Goal: Information Seeking & Learning: Learn about a topic

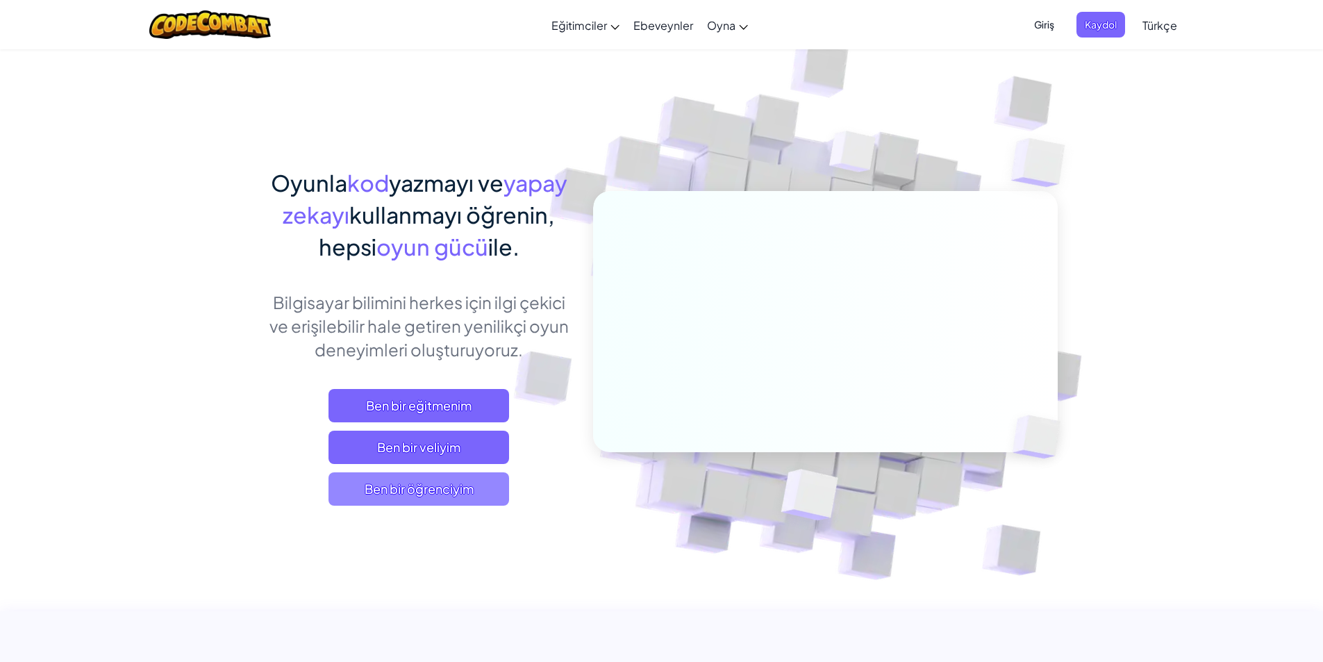
click at [399, 497] on span "Ben bir öğrenciyim" at bounding box center [419, 488] width 181 height 33
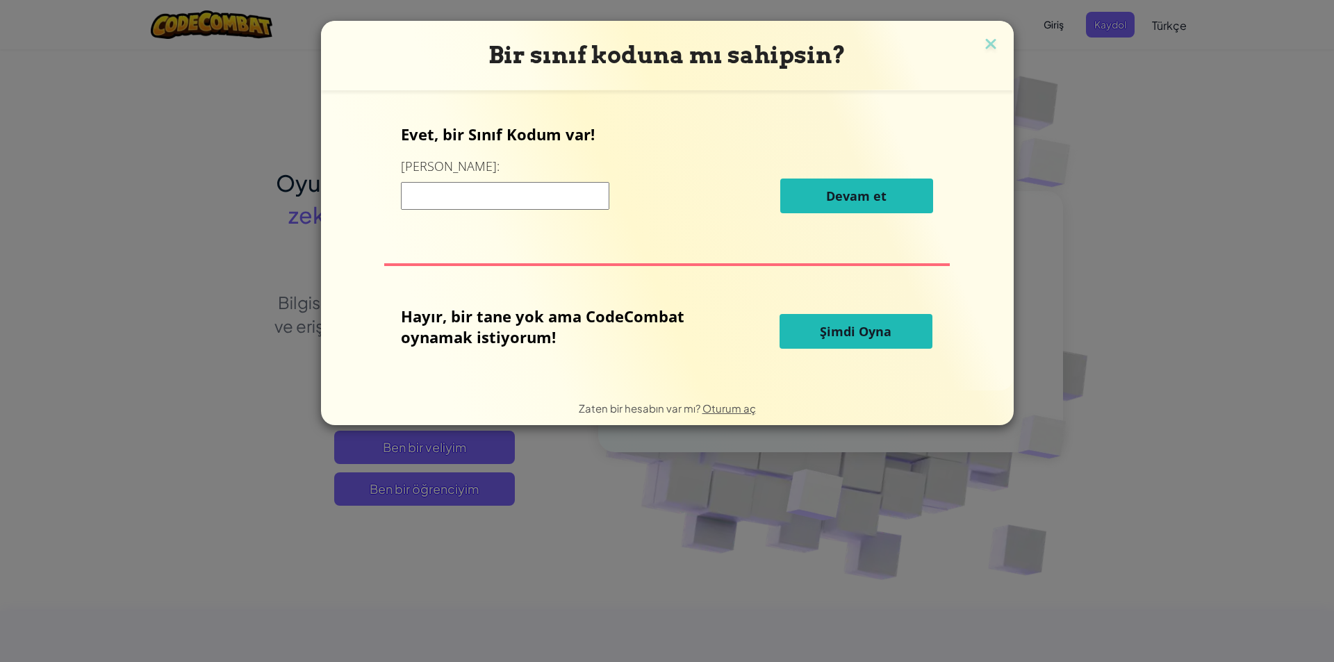
click at [819, 342] on button "Şimdi Oyna" at bounding box center [855, 331] width 153 height 35
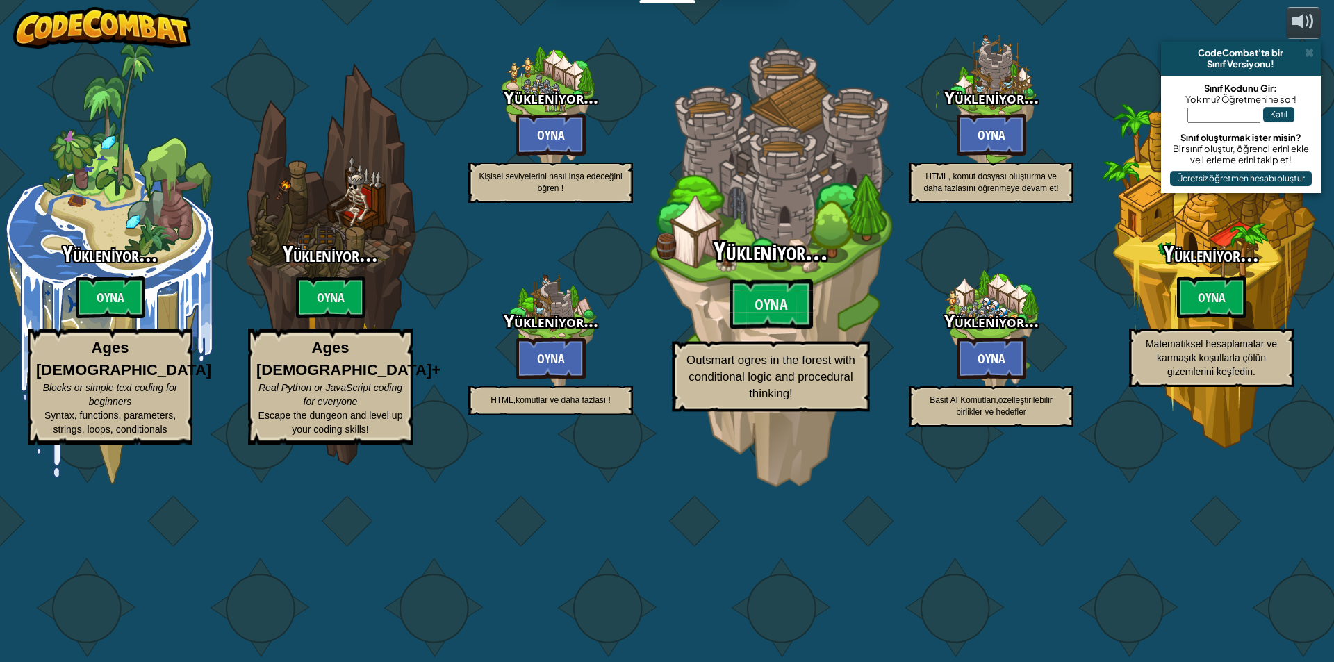
select select "tr"
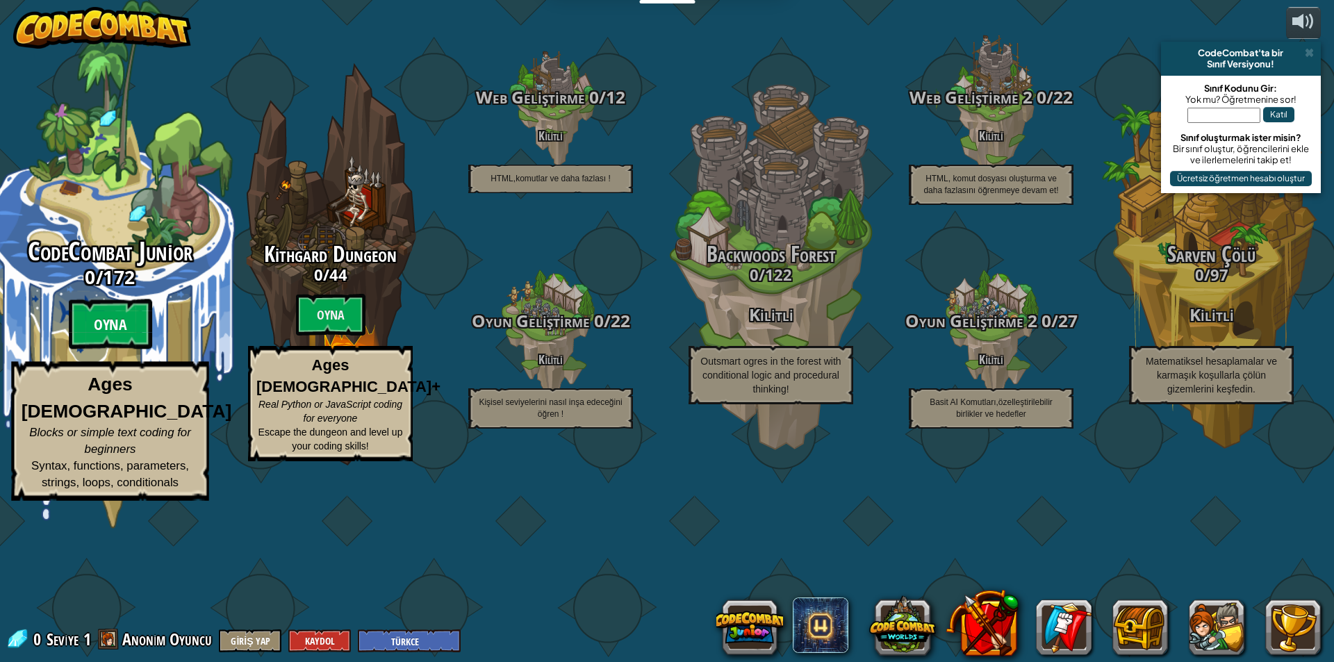
click at [131, 349] on btn "Oyna" at bounding box center [110, 324] width 83 height 50
select select "tr"
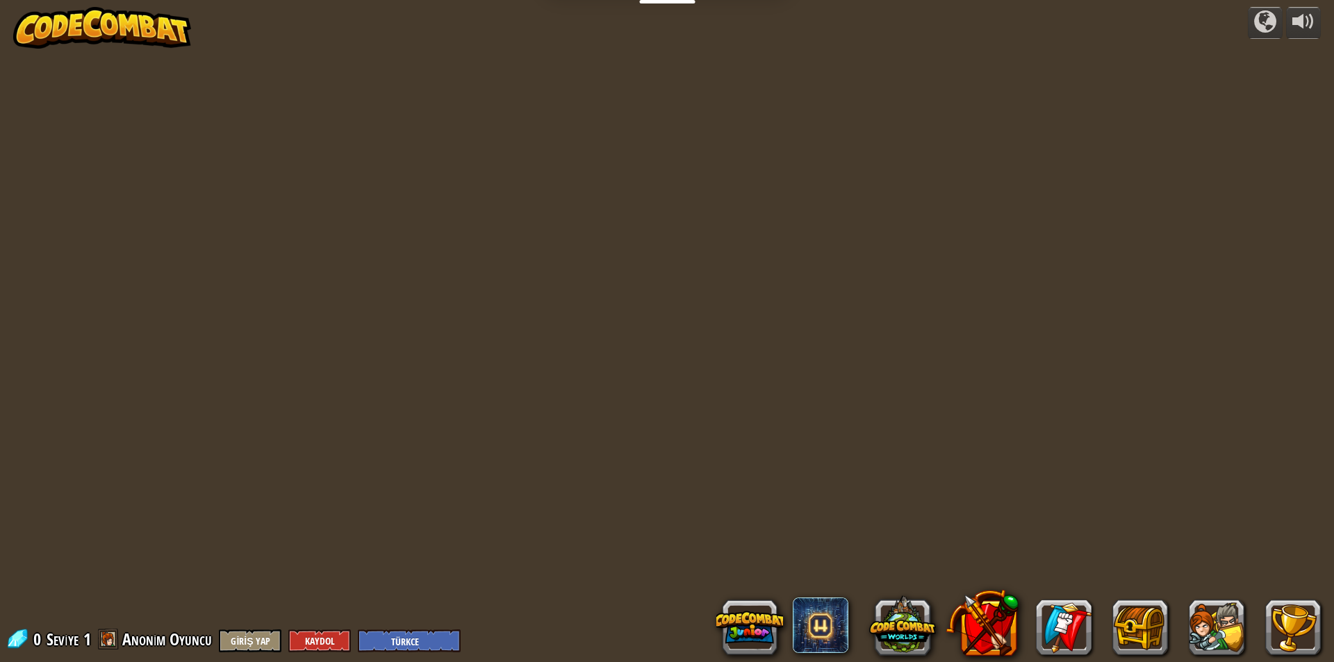
select select "tr"
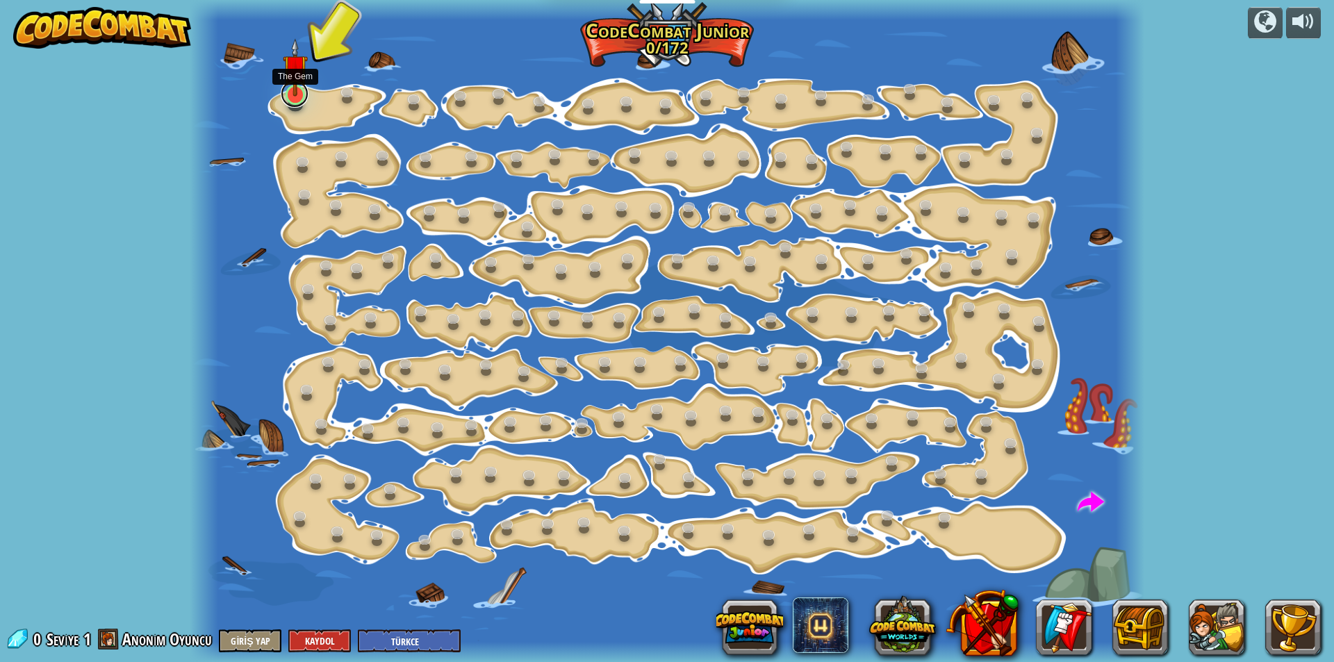
click at [290, 101] on link at bounding box center [295, 94] width 28 height 28
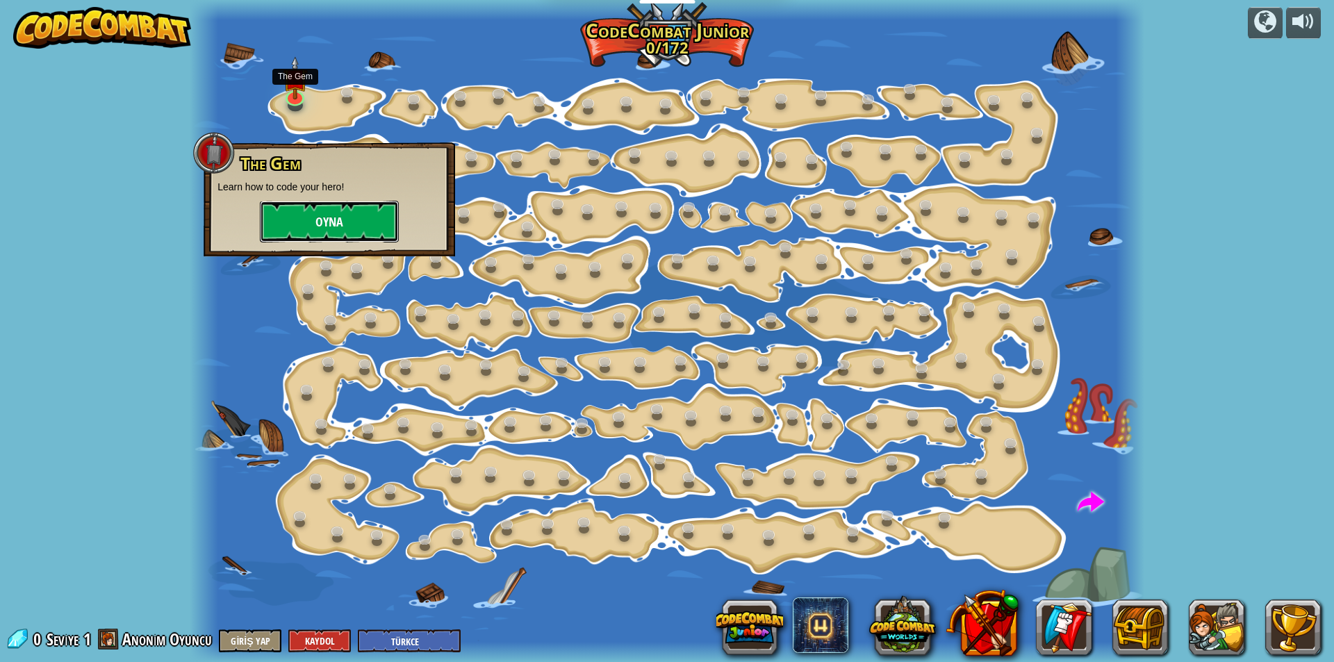
click at [278, 228] on button "Oyna" at bounding box center [329, 222] width 139 height 42
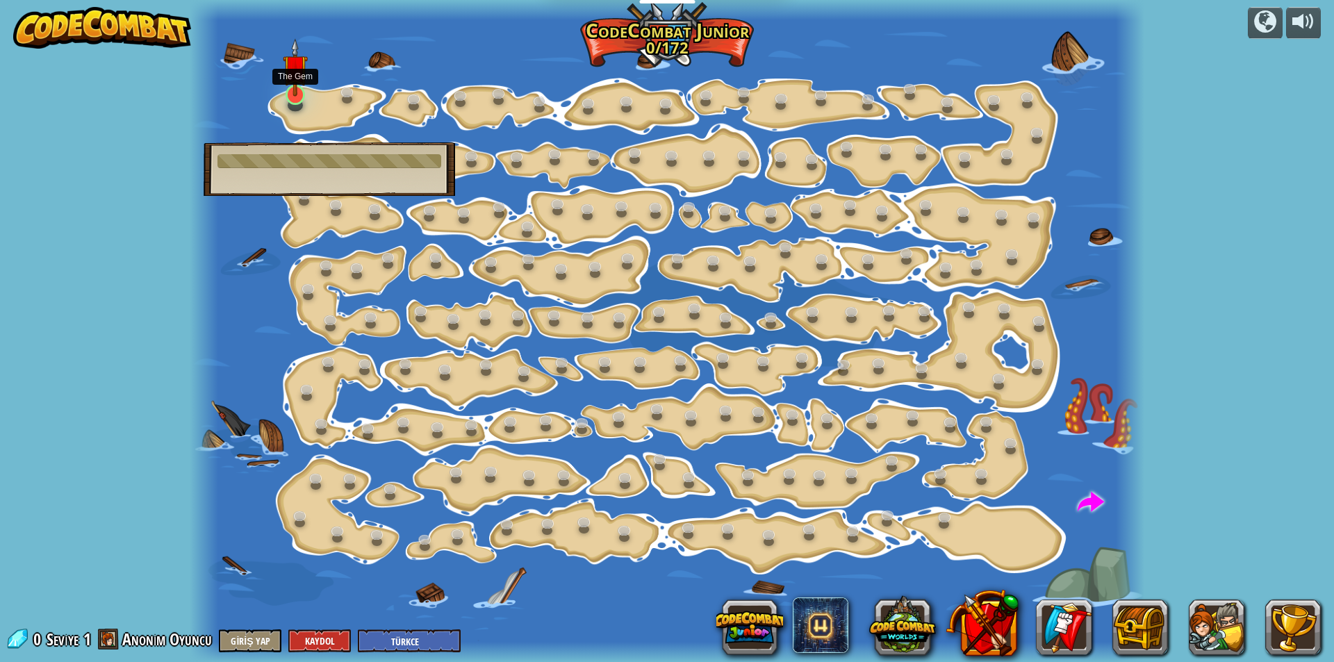
click at [303, 92] on img at bounding box center [295, 67] width 25 height 58
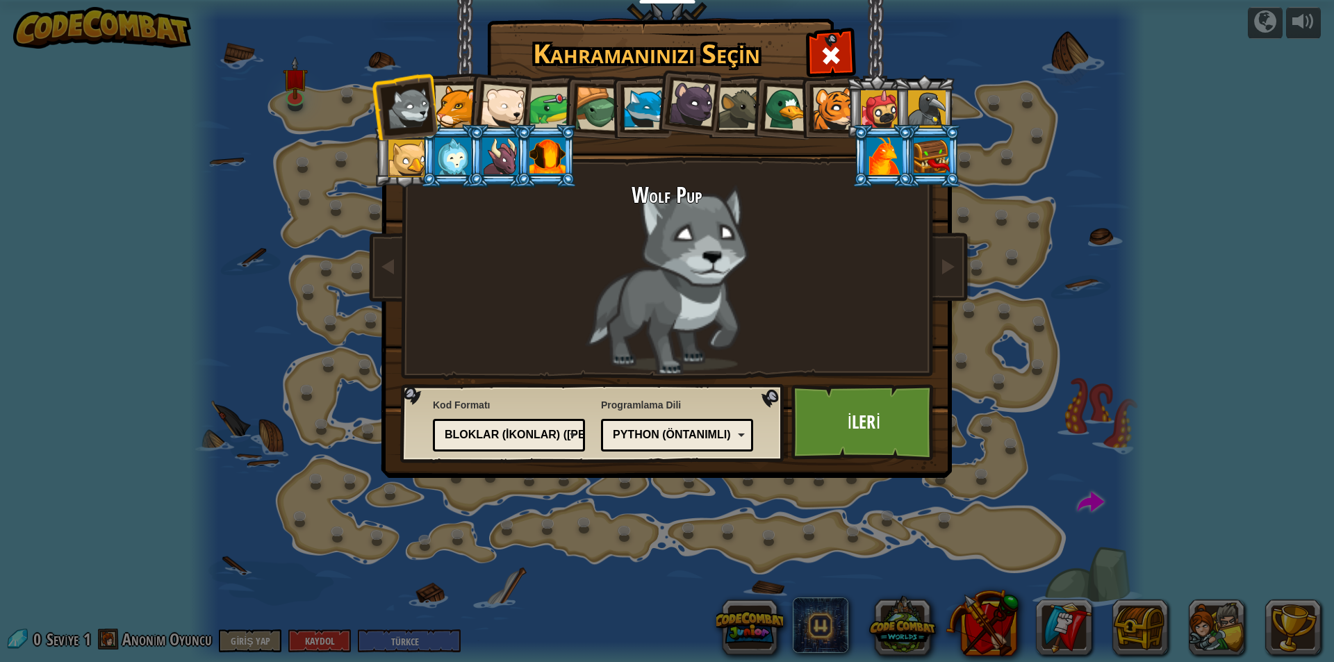
click at [440, 163] on div at bounding box center [453, 157] width 36 height 38
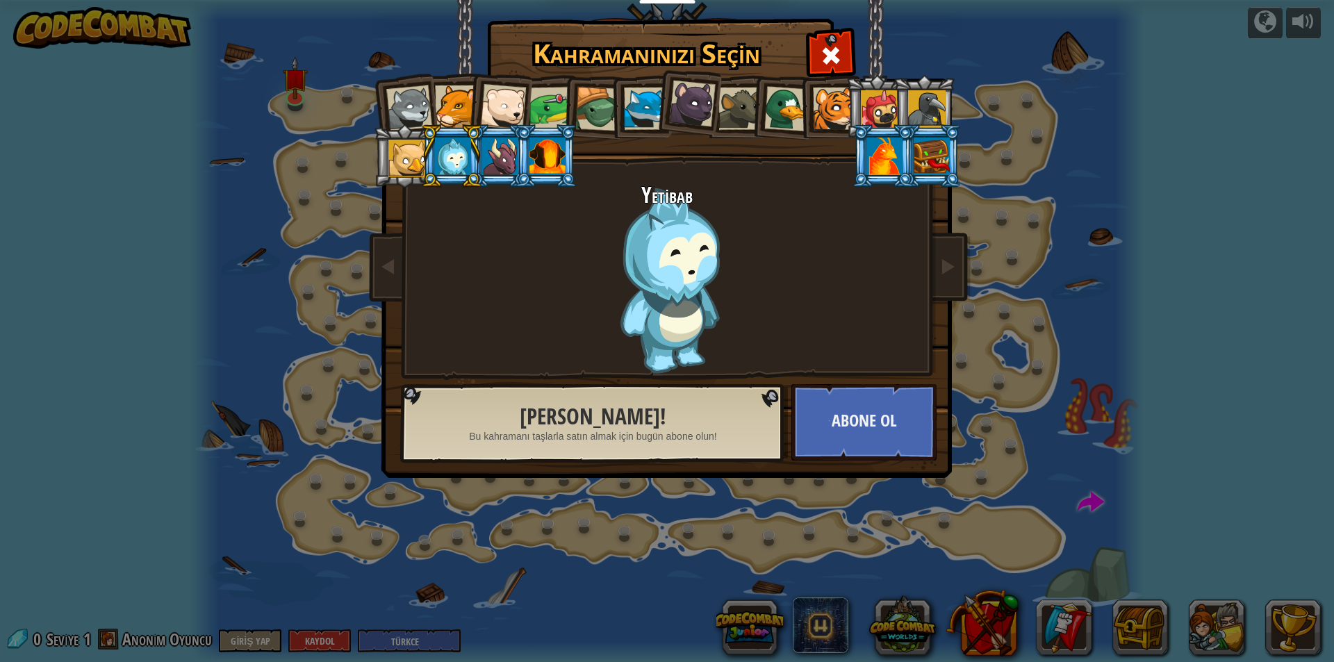
click at [643, 207] on h2 "Yetibab" at bounding box center [666, 195] width 521 height 24
drag, startPoint x: 673, startPoint y: 238, endPoint x: 586, endPoint y: 232, distance: 87.0
click at [588, 234] on div "Yetibab" at bounding box center [666, 278] width 521 height 191
click at [606, 108] on div at bounding box center [597, 109] width 44 height 44
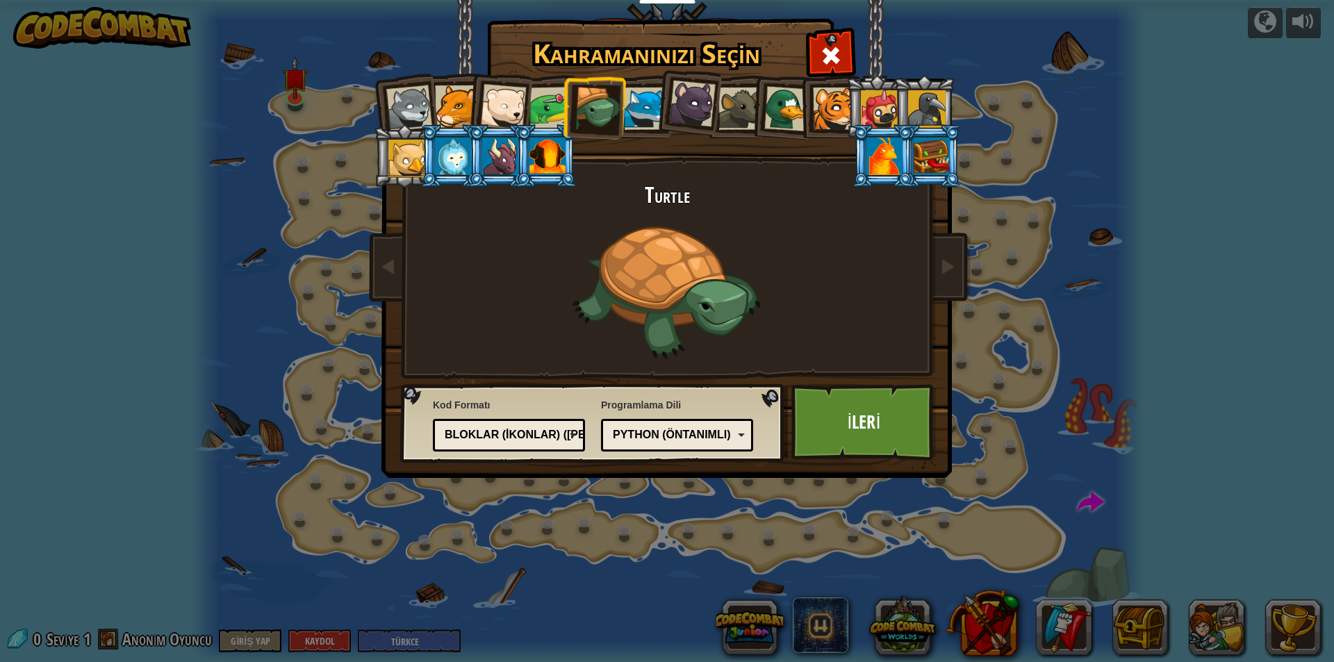
click at [641, 110] on div at bounding box center [645, 109] width 42 height 42
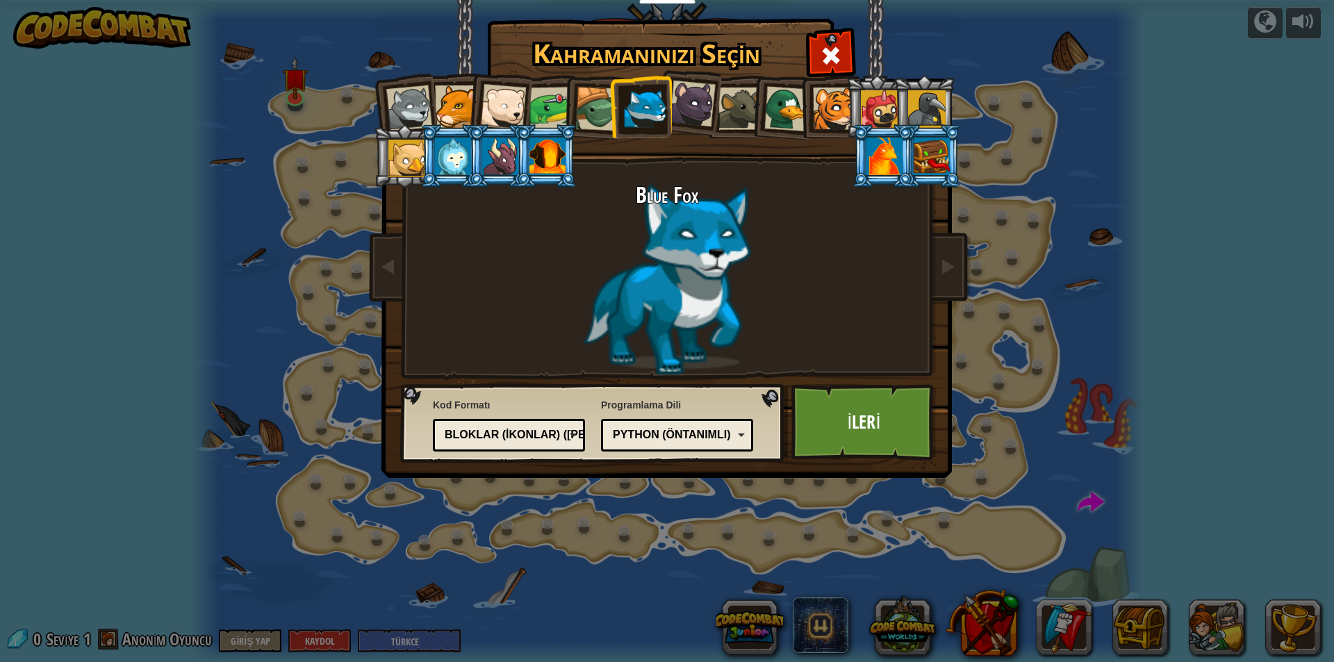
click at [536, 106] on div at bounding box center [550, 108] width 43 height 43
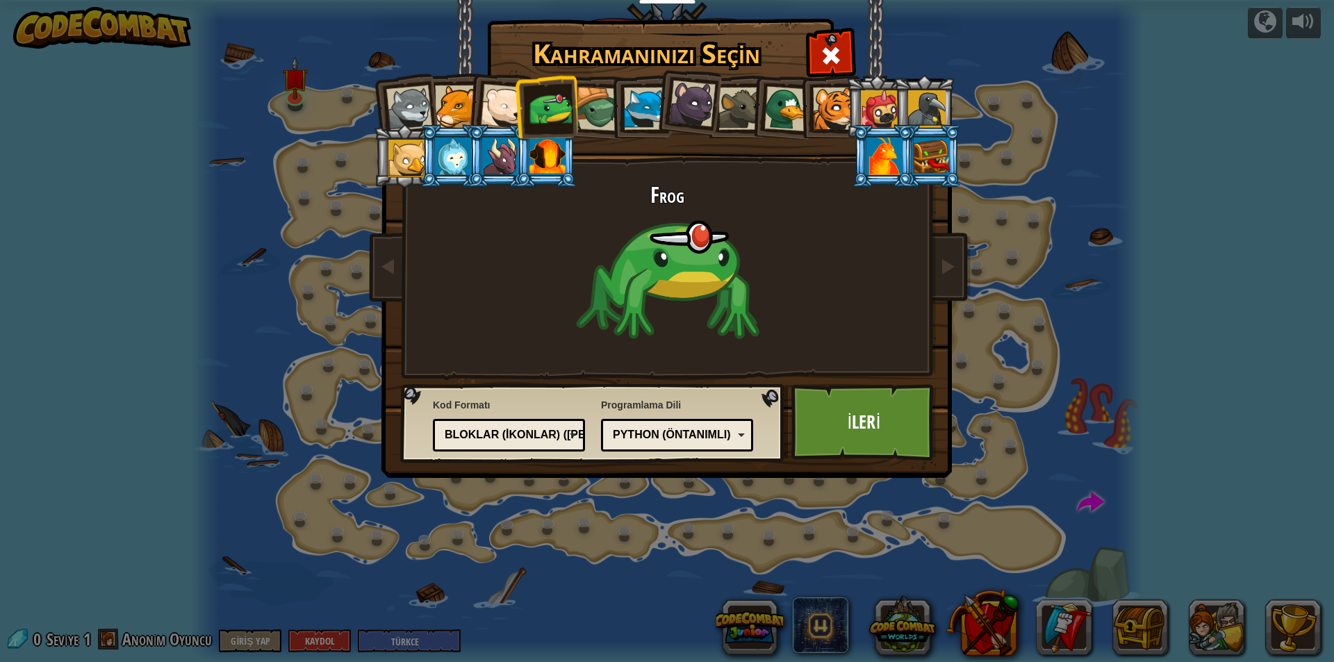
click at [804, 109] on li at bounding box center [829, 106] width 63 height 63
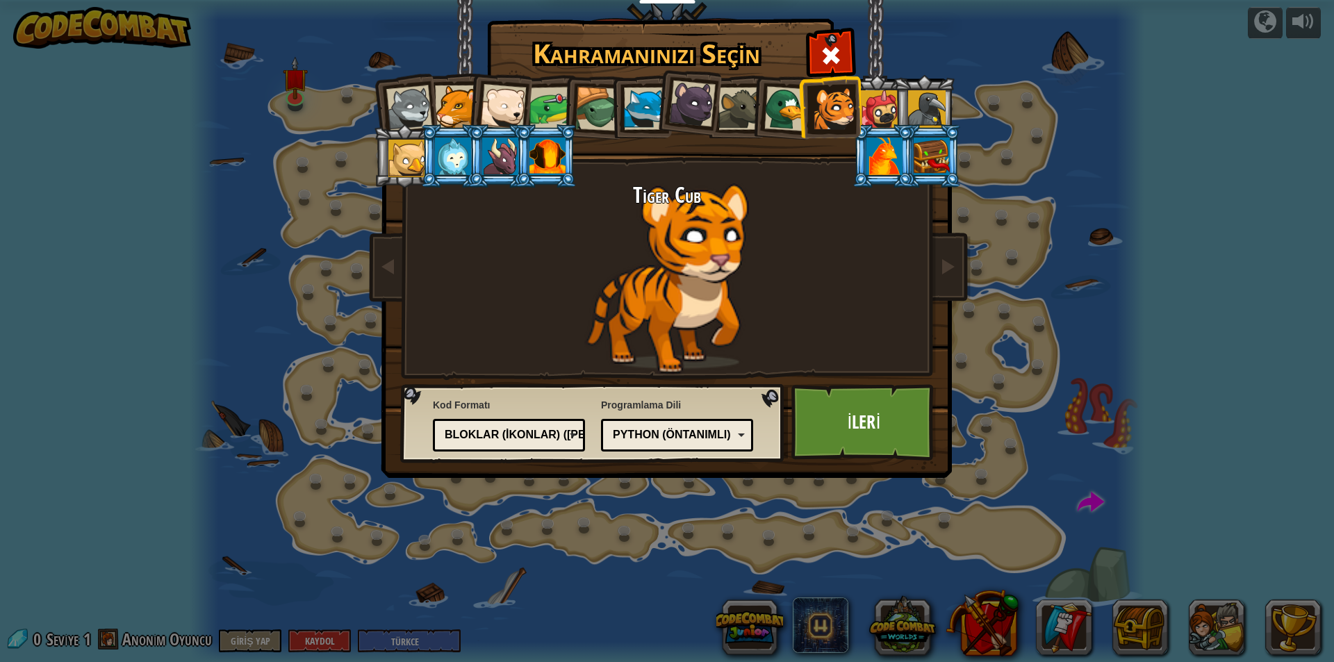
click at [794, 117] on div at bounding box center [786, 108] width 45 height 45
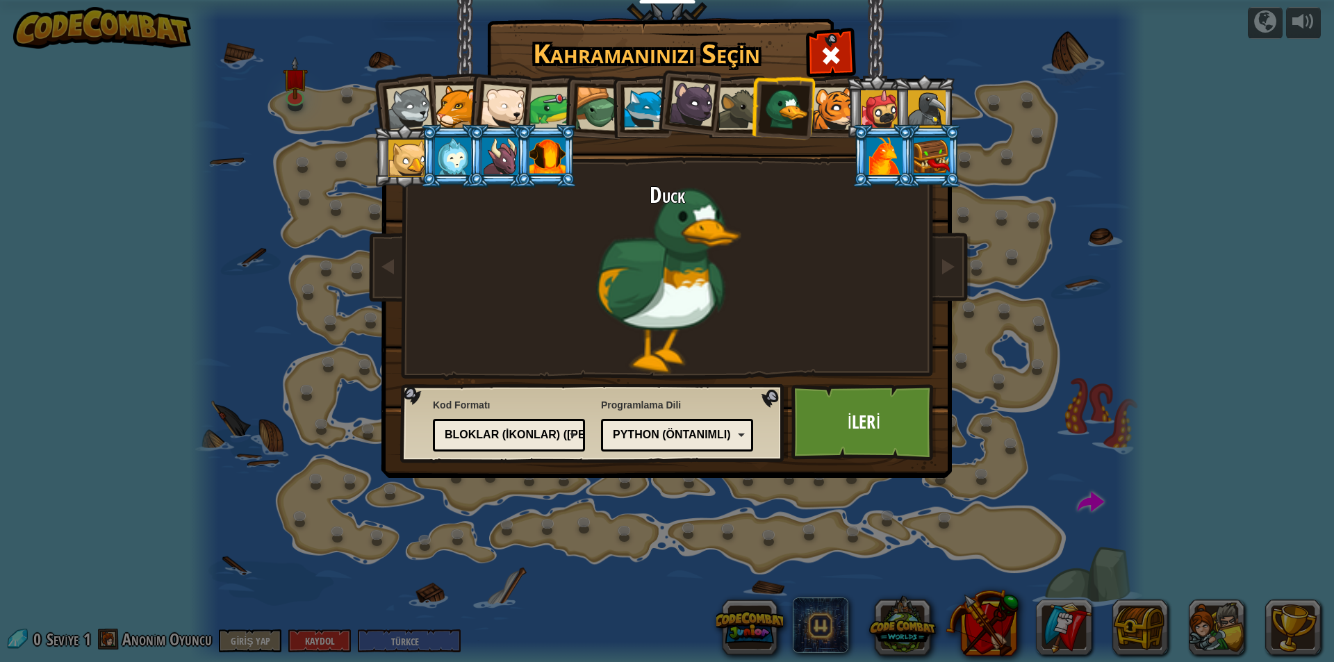
click at [742, 111] on div at bounding box center [739, 109] width 42 height 42
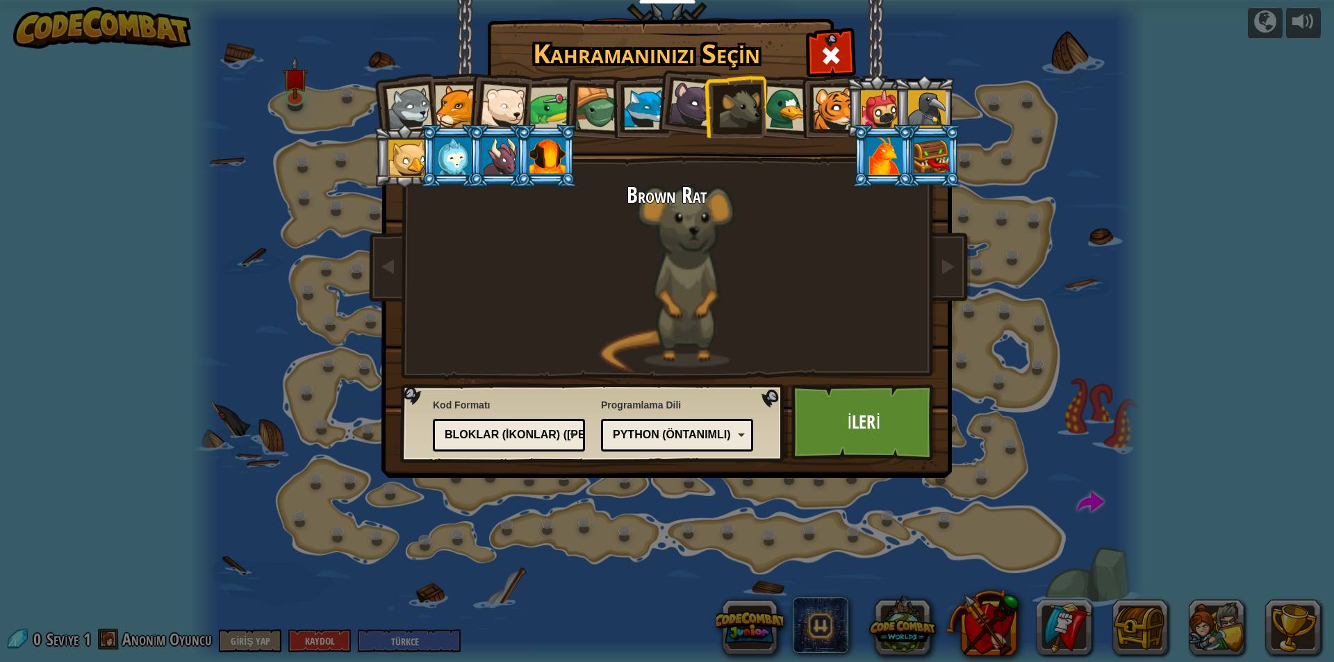
click at [680, 107] on div at bounding box center [692, 104] width 47 height 47
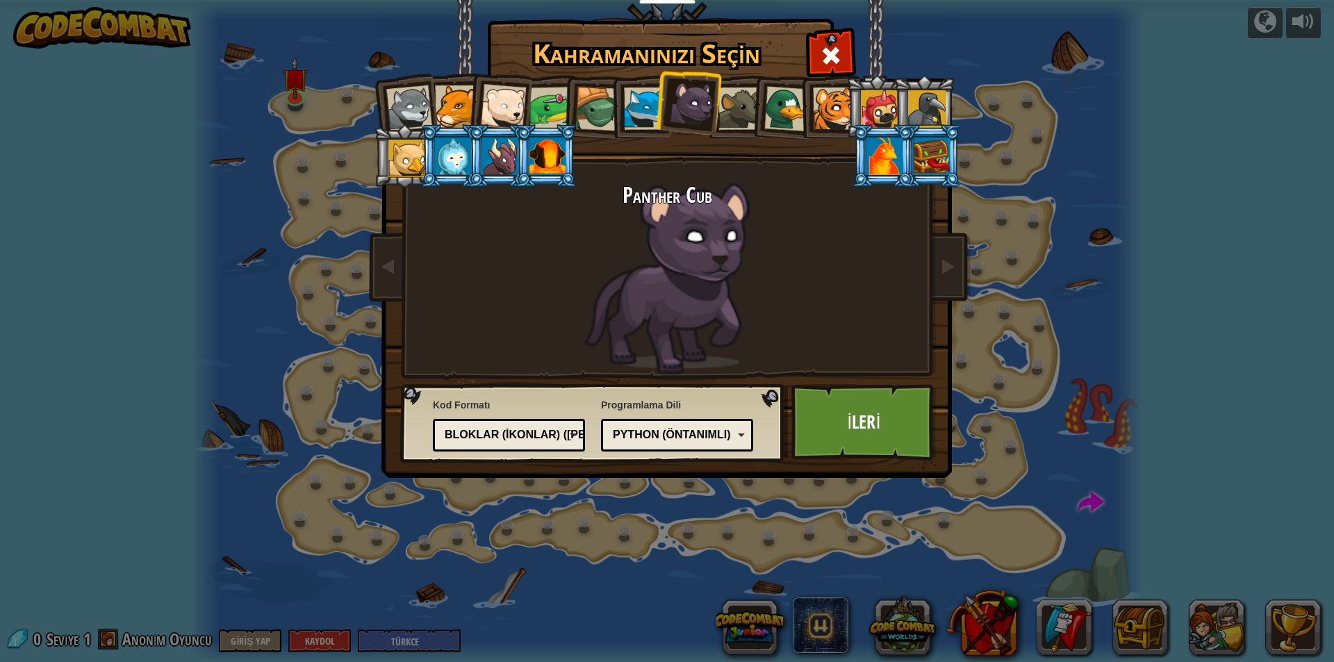
click at [452, 145] on div at bounding box center [453, 157] width 36 height 38
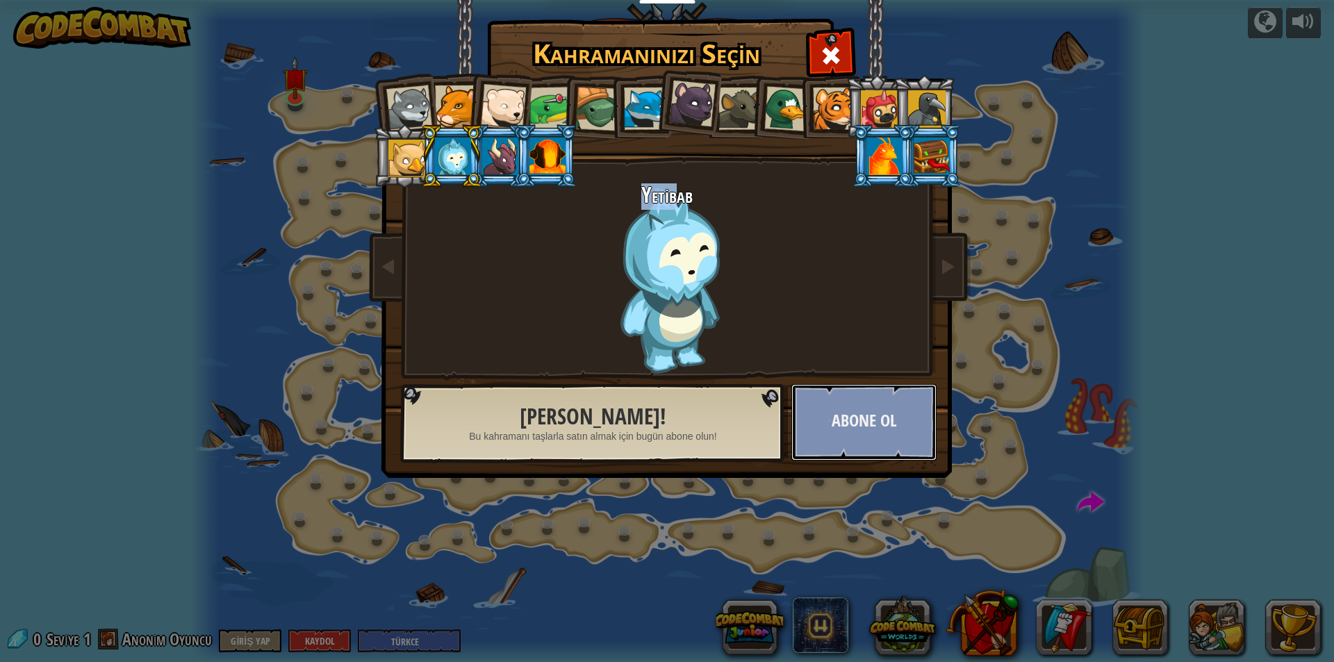
click at [891, 406] on button "Abone Ol" at bounding box center [863, 422] width 145 height 76
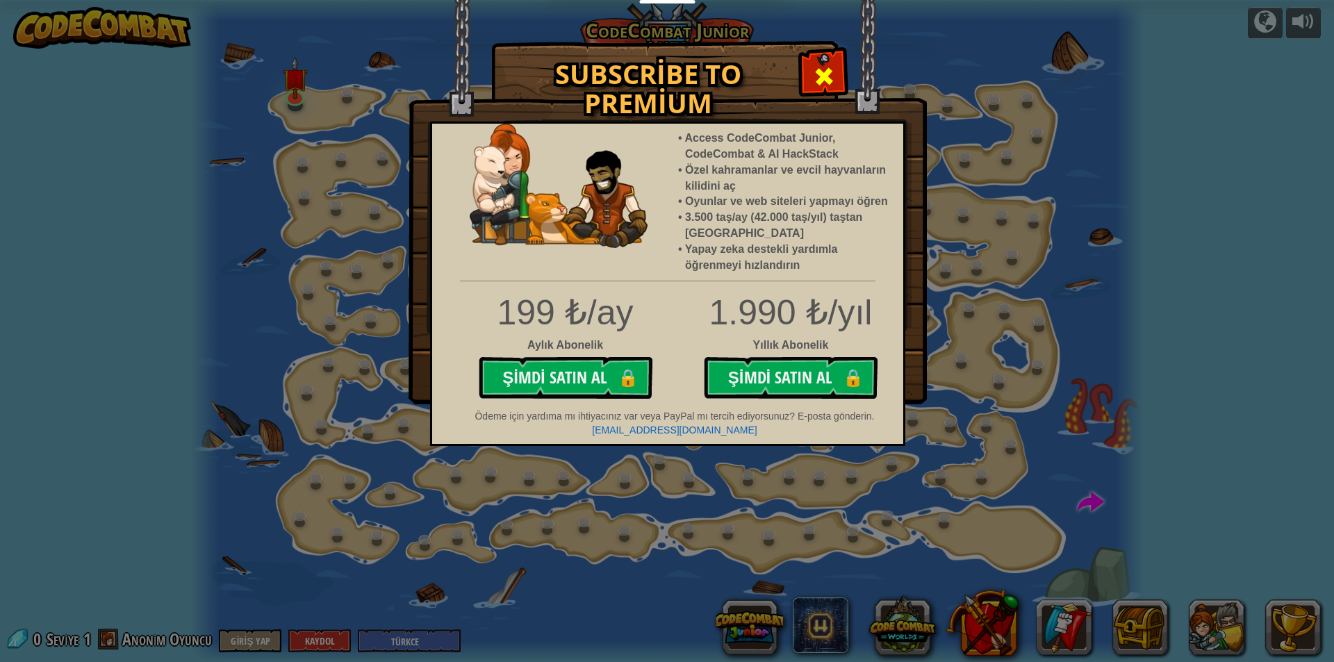
click at [831, 68] on span at bounding box center [824, 76] width 22 height 22
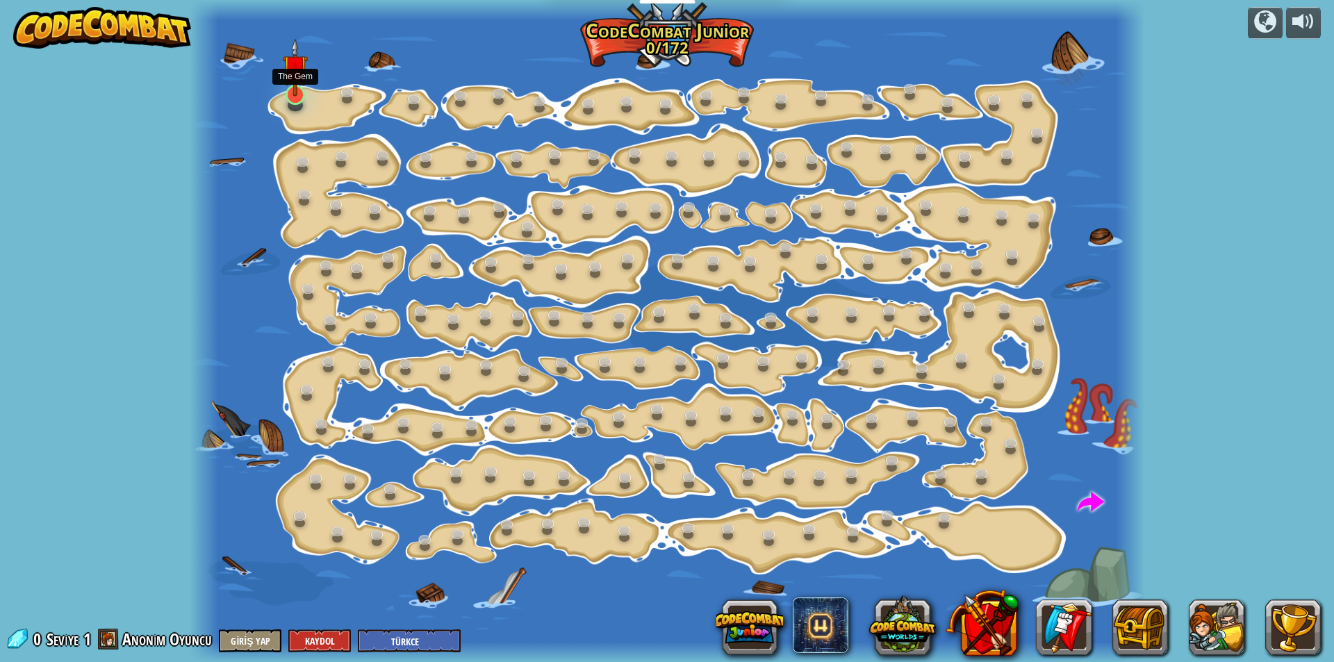
click at [290, 88] on img at bounding box center [295, 67] width 25 height 58
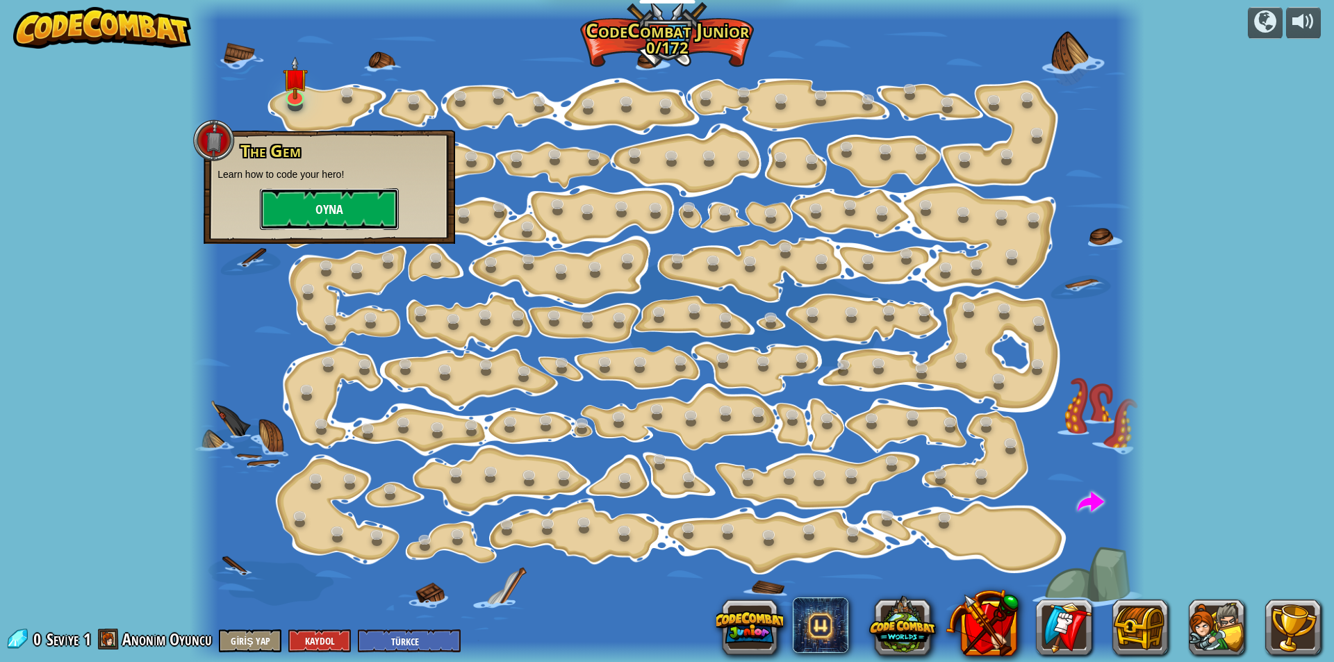
click at [330, 214] on button "Oyna" at bounding box center [329, 209] width 139 height 42
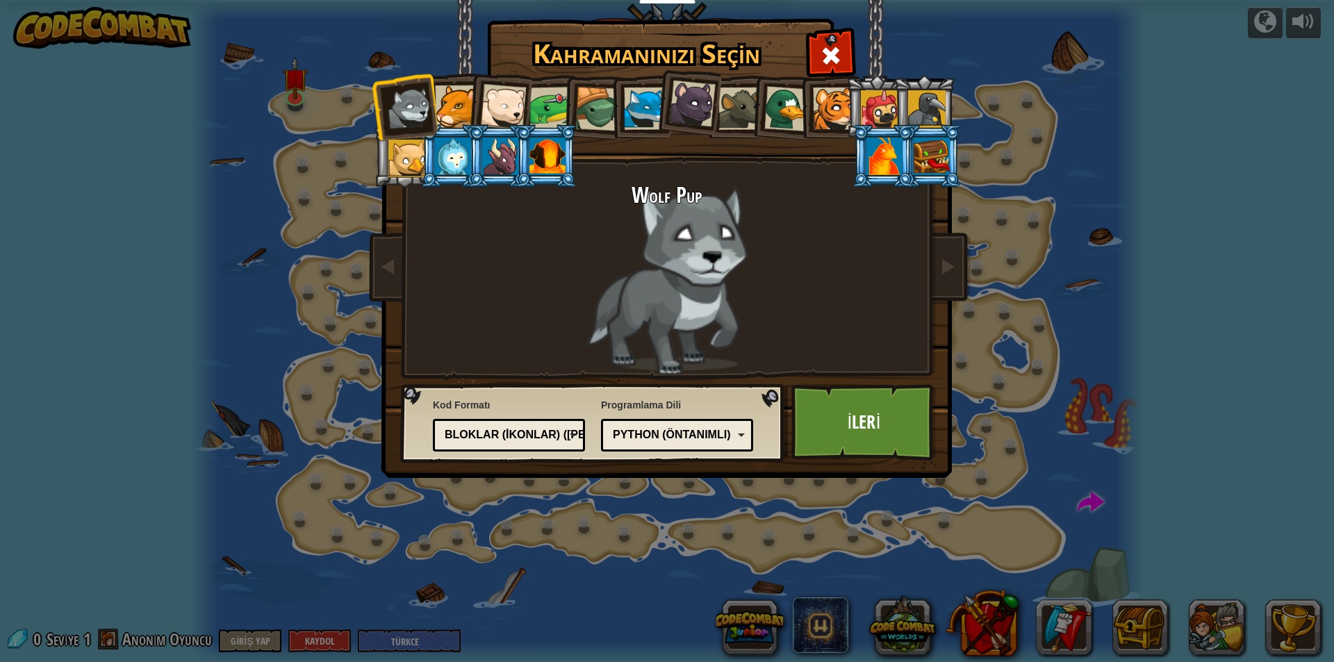
click at [452, 116] on div at bounding box center [456, 106] width 42 height 42
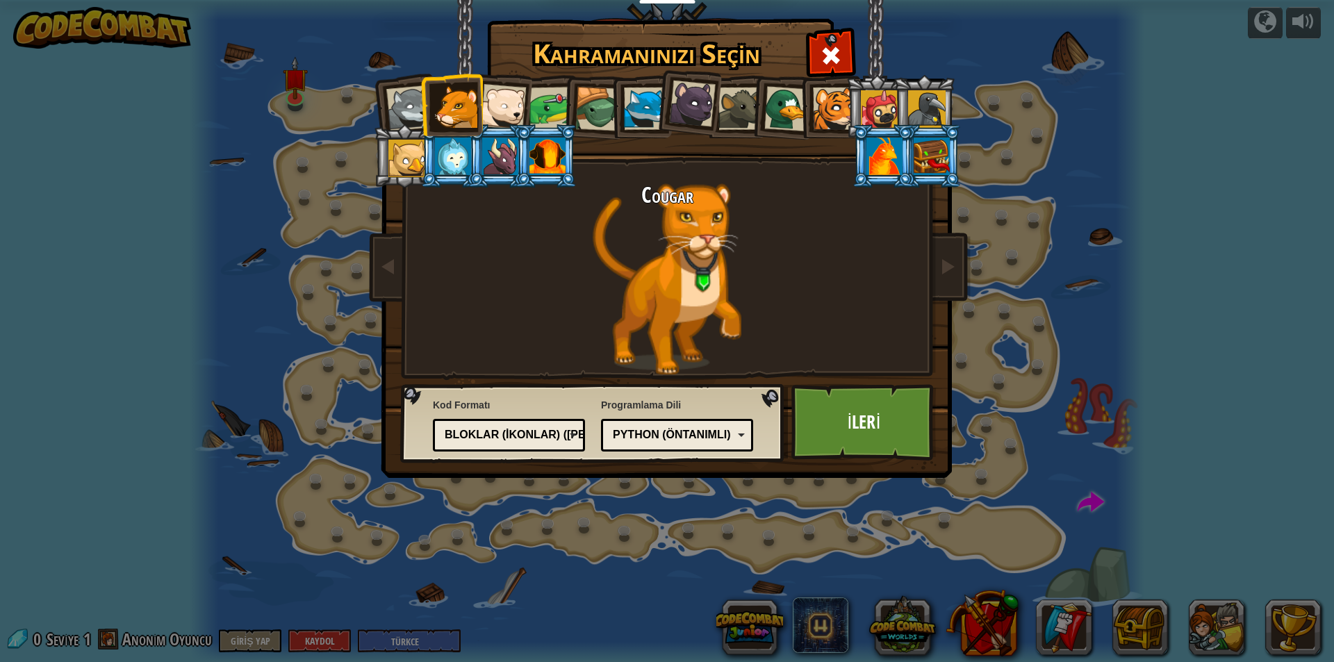
click at [520, 101] on div at bounding box center [503, 107] width 46 height 46
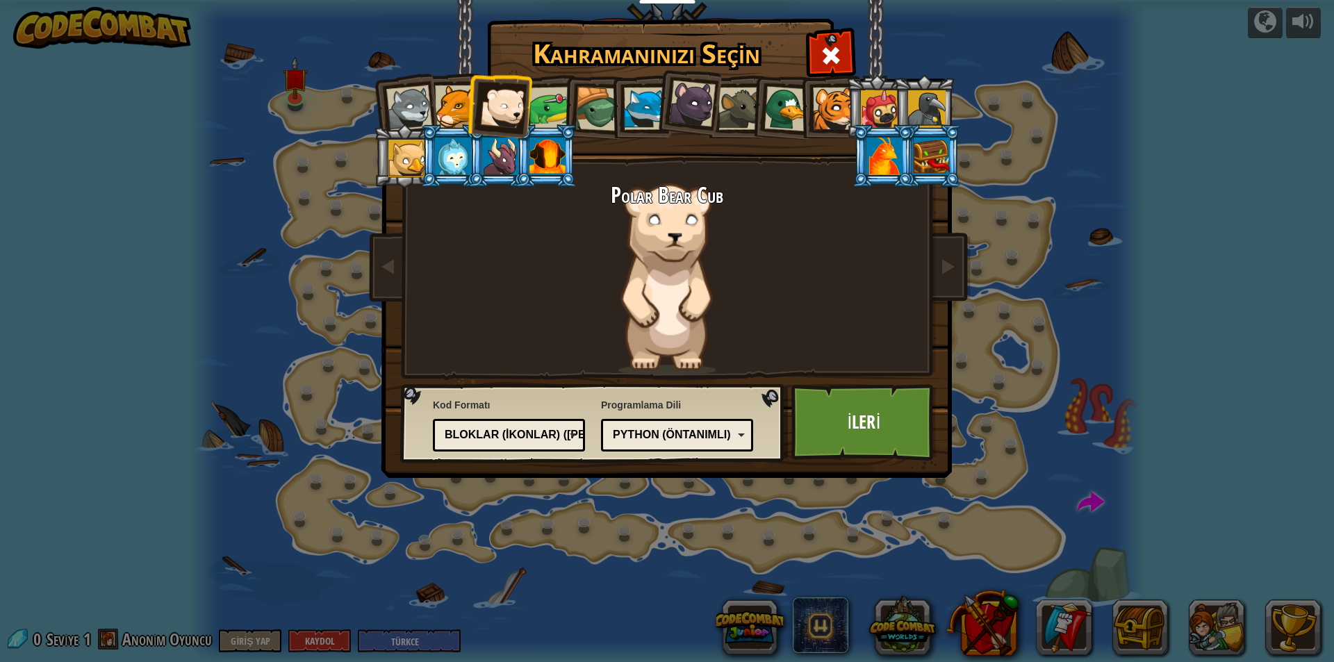
click at [643, 110] on div at bounding box center [645, 109] width 42 height 42
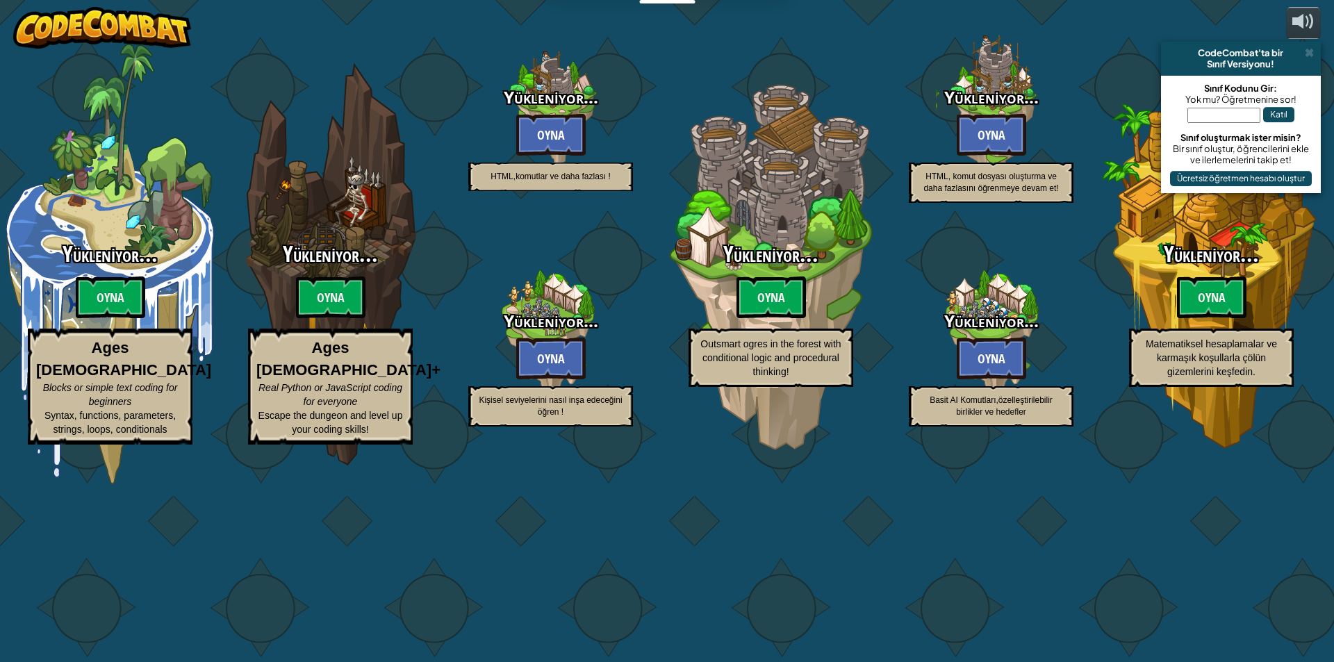
select select "tr"
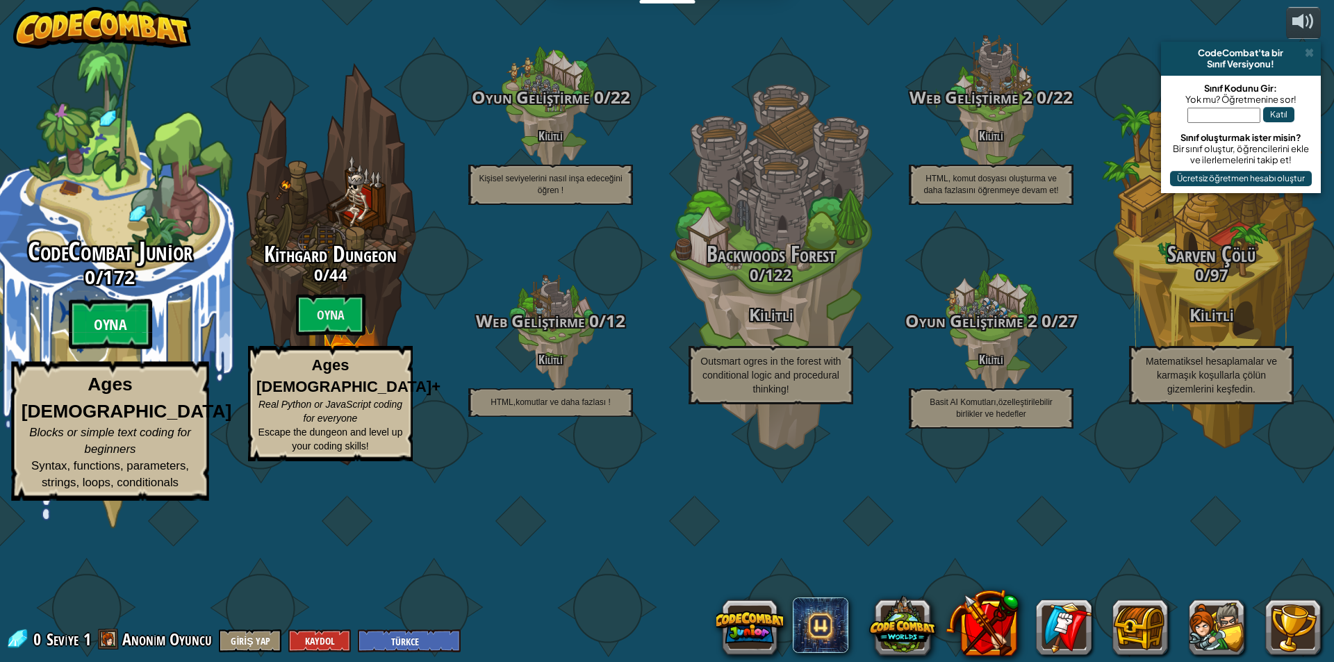
click at [118, 349] on btn "Oyna" at bounding box center [110, 324] width 83 height 50
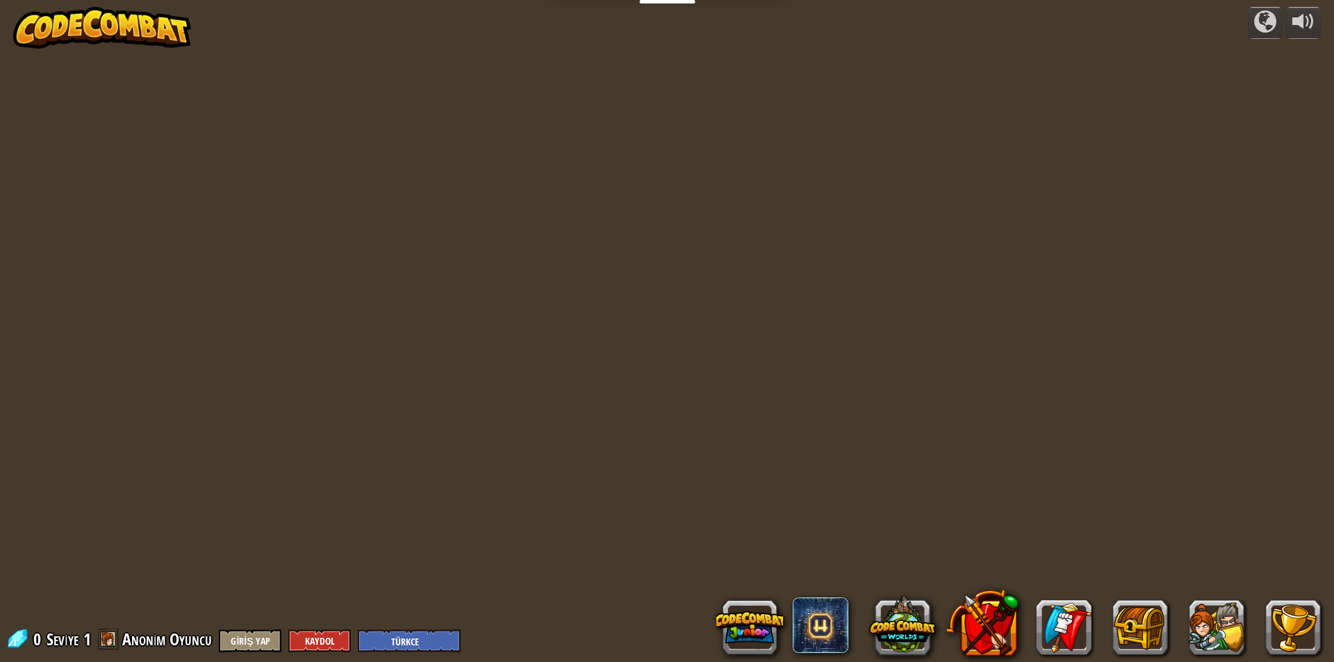
select select "tr"
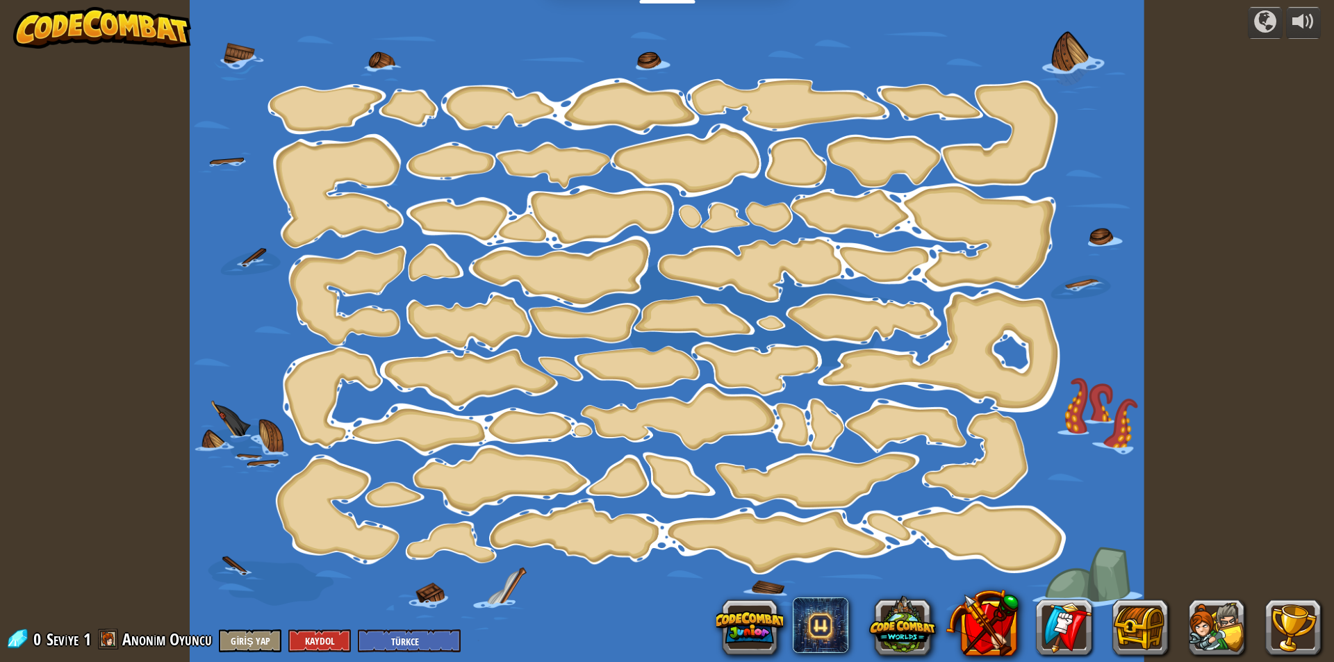
select select "tr"
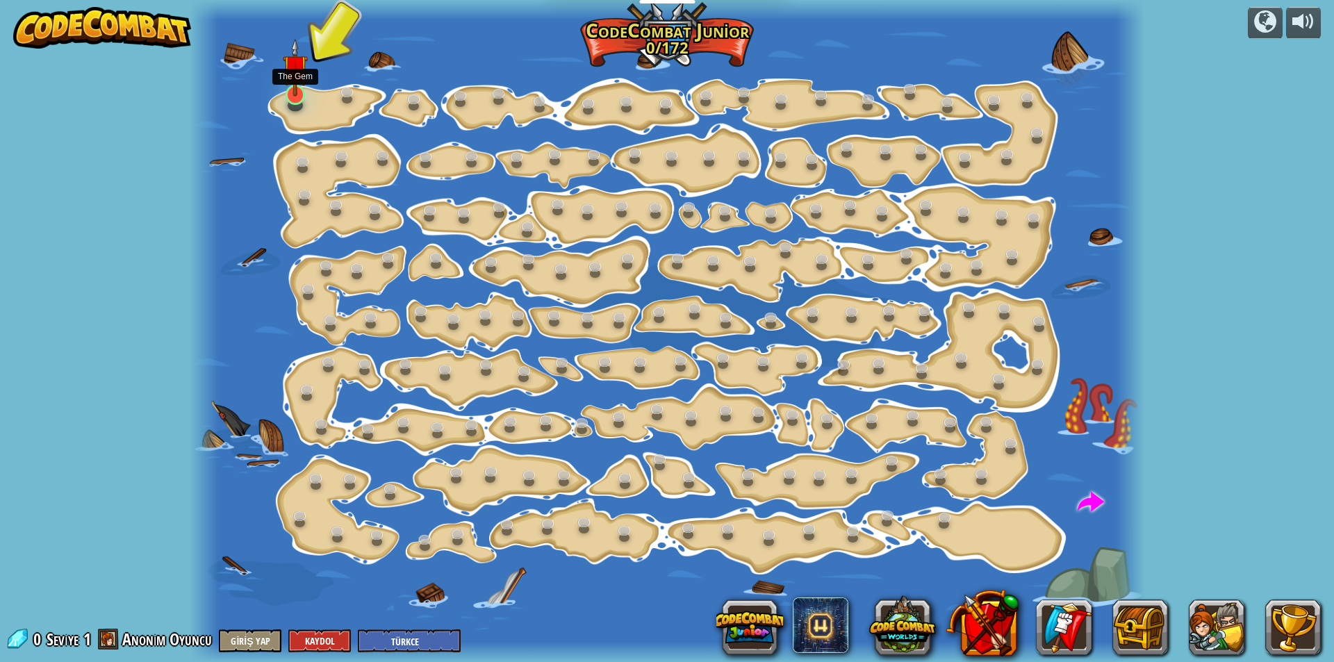
click at [301, 89] on img at bounding box center [295, 67] width 25 height 58
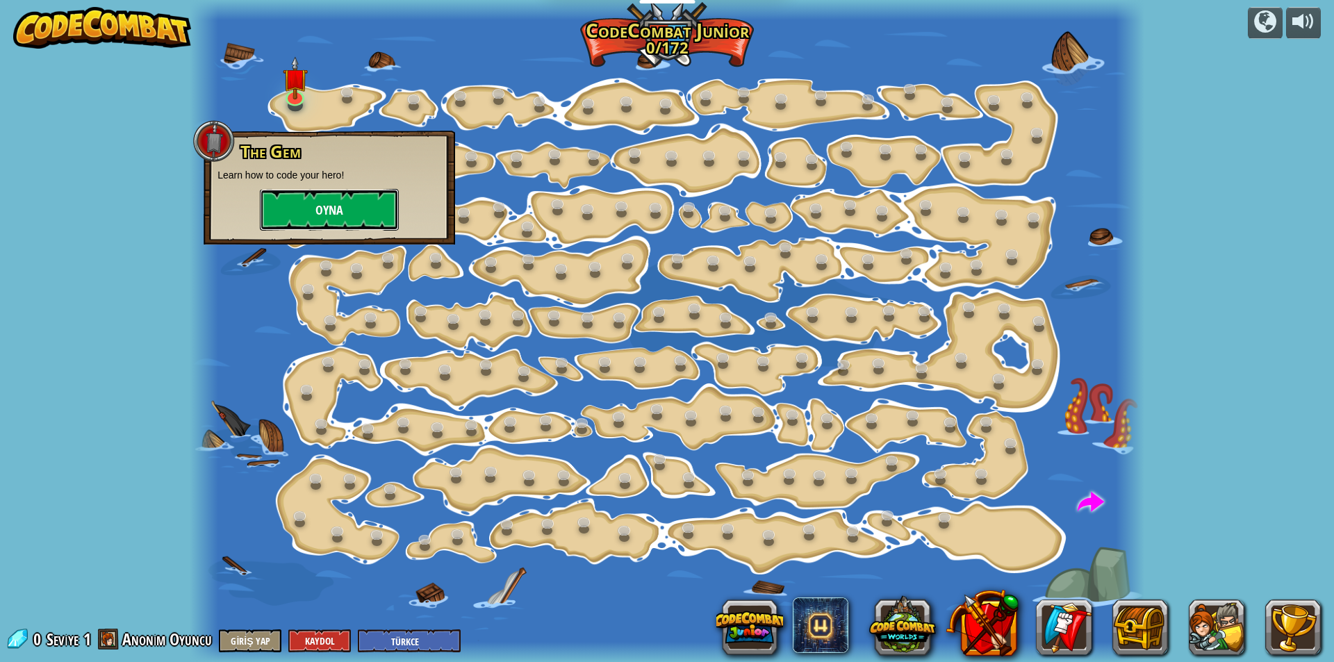
click at [309, 206] on button "Oyna" at bounding box center [329, 210] width 139 height 42
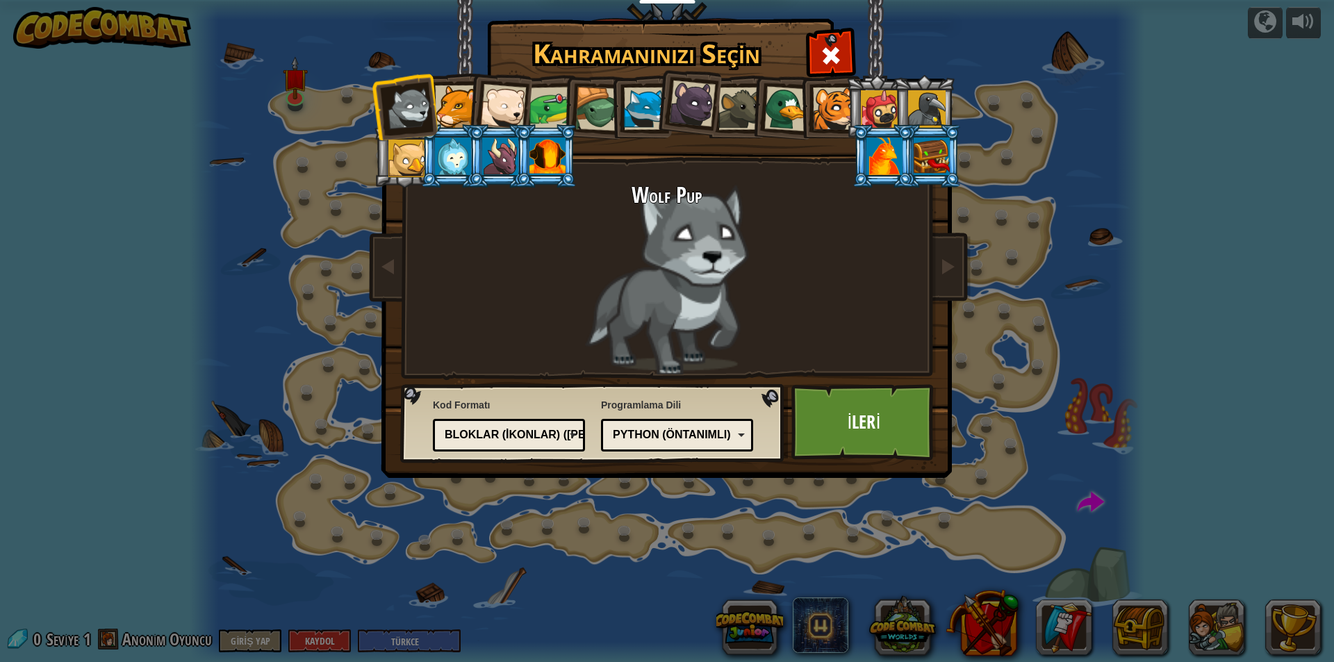
click at [456, 154] on div at bounding box center [453, 157] width 36 height 38
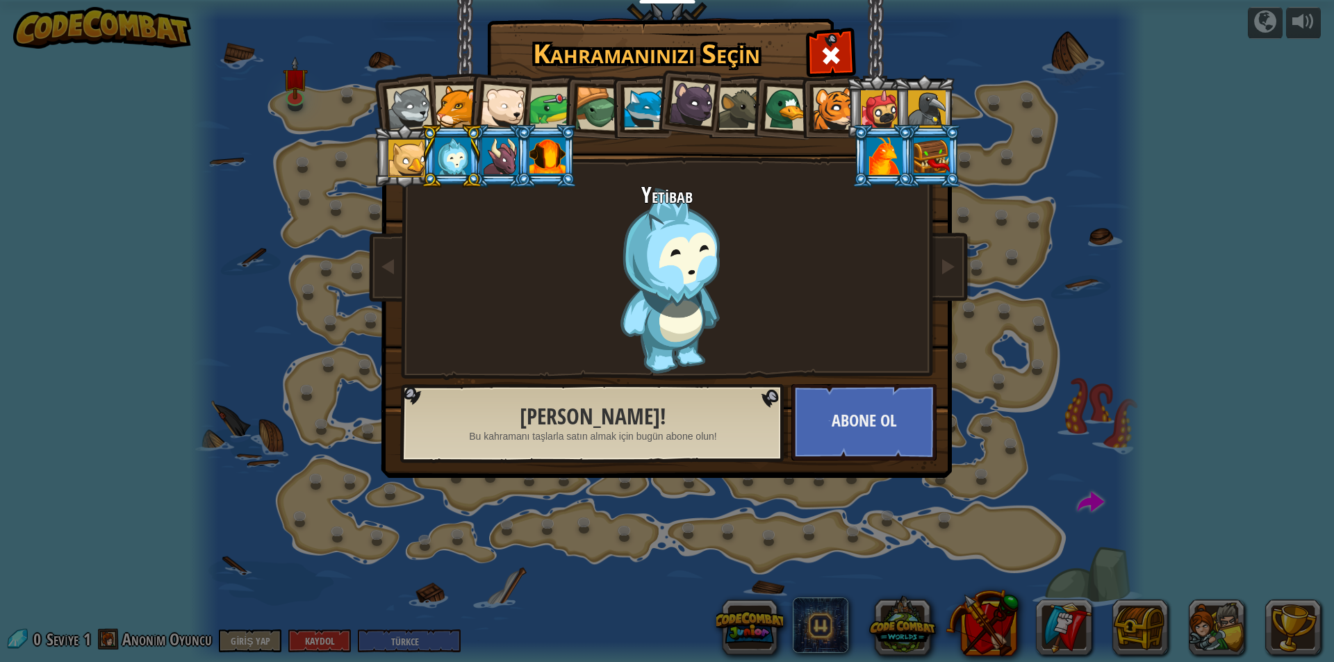
click at [524, 104] on div at bounding box center [503, 107] width 46 height 46
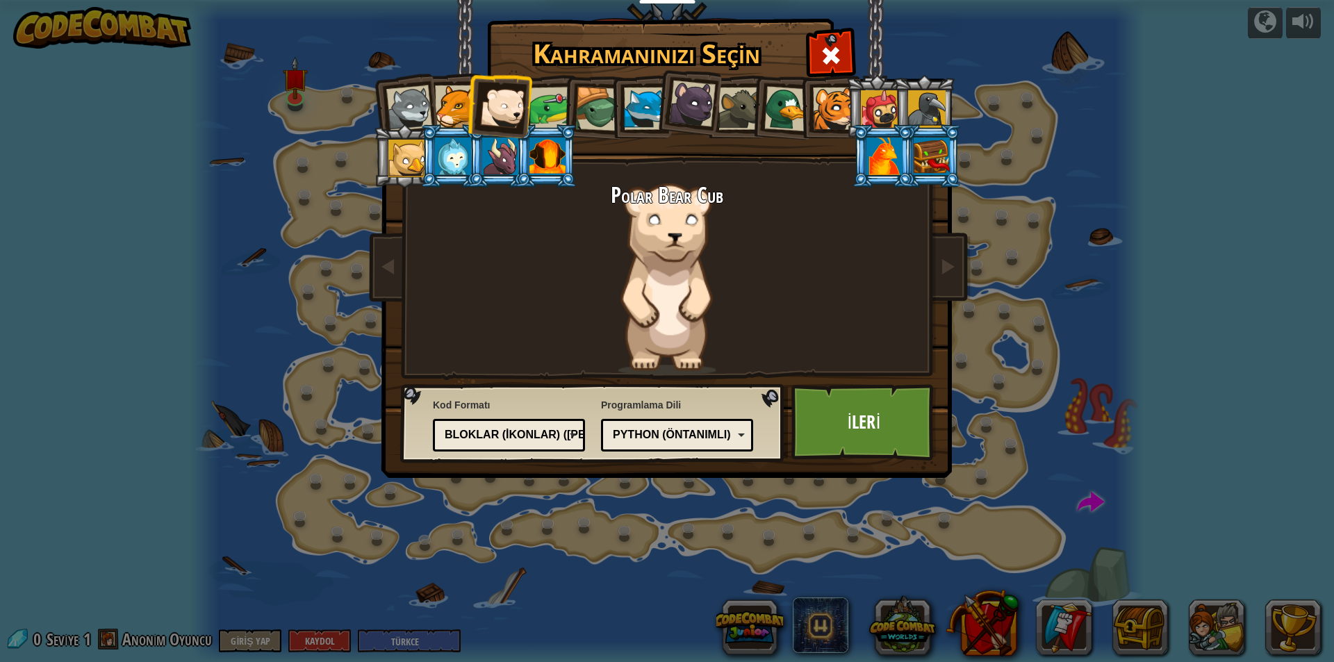
click at [550, 103] on div at bounding box center [550, 108] width 43 height 43
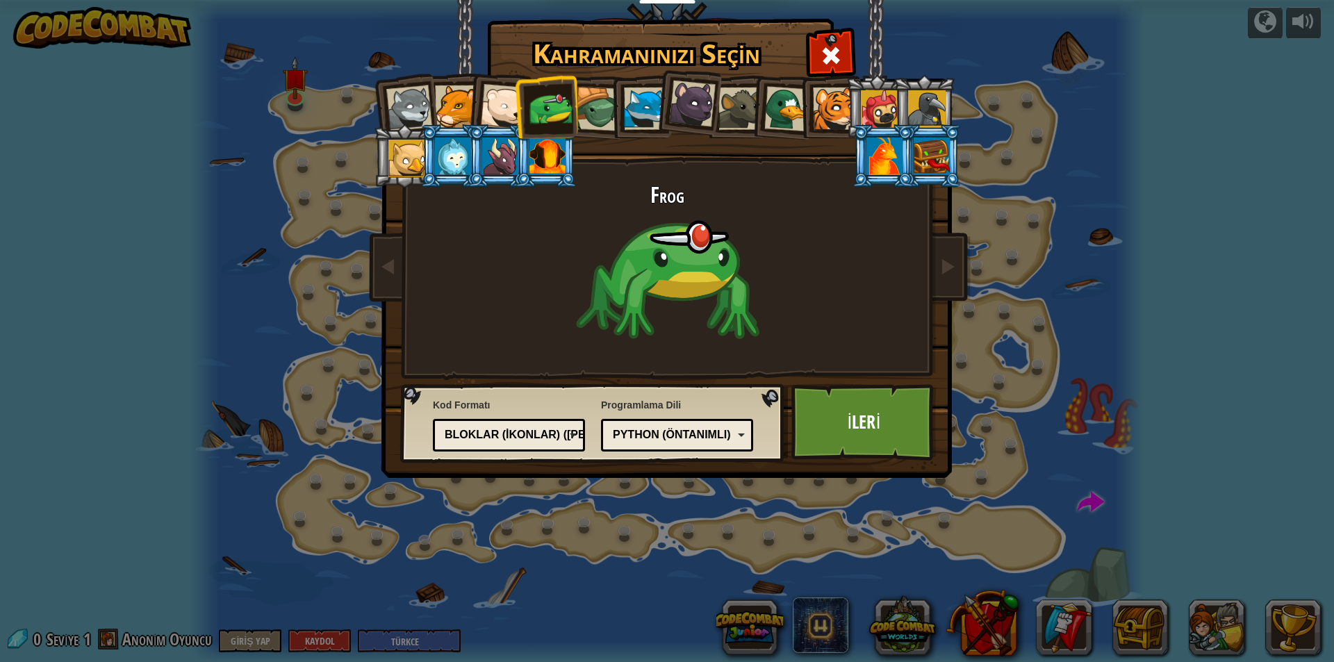
click at [648, 104] on div at bounding box center [645, 109] width 42 height 42
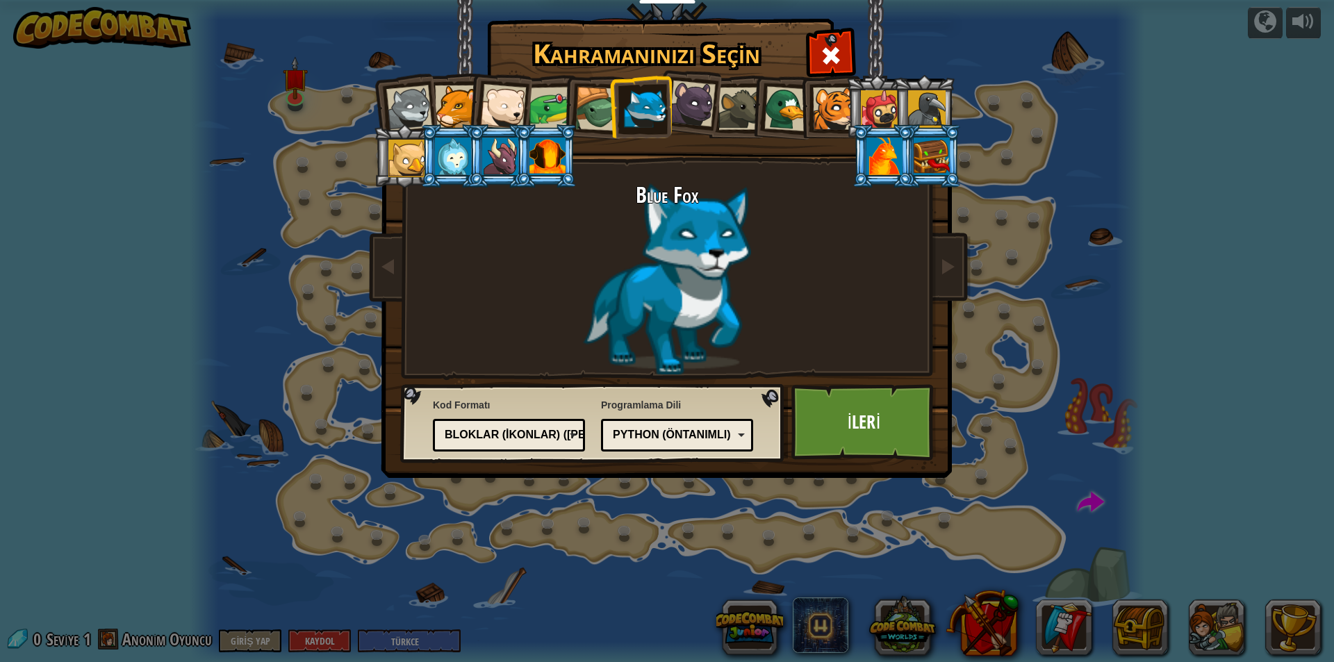
click at [515, 102] on div at bounding box center [503, 107] width 46 height 46
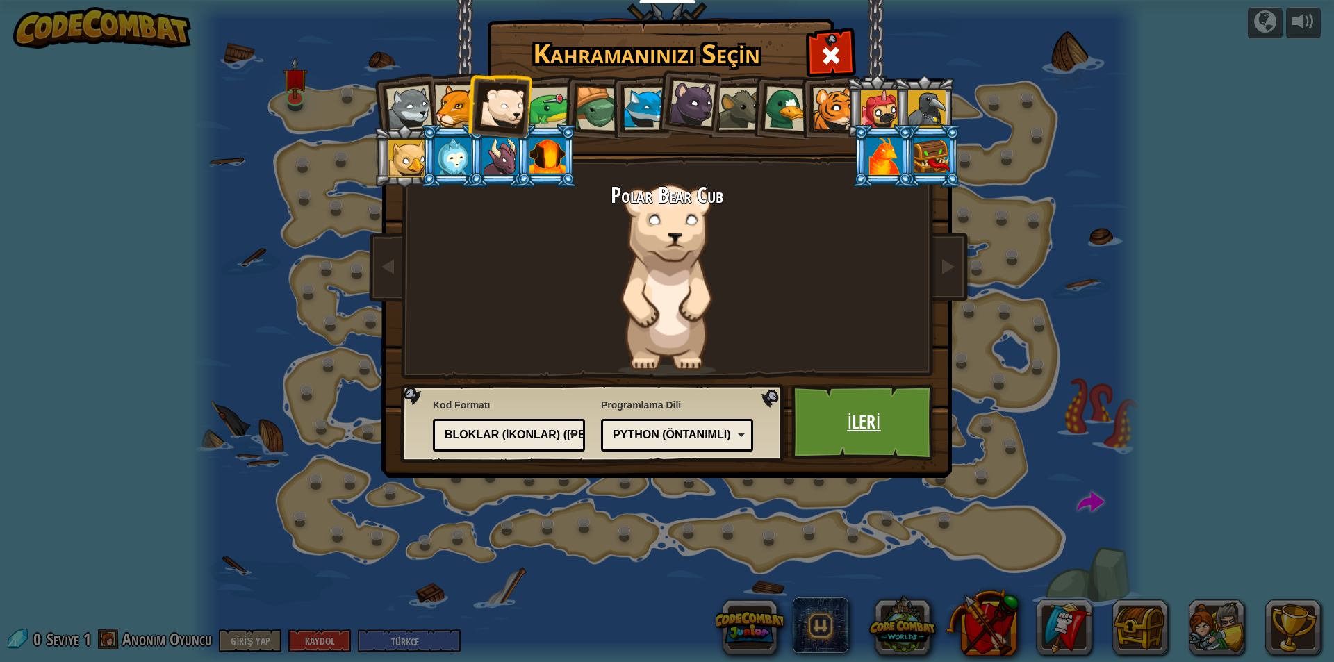
click at [857, 430] on link "İleri" at bounding box center [863, 422] width 145 height 76
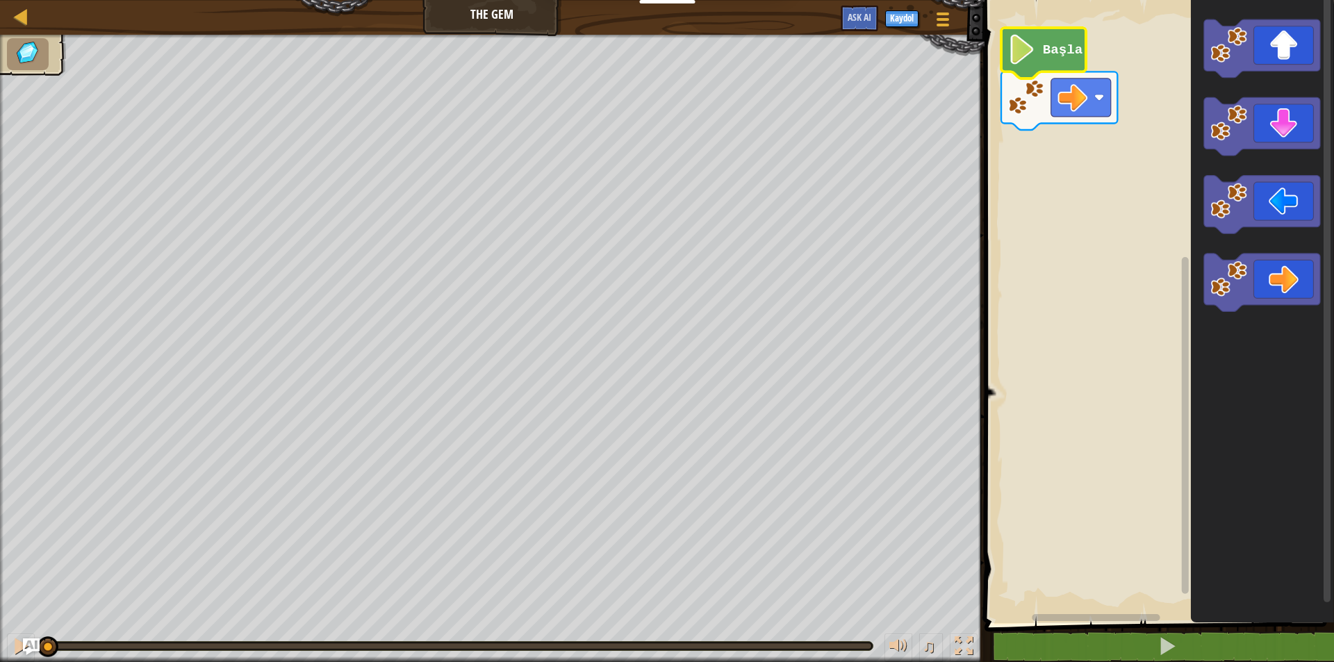
click at [1043, 62] on icon "Blockly Çalışma Alanı" at bounding box center [1043, 53] width 85 height 51
click at [1013, 53] on image "Blockly Çalışma Alanı" at bounding box center [1021, 50] width 28 height 30
click at [1015, 52] on image "Blockly Çalışma Alanı" at bounding box center [1021, 50] width 28 height 30
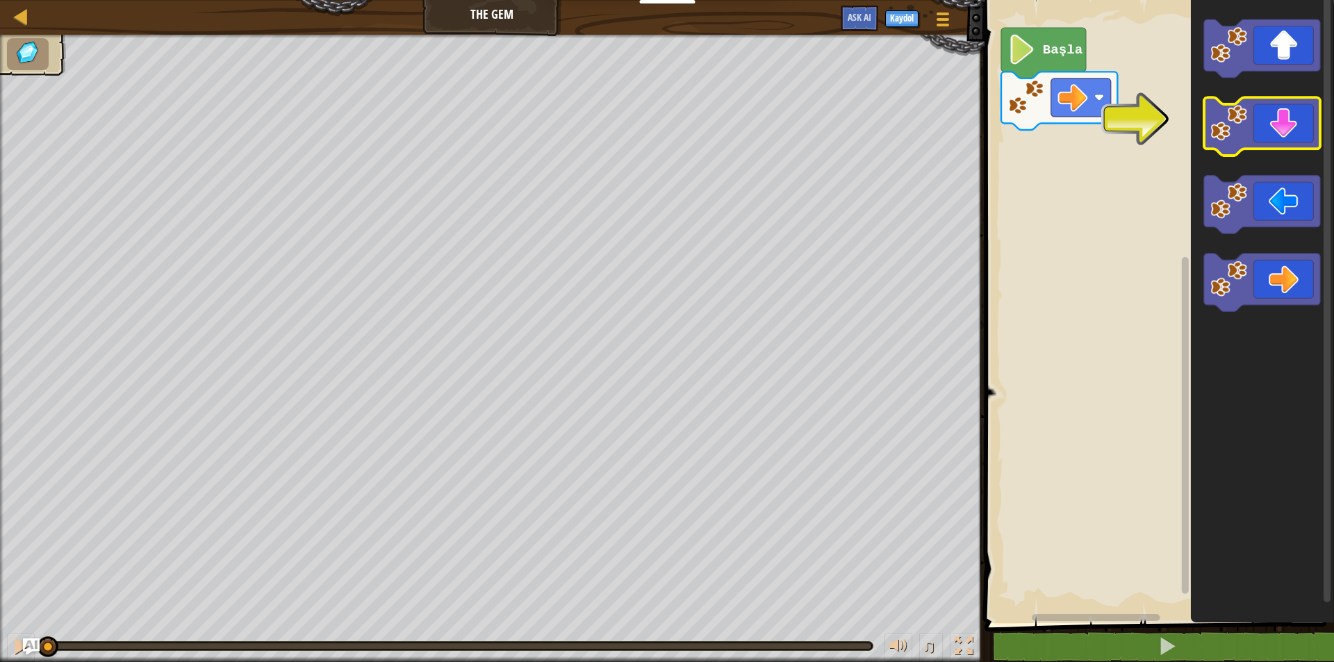
click at [1290, 146] on icon "Blockly Çalışma Alanı" at bounding box center [1261, 127] width 116 height 58
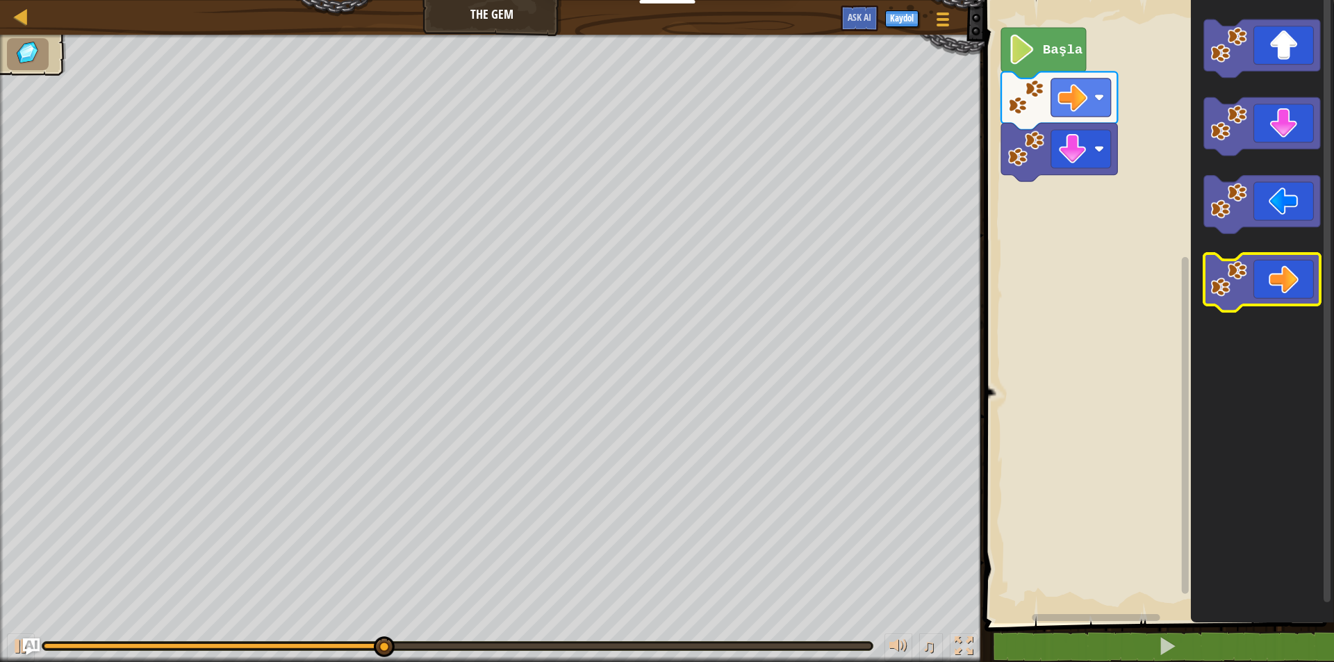
click at [1266, 270] on icon "Blockly Çalışma Alanı" at bounding box center [1261, 283] width 116 height 58
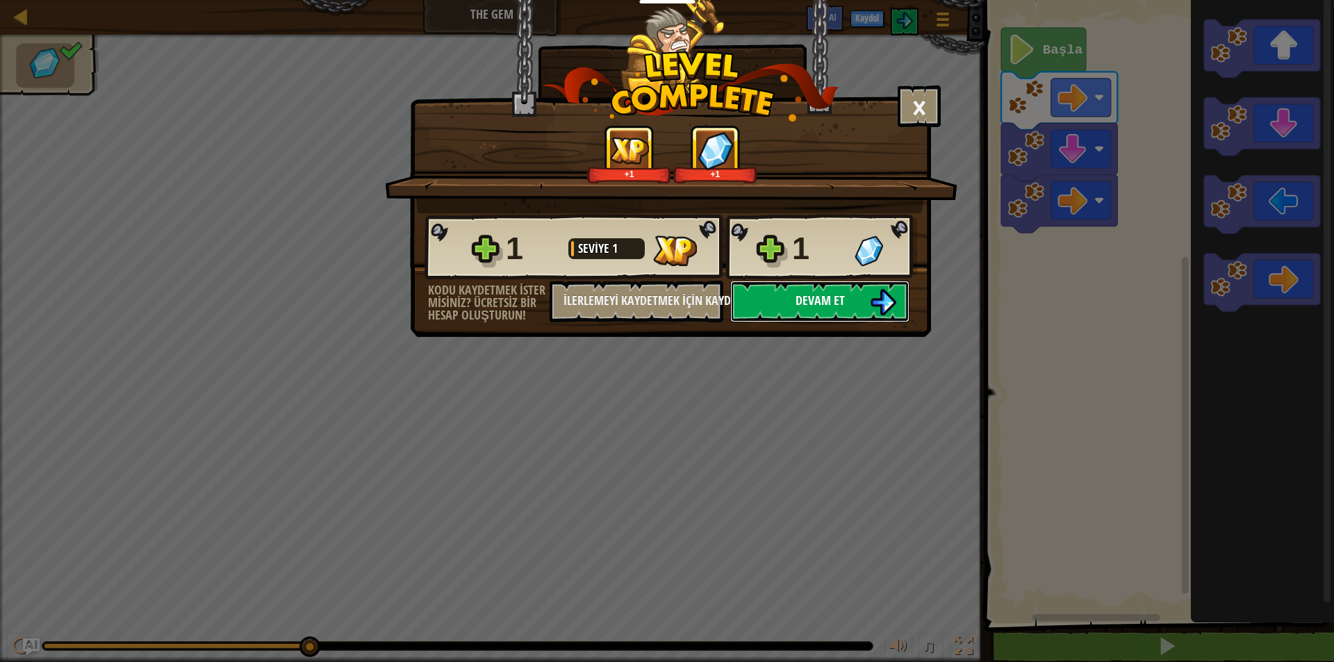
click at [851, 306] on button "Devam et" at bounding box center [819, 302] width 179 height 42
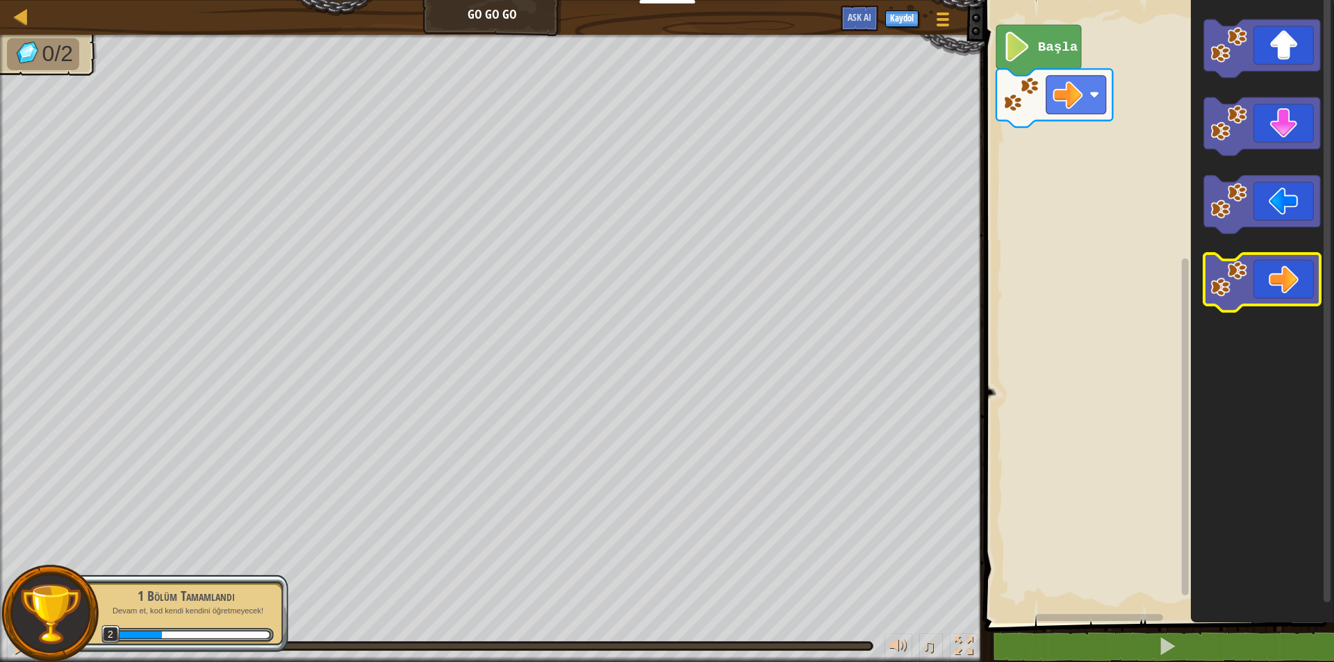
click at [1273, 293] on icon "Blockly Çalışma Alanı" at bounding box center [1261, 283] width 116 height 58
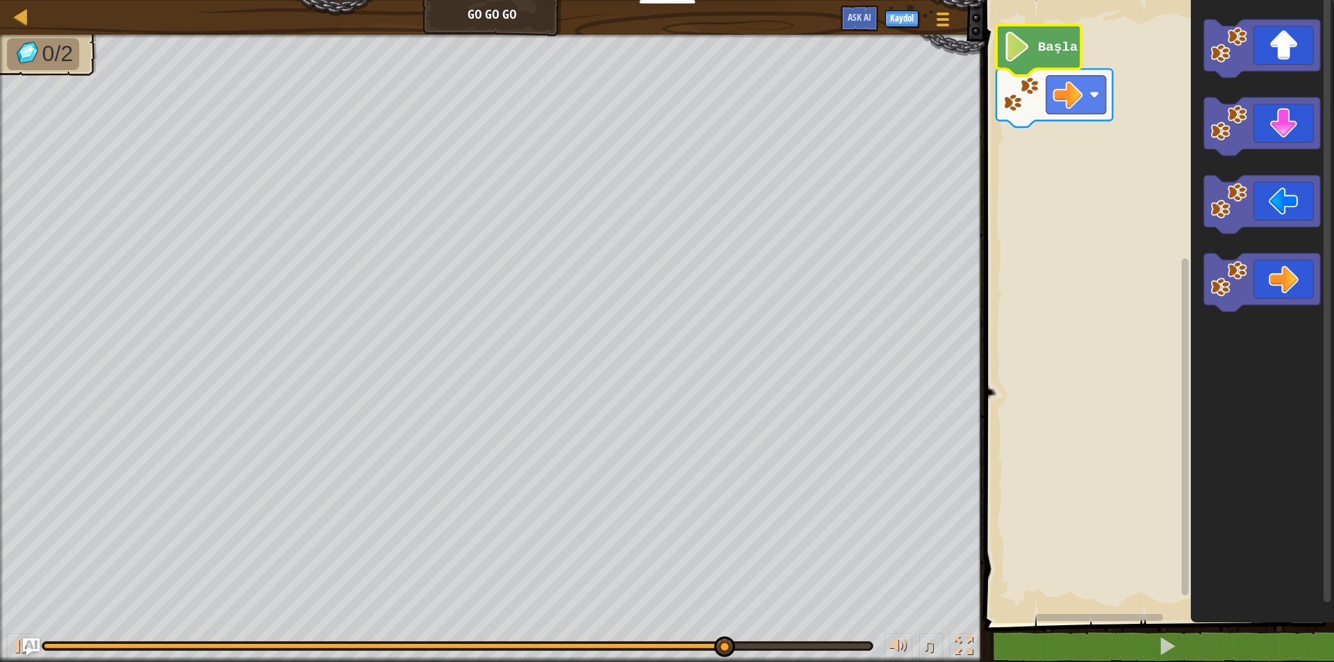
click at [1055, 51] on text "Başla" at bounding box center [1057, 47] width 40 height 15
drag, startPoint x: 68, startPoint y: 58, endPoint x: 43, endPoint y: 43, distance: 29.0
click at [60, 56] on span "0/2" at bounding box center [57, 53] width 31 height 25
click at [13, 15] on div at bounding box center [21, 16] width 17 height 17
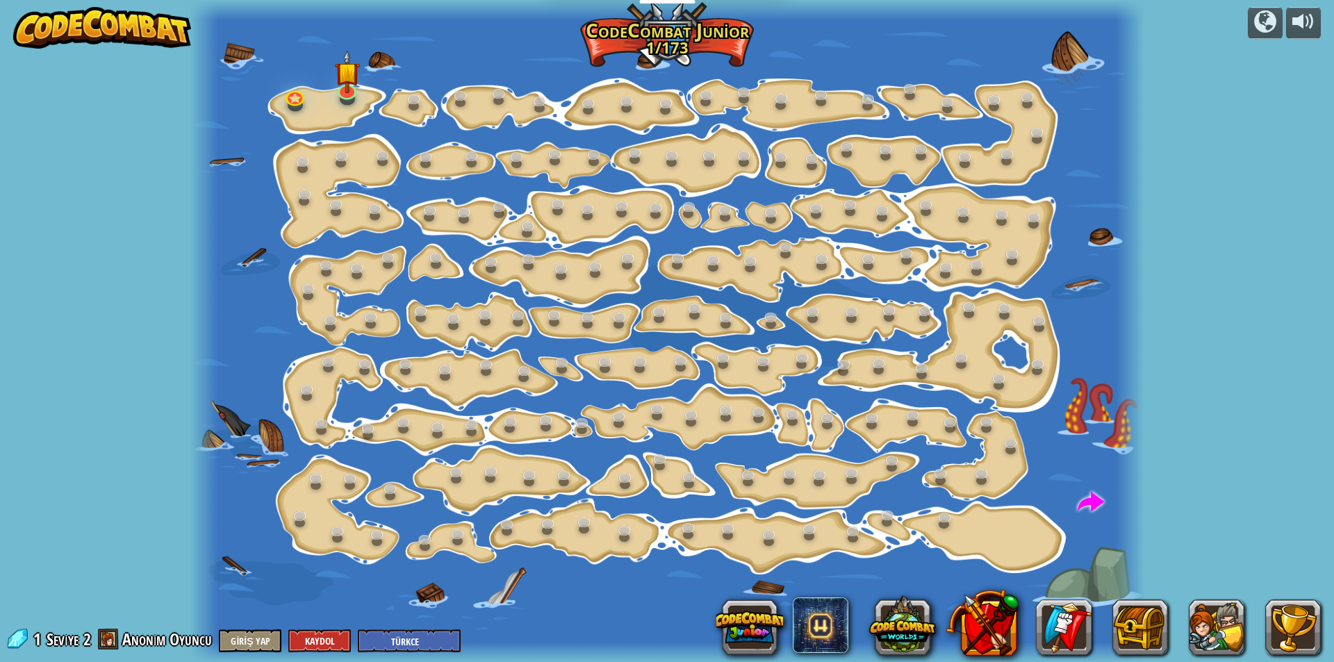
select select "tr"
click at [340, 78] on img at bounding box center [346, 61] width 25 height 58
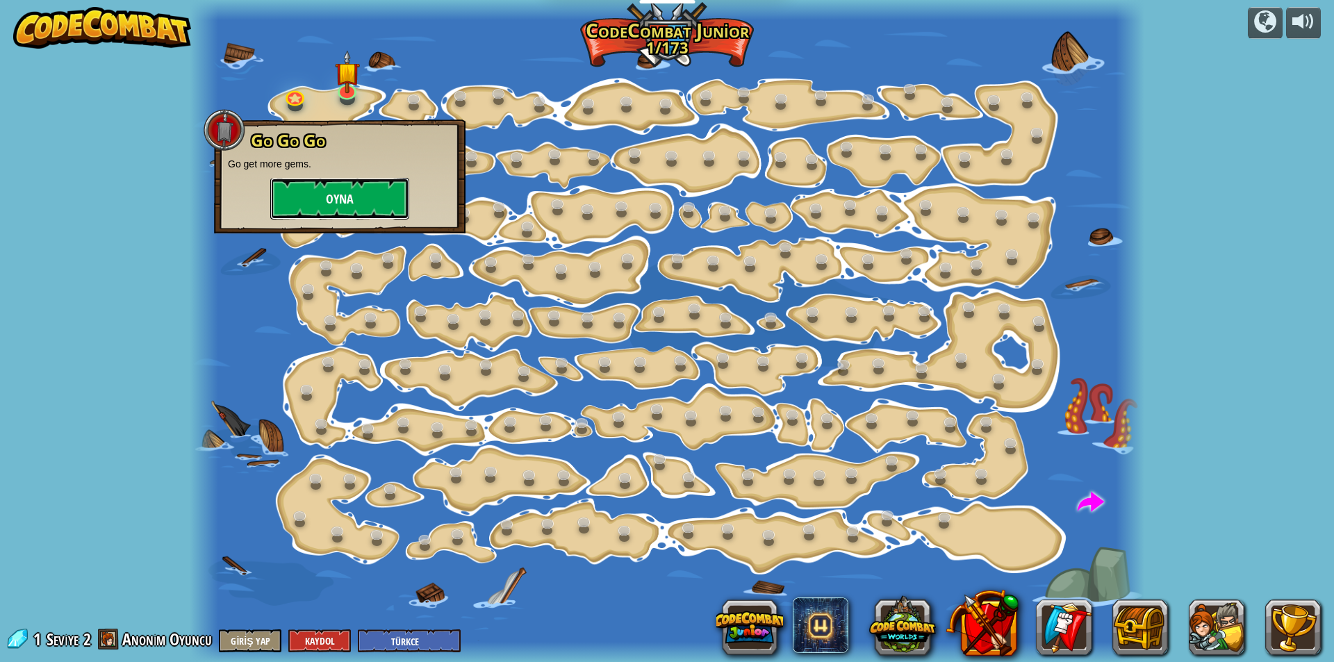
click at [340, 199] on button "Oyna" at bounding box center [339, 199] width 139 height 42
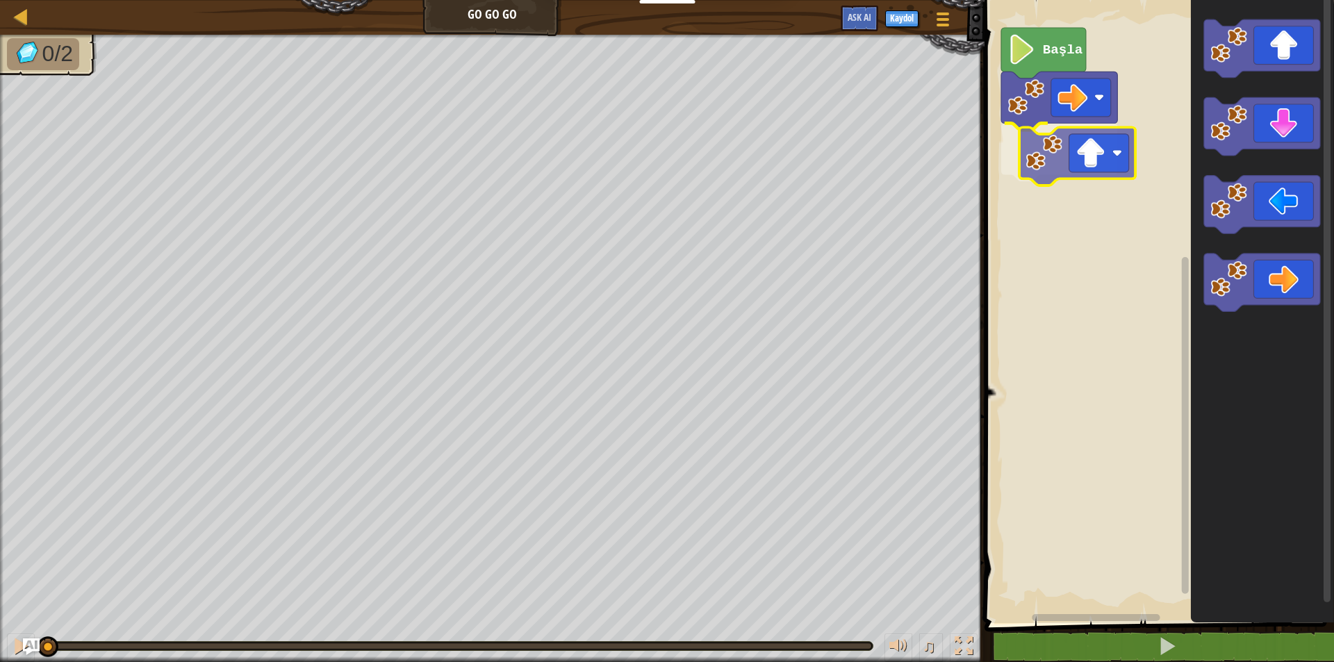
click at [1039, 151] on div "Başla" at bounding box center [1157, 308] width 354 height 630
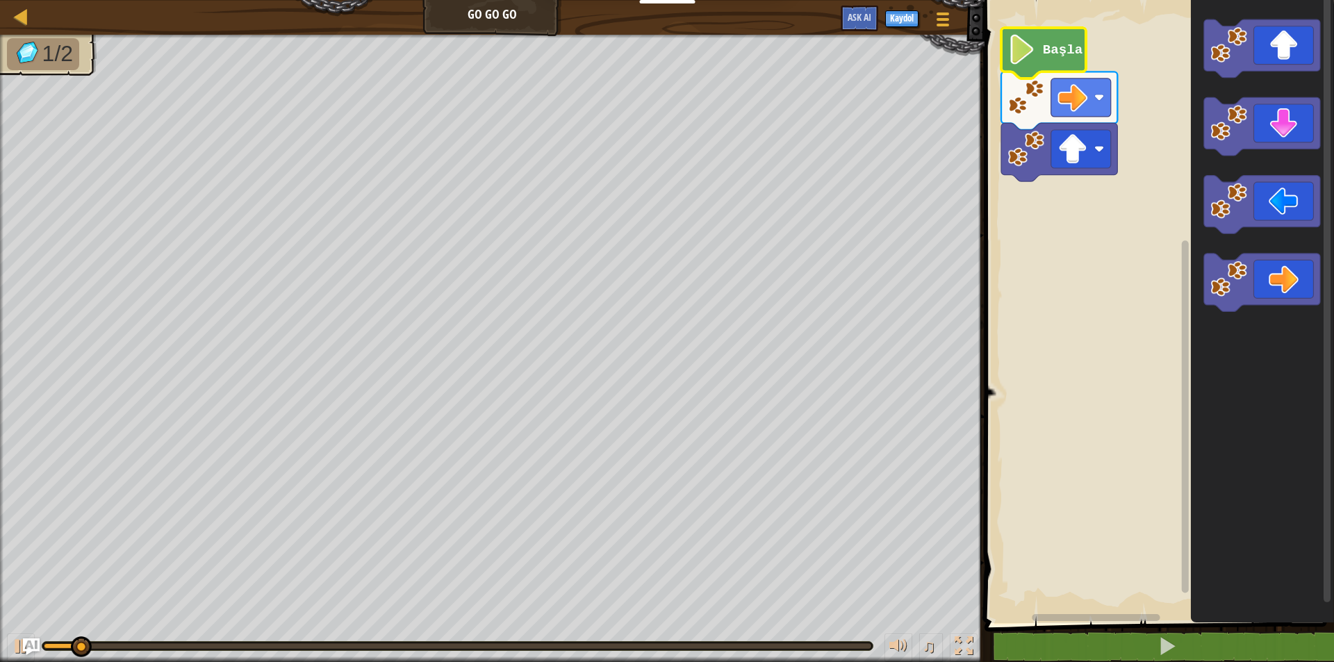
click at [1027, 52] on image "Blockly Çalışma Alanı" at bounding box center [1021, 50] width 28 height 30
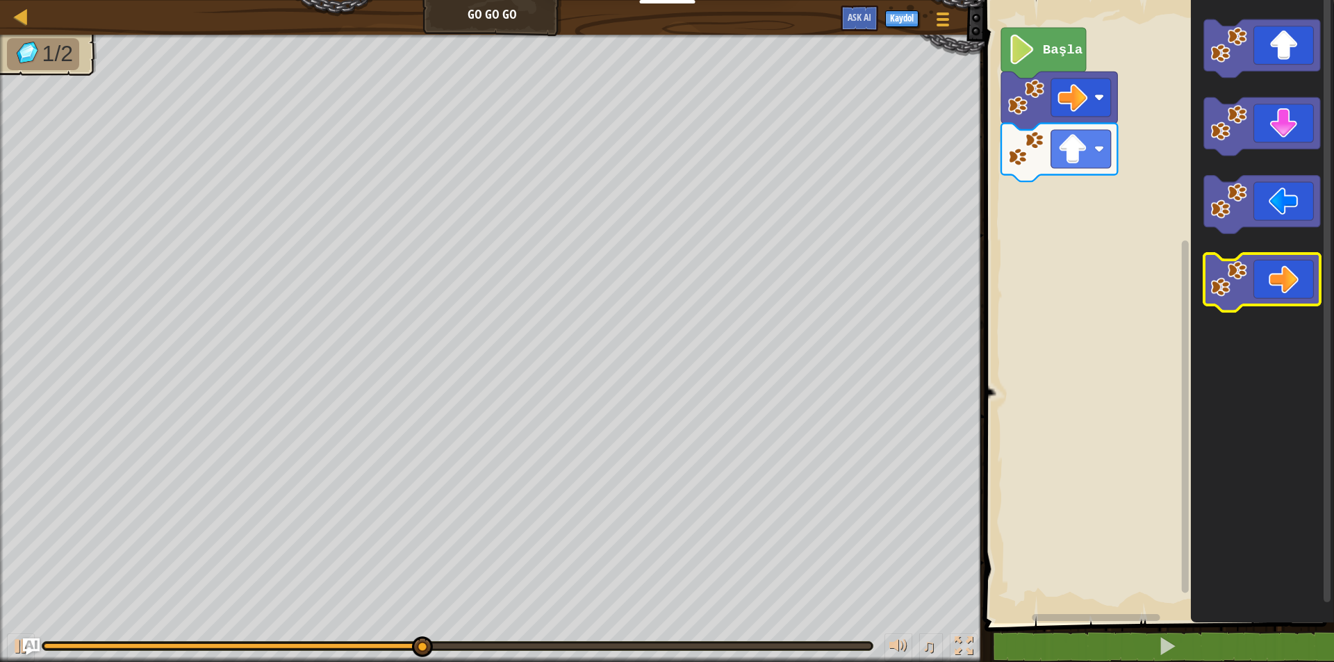
click at [1251, 278] on icon "Blockly Çalışma Alanı" at bounding box center [1261, 283] width 116 height 58
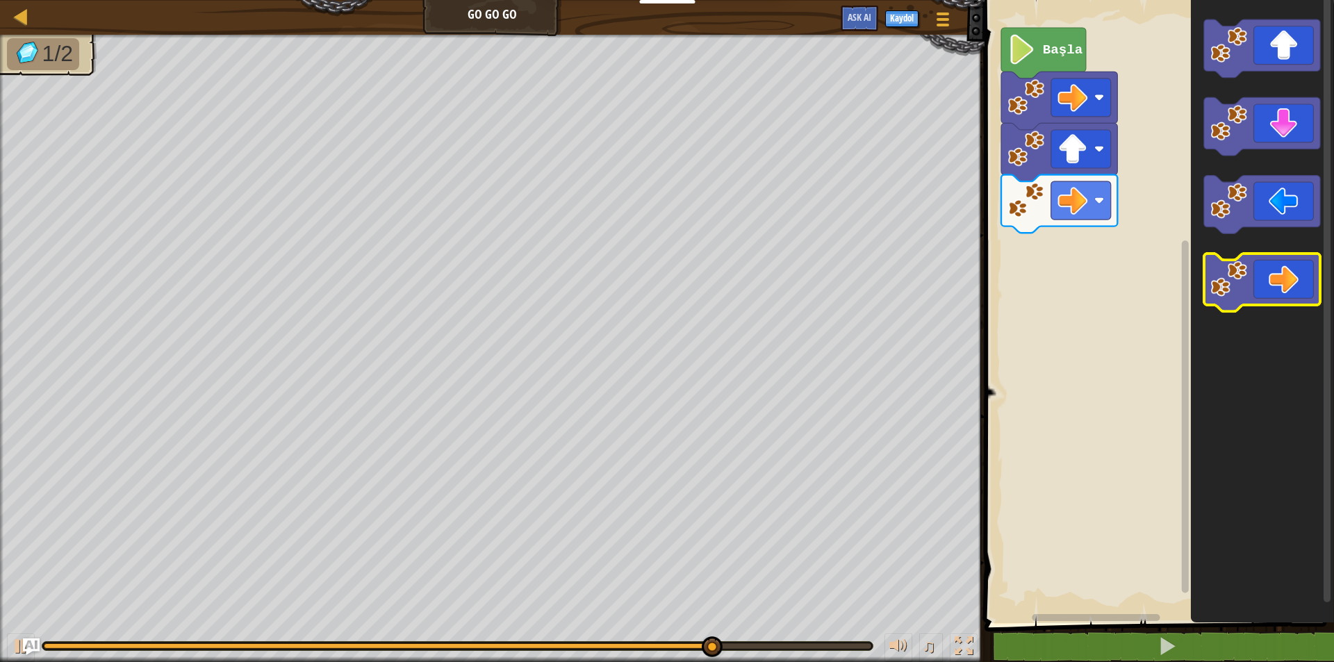
click at [1288, 286] on icon "Blockly Çalışma Alanı" at bounding box center [1261, 283] width 116 height 58
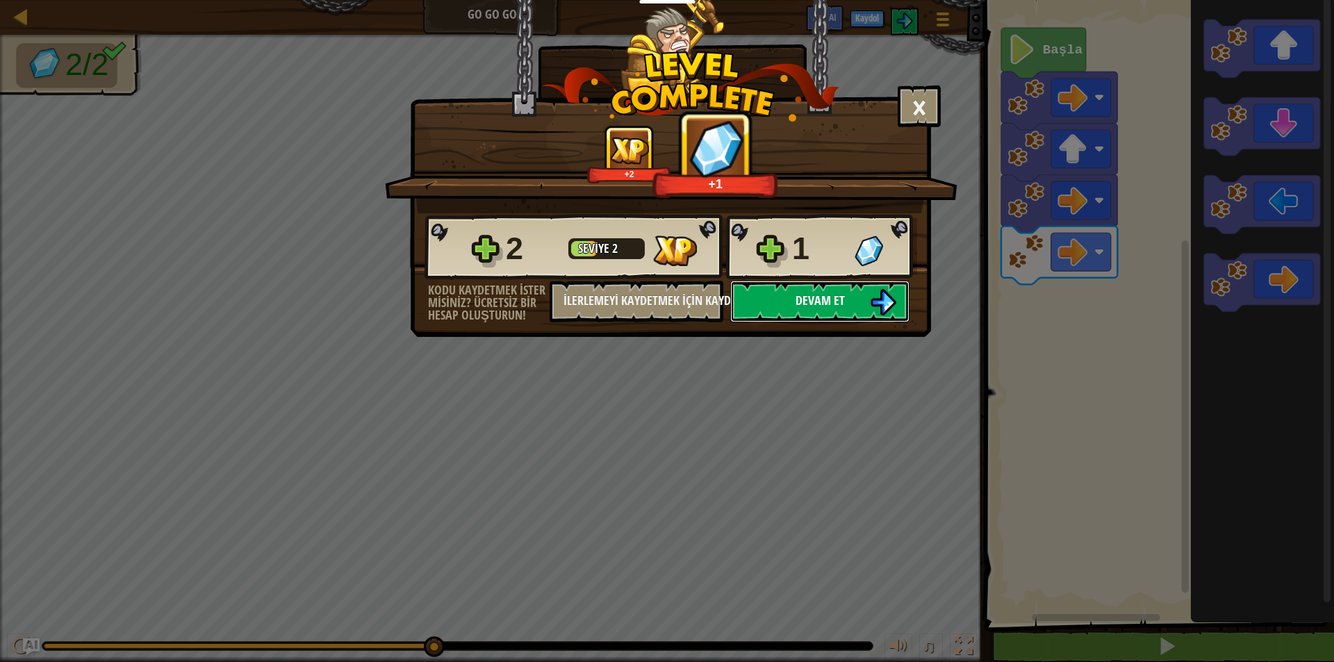
click at [861, 301] on button "Devam et" at bounding box center [819, 302] width 179 height 42
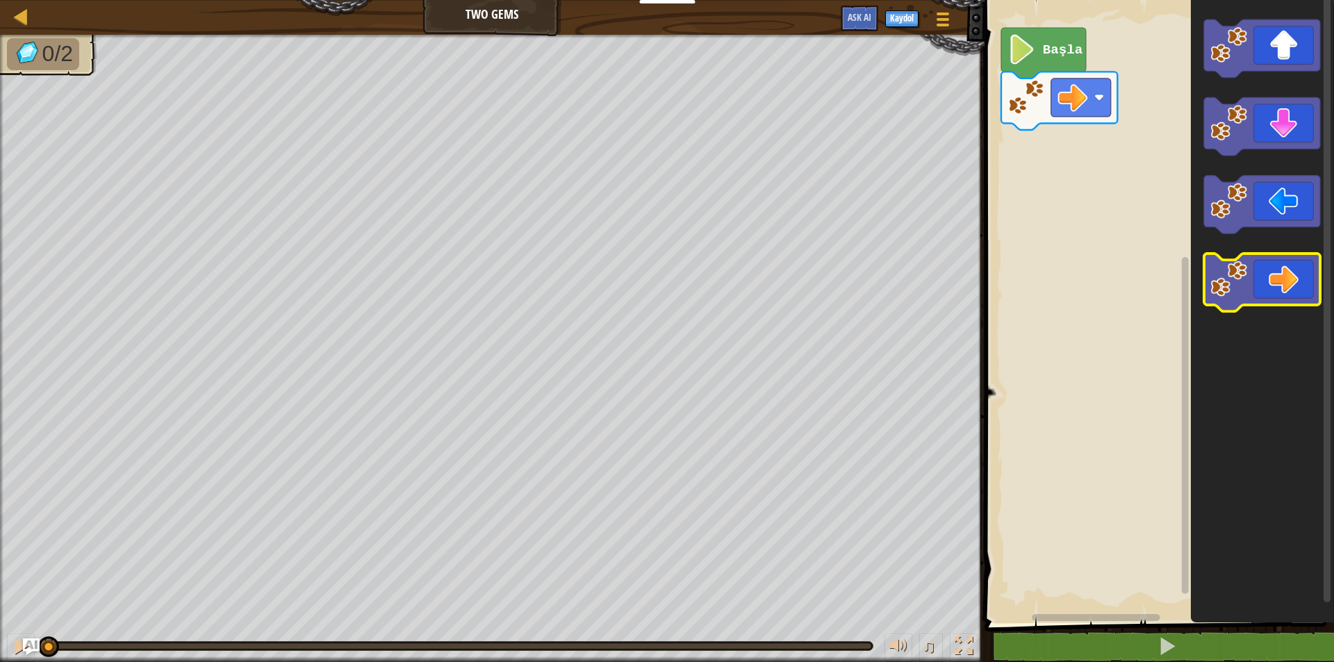
click at [1268, 288] on icon "Blockly Çalışma Alanı" at bounding box center [1261, 283] width 116 height 58
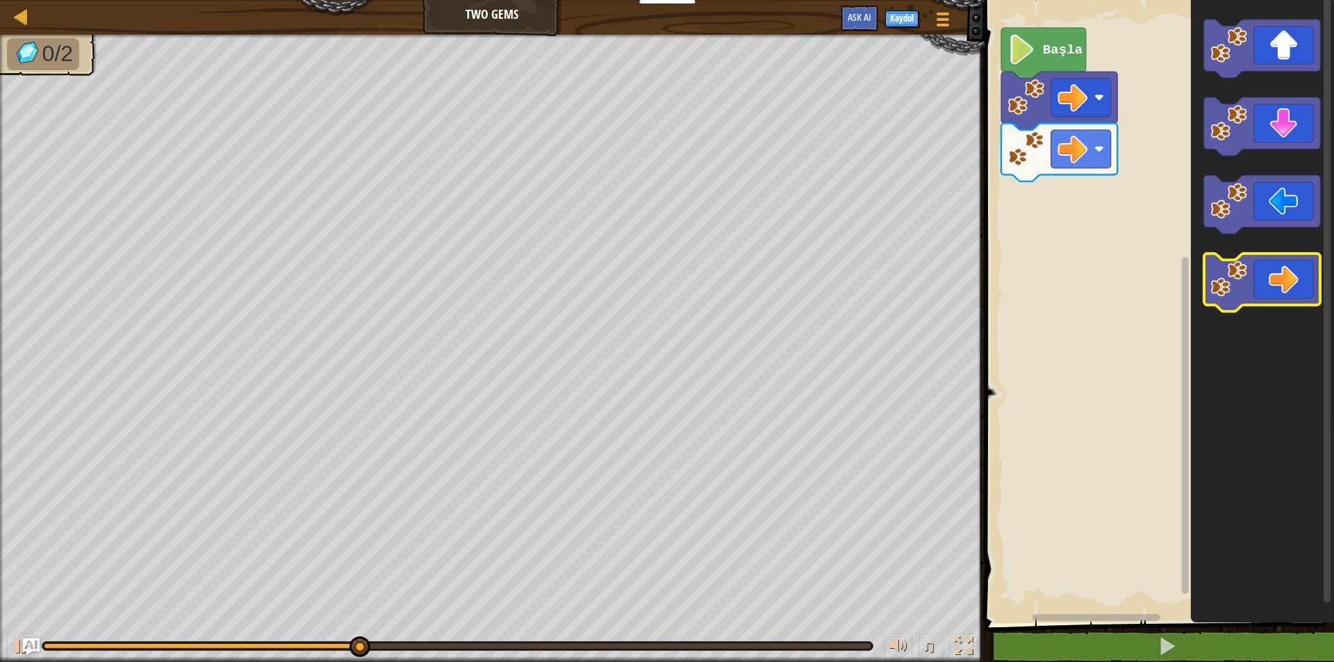
click at [1268, 288] on icon "Blockly Çalışma Alanı" at bounding box center [1261, 283] width 116 height 58
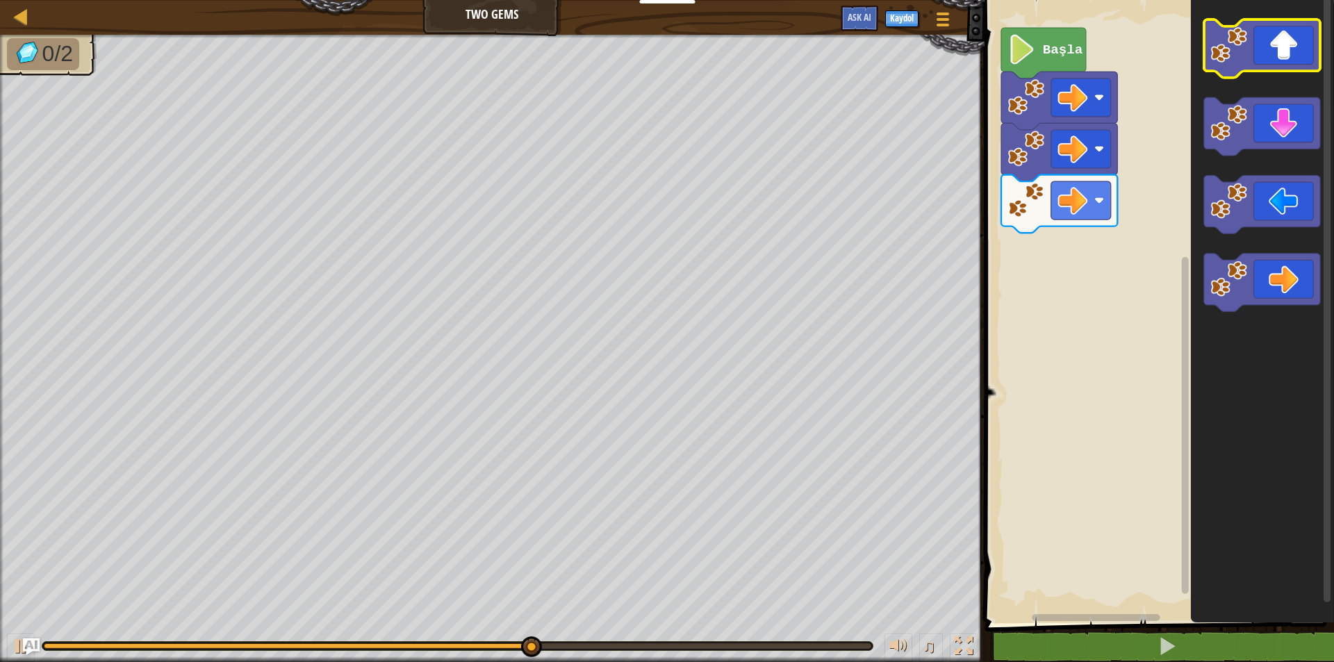
click at [1254, 58] on icon "Blockly Çalışma Alanı" at bounding box center [1261, 48] width 116 height 58
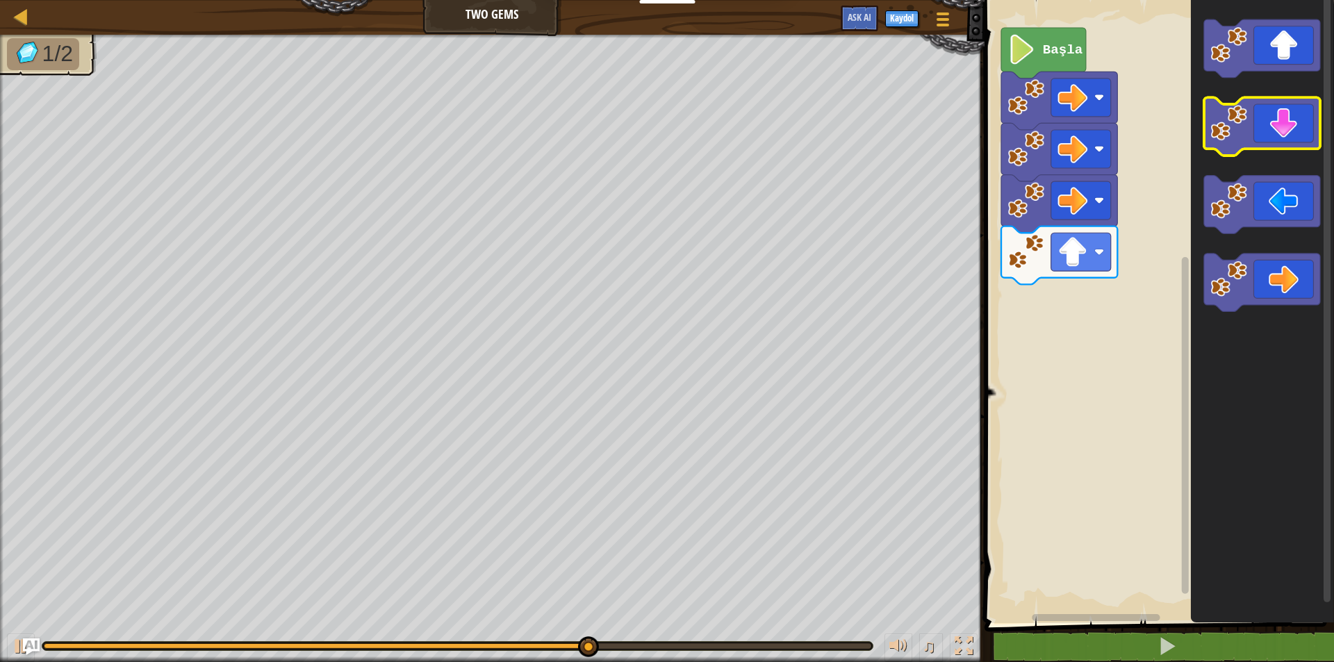
click at [1227, 146] on icon "Blockly Çalışma Alanı" at bounding box center [1261, 127] width 116 height 58
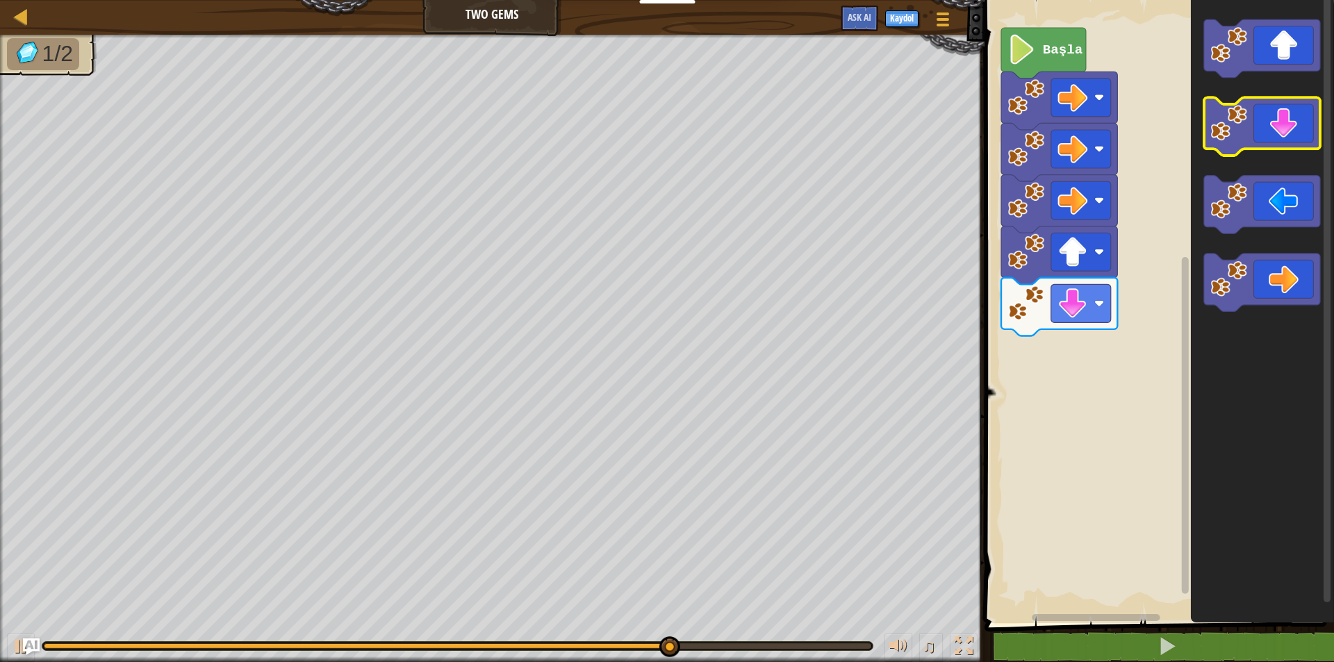
click at [1232, 122] on image "Blockly Çalışma Alanı" at bounding box center [1228, 123] width 37 height 37
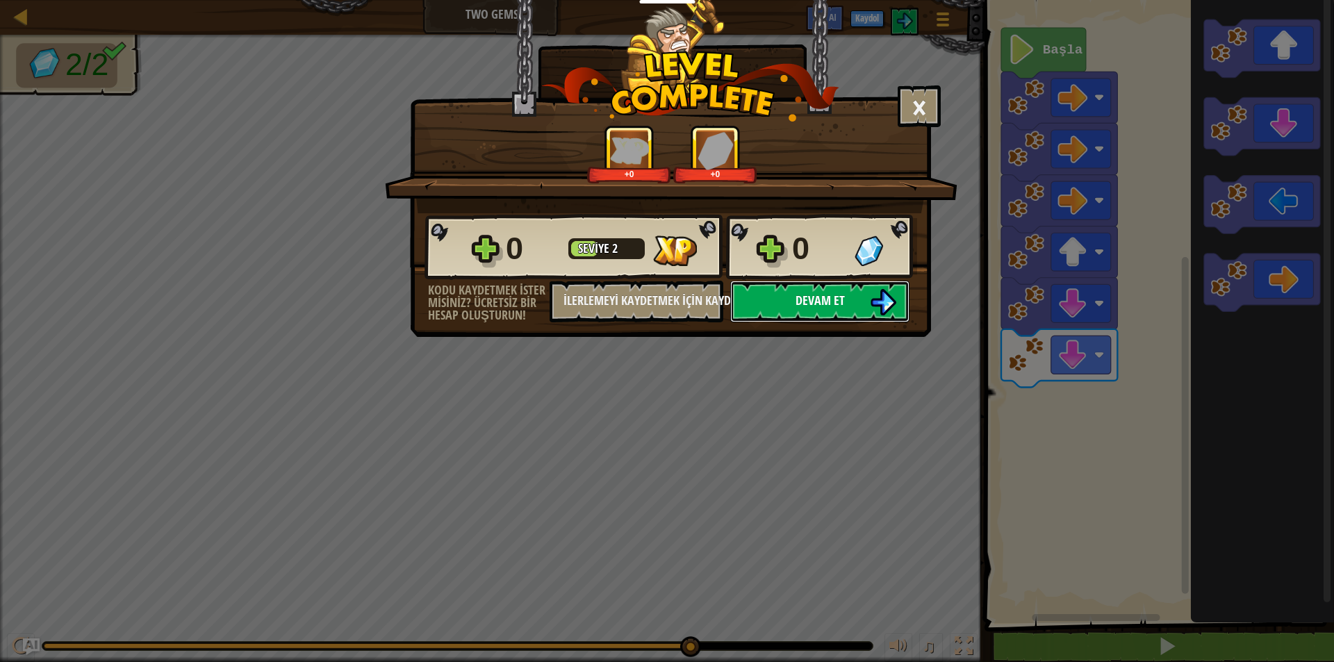
click at [884, 295] on img at bounding box center [883, 302] width 26 height 26
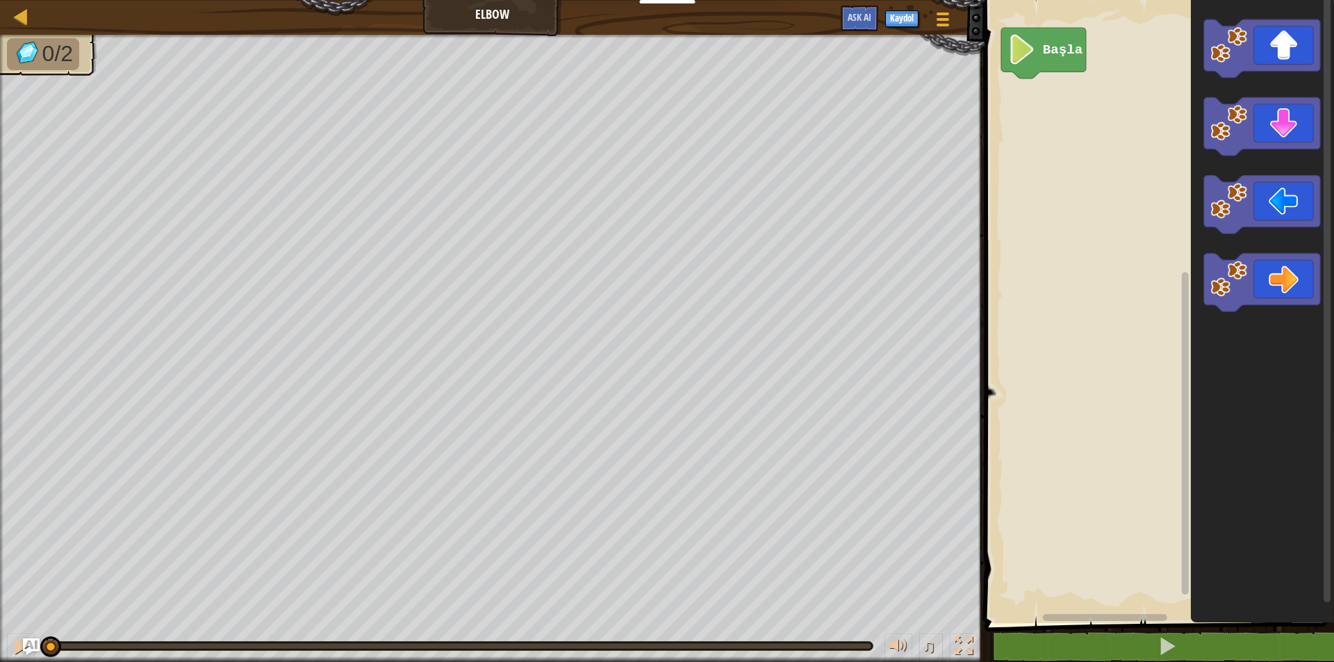
click at [1132, 195] on div "Başla" at bounding box center [1157, 308] width 354 height 630
click at [1221, 132] on image "Blockly Çalışma Alanı" at bounding box center [1228, 123] width 37 height 37
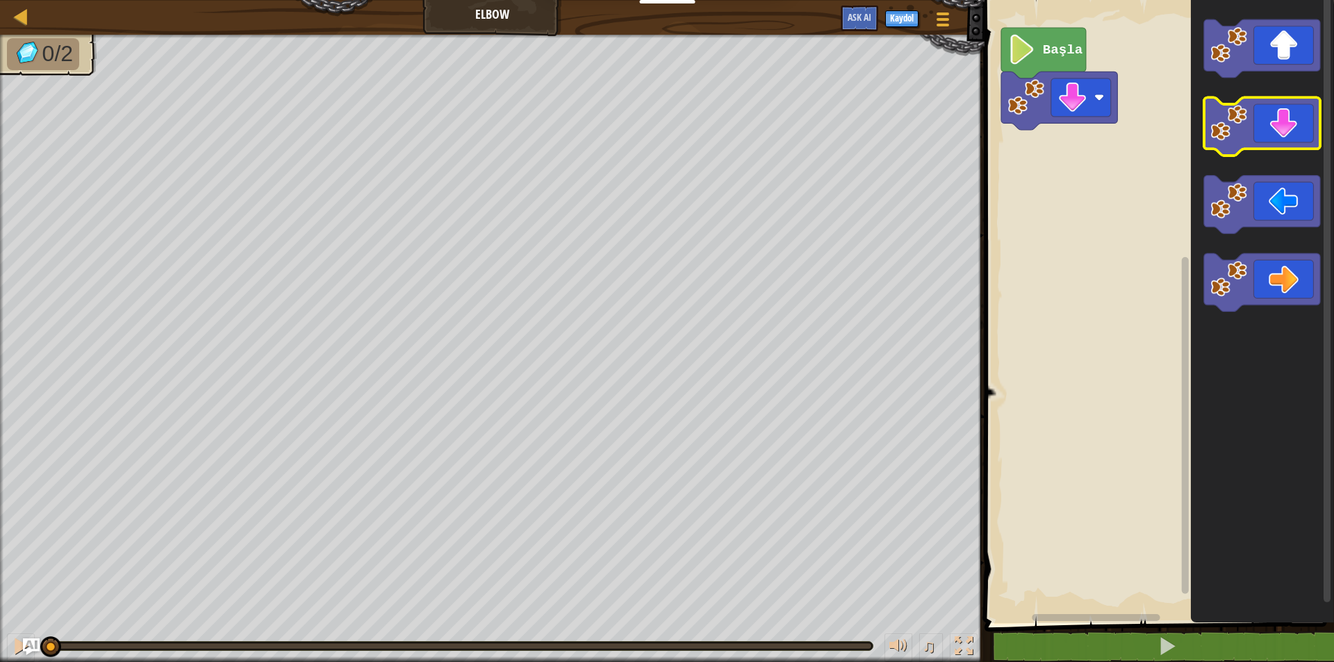
drag, startPoint x: 1175, startPoint y: 120, endPoint x: 1163, endPoint y: 27, distance: 93.9
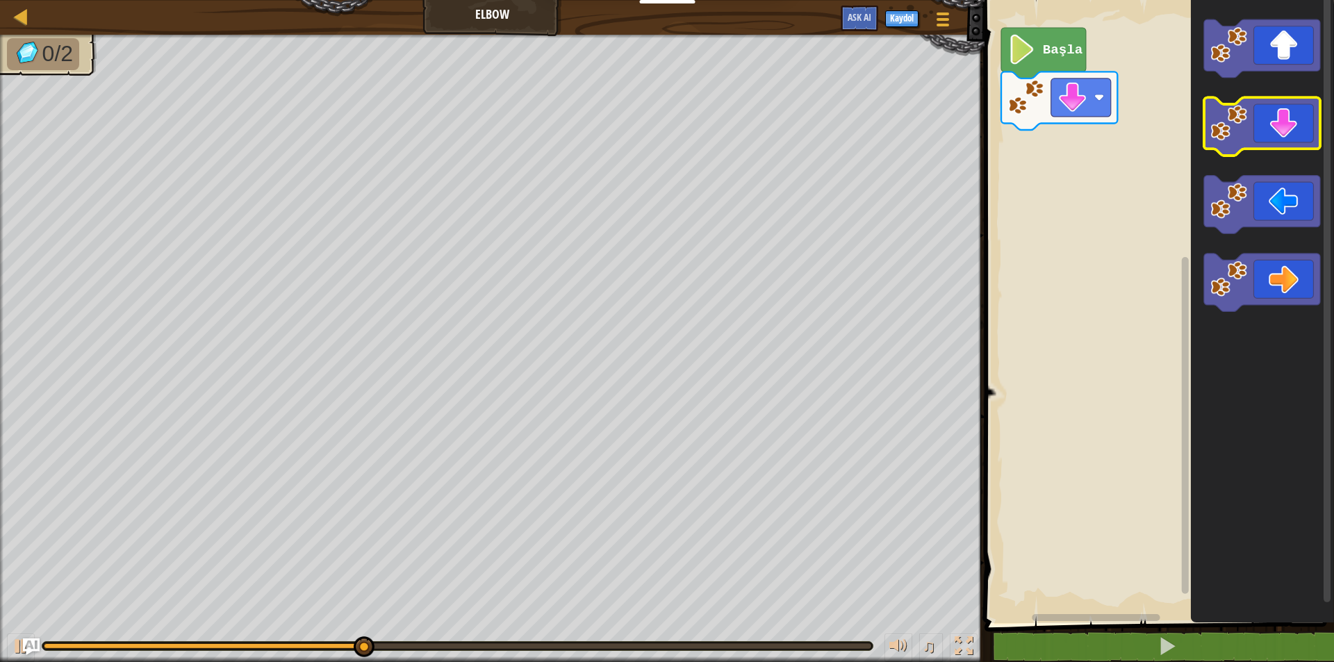
click at [1294, 138] on icon "Blockly Çalışma Alanı" at bounding box center [1261, 127] width 116 height 58
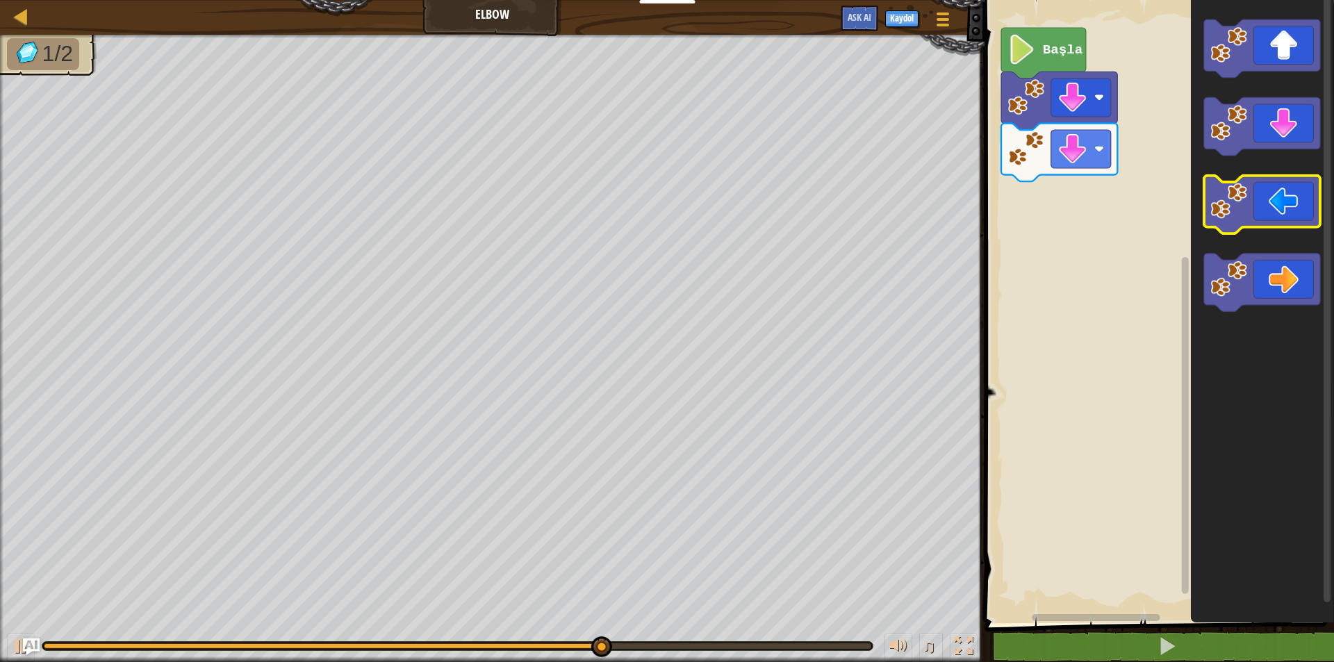
click at [1258, 229] on rect "Blockly Çalışma Alanı" at bounding box center [1261, 205] width 116 height 58
click at [1250, 216] on icon "Blockly Çalışma Alanı" at bounding box center [1261, 205] width 116 height 58
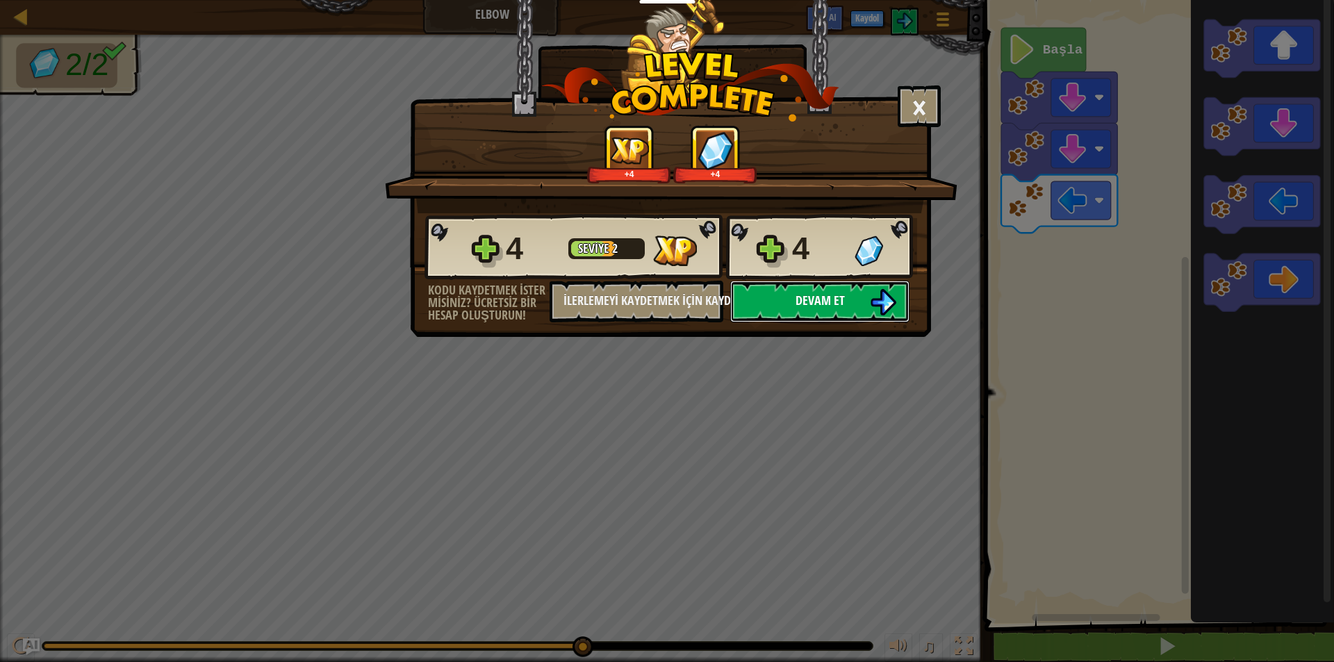
click at [883, 294] on img at bounding box center [883, 302] width 26 height 26
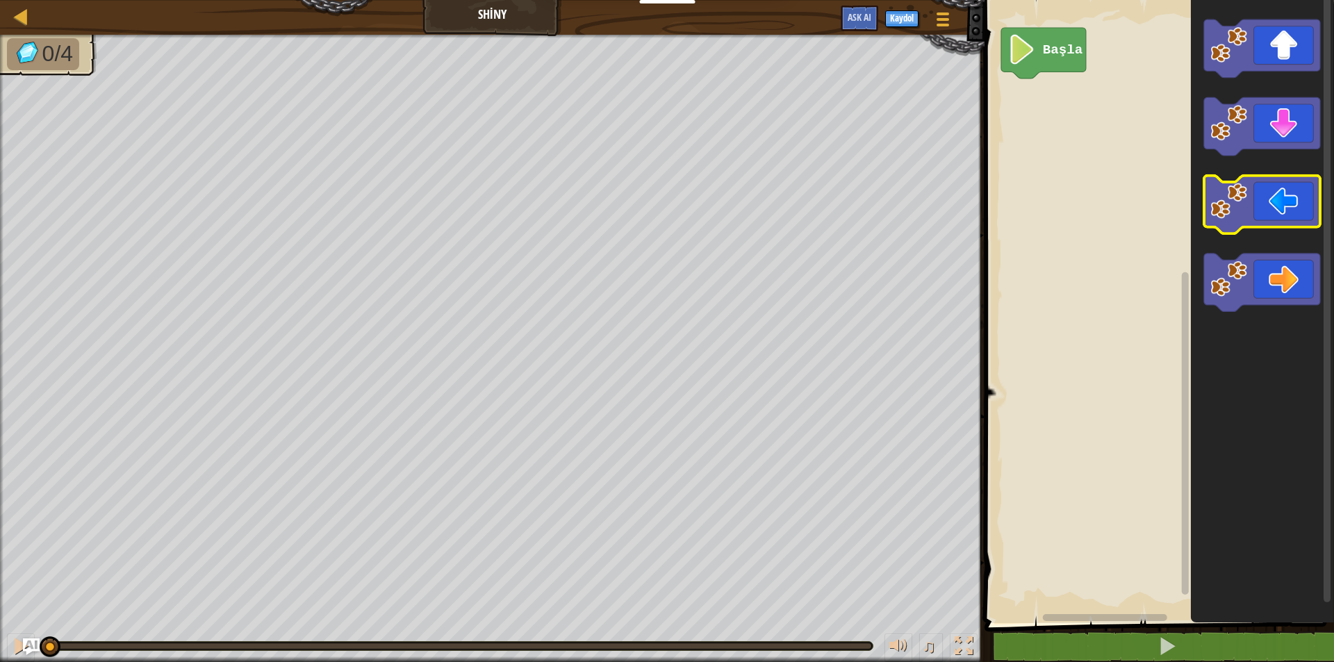
click at [1265, 219] on icon "Blockly Çalışma Alanı" at bounding box center [1261, 205] width 116 height 58
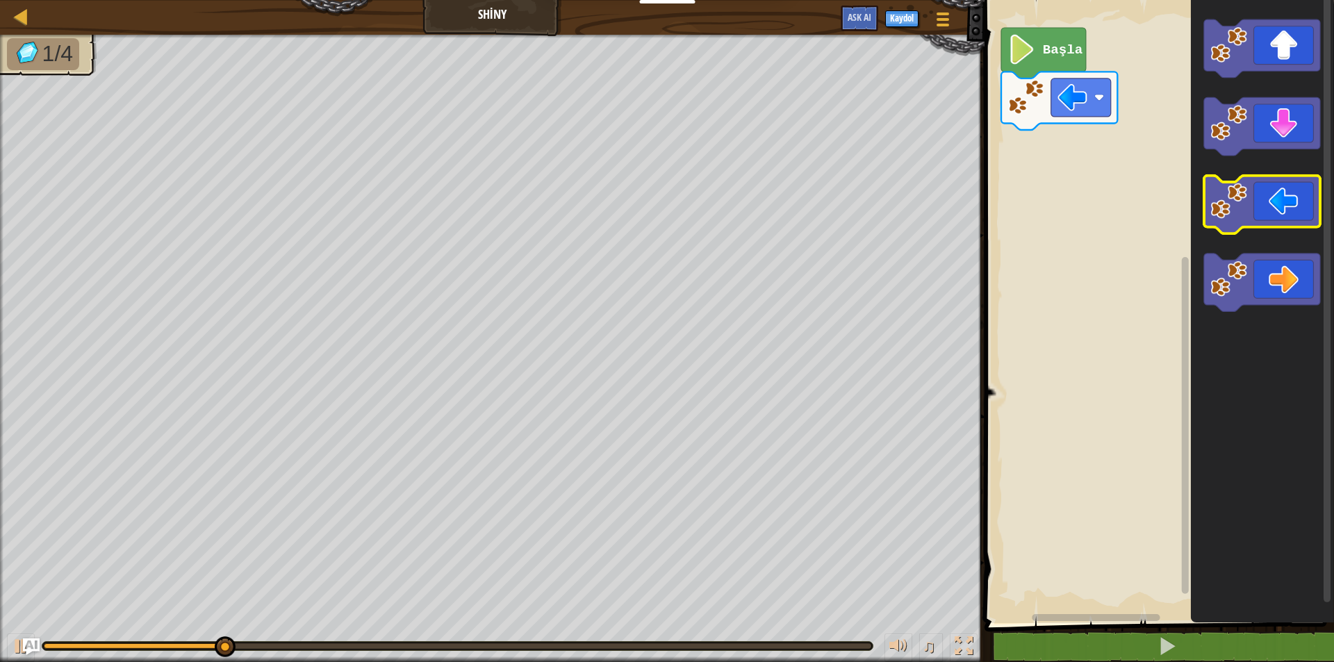
click at [1266, 224] on icon "Blockly Çalışma Alanı" at bounding box center [1261, 205] width 116 height 58
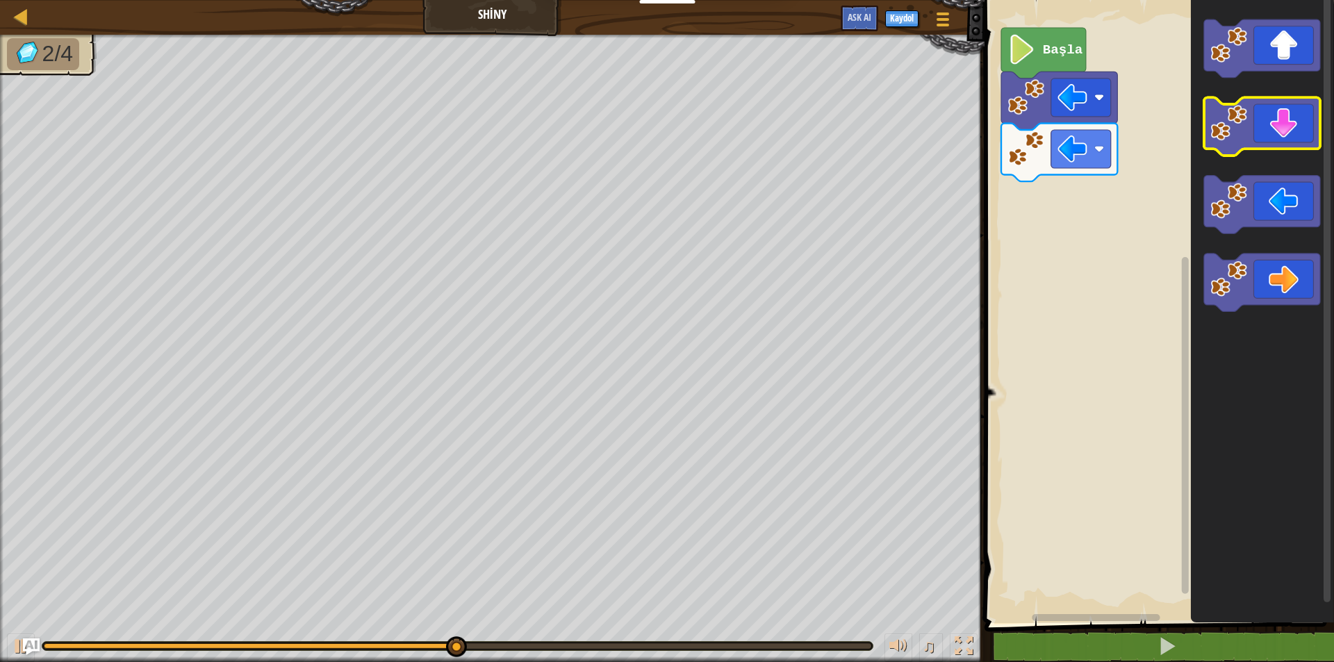
click at [1274, 129] on icon "Blockly Çalışma Alanı" at bounding box center [1261, 127] width 116 height 58
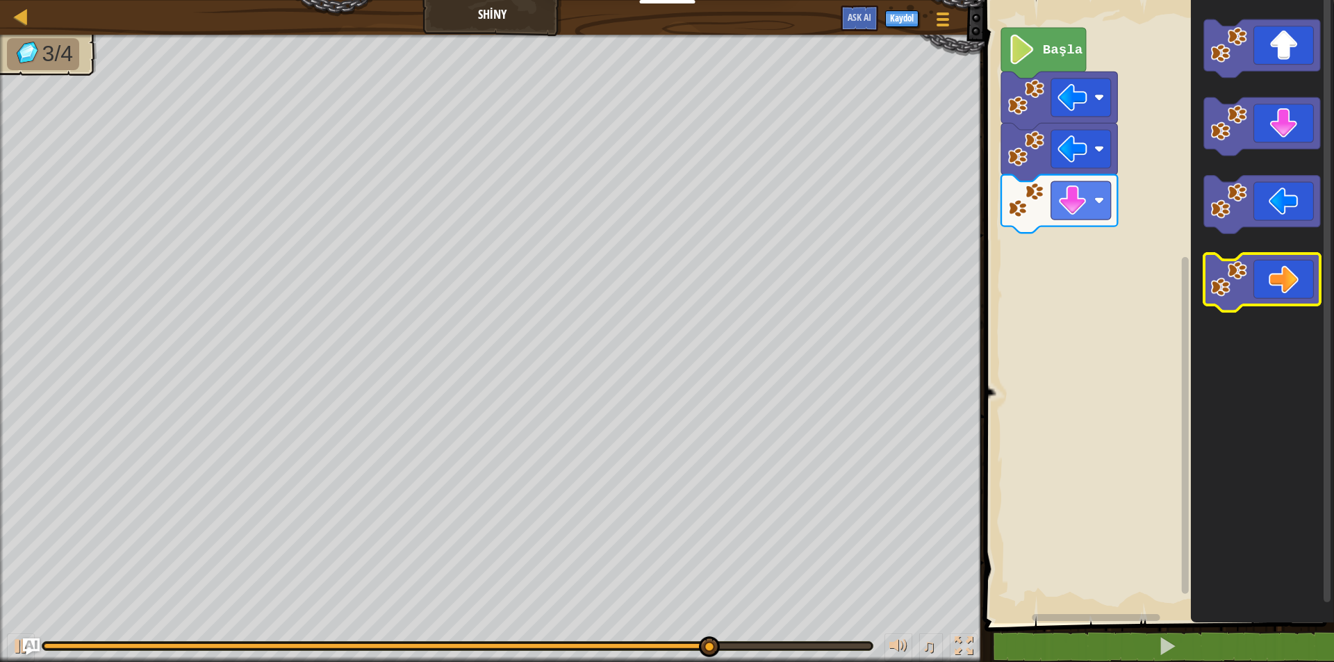
click at [1271, 276] on icon "Blockly Çalışma Alanı" at bounding box center [1261, 283] width 116 height 58
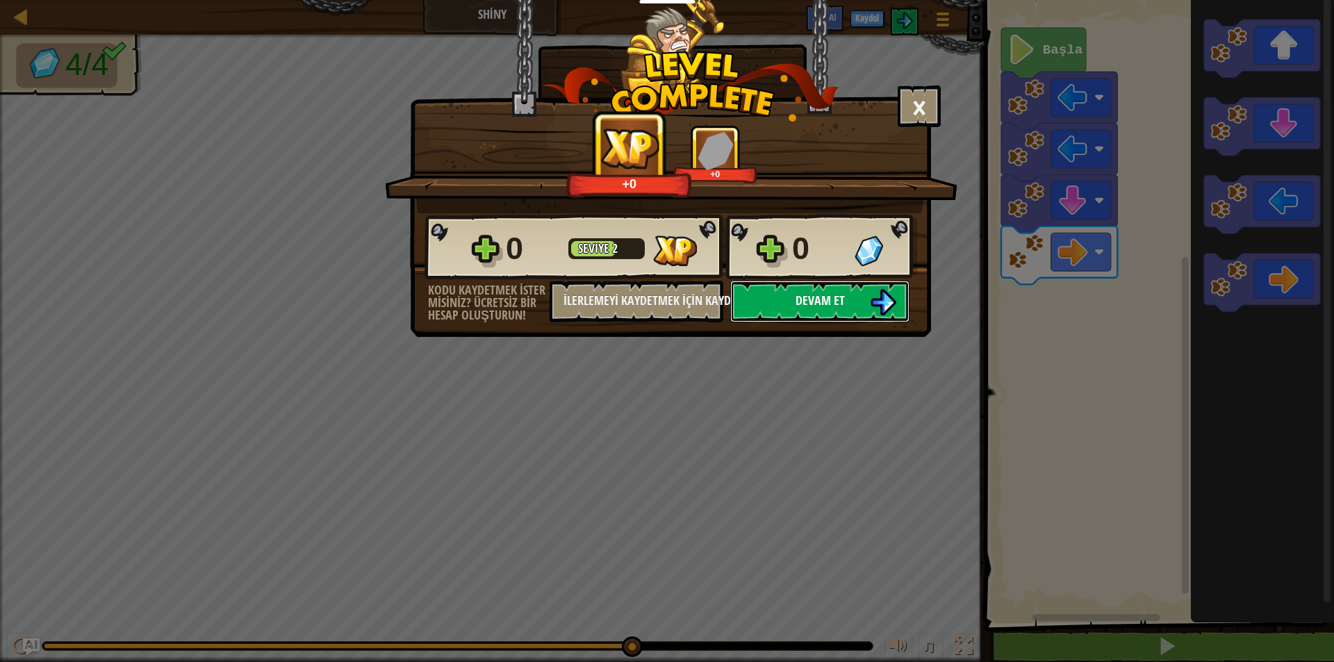
click at [878, 301] on img at bounding box center [883, 302] width 26 height 26
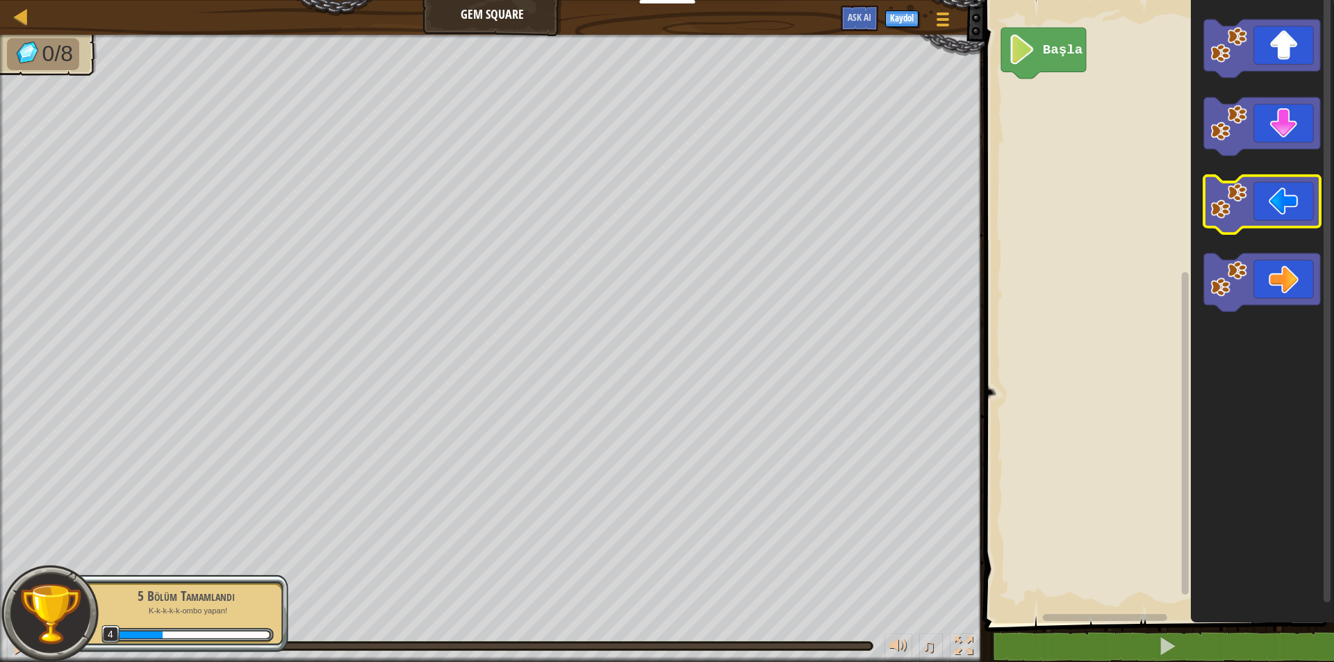
click at [1226, 217] on image "Blockly Çalışma Alanı" at bounding box center [1228, 201] width 37 height 37
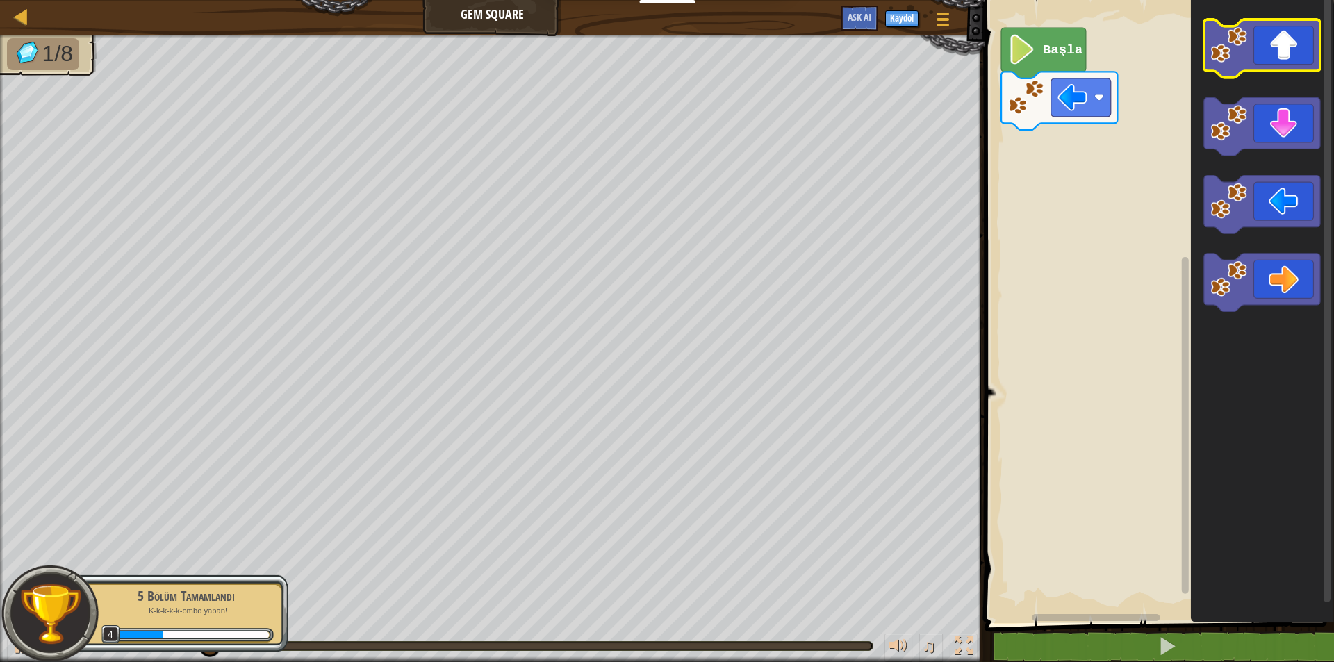
click at [1264, 65] on icon "Blockly Çalışma Alanı" at bounding box center [1261, 48] width 116 height 58
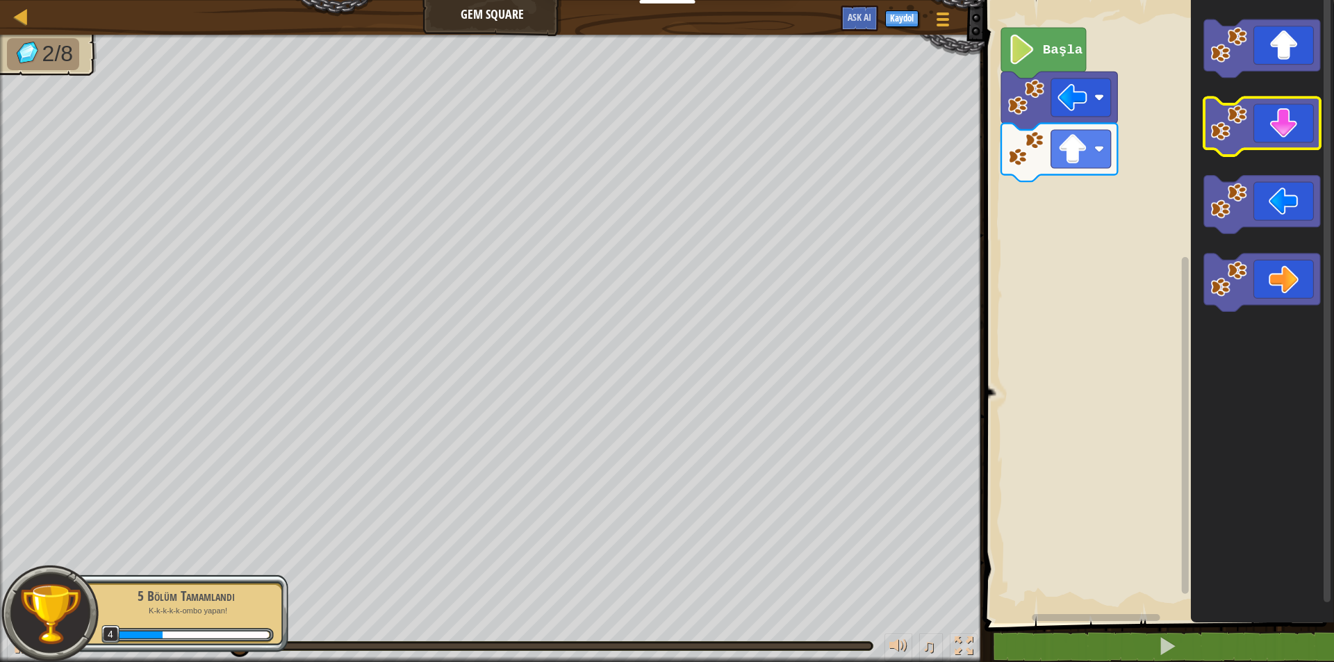
click at [1235, 138] on image "Blockly Çalışma Alanı" at bounding box center [1228, 123] width 37 height 37
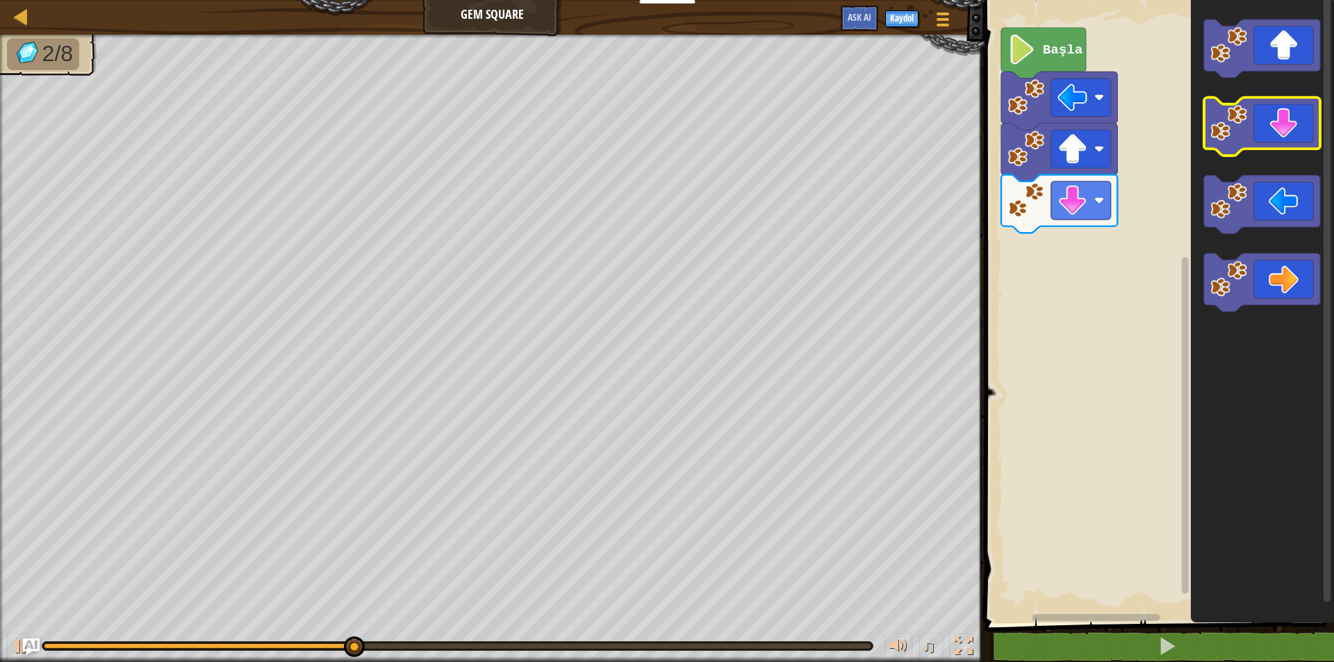
click at [1233, 127] on image "Blockly Çalışma Alanı" at bounding box center [1228, 123] width 37 height 37
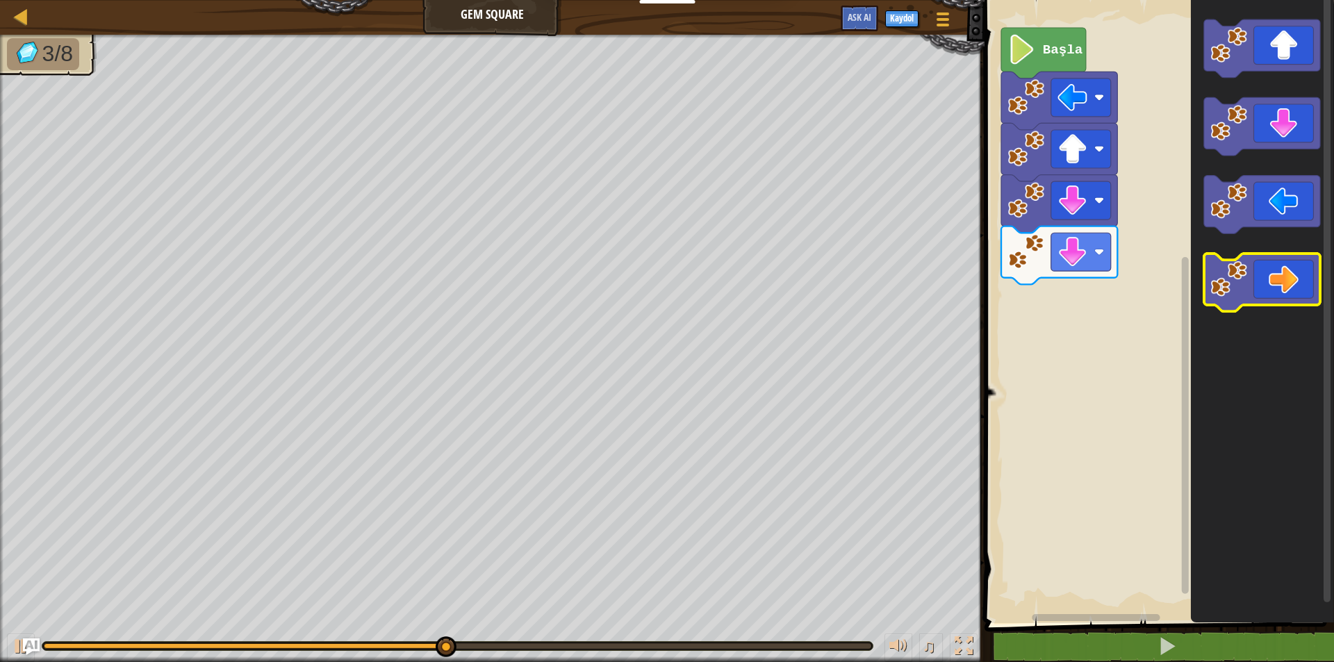
click at [1279, 269] on icon "Blockly Çalışma Alanı" at bounding box center [1261, 283] width 116 height 58
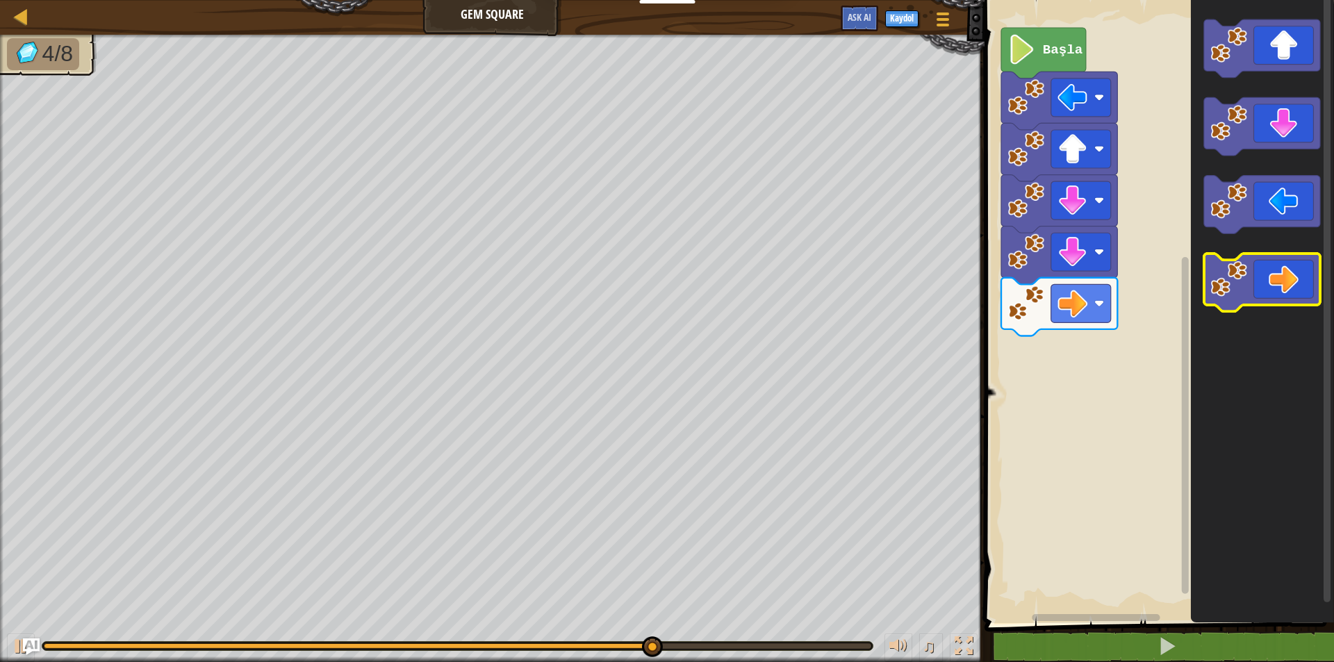
click at [1286, 278] on icon "Blockly Çalışma Alanı" at bounding box center [1261, 283] width 116 height 58
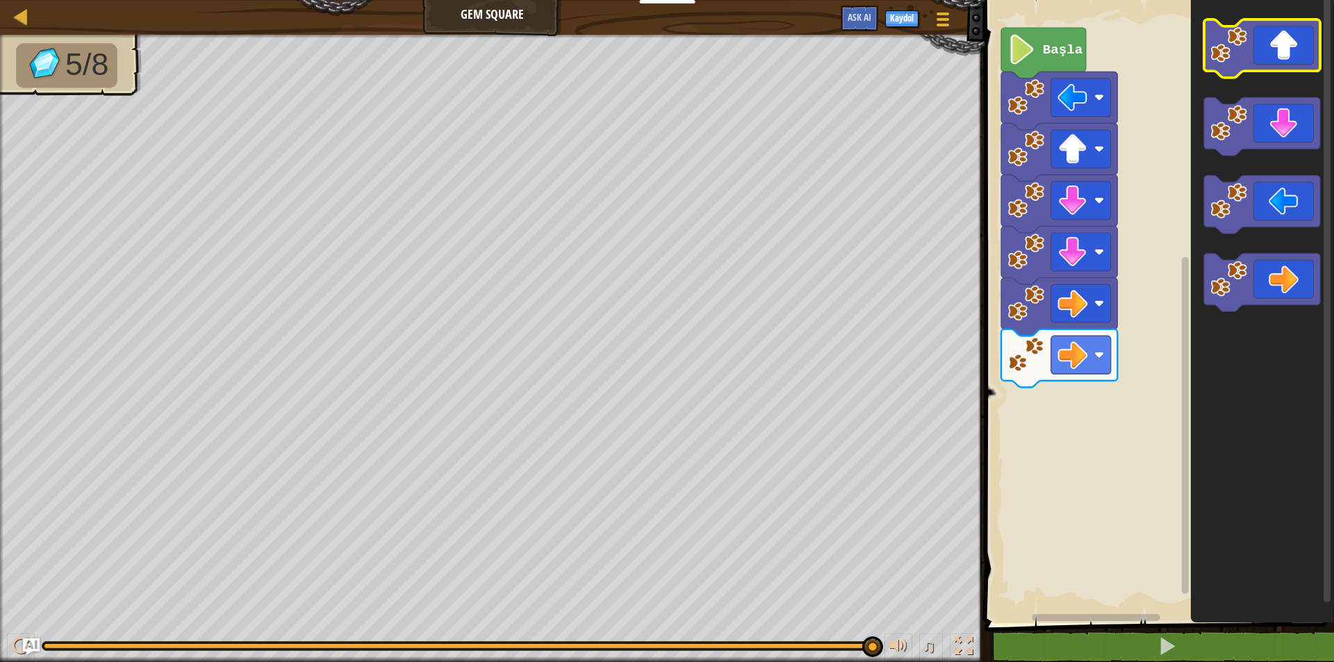
click at [1234, 63] on icon "Blockly Çalışma Alanı" at bounding box center [1261, 48] width 116 height 58
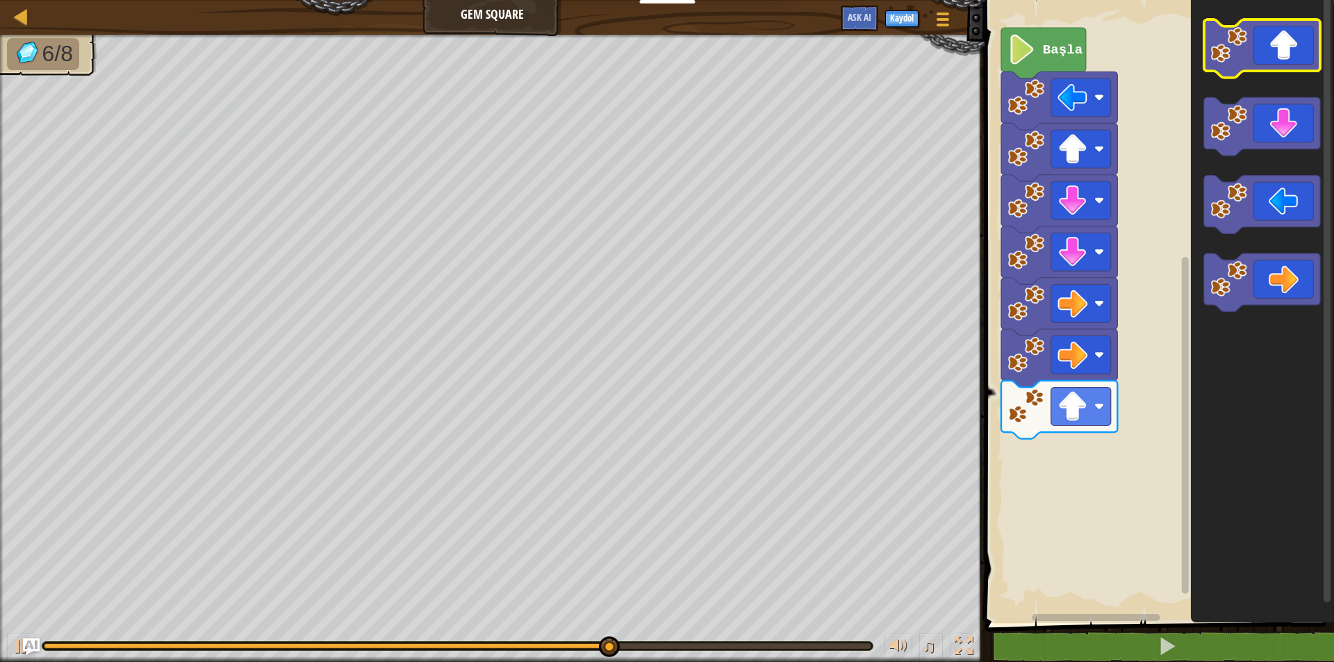
click at [1234, 63] on icon "Blockly Çalışma Alanı" at bounding box center [1261, 48] width 116 height 58
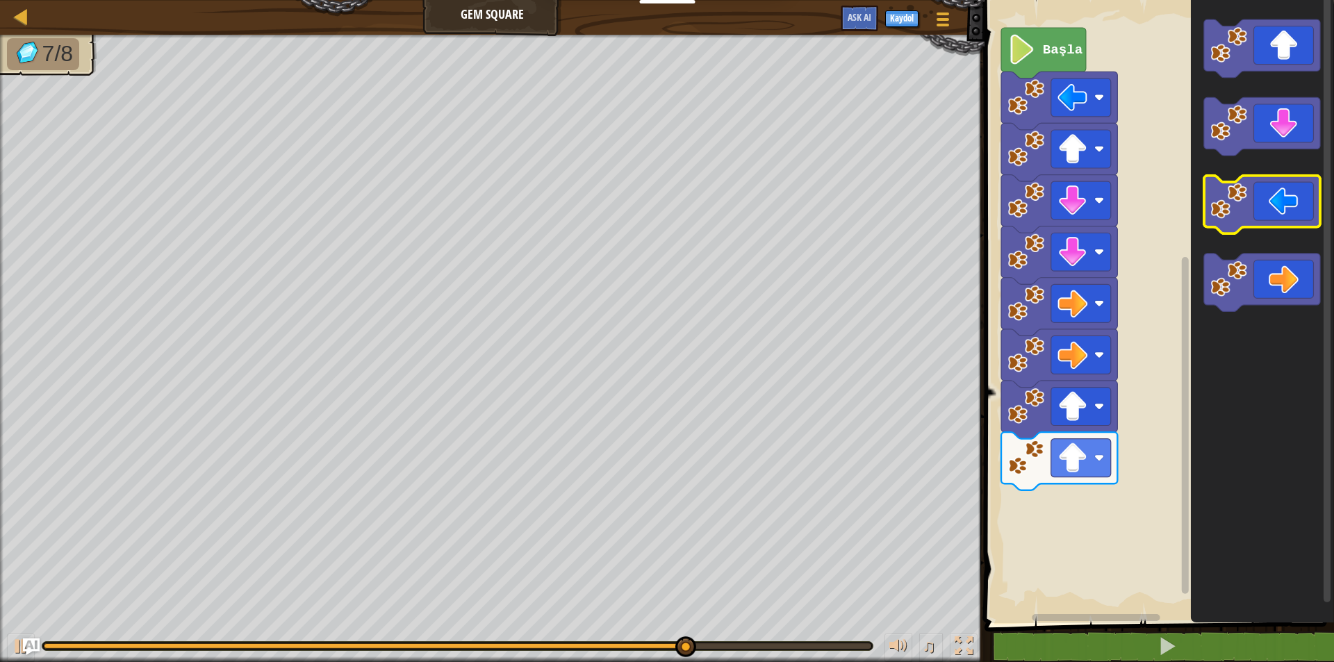
click at [1266, 201] on icon "Blockly Çalışma Alanı" at bounding box center [1261, 205] width 116 height 58
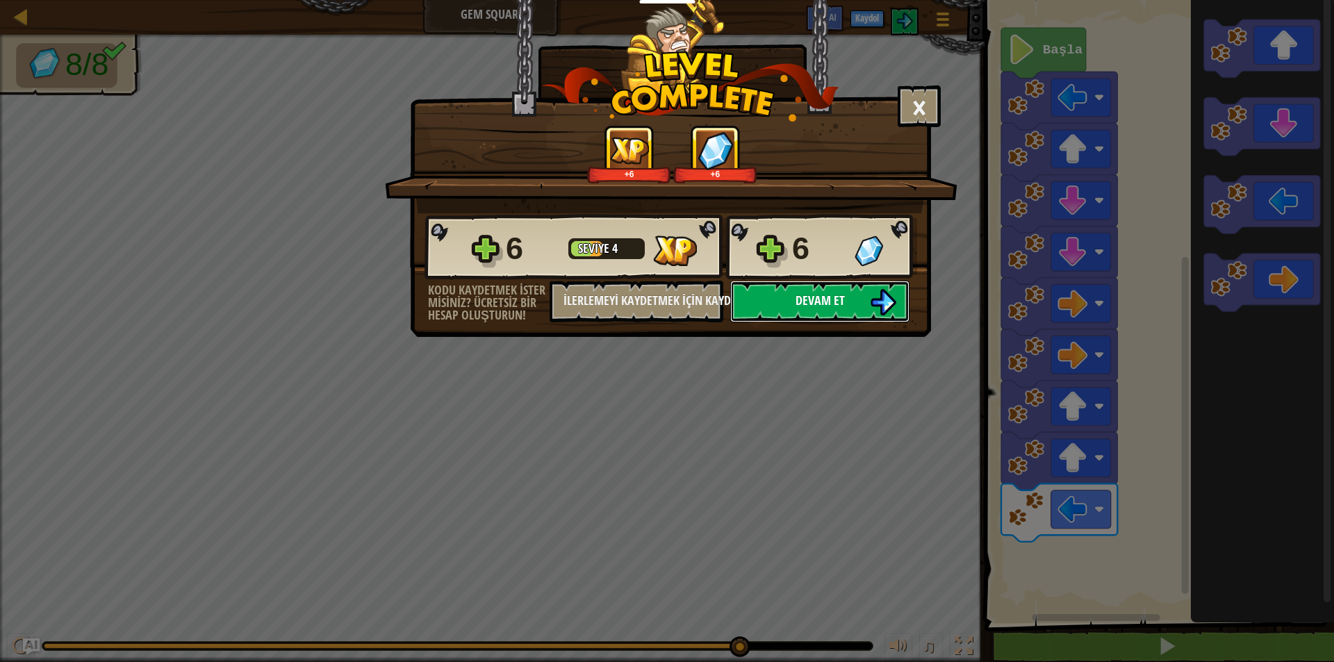
click at [875, 301] on img at bounding box center [883, 302] width 26 height 26
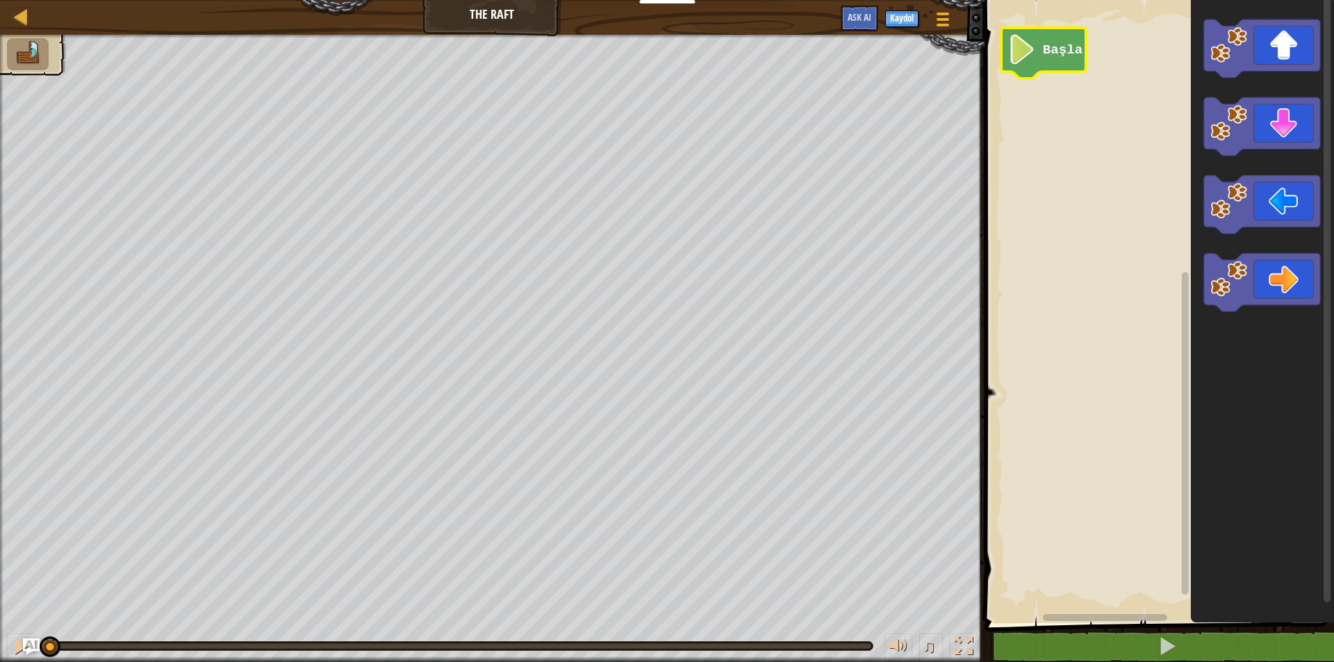
click at [1027, 60] on image "Blockly Çalışma Alanı" at bounding box center [1021, 50] width 28 height 30
click at [1255, 60] on icon "Blockly Çalışma Alanı" at bounding box center [1261, 48] width 116 height 58
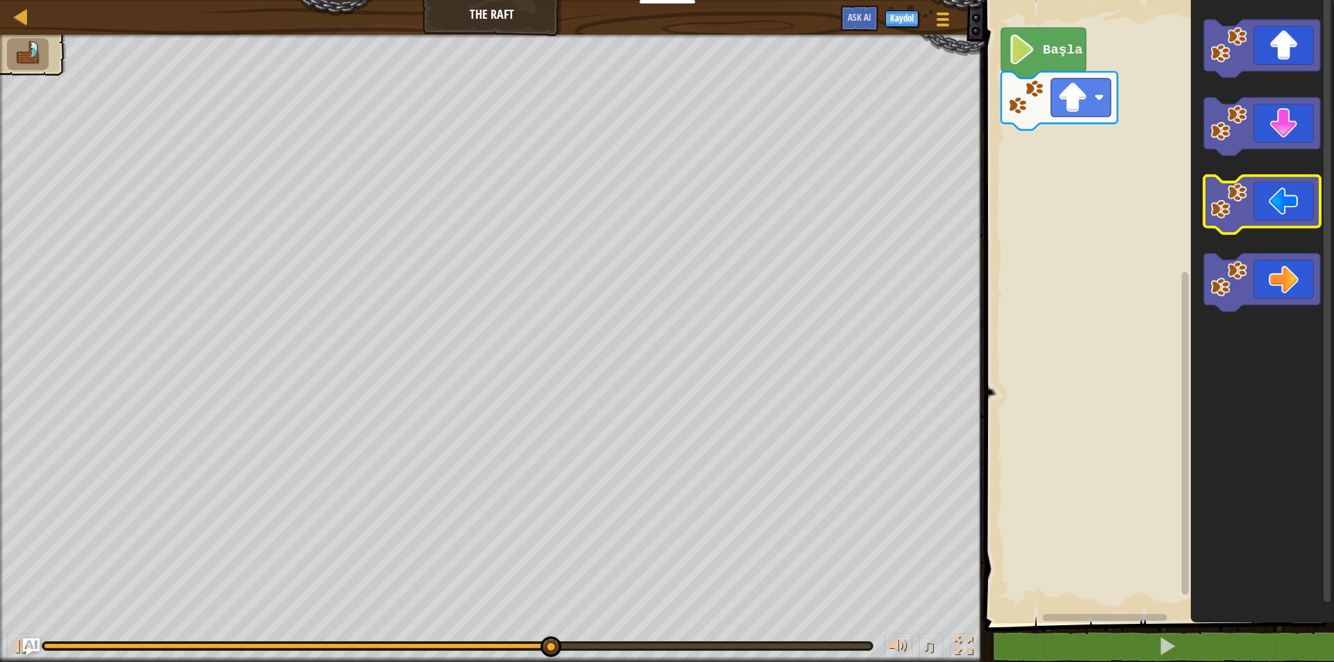
click at [1275, 224] on icon "Blockly Çalışma Alanı" at bounding box center [1261, 205] width 116 height 58
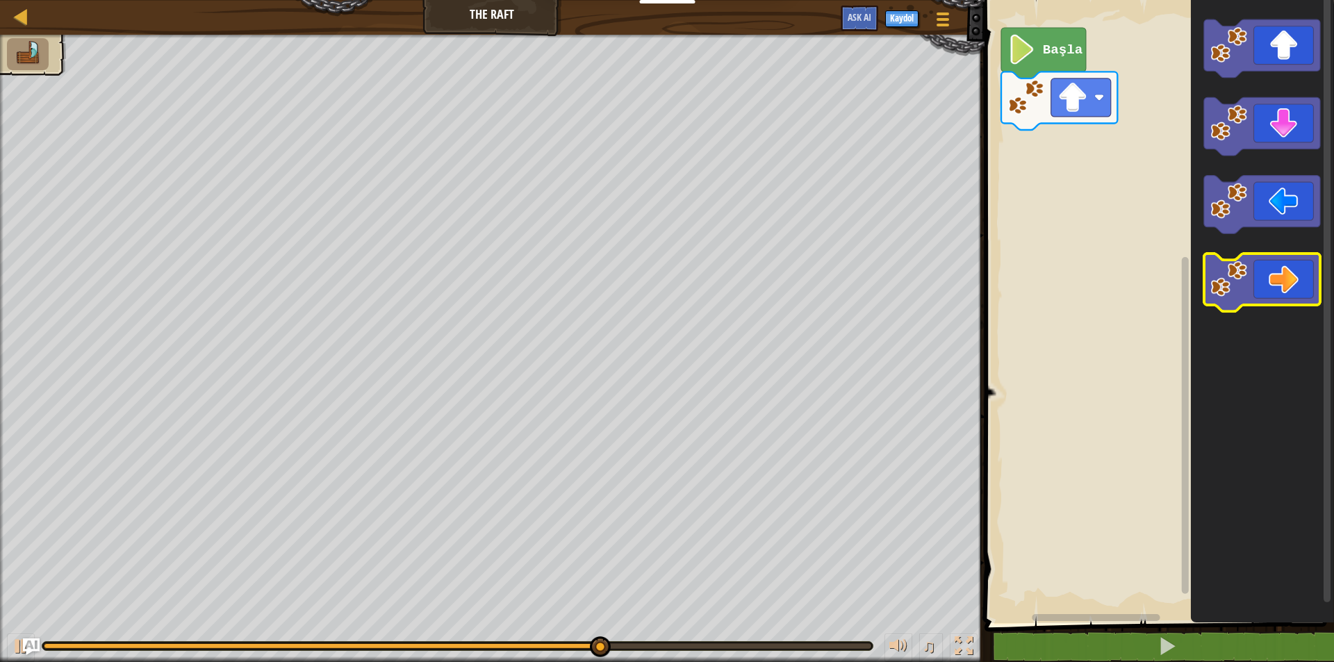
click at [1257, 269] on icon "Blockly Çalışma Alanı" at bounding box center [1261, 283] width 116 height 58
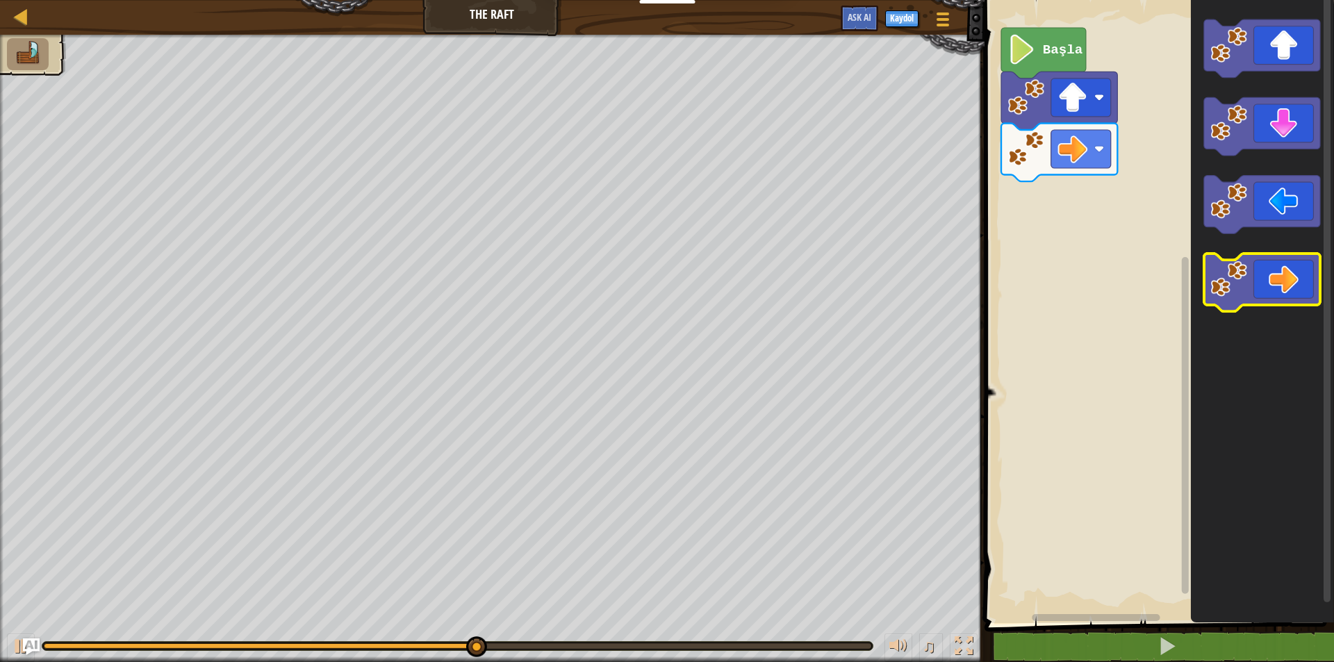
click at [1257, 269] on icon "Blockly Çalışma Alanı" at bounding box center [1261, 283] width 116 height 58
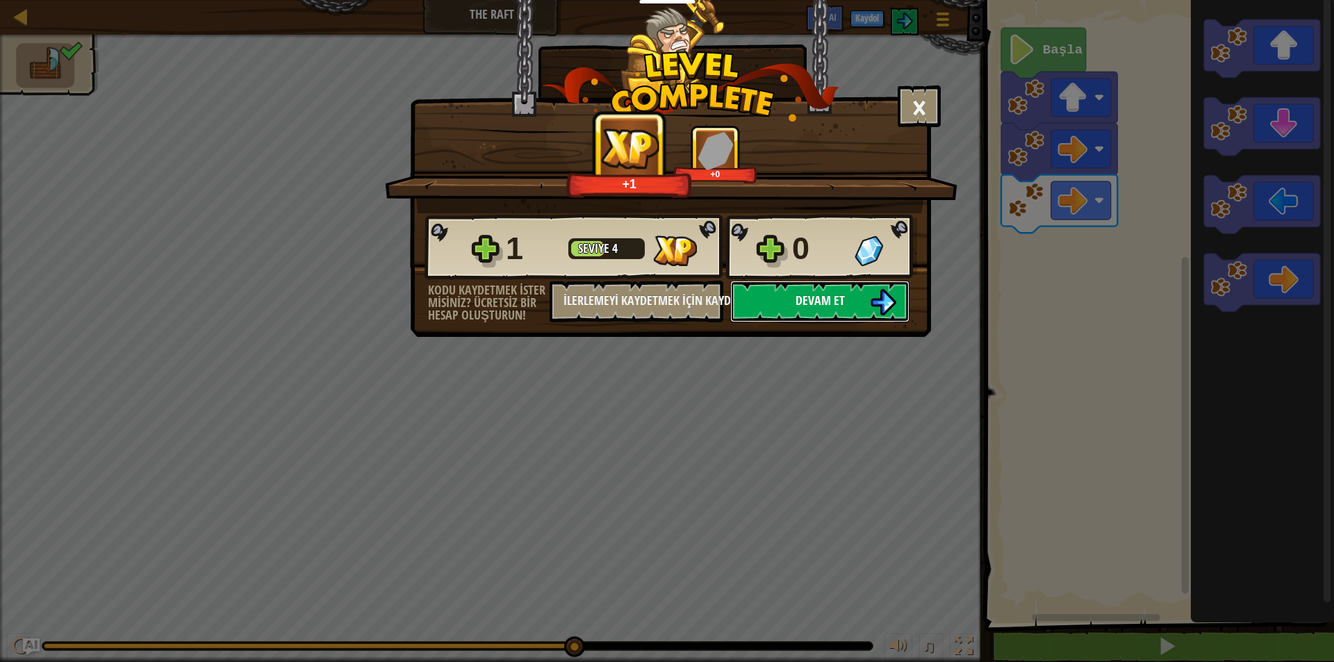
click at [891, 295] on img at bounding box center [883, 302] width 26 height 26
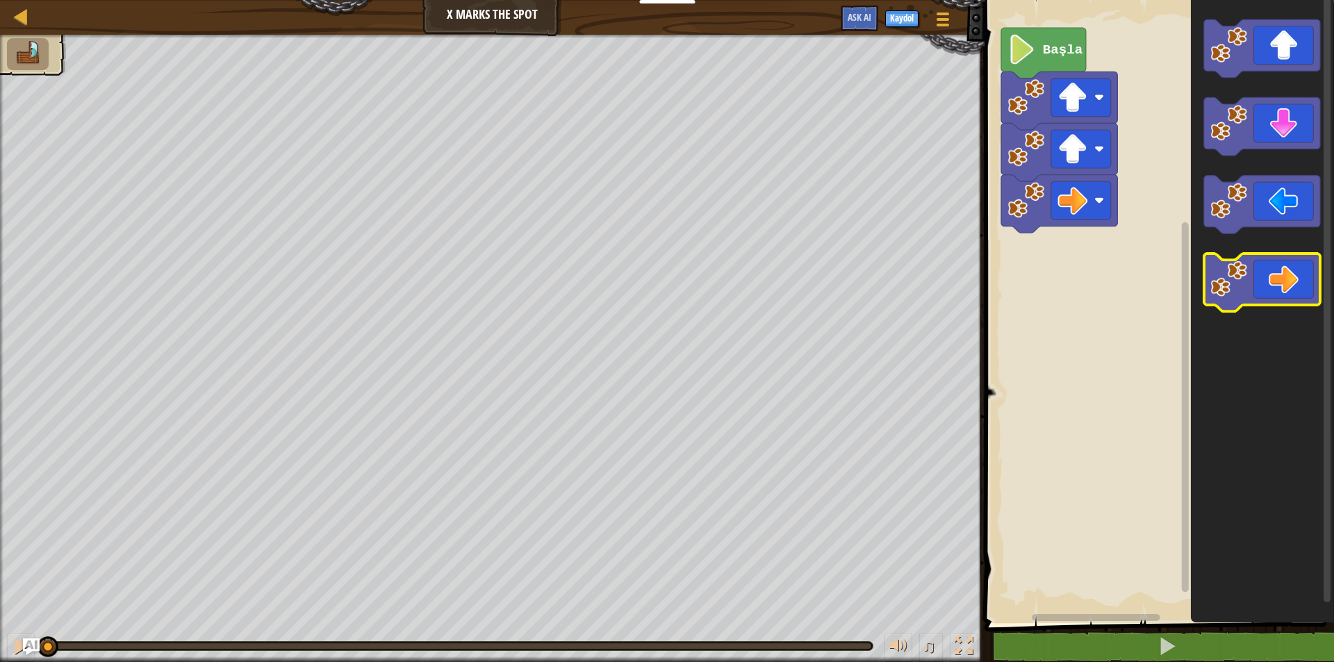
click at [1294, 299] on icon "Blockly Çalışma Alanı" at bounding box center [1261, 283] width 116 height 58
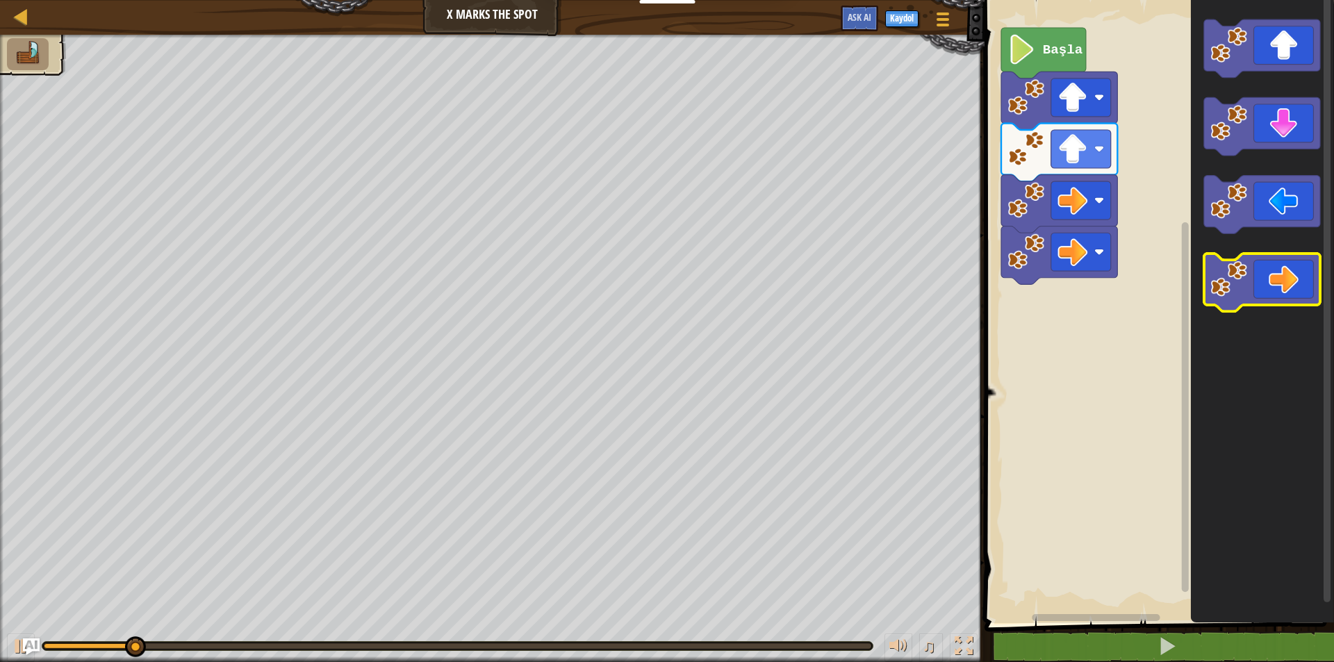
click at [1294, 299] on icon "Blockly Çalışma Alanı" at bounding box center [1261, 283] width 116 height 58
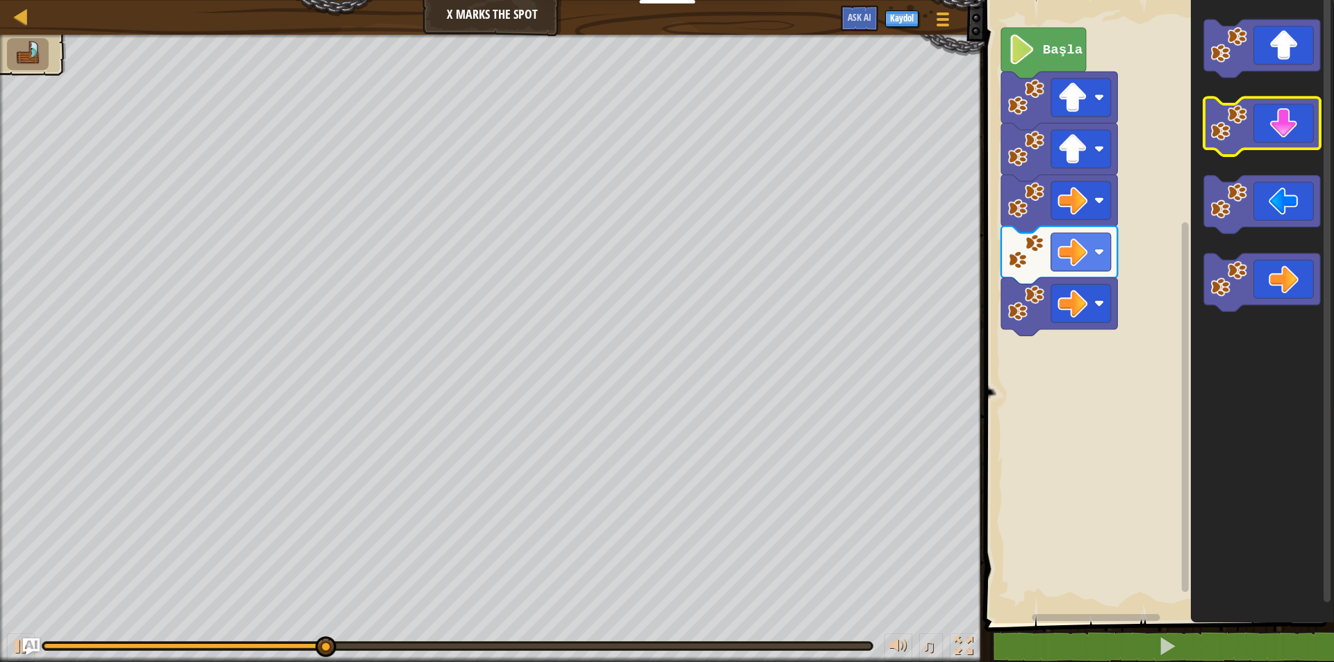
click at [1256, 151] on rect "Blockly Çalışma Alanı" at bounding box center [1261, 127] width 116 height 58
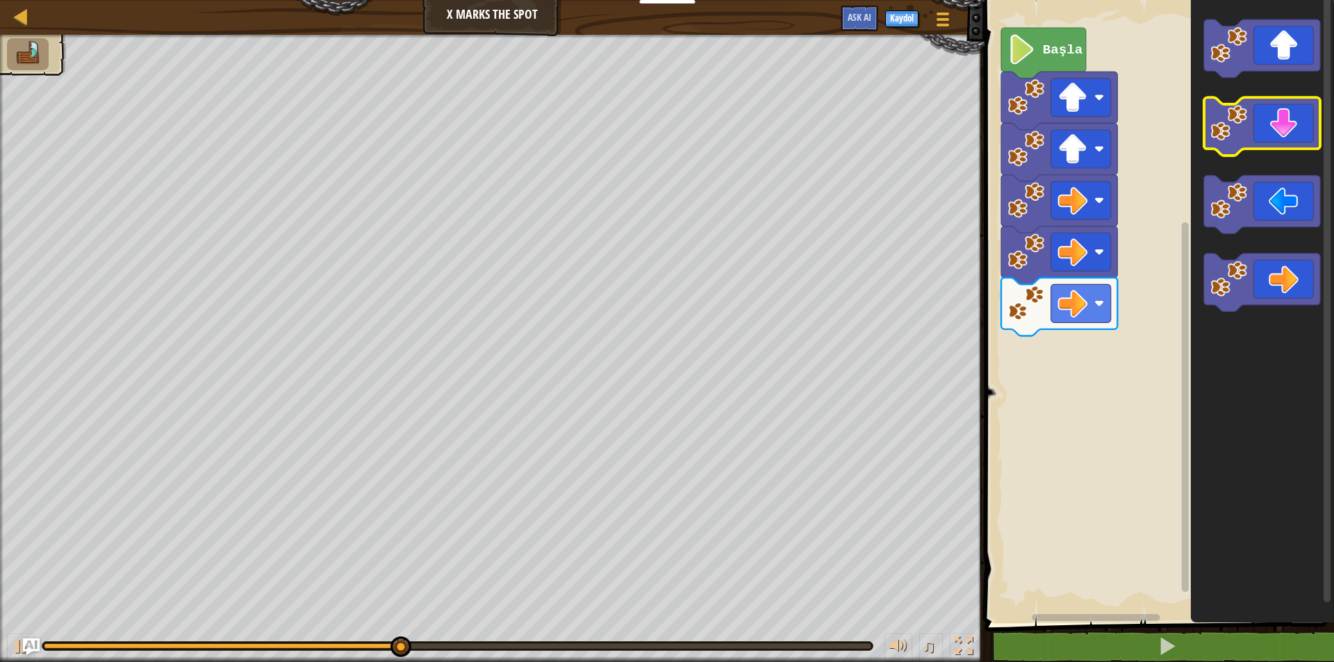
click at [1260, 141] on icon "Blockly Çalışma Alanı" at bounding box center [1261, 127] width 116 height 58
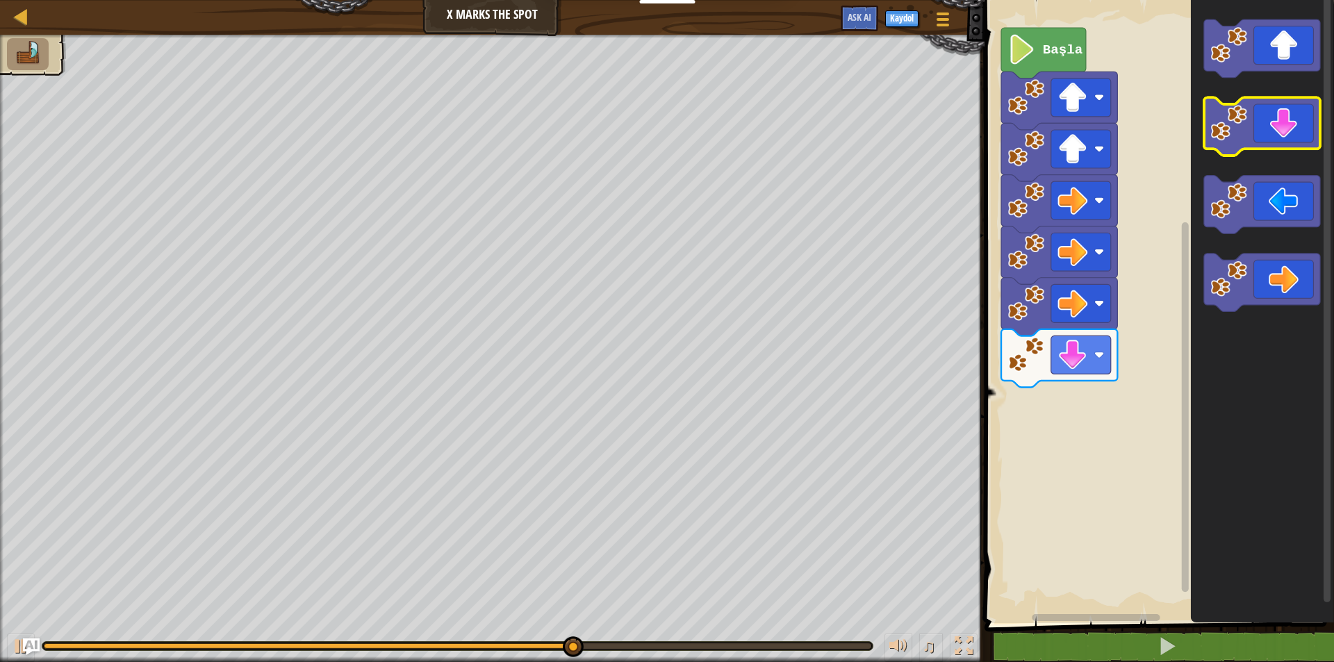
click at [1265, 130] on icon "Blockly Çalışma Alanı" at bounding box center [1261, 127] width 116 height 58
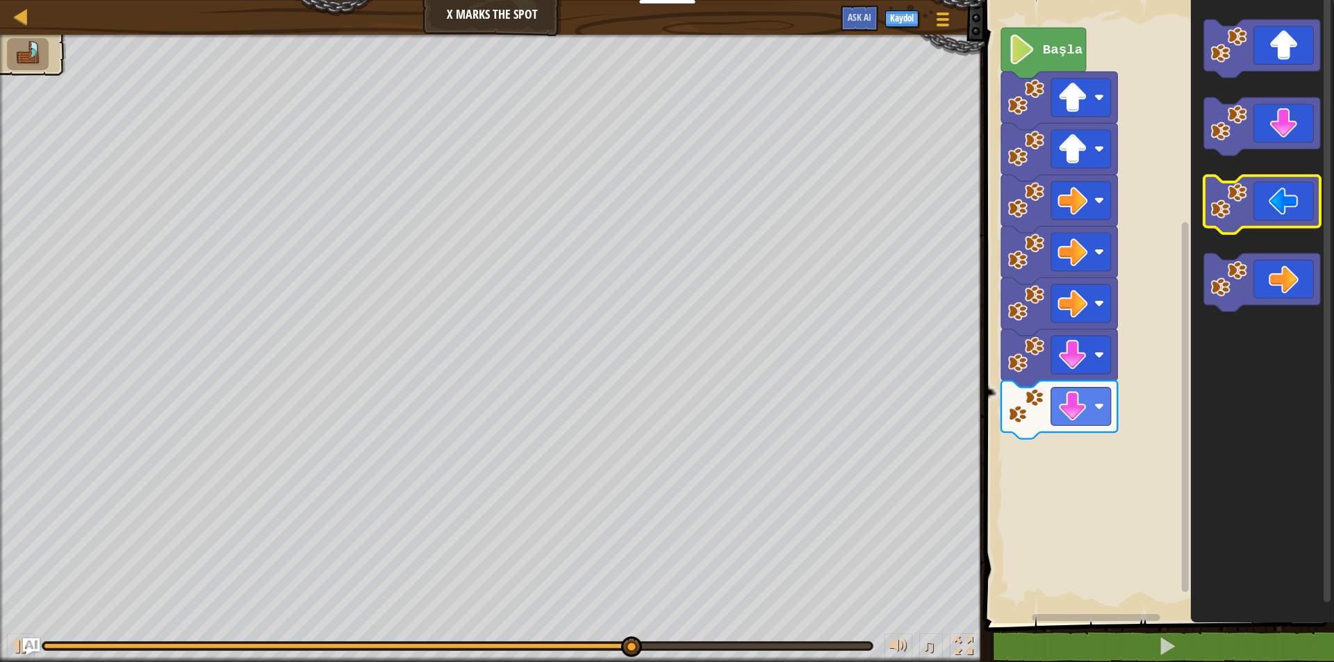
click at [1234, 215] on image "Blockly Çalışma Alanı" at bounding box center [1228, 201] width 37 height 37
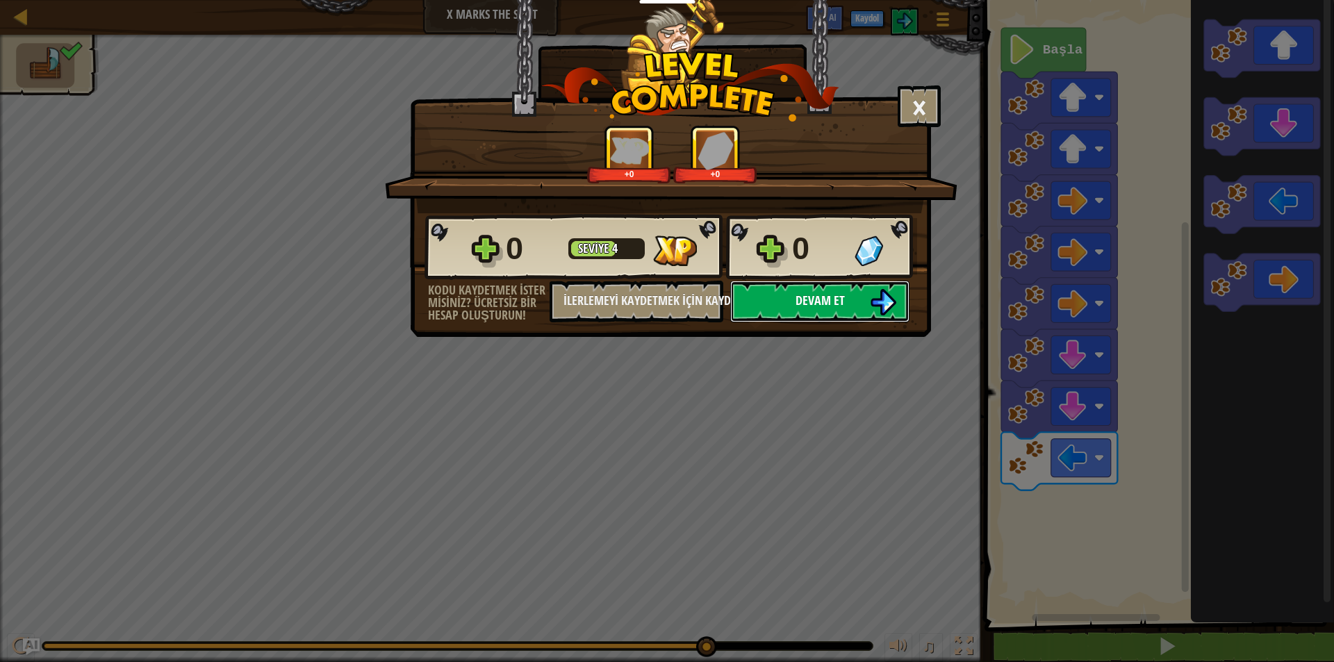
click at [816, 298] on span "Devam et" at bounding box center [819, 300] width 49 height 17
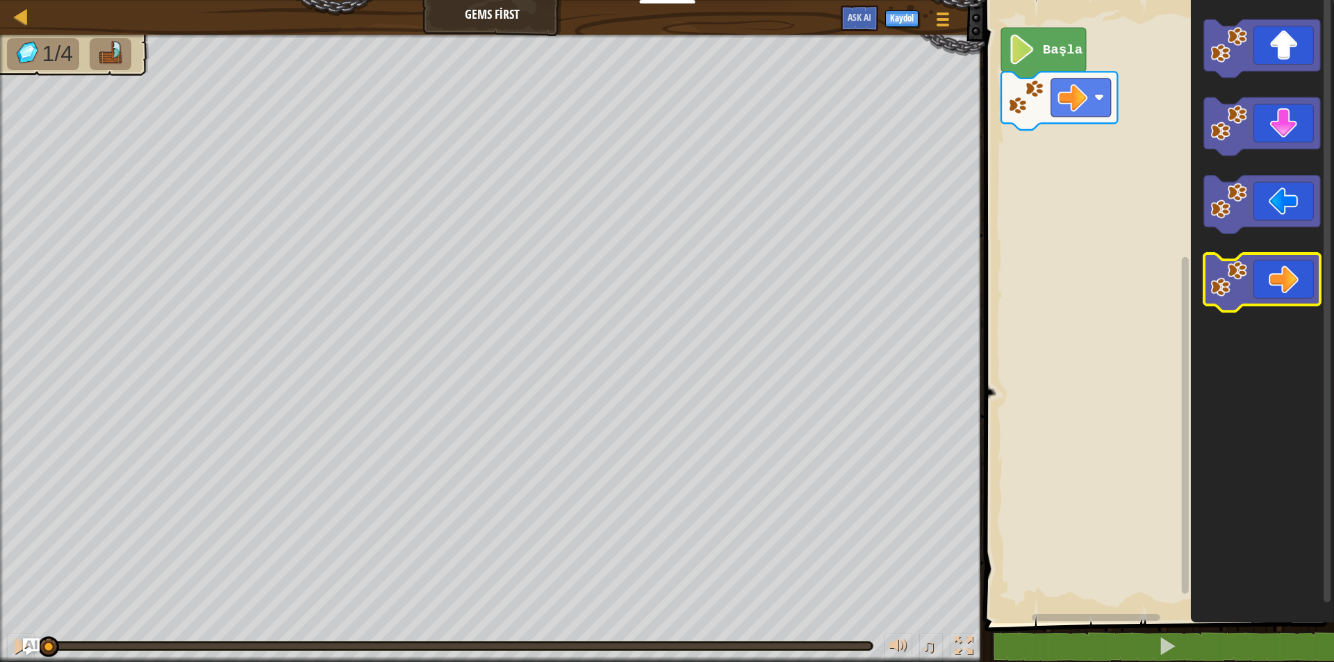
click at [1280, 282] on icon "Blockly Çalışma Alanı" at bounding box center [1261, 283] width 116 height 58
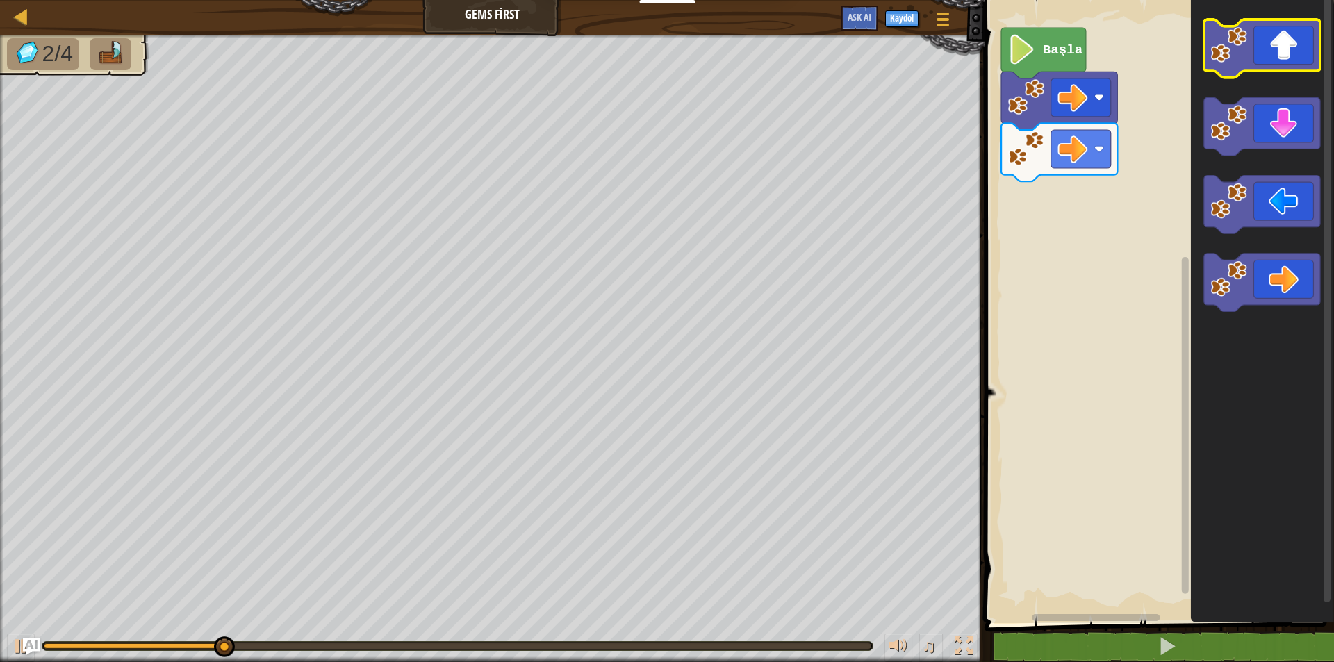
click at [1292, 71] on icon "Blockly Çalışma Alanı" at bounding box center [1261, 48] width 116 height 58
click at [1282, 47] on icon "Blockly Çalışma Alanı" at bounding box center [1261, 48] width 116 height 58
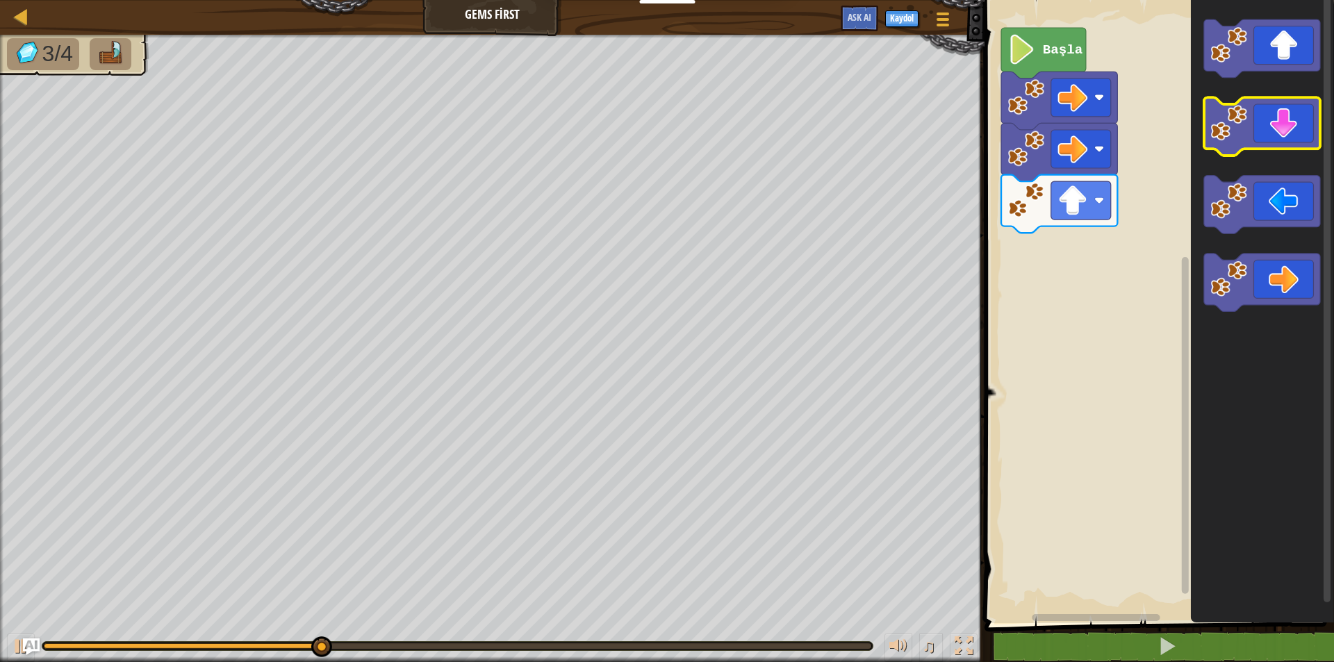
click at [1285, 132] on icon "Blockly Çalışma Alanı" at bounding box center [1261, 127] width 116 height 58
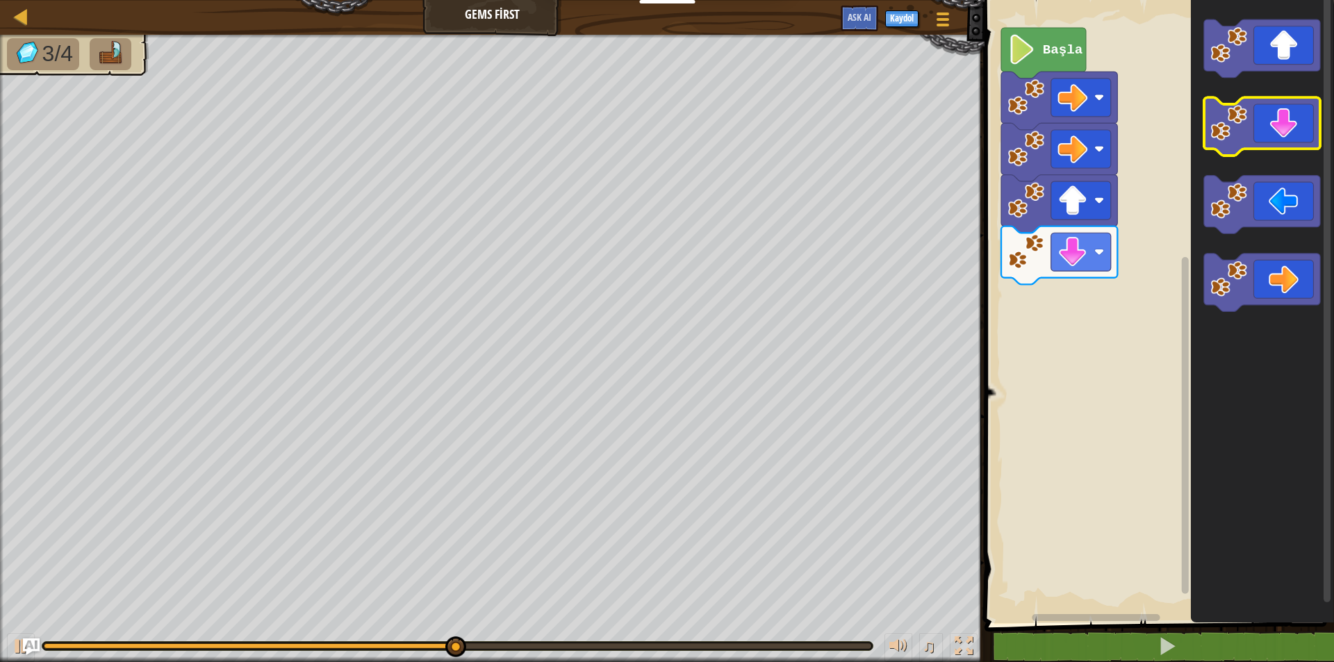
click at [1280, 144] on icon "Blockly Çalışma Alanı" at bounding box center [1261, 127] width 116 height 58
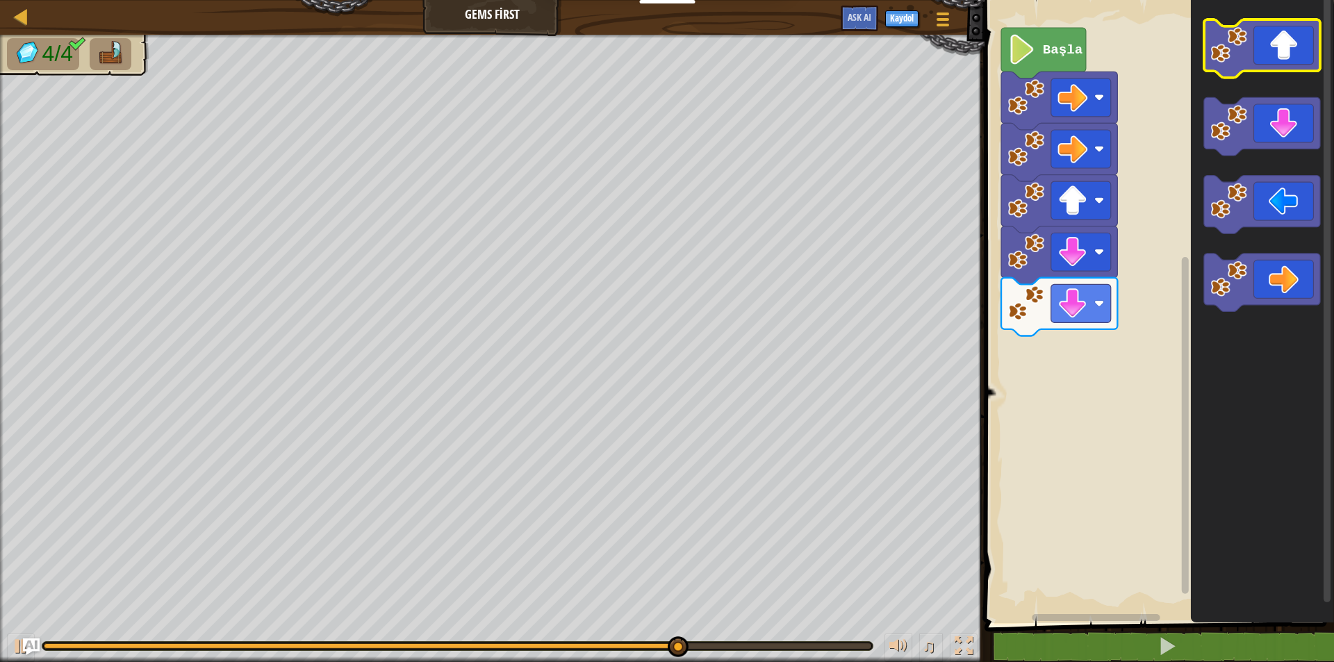
click at [1245, 62] on image "Blockly Çalışma Alanı" at bounding box center [1228, 44] width 37 height 37
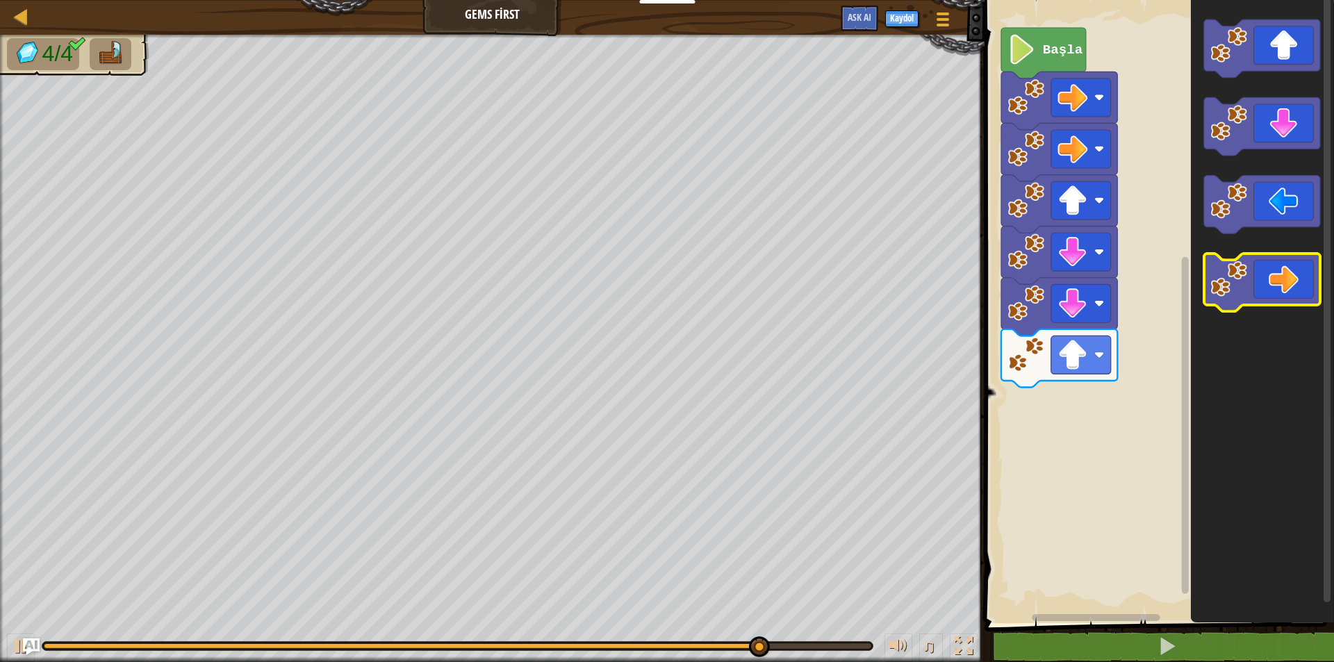
click at [1259, 290] on icon "Blockly Çalışma Alanı" at bounding box center [1261, 283] width 116 height 58
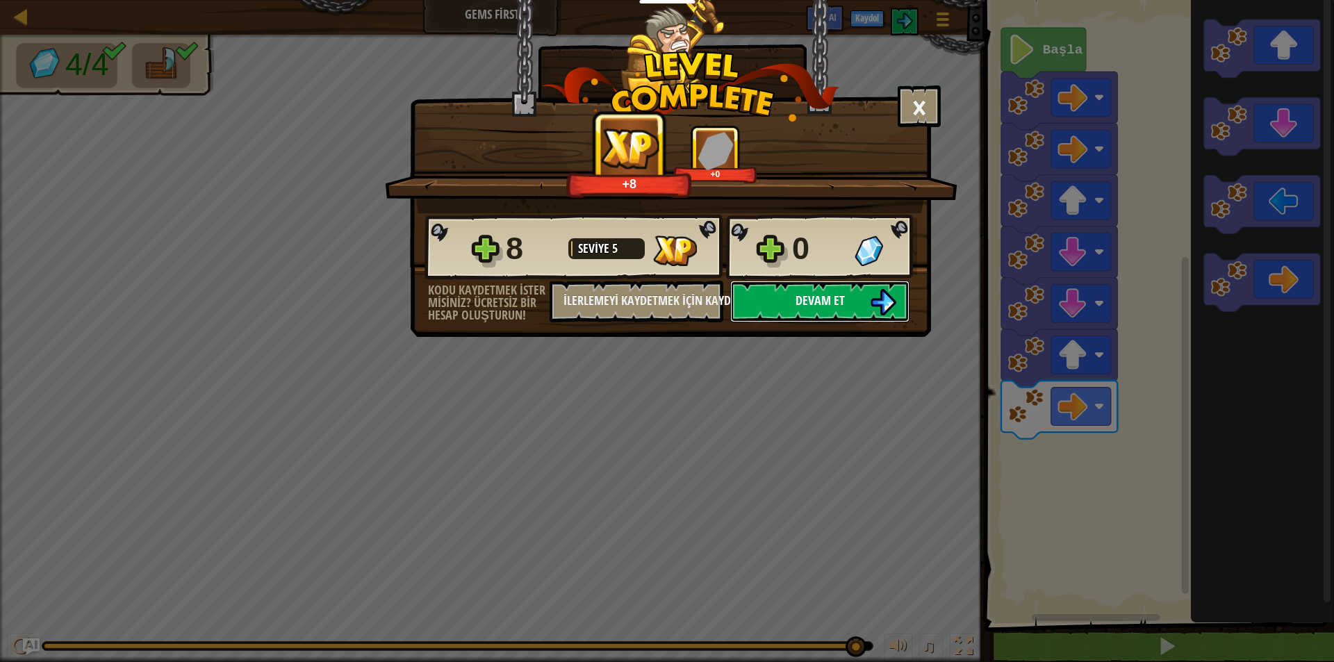
click at [763, 311] on button "Devam et" at bounding box center [819, 302] width 179 height 42
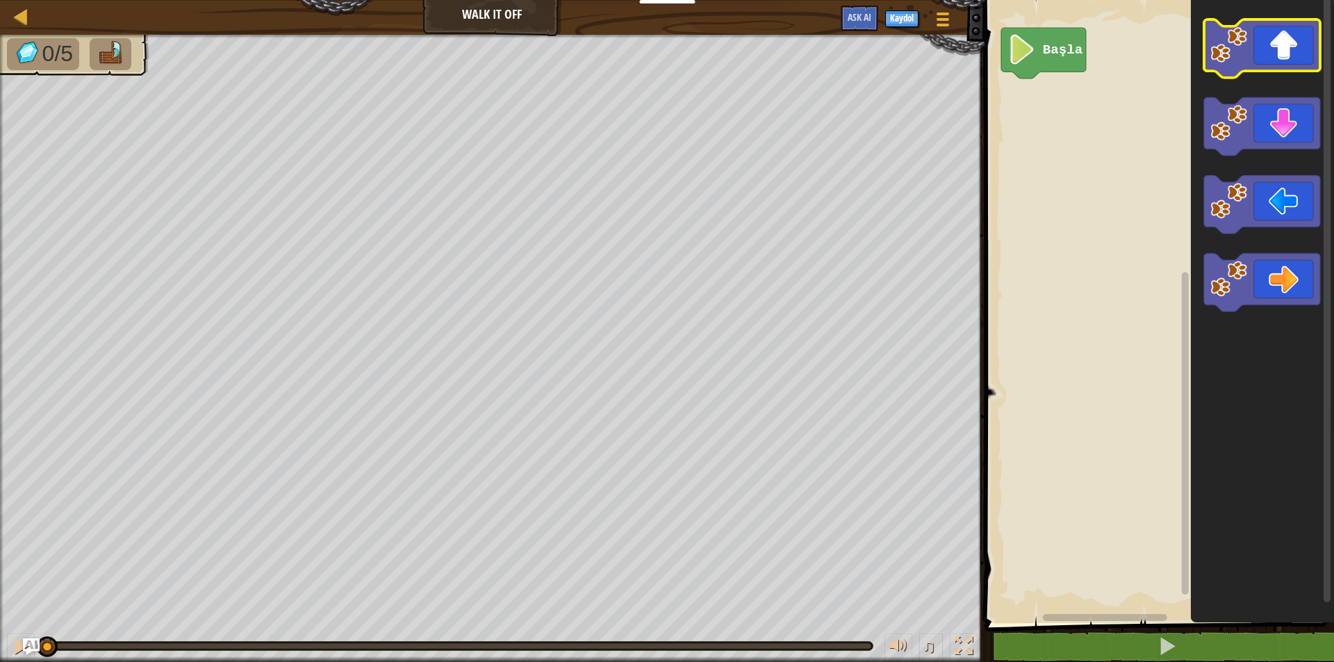
click at [1253, 60] on icon "Blockly Çalışma Alanı" at bounding box center [1261, 48] width 116 height 58
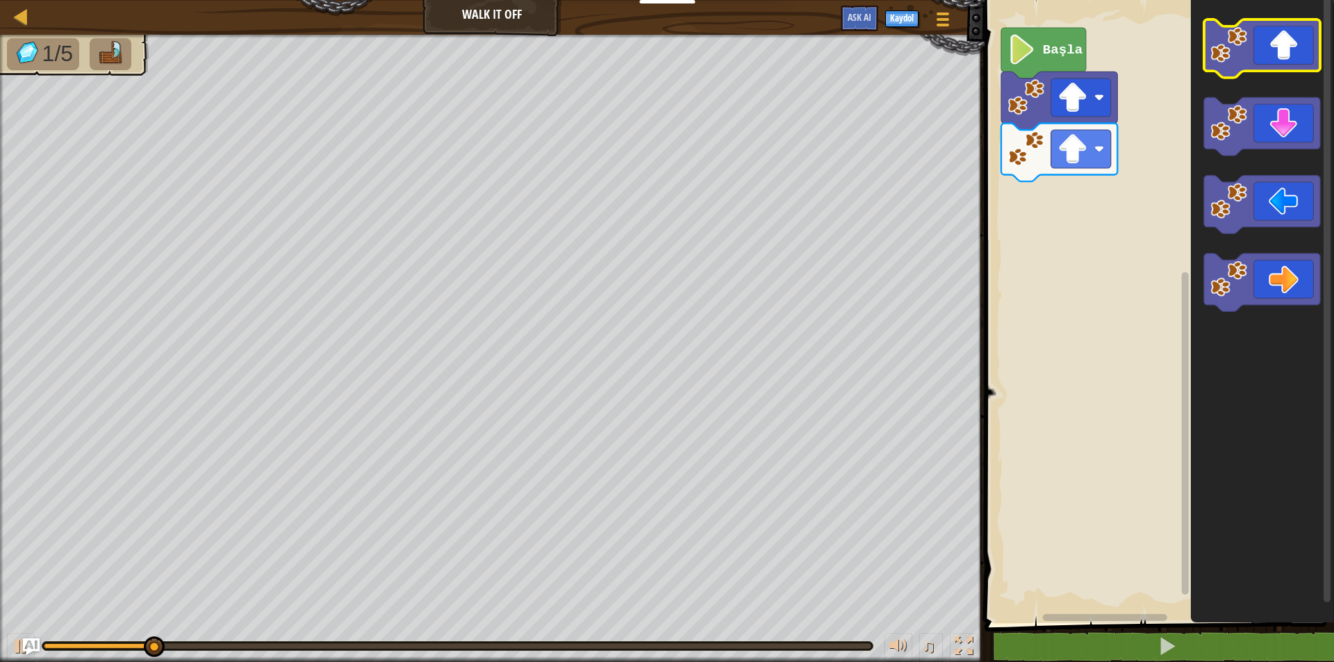
click at [1253, 64] on icon "Blockly Çalışma Alanı" at bounding box center [1261, 48] width 116 height 58
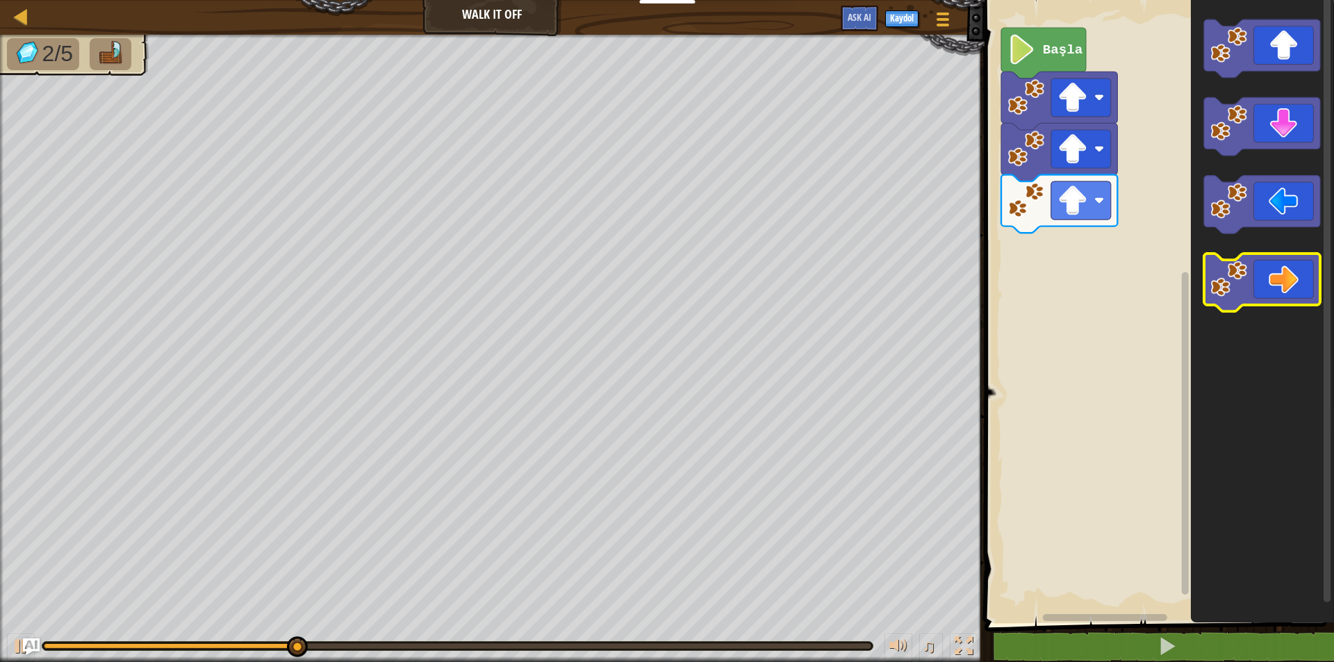
click at [1271, 301] on icon "Blockly Çalışma Alanı" at bounding box center [1261, 283] width 116 height 58
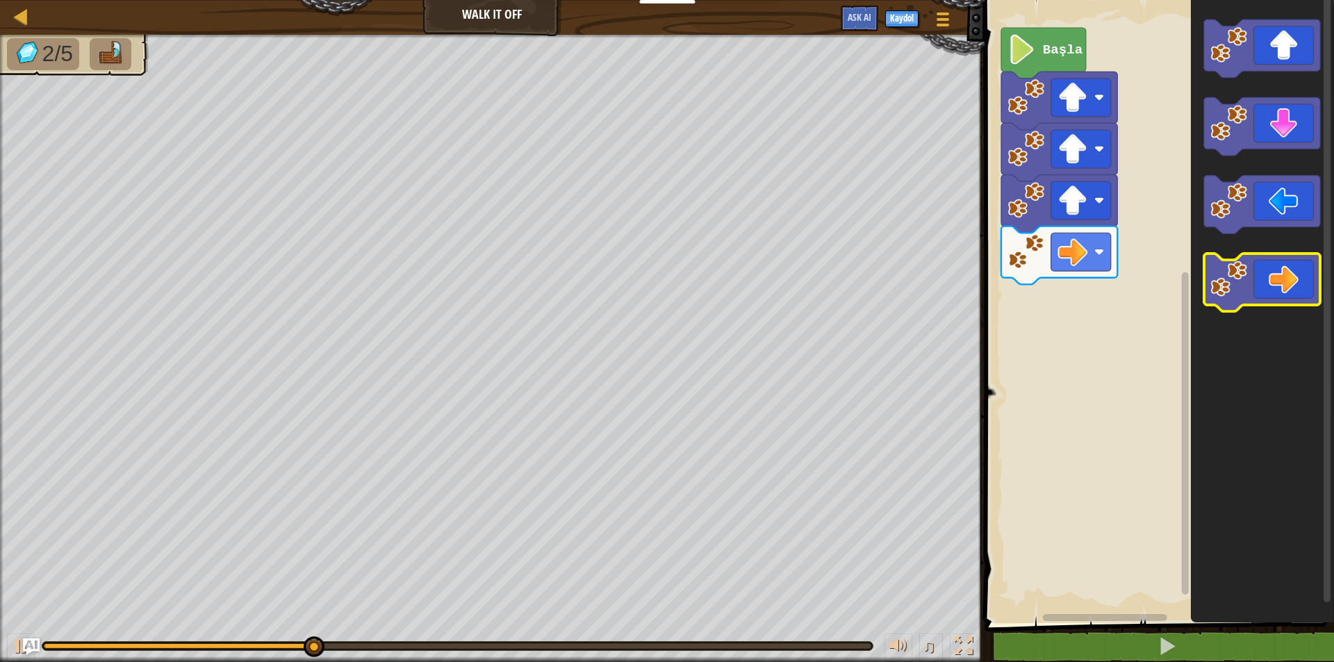
click at [1271, 301] on icon "Blockly Çalışma Alanı" at bounding box center [1261, 283] width 116 height 58
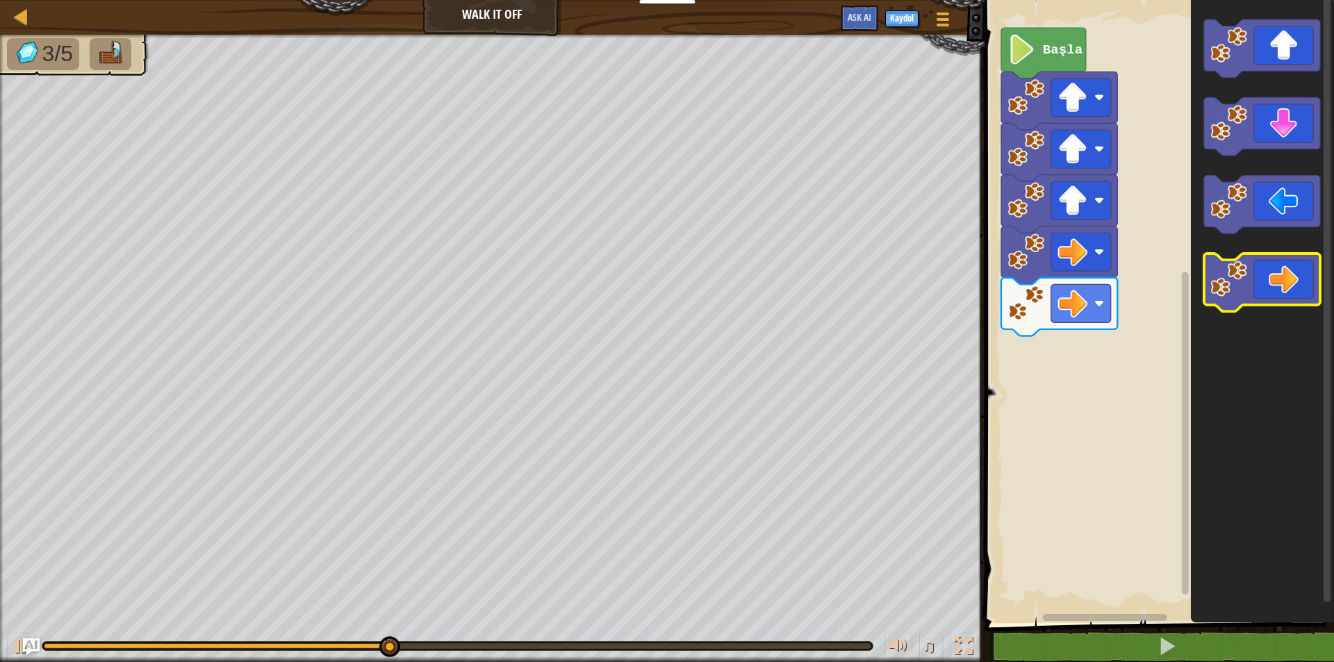
click at [1271, 301] on icon "Blockly Çalışma Alanı" at bounding box center [1261, 283] width 116 height 58
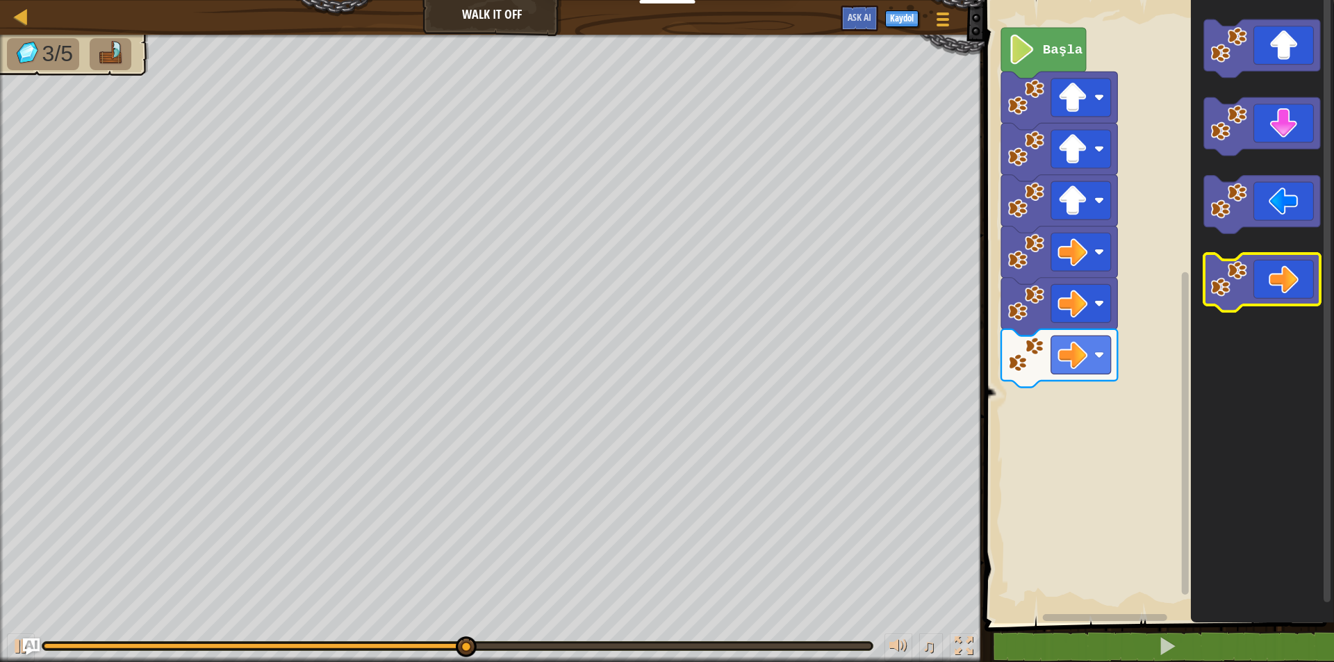
click at [1271, 303] on icon "Blockly Çalışma Alanı" at bounding box center [1261, 283] width 116 height 58
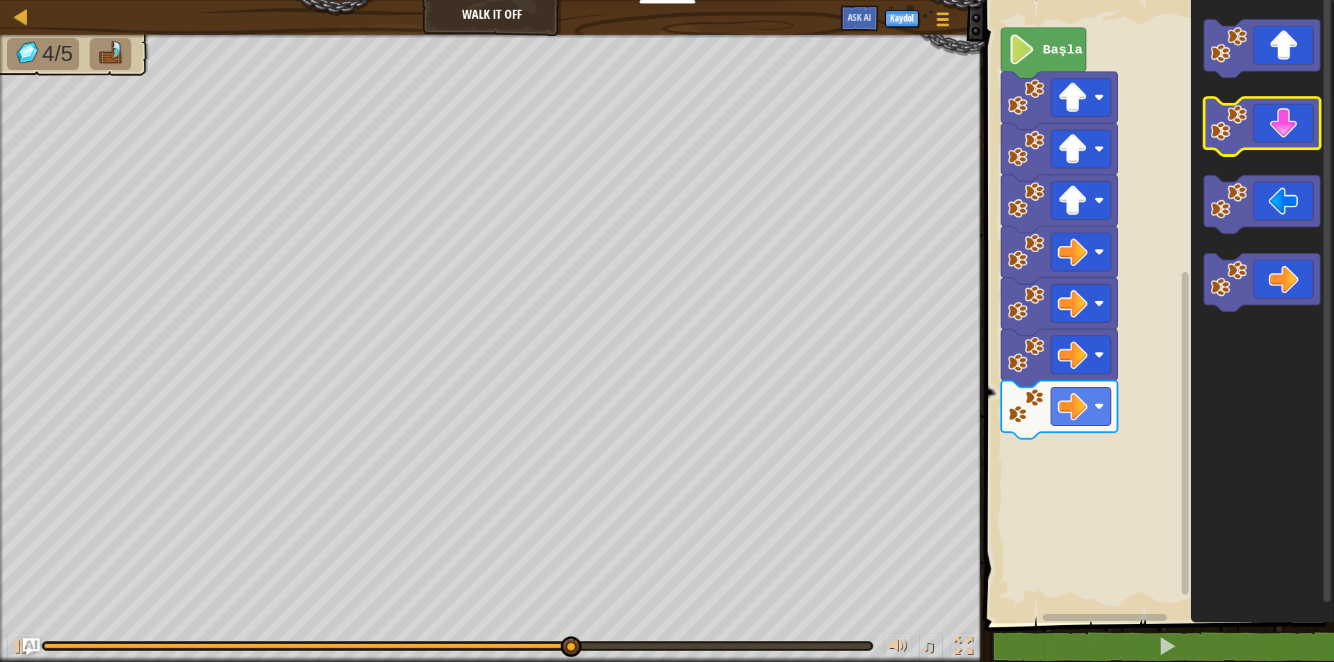
click at [1244, 144] on g "Blockly Çalışma Alanı" at bounding box center [1261, 127] width 116 height 58
click at [1265, 124] on icon "Blockly Çalışma Alanı" at bounding box center [1261, 127] width 116 height 58
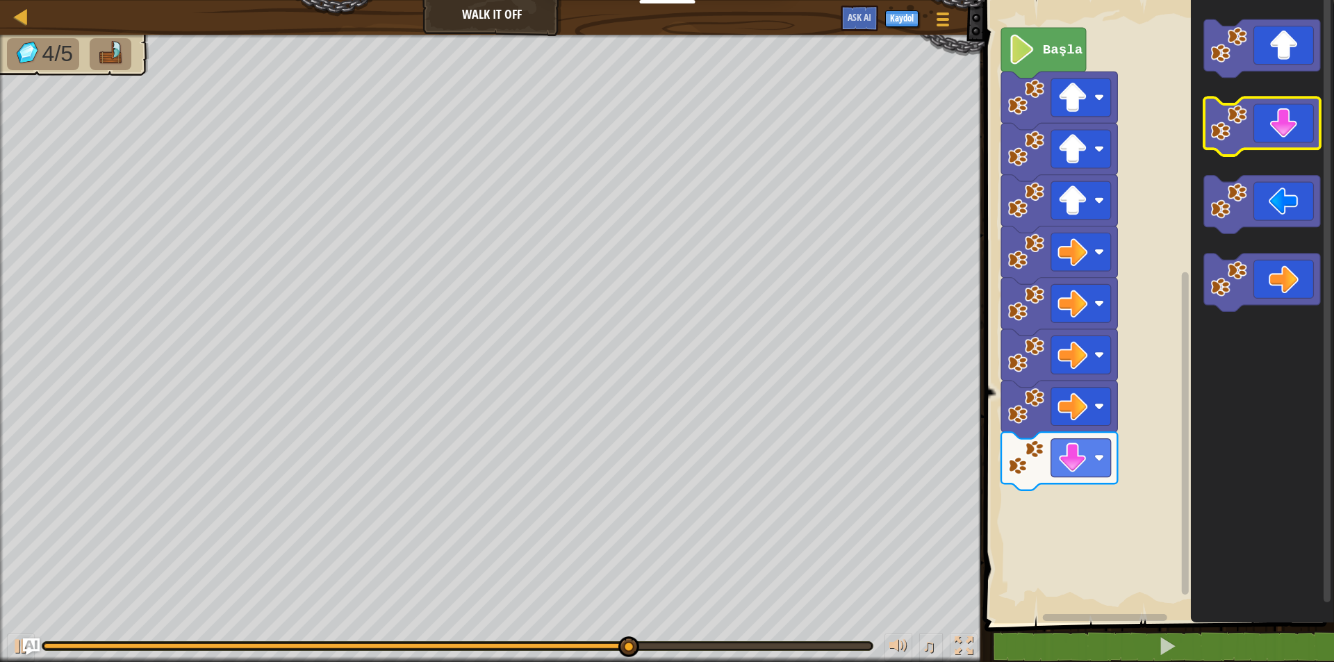
click at [1261, 131] on icon "Blockly Çalışma Alanı" at bounding box center [1261, 127] width 116 height 58
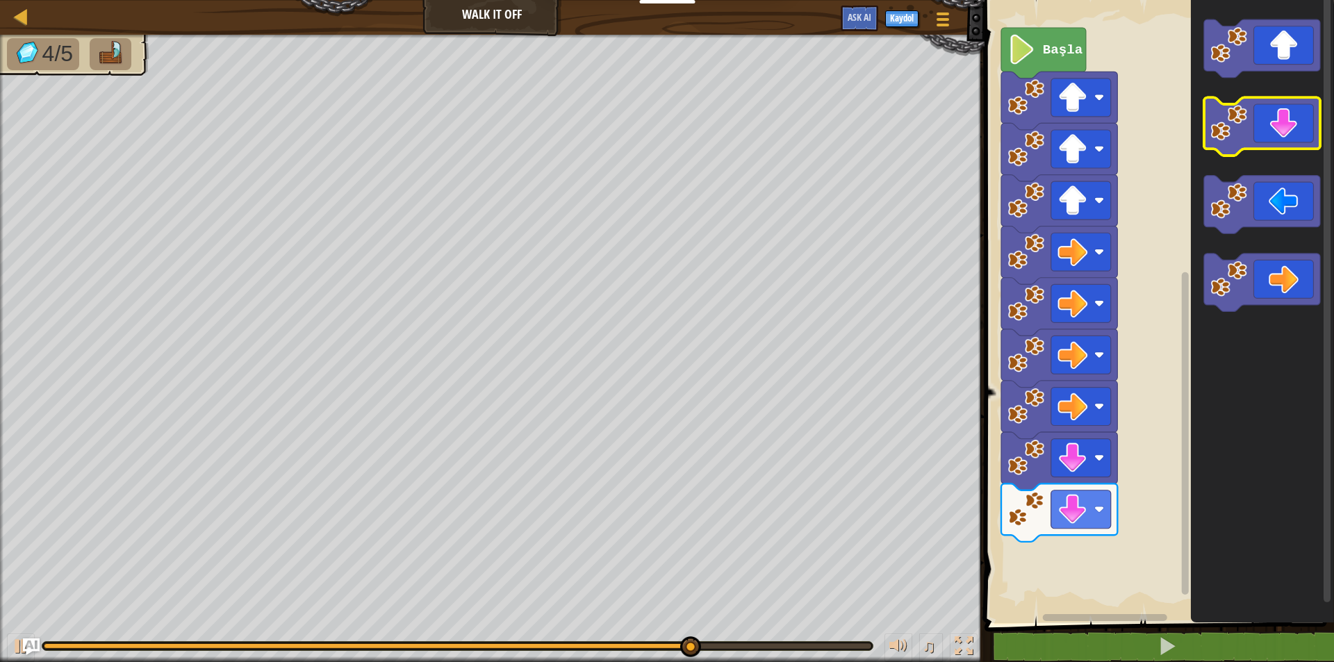
click at [1270, 131] on icon "Blockly Çalışma Alanı" at bounding box center [1261, 127] width 116 height 58
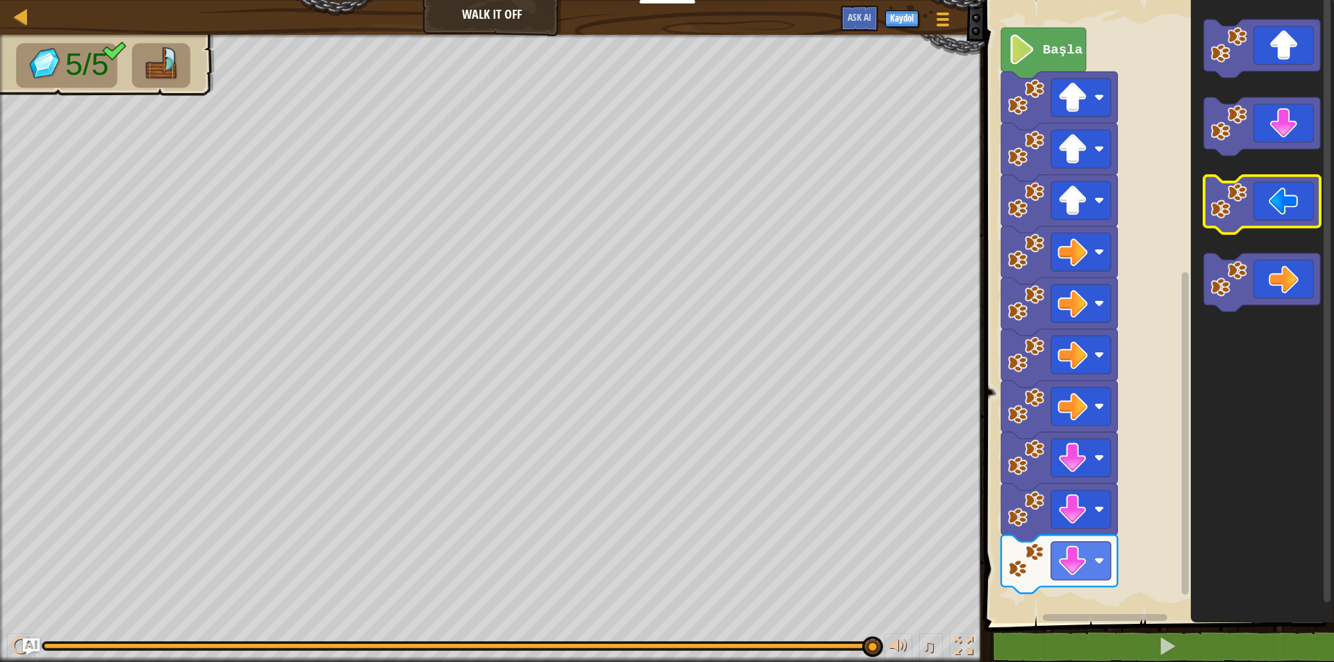
click at [1269, 204] on icon "Blockly Çalışma Alanı" at bounding box center [1261, 205] width 116 height 58
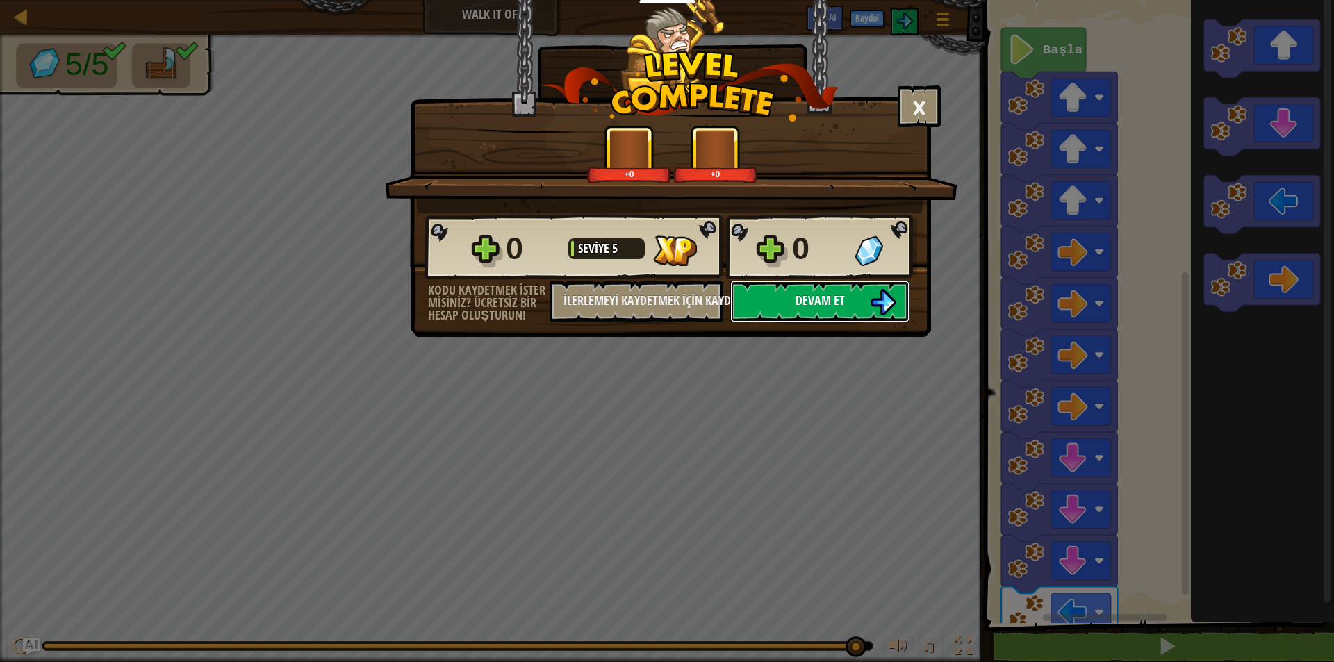
click at [871, 320] on button "Devam et" at bounding box center [819, 302] width 179 height 42
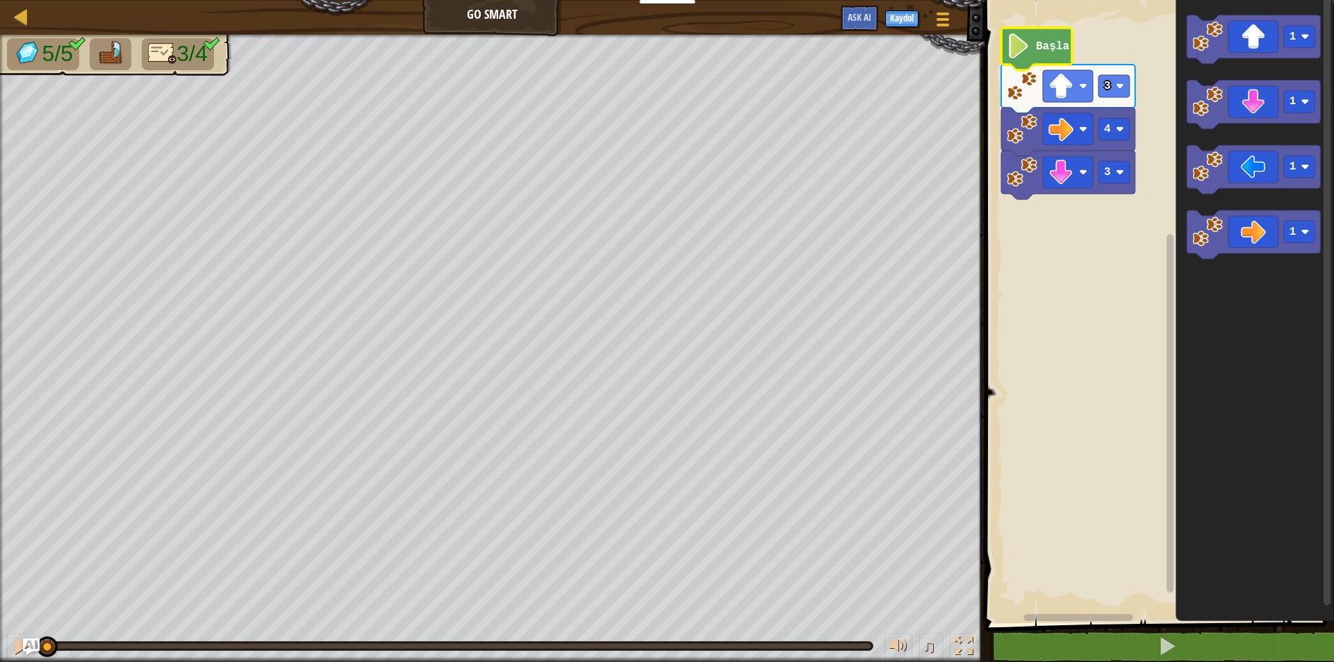
click at [1020, 42] on image "Blockly Çalışma Alanı" at bounding box center [1019, 45] width 24 height 25
click at [1018, 39] on image "Blockly Çalışma Alanı" at bounding box center [1019, 45] width 24 height 25
click at [1245, 104] on icon "Blockly Çalışma Alanı" at bounding box center [1254, 105] width 134 height 49
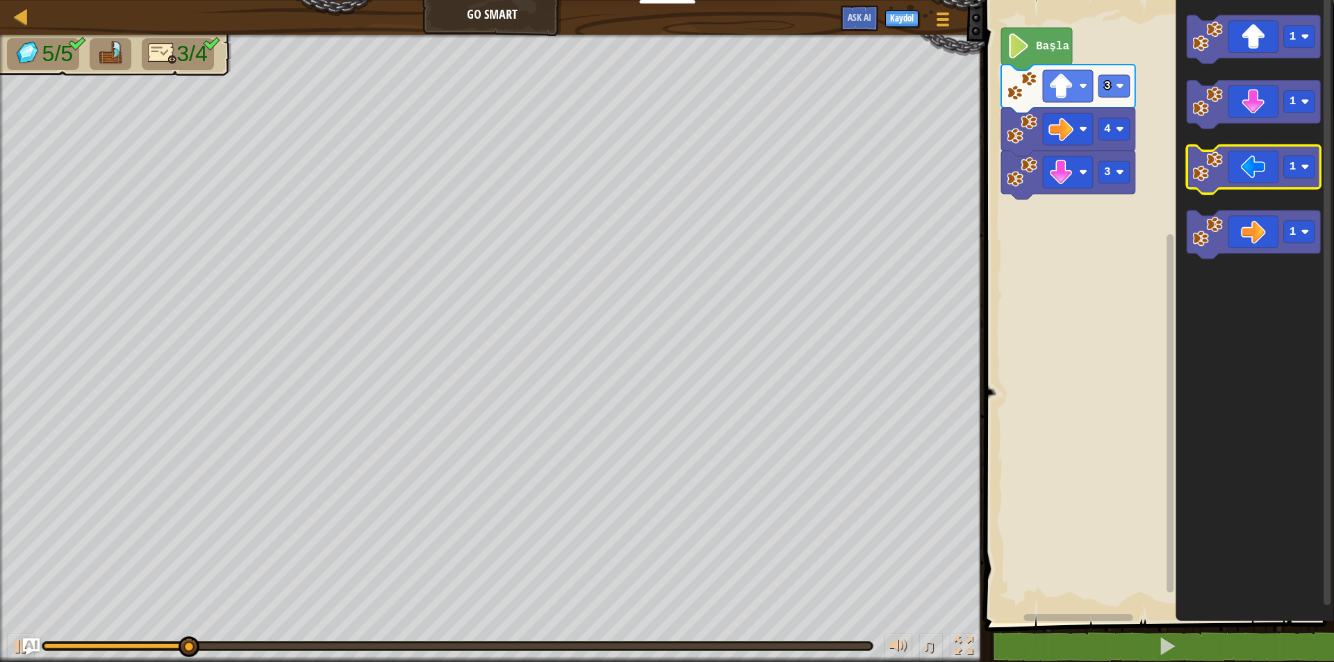
click at [1213, 169] on image "Blockly Çalışma Alanı" at bounding box center [1207, 167] width 31 height 31
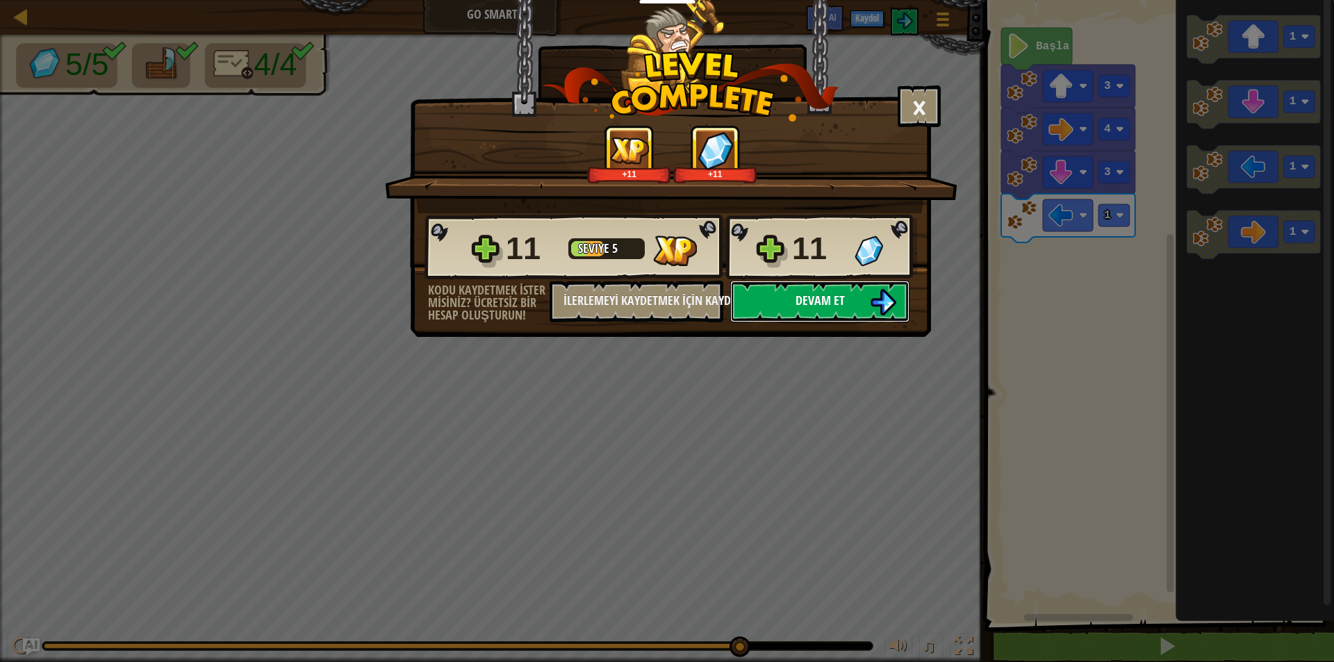
click at [848, 309] on button "Devam et" at bounding box center [819, 302] width 179 height 42
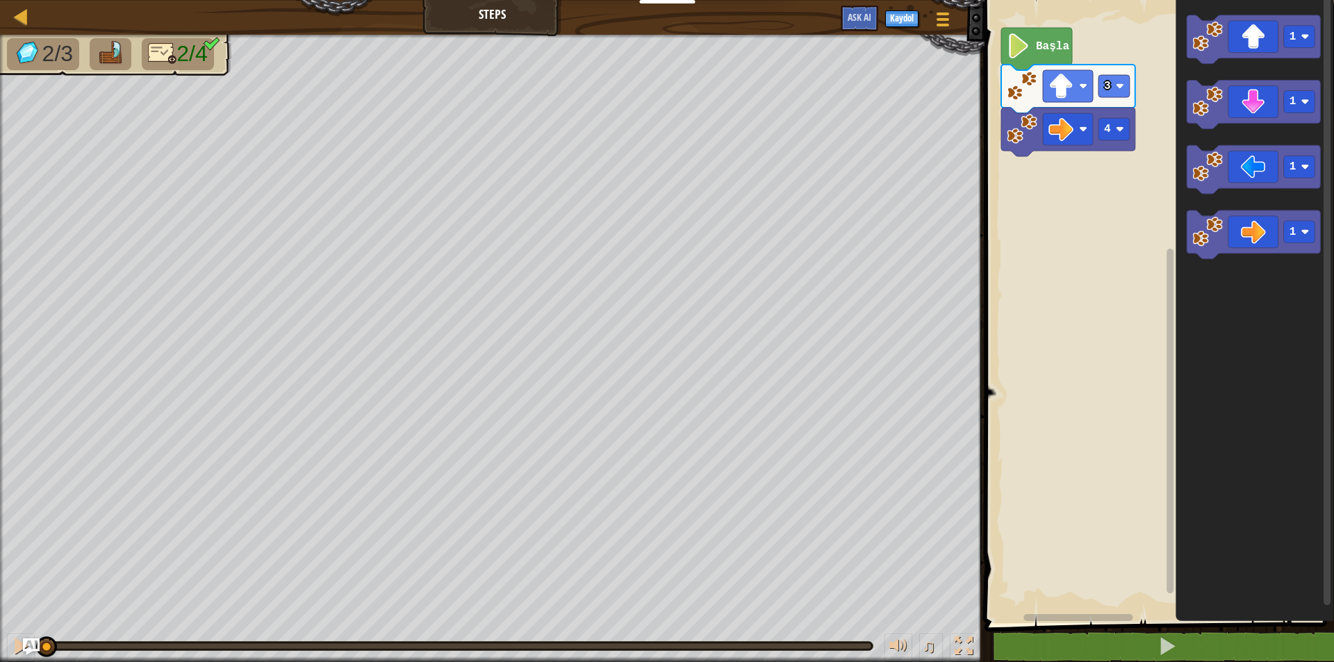
click at [1134, 223] on div "4 3 Başla 1 1 1 1" at bounding box center [1157, 308] width 354 height 630
click at [1229, 108] on icon "Blockly Çalışma Alanı" at bounding box center [1254, 105] width 134 height 49
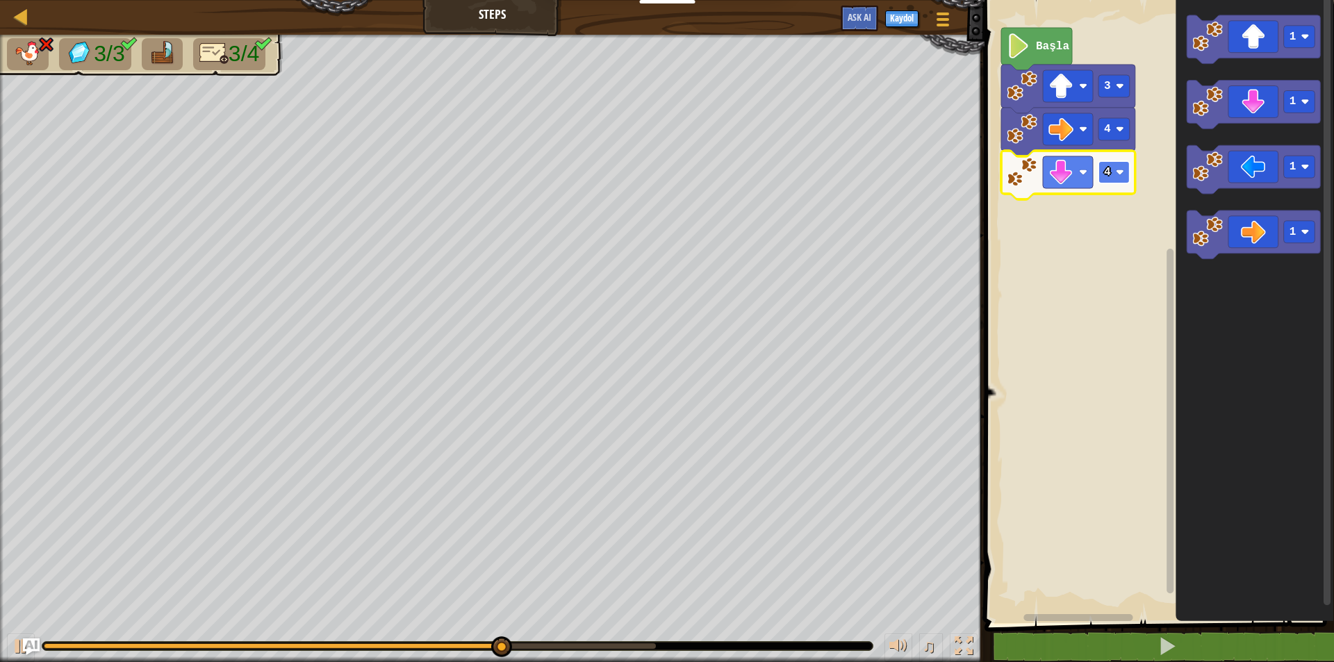
click at [1117, 177] on rect "Blockly Çalışma Alanı" at bounding box center [1113, 172] width 31 height 22
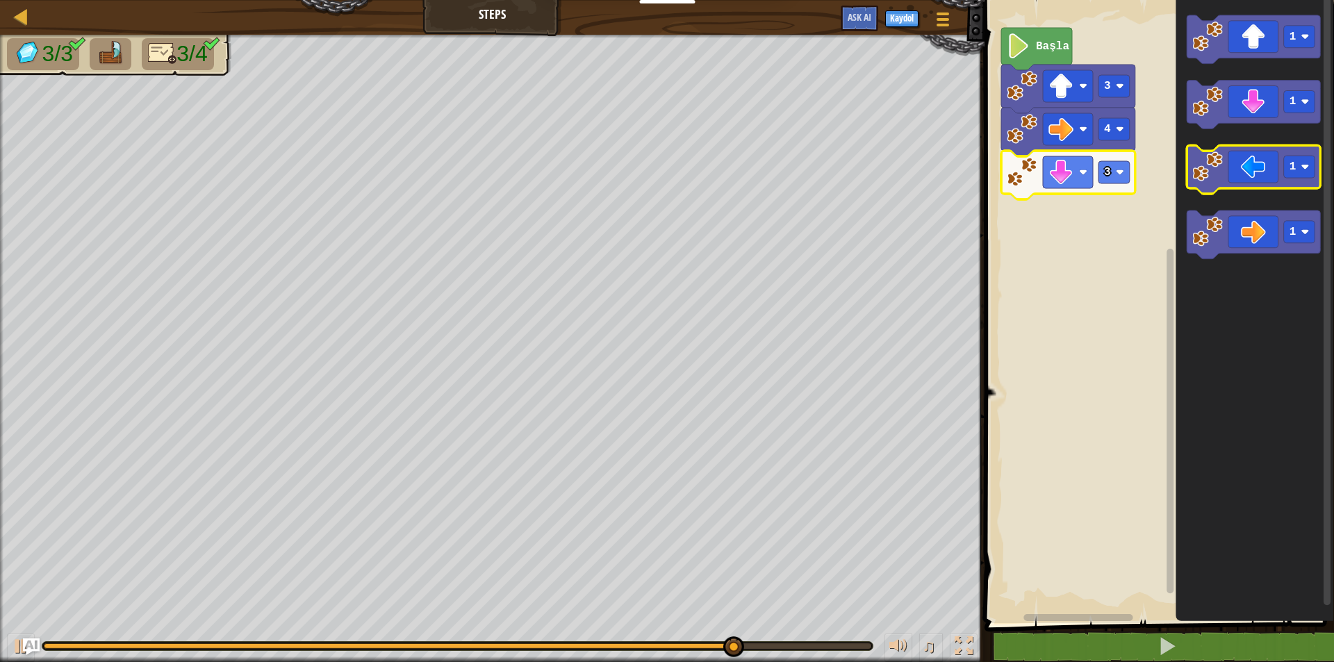
click at [1219, 180] on image "Blockly Çalışma Alanı" at bounding box center [1207, 167] width 31 height 31
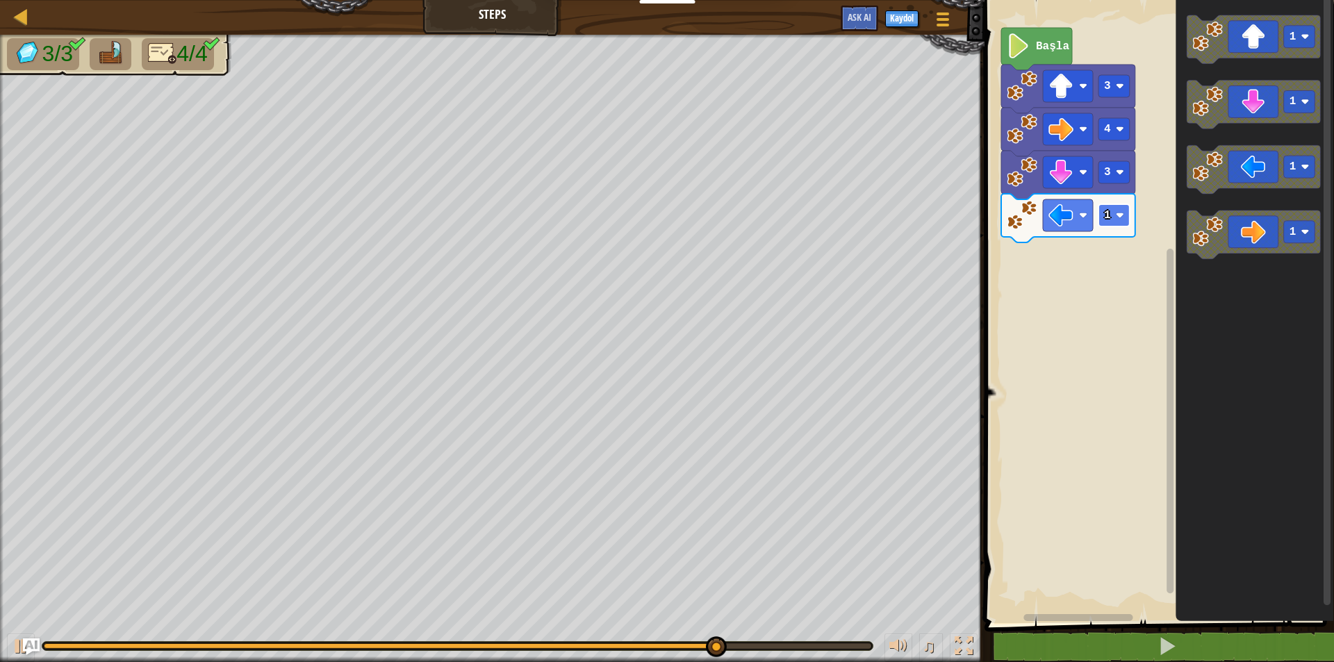
click at [1124, 213] on rect "Blockly Çalışma Alanı" at bounding box center [1113, 215] width 31 height 22
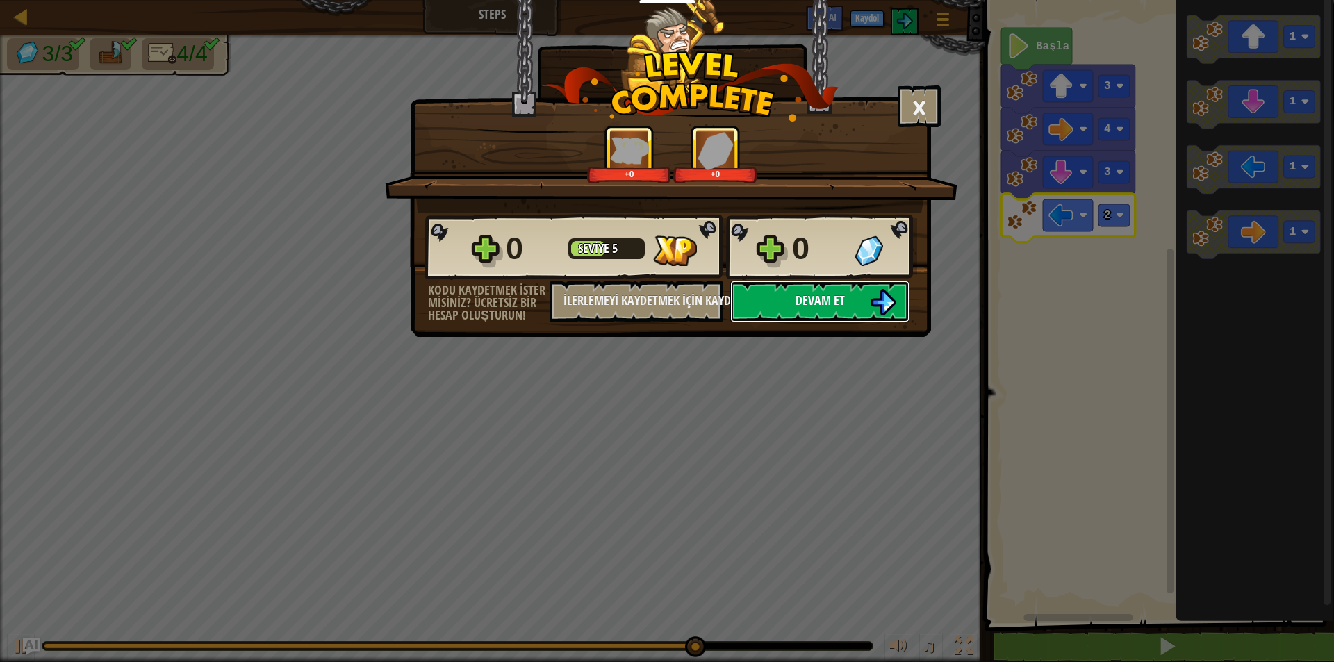
click at [886, 301] on img at bounding box center [883, 302] width 26 height 26
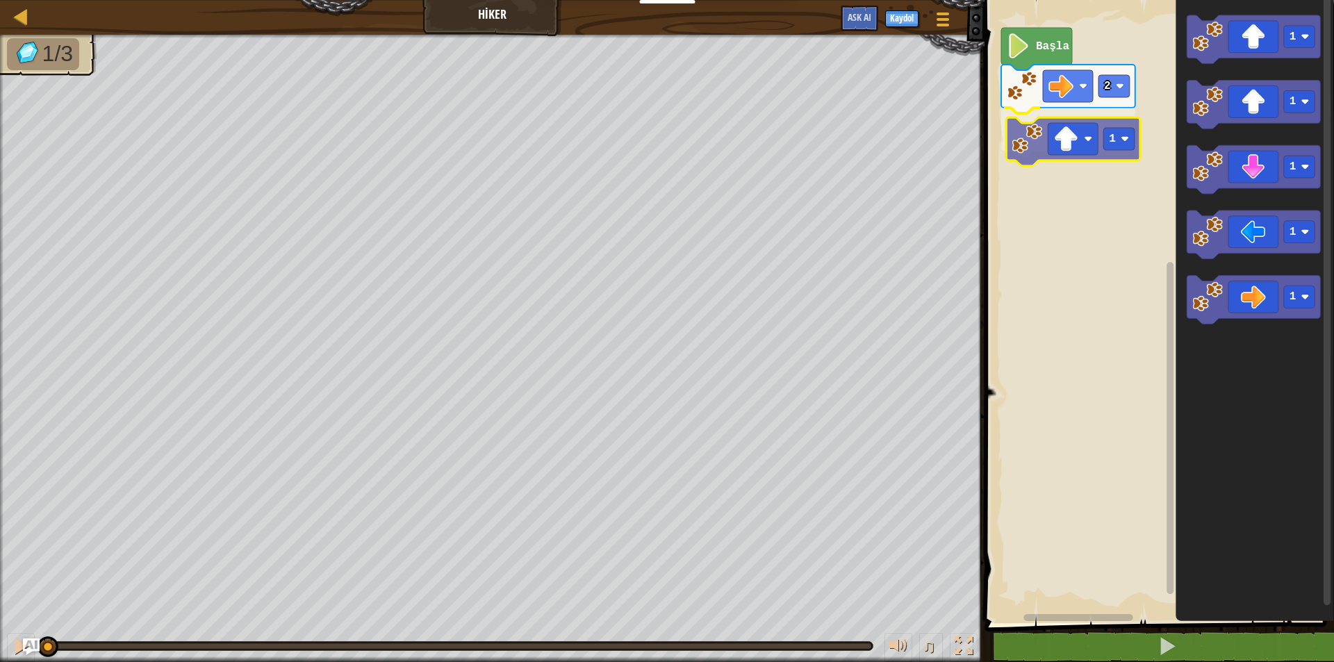
click at [1024, 145] on div "2 1 Başla 1 1 1 1 1 1" at bounding box center [1157, 308] width 354 height 630
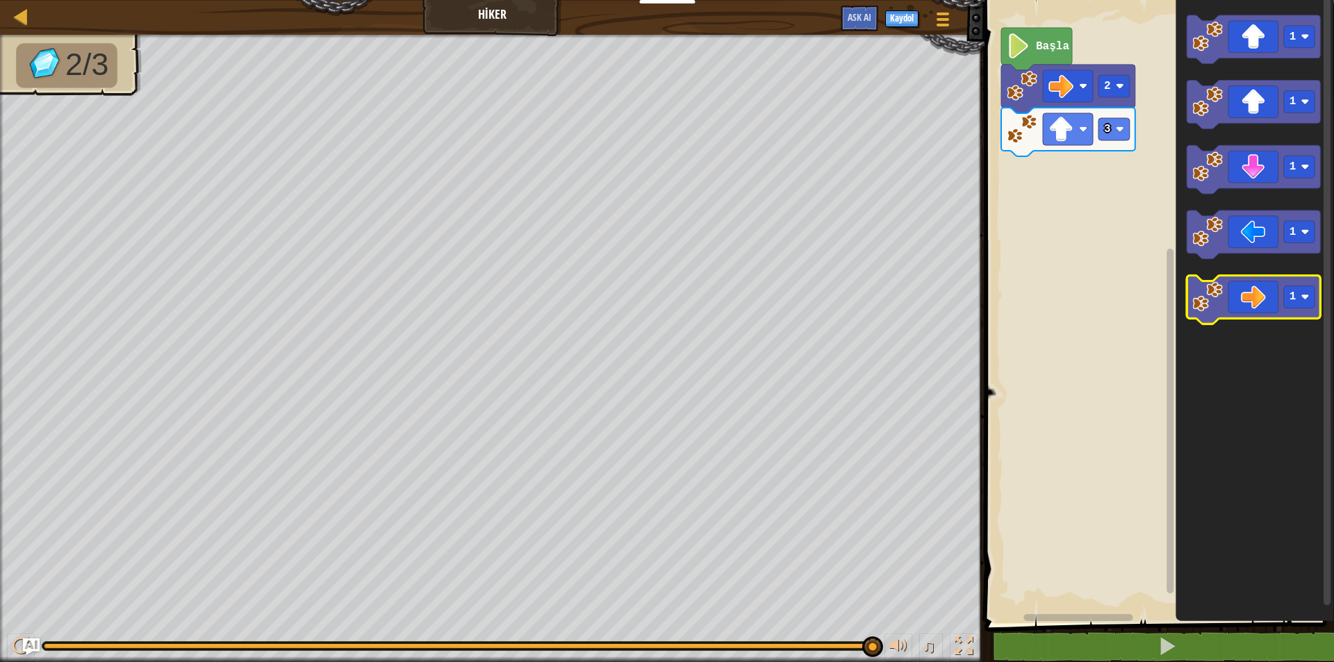
click at [1255, 300] on icon "Blockly Çalışma Alanı" at bounding box center [1254, 300] width 134 height 49
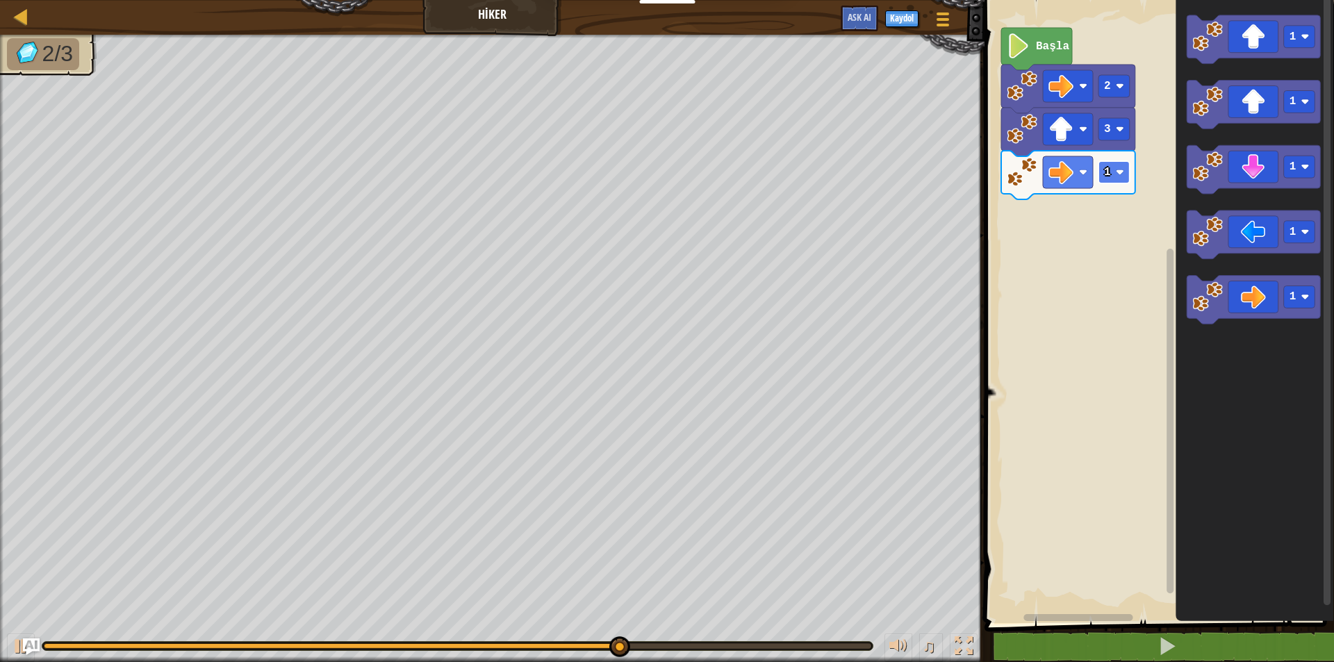
click at [1123, 176] on image "Blockly Çalışma Alanı" at bounding box center [1119, 172] width 8 height 8
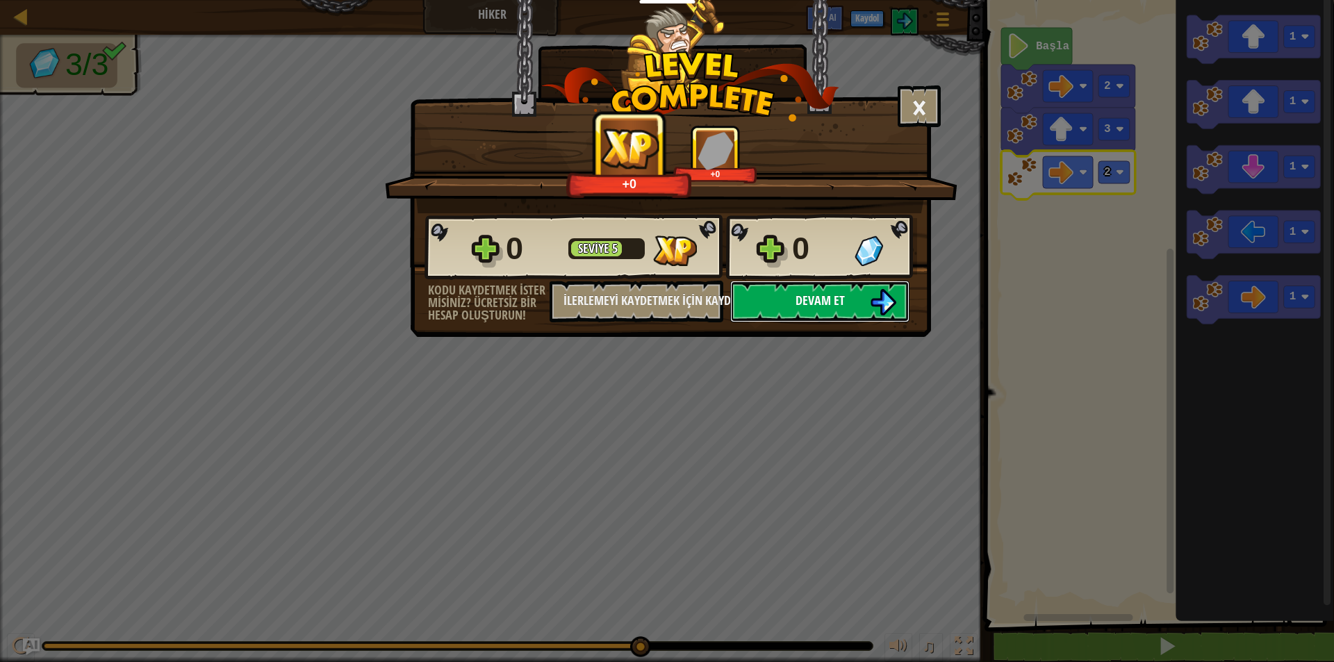
click at [830, 292] on button "Devam et" at bounding box center [819, 302] width 179 height 42
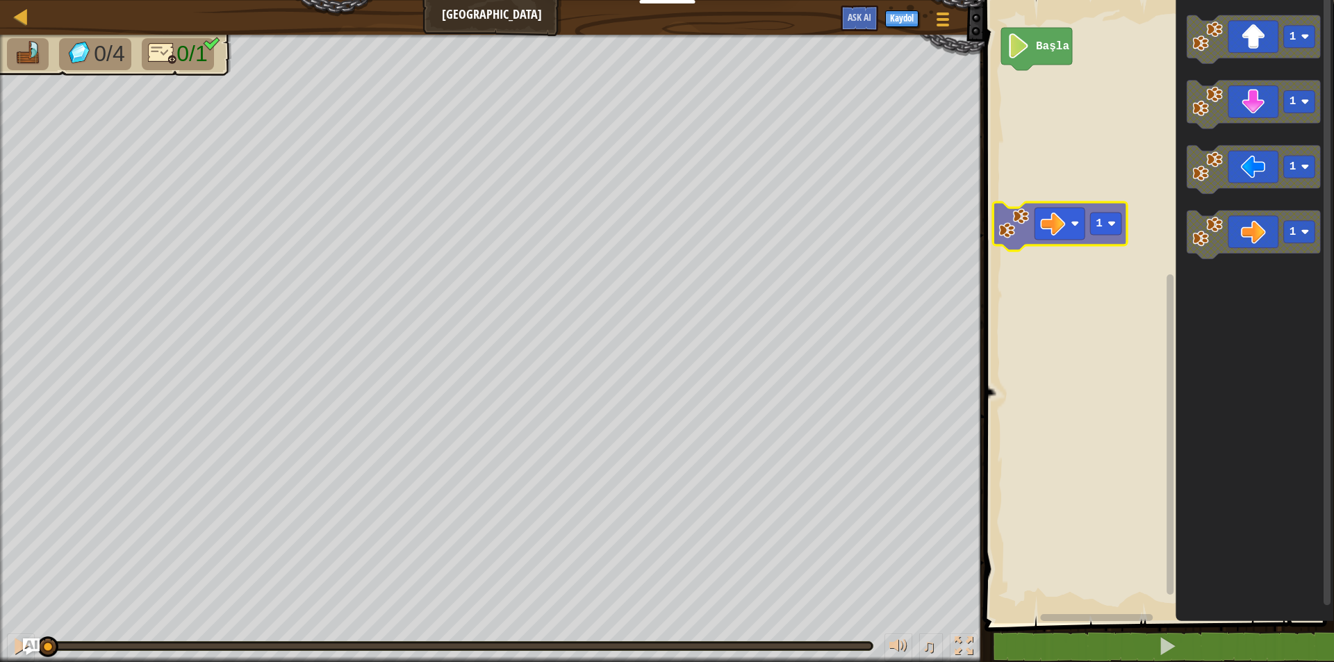
click at [1016, 185] on div "Başla 1 1 1 1 1" at bounding box center [1157, 308] width 354 height 630
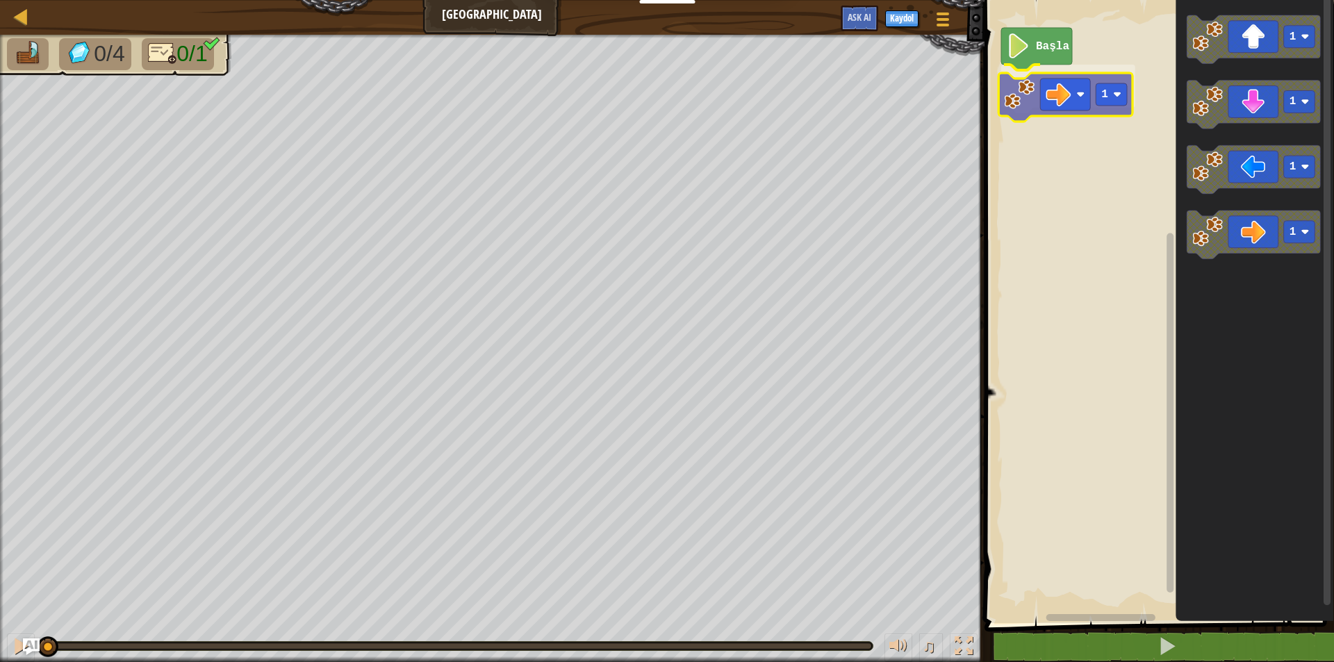
click at [1059, 110] on div "Başla 1 1 1 1 1 1" at bounding box center [1157, 308] width 354 height 630
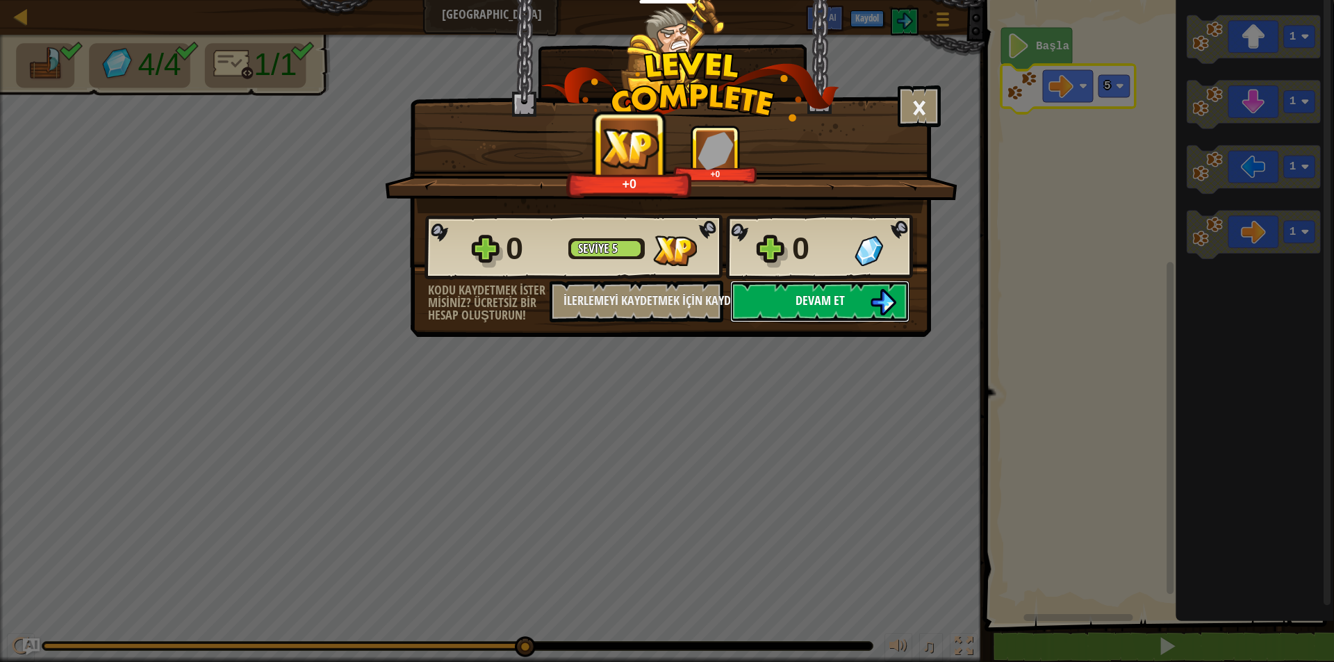
click at [855, 307] on button "Devam et" at bounding box center [819, 302] width 179 height 42
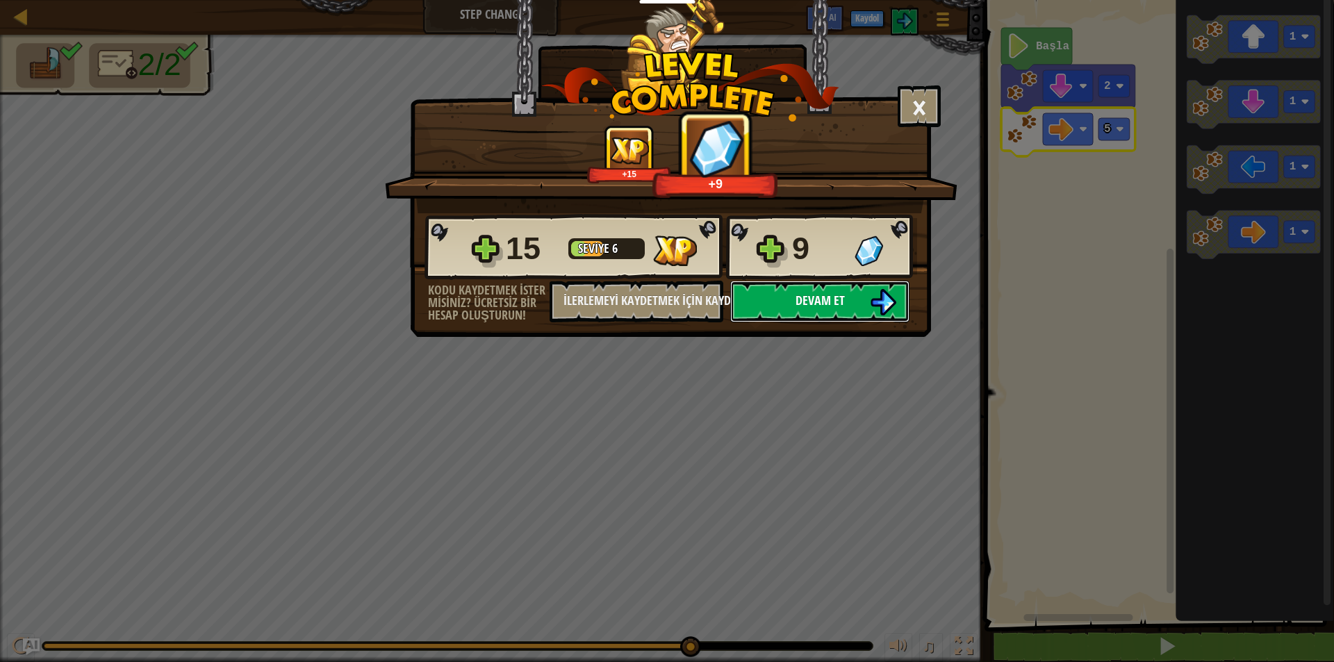
click at [861, 311] on button "Devam et" at bounding box center [819, 302] width 179 height 42
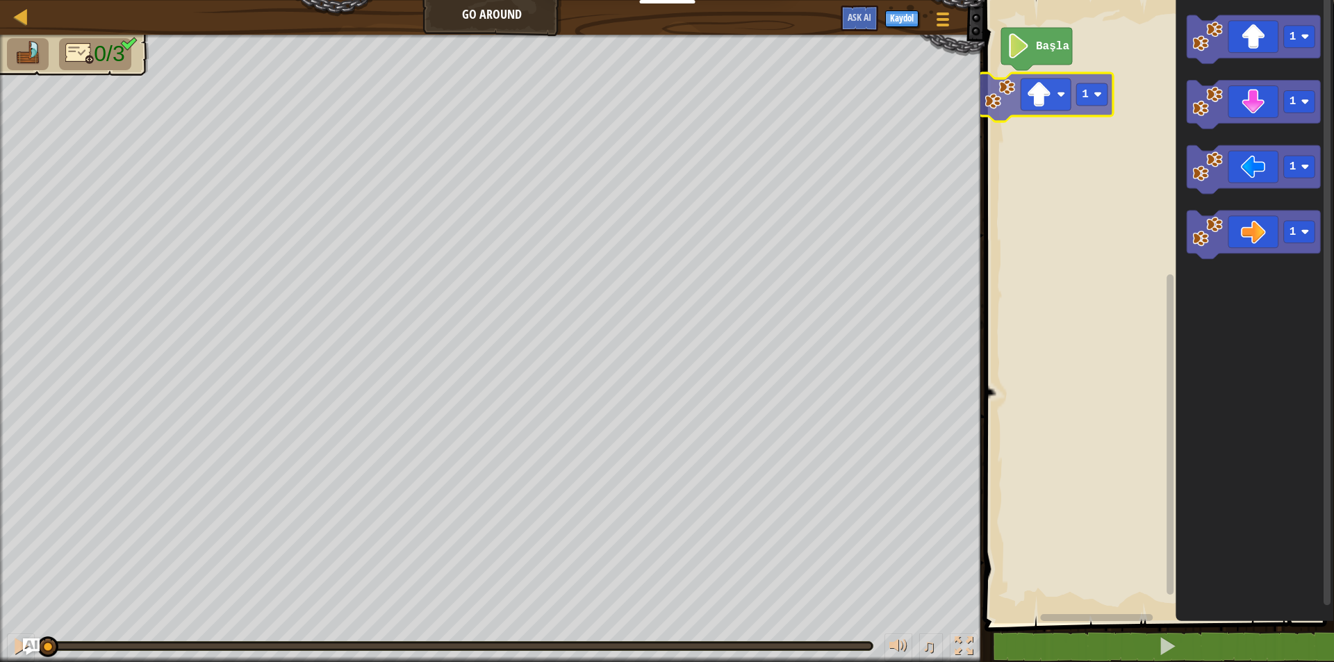
click at [1058, 108] on div "Başla 1 1 1 1 1 1" at bounding box center [1157, 308] width 354 height 630
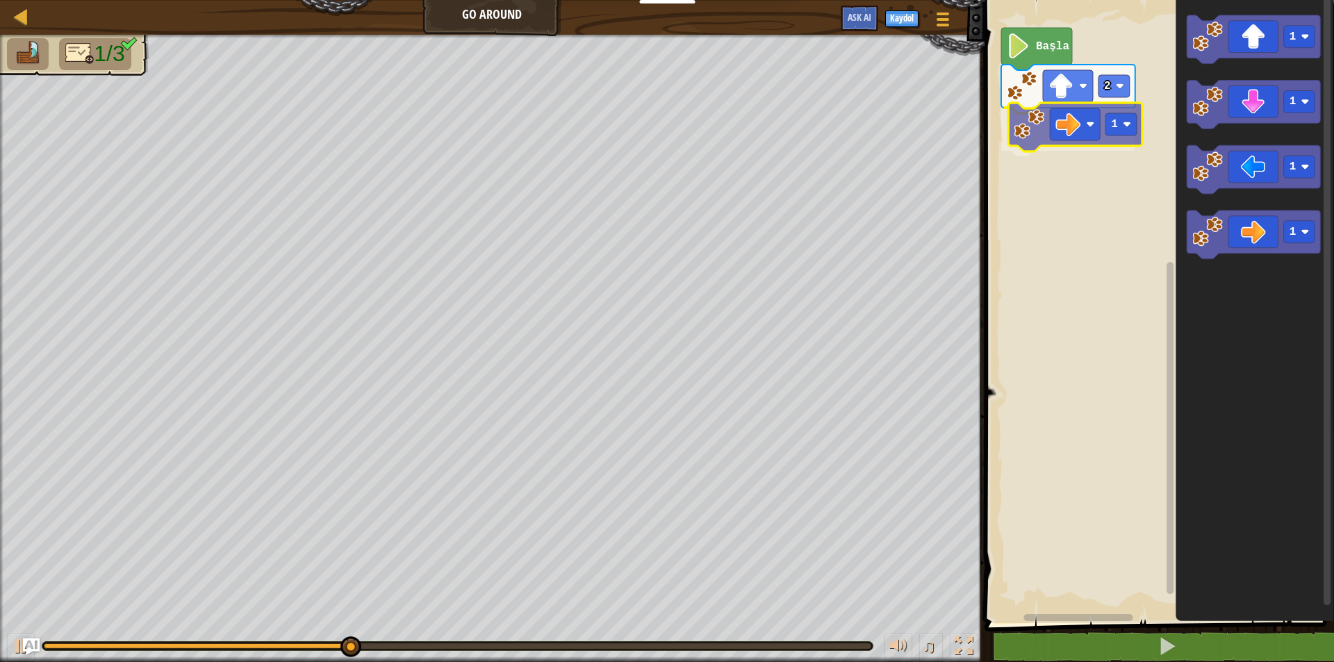
click at [1069, 139] on div "Başla 2 1 1 1 1 1 1" at bounding box center [1157, 308] width 354 height 630
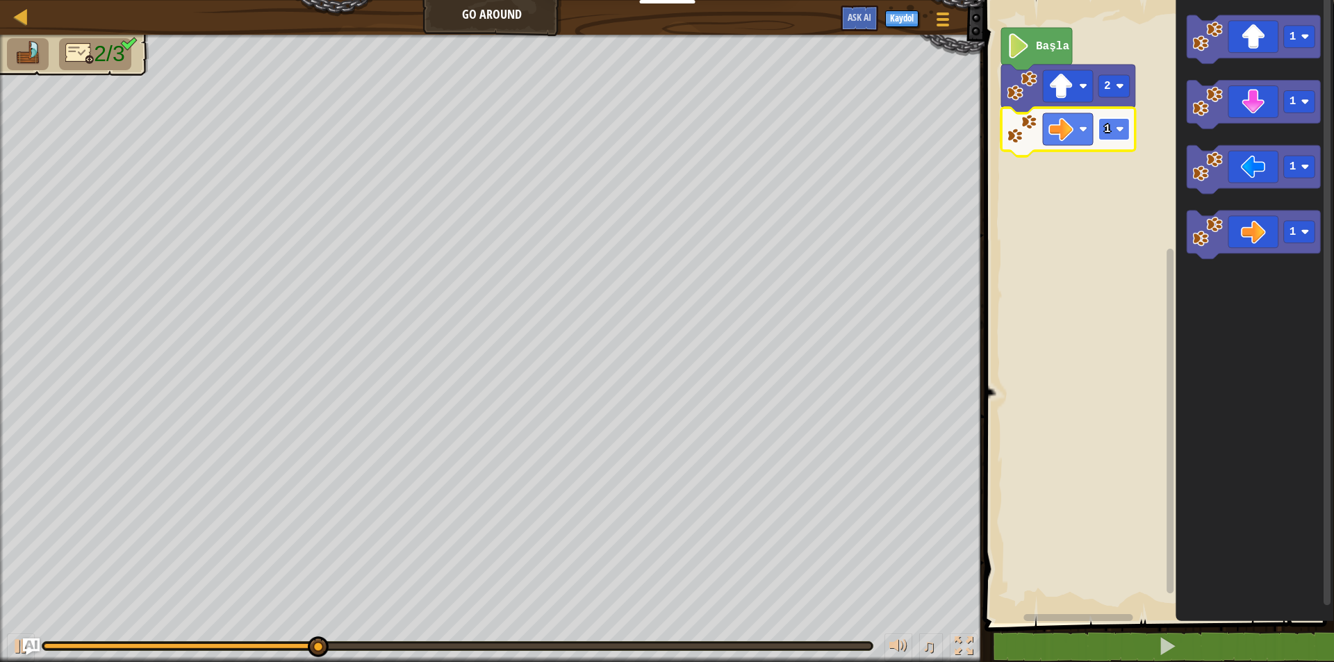
click at [1109, 131] on text "1" at bounding box center [1107, 129] width 7 height 13
click at [1111, 138] on rect "Blockly Çalışma Alanı" at bounding box center [1113, 129] width 31 height 22
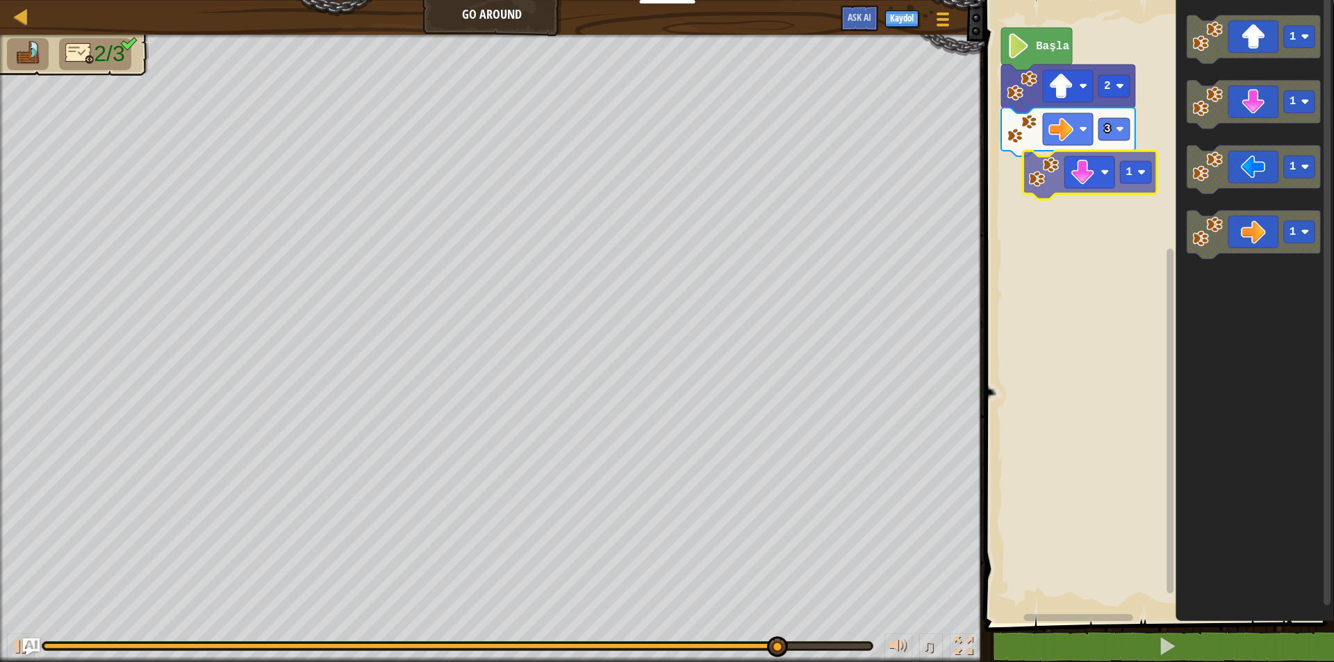
click at [1048, 183] on div "Başla 2 3 1 1 1 1 1" at bounding box center [1157, 308] width 354 height 630
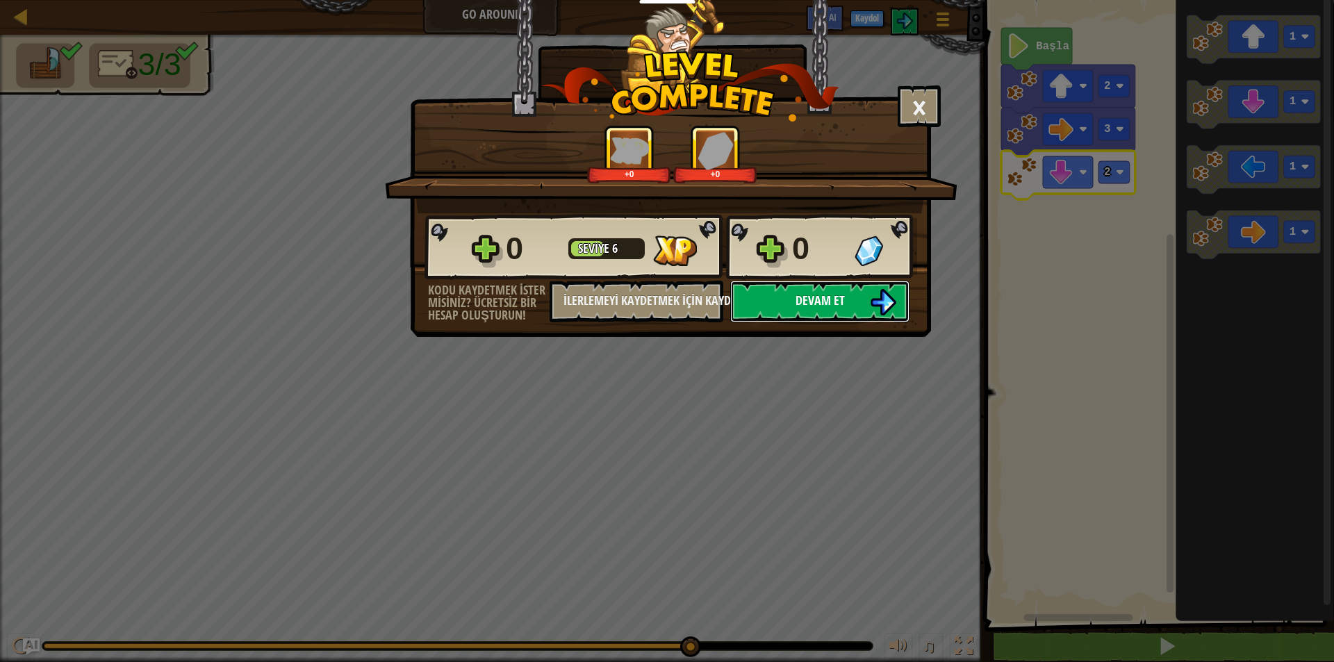
click at [807, 297] on span "Devam et" at bounding box center [819, 300] width 49 height 17
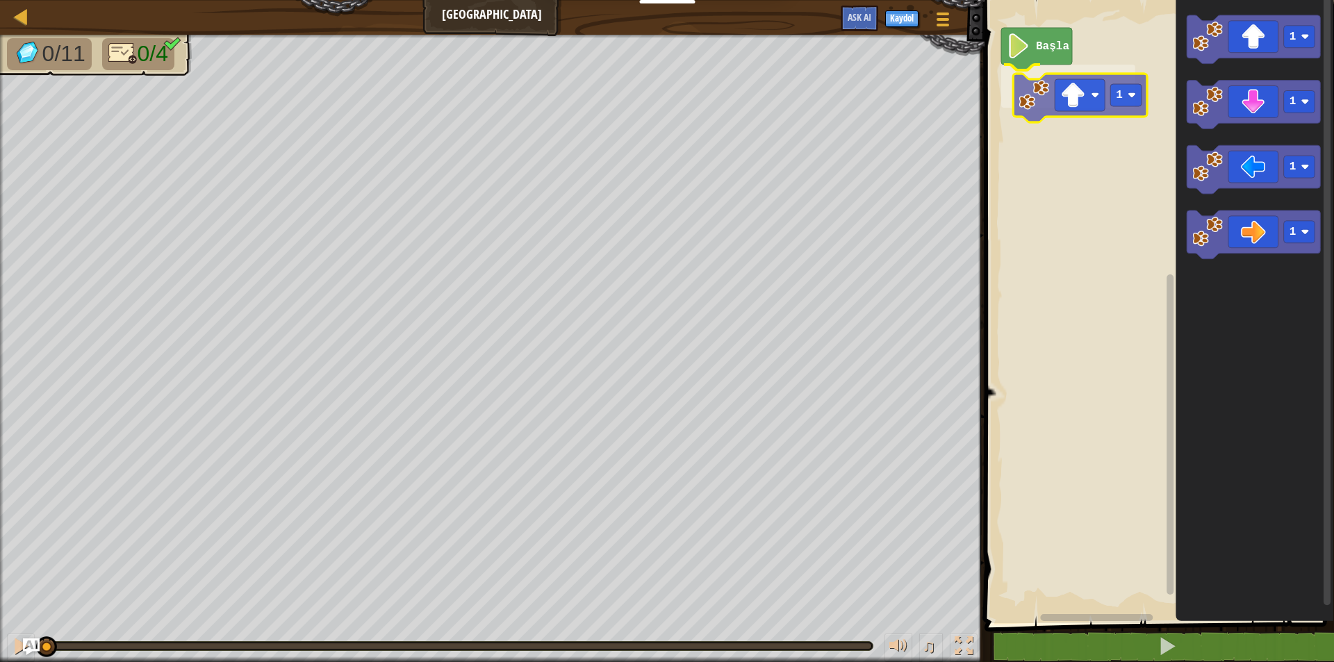
click at [1052, 106] on div "Başla 1 1 1 1 1 1" at bounding box center [1157, 308] width 354 height 630
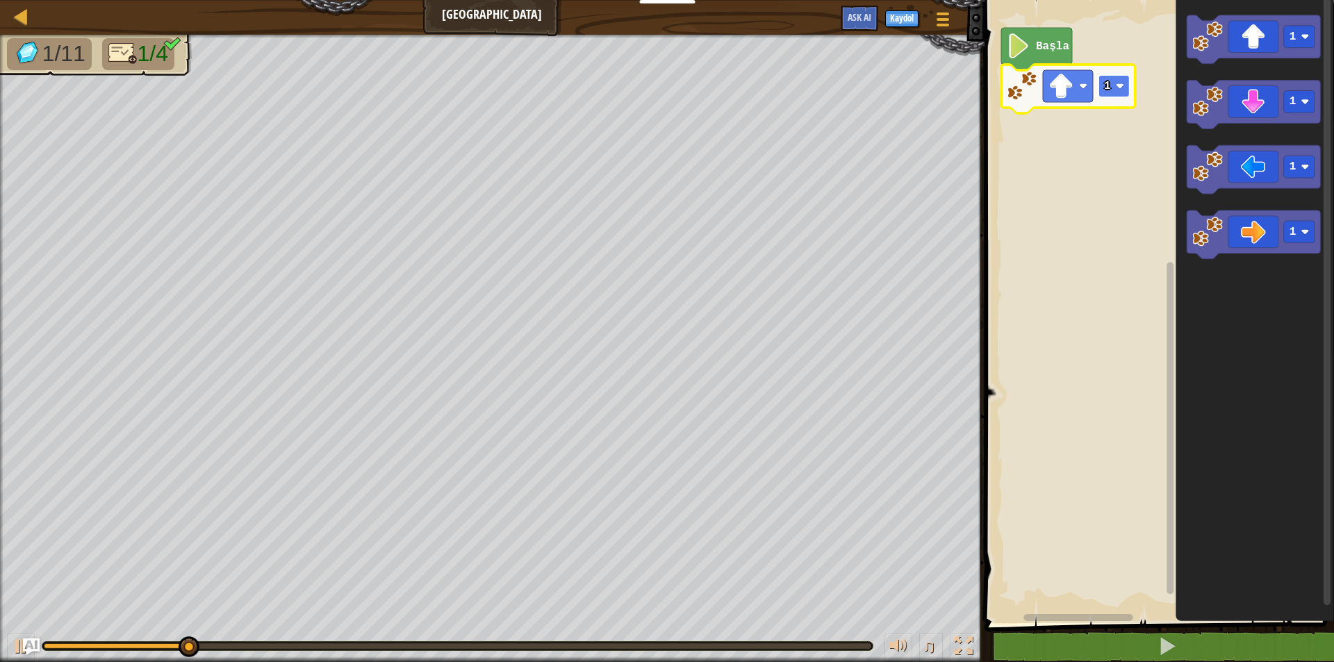
click at [1114, 88] on rect "Blockly Çalışma Alanı" at bounding box center [1113, 86] width 31 height 22
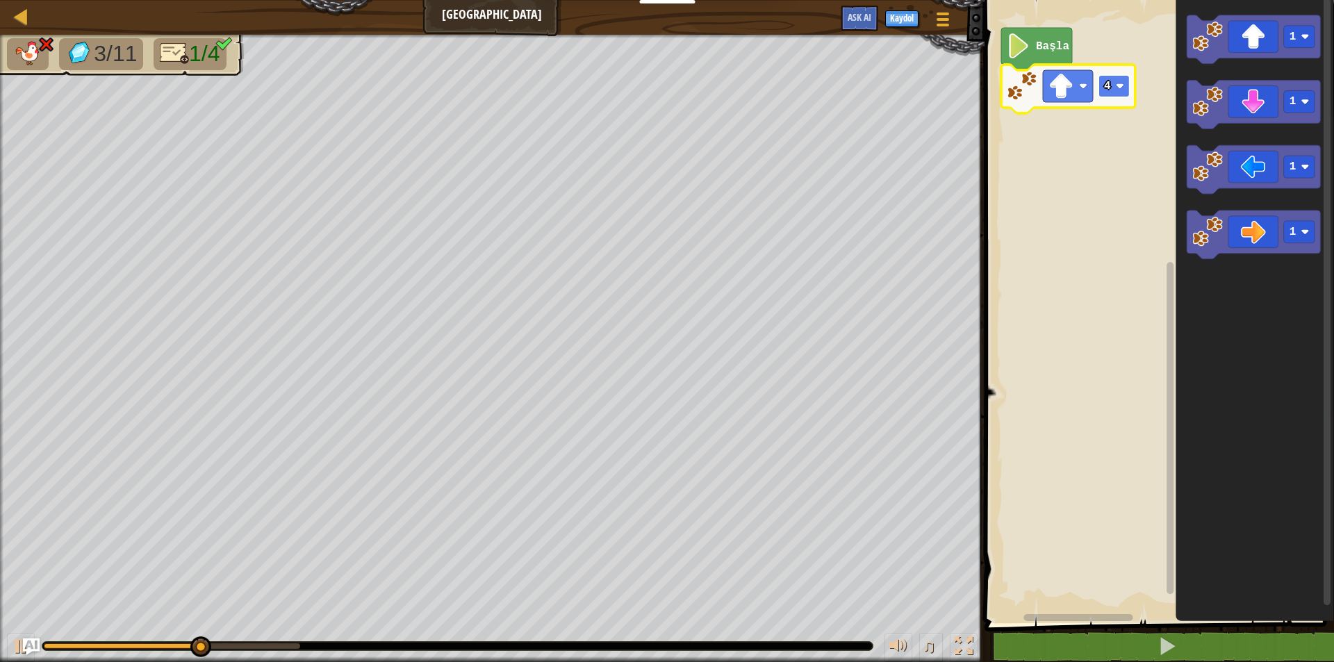
click at [1121, 90] on image "Blockly Çalışma Alanı" at bounding box center [1119, 86] width 8 height 8
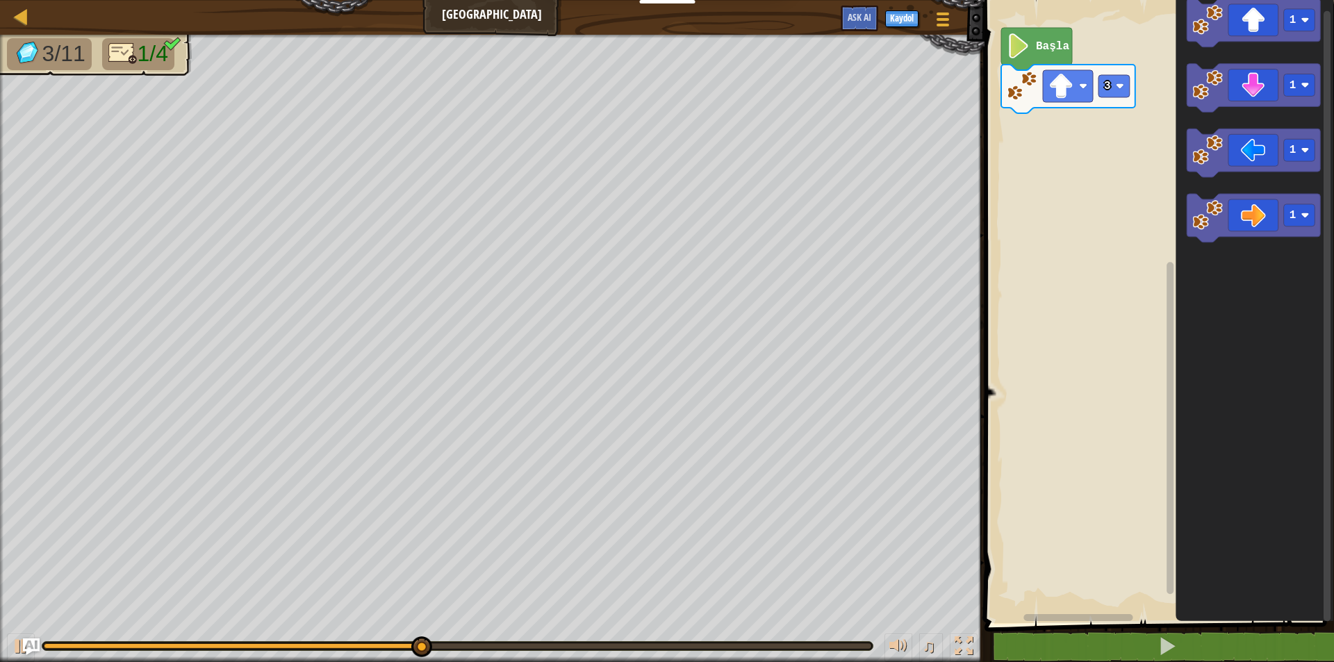
click at [1134, 231] on div "Başla 3 1 1 1 1" at bounding box center [1157, 308] width 354 height 630
click at [1262, 226] on icon "Blockly Çalışma Alanı" at bounding box center [1254, 219] width 134 height 49
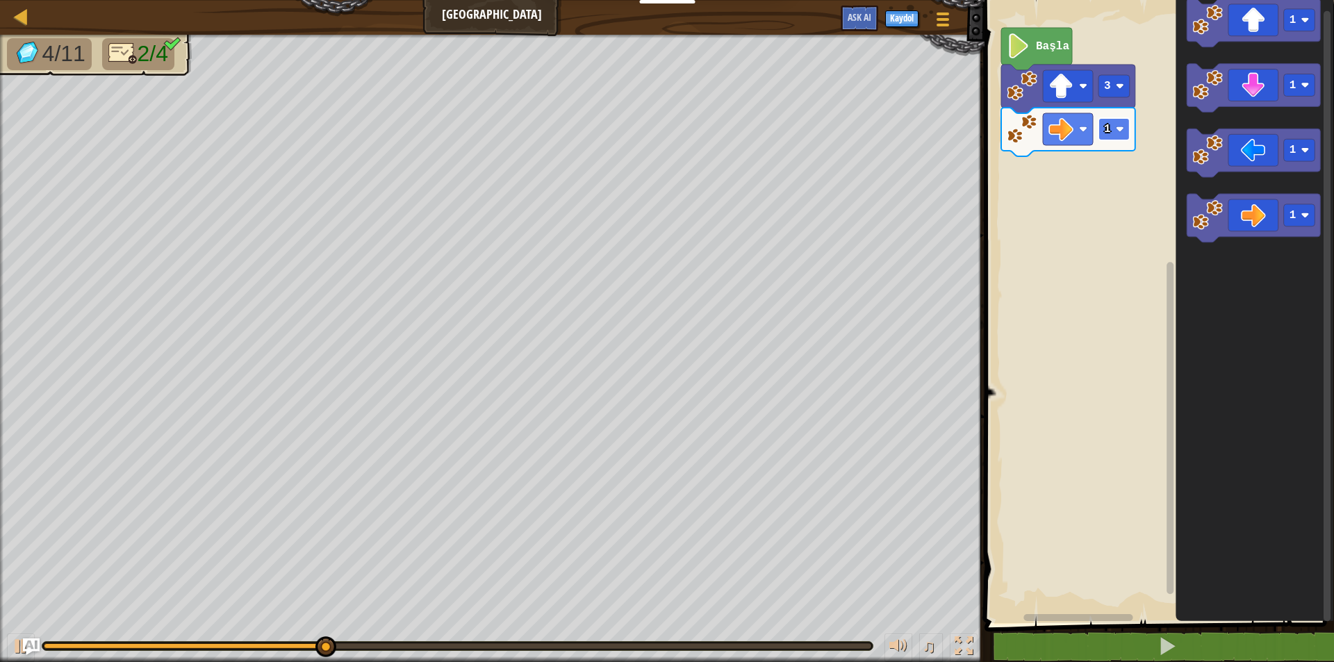
click at [1112, 125] on rect "Blockly Çalışma Alanı" at bounding box center [1113, 129] width 31 height 22
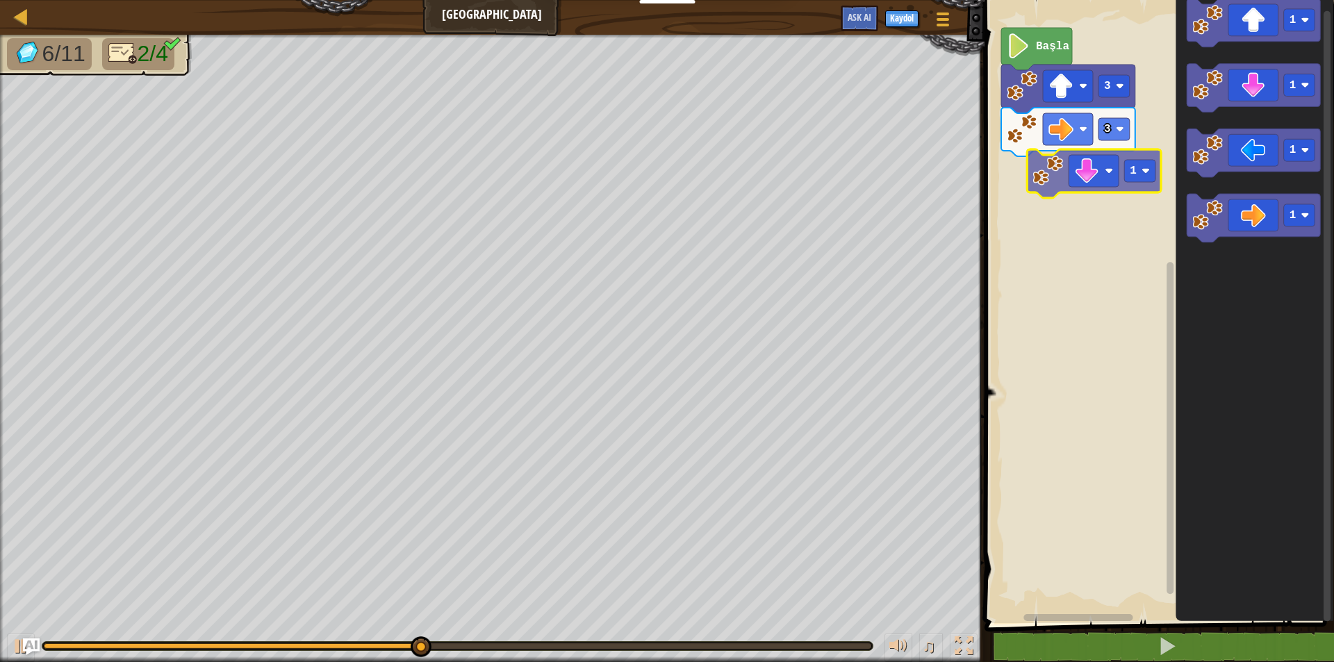
click at [1091, 176] on div "Başla 3 3 1 1 1 1 1" at bounding box center [1157, 308] width 354 height 630
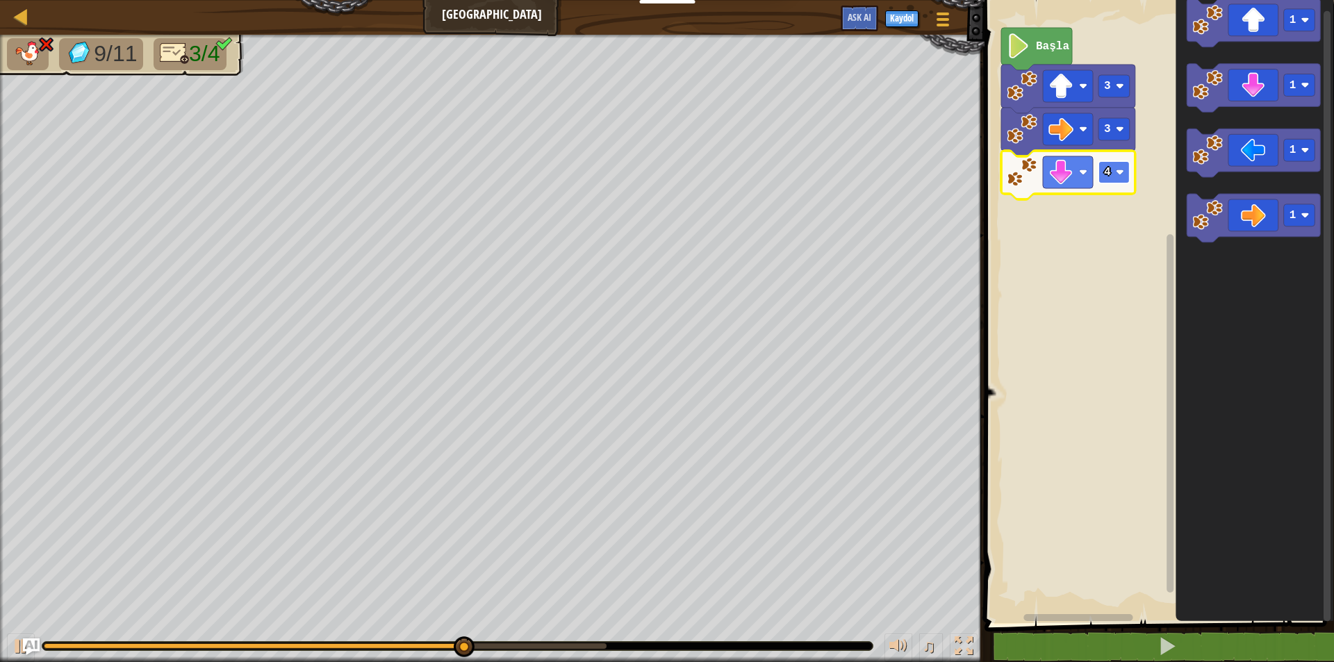
click at [1105, 173] on text "4" at bounding box center [1107, 172] width 7 height 13
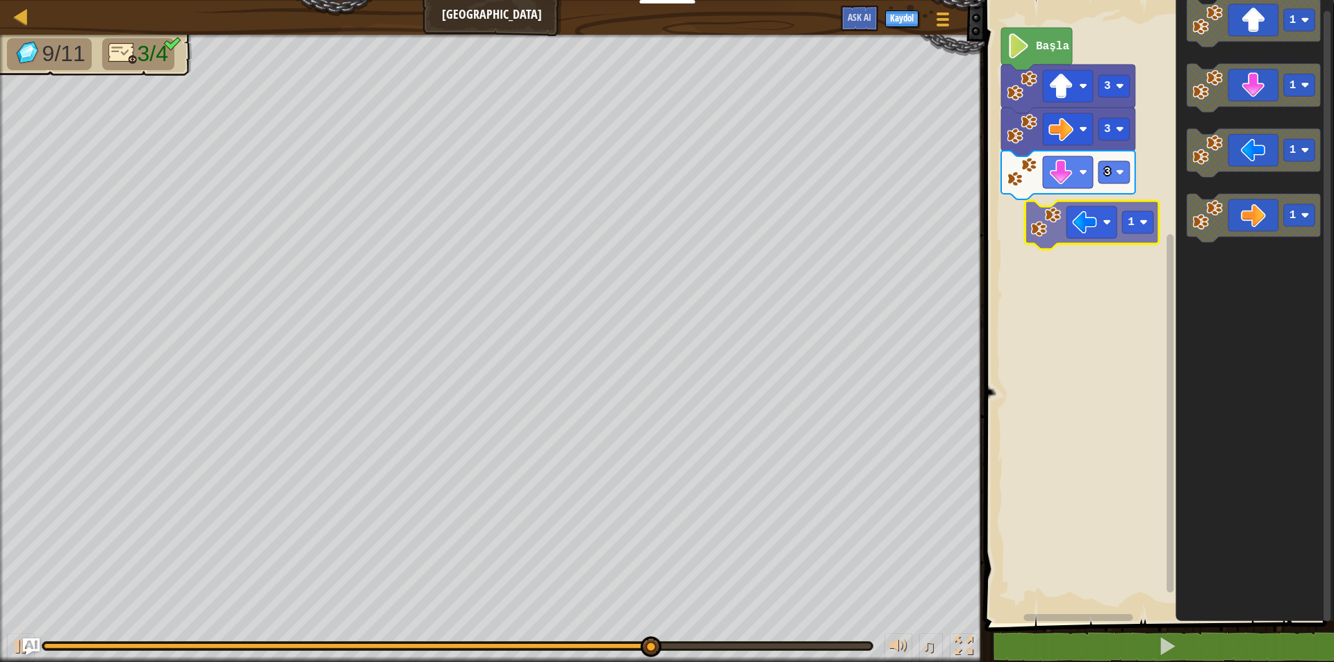
click at [1106, 234] on div "Başla 3 3 3 1 1 1 1 1" at bounding box center [1157, 308] width 354 height 630
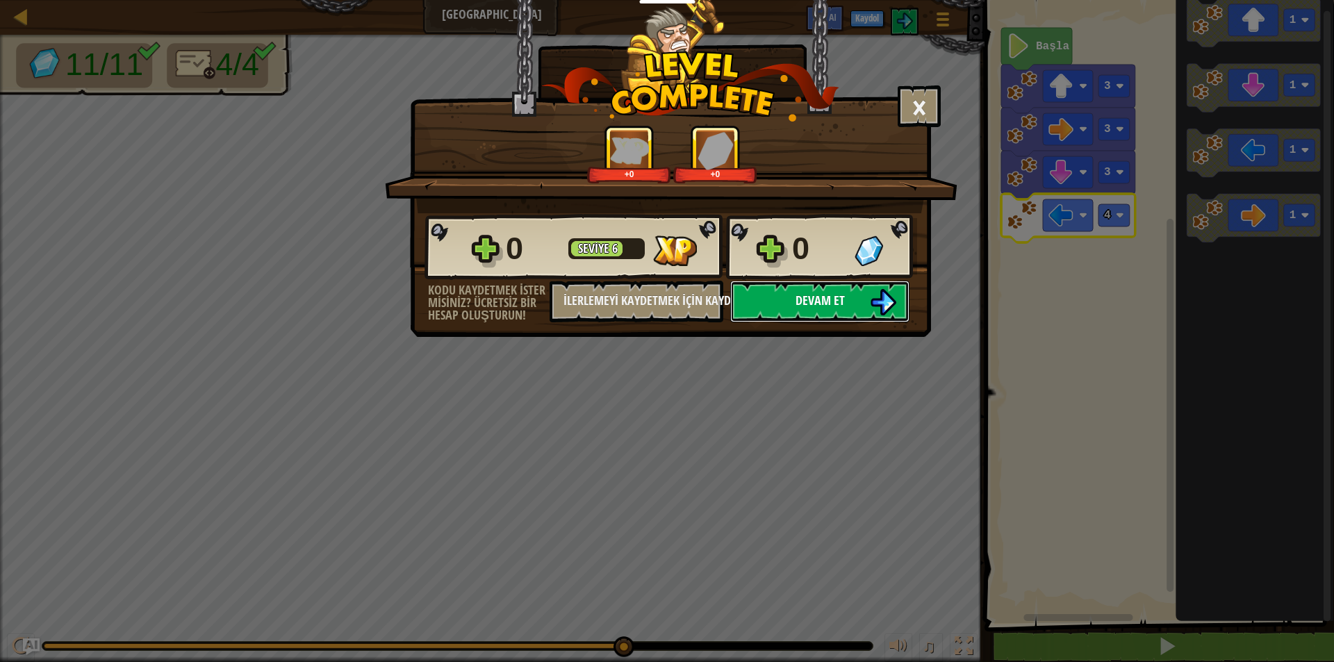
click at [903, 302] on button "Devam et" at bounding box center [819, 302] width 179 height 42
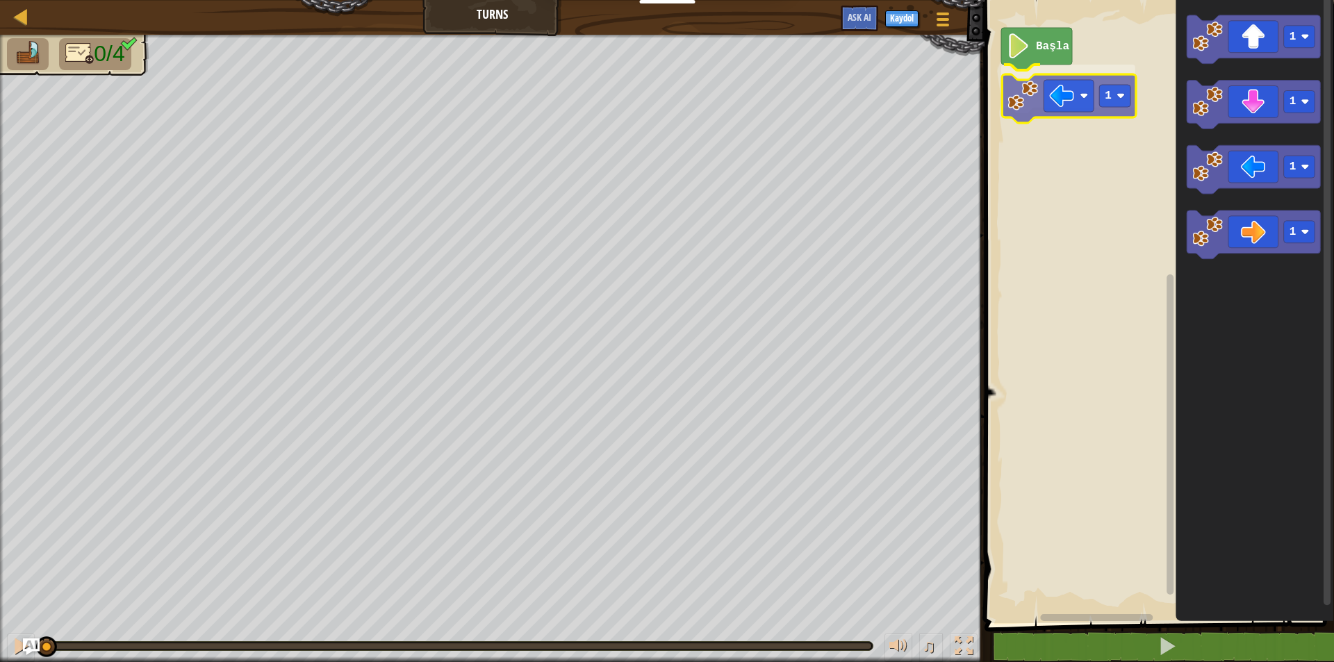
click at [1052, 93] on div "Başla 1 1 1 1 1 1" at bounding box center [1157, 308] width 354 height 630
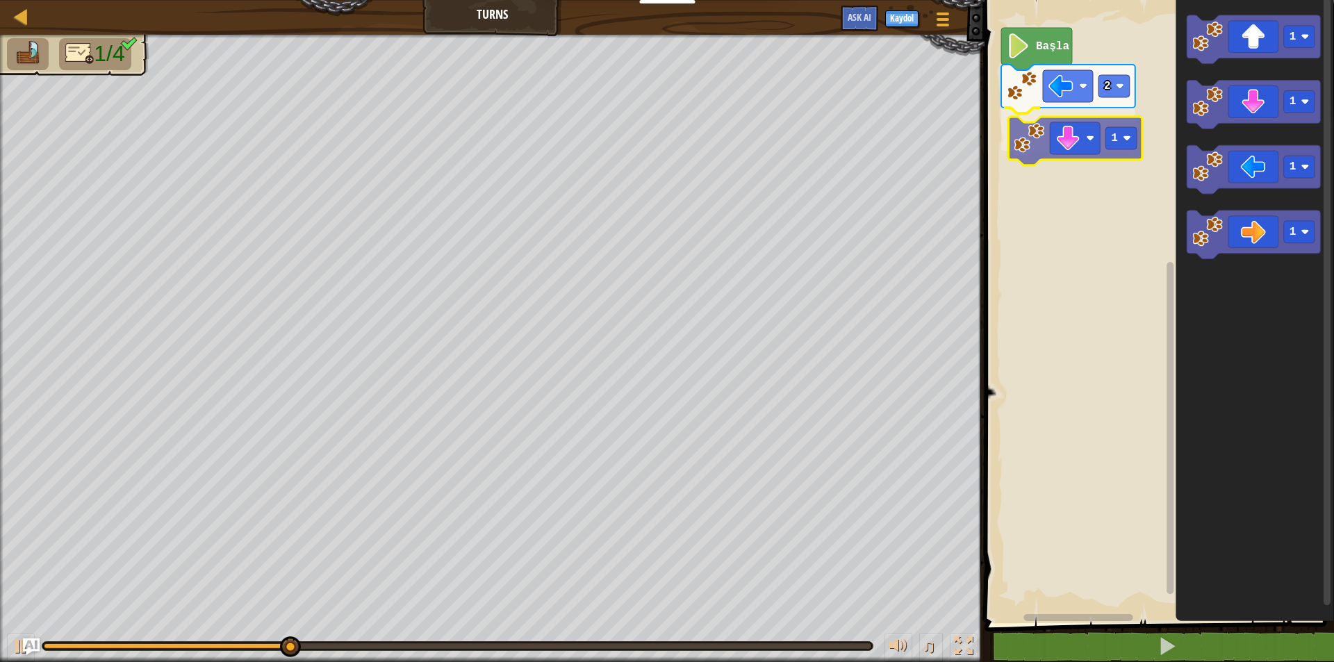
click at [1030, 144] on div "Başla 2 1 1 1 1 1 1" at bounding box center [1157, 308] width 354 height 630
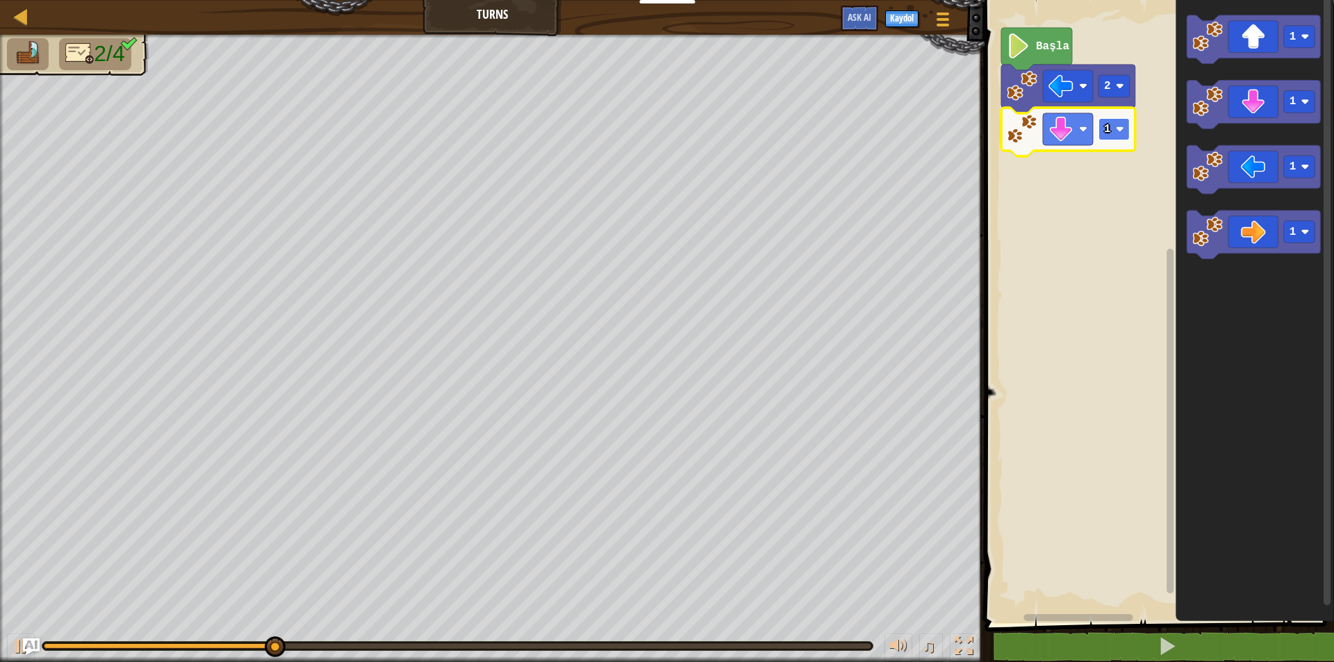
click at [1116, 126] on image "Blockly Çalışma Alanı" at bounding box center [1119, 129] width 8 height 8
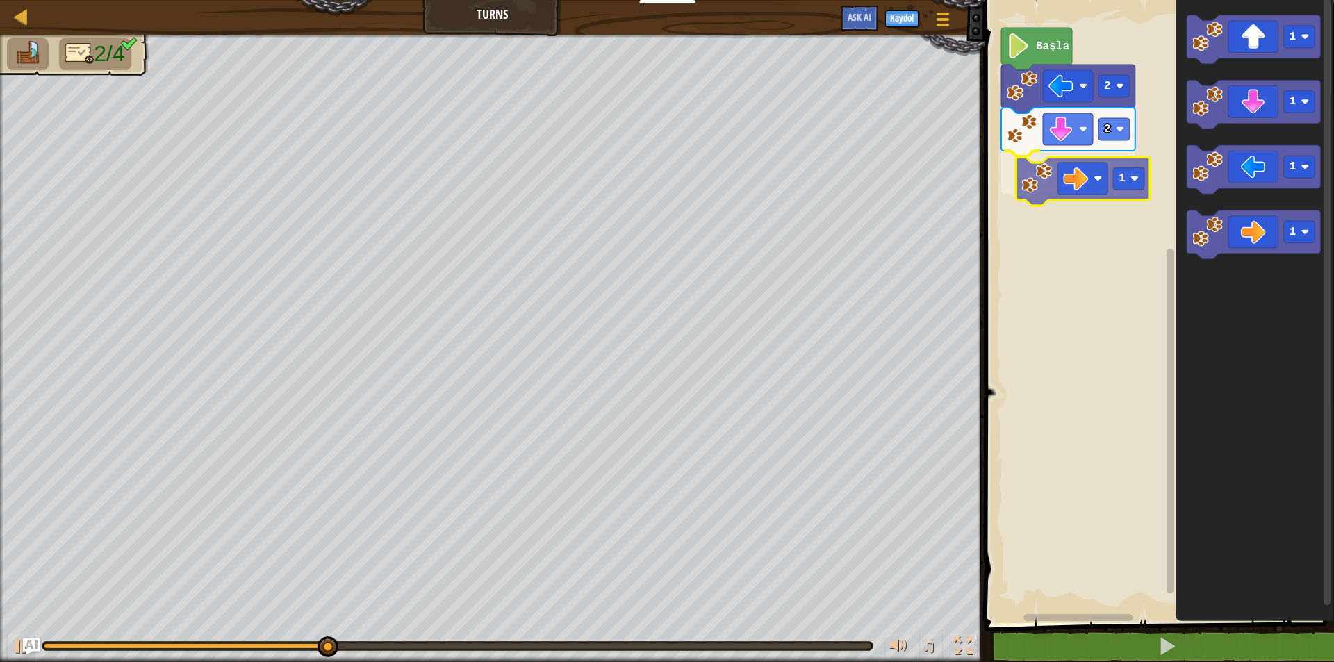
click at [1070, 181] on div "Başla 2 2 1 1 1 1 1 1" at bounding box center [1157, 308] width 354 height 630
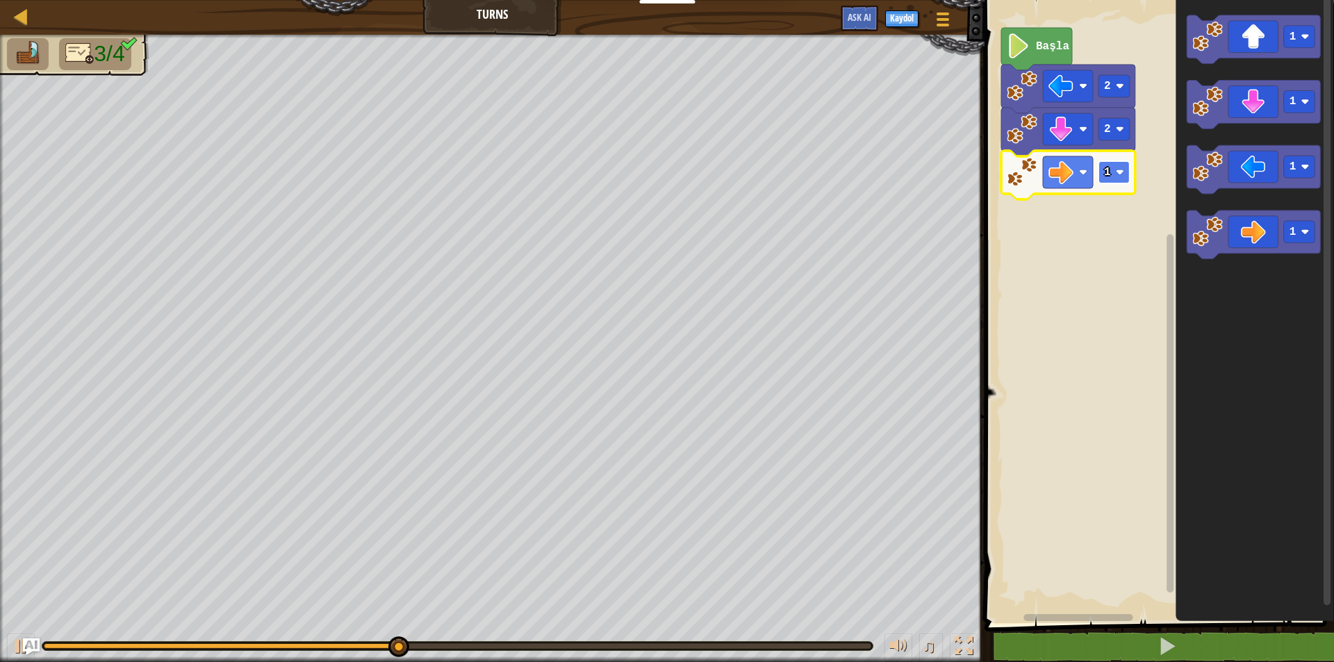
click at [1109, 172] on text "1" at bounding box center [1107, 172] width 7 height 13
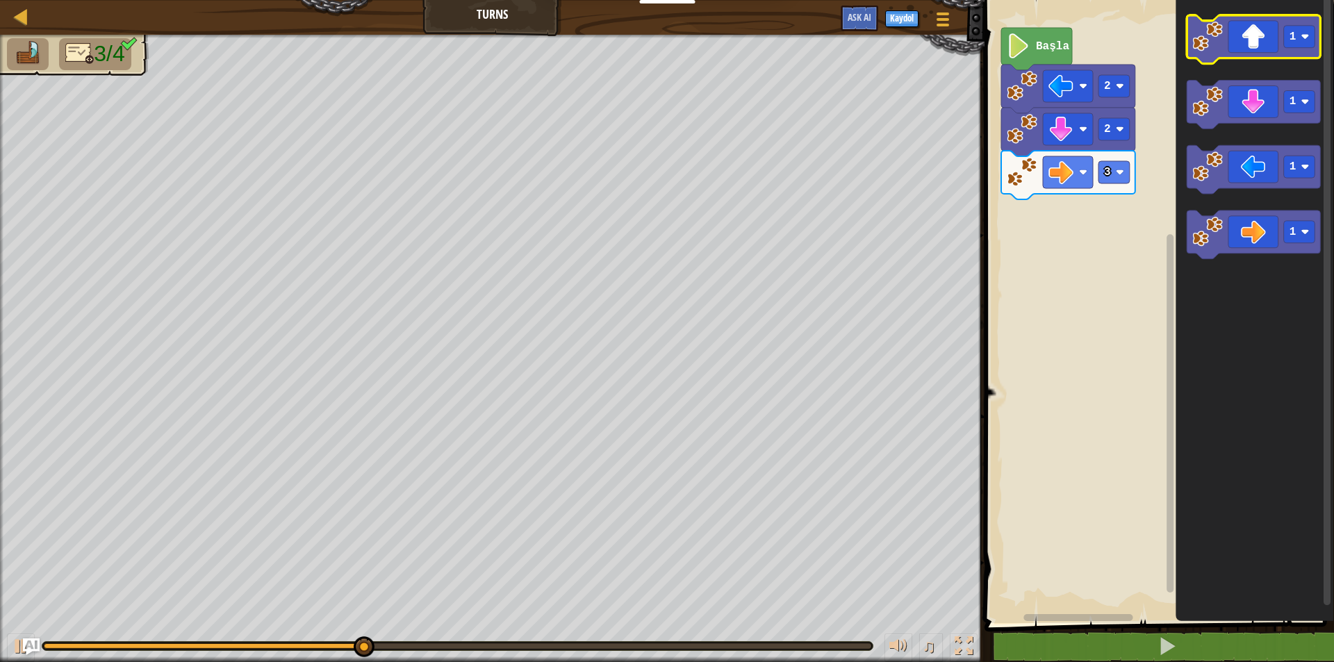
click at [1241, 46] on icon "Blockly Çalışma Alanı" at bounding box center [1254, 39] width 134 height 49
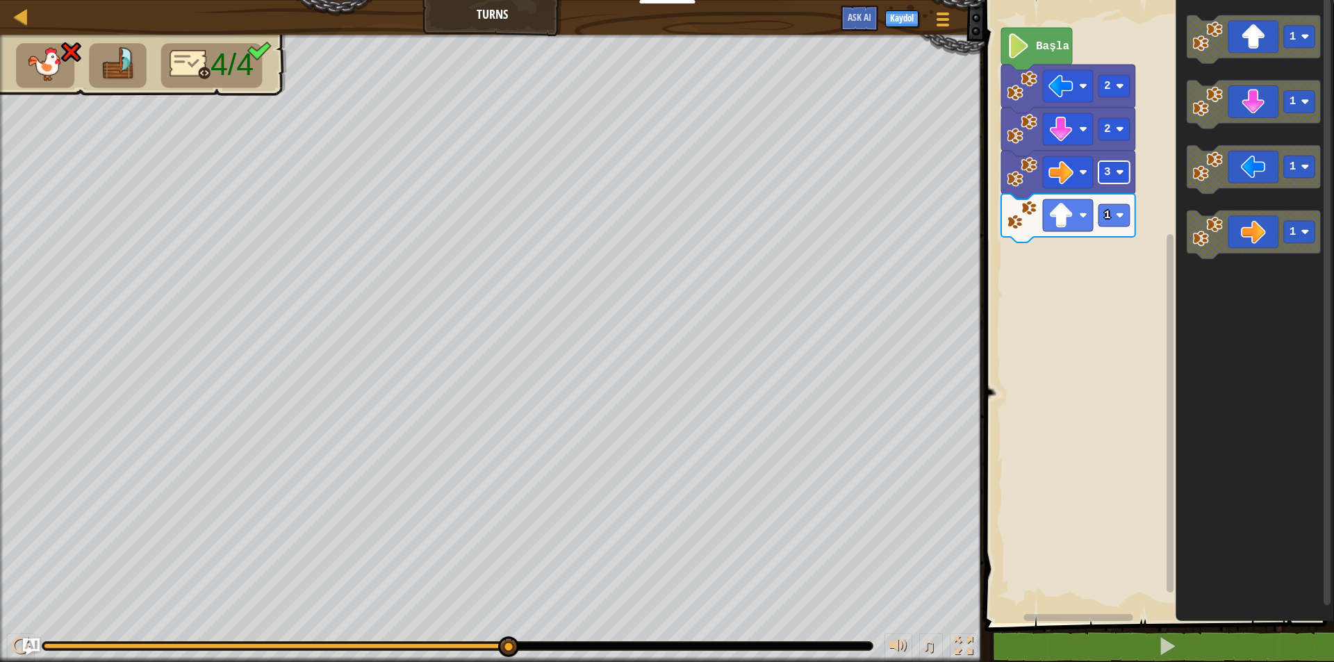
click at [1123, 170] on image "Blockly Çalışma Alanı" at bounding box center [1119, 172] width 8 height 8
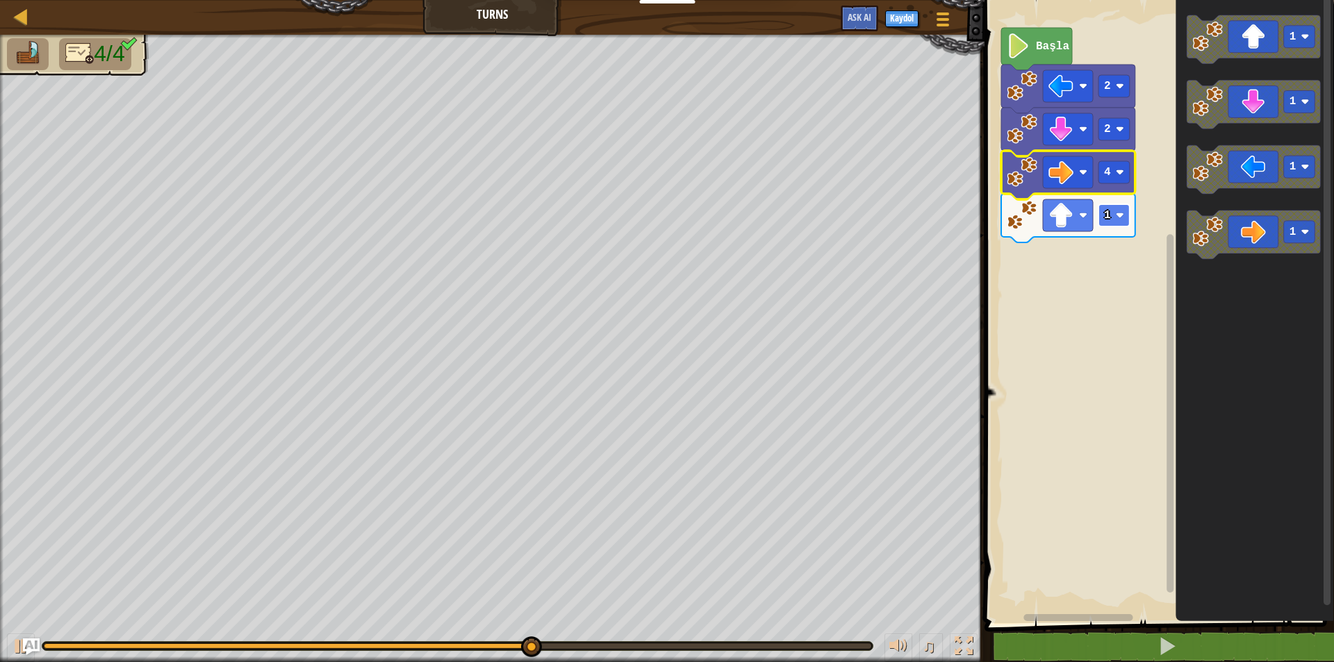
click at [1115, 215] on rect "Blockly Çalışma Alanı" at bounding box center [1113, 215] width 31 height 22
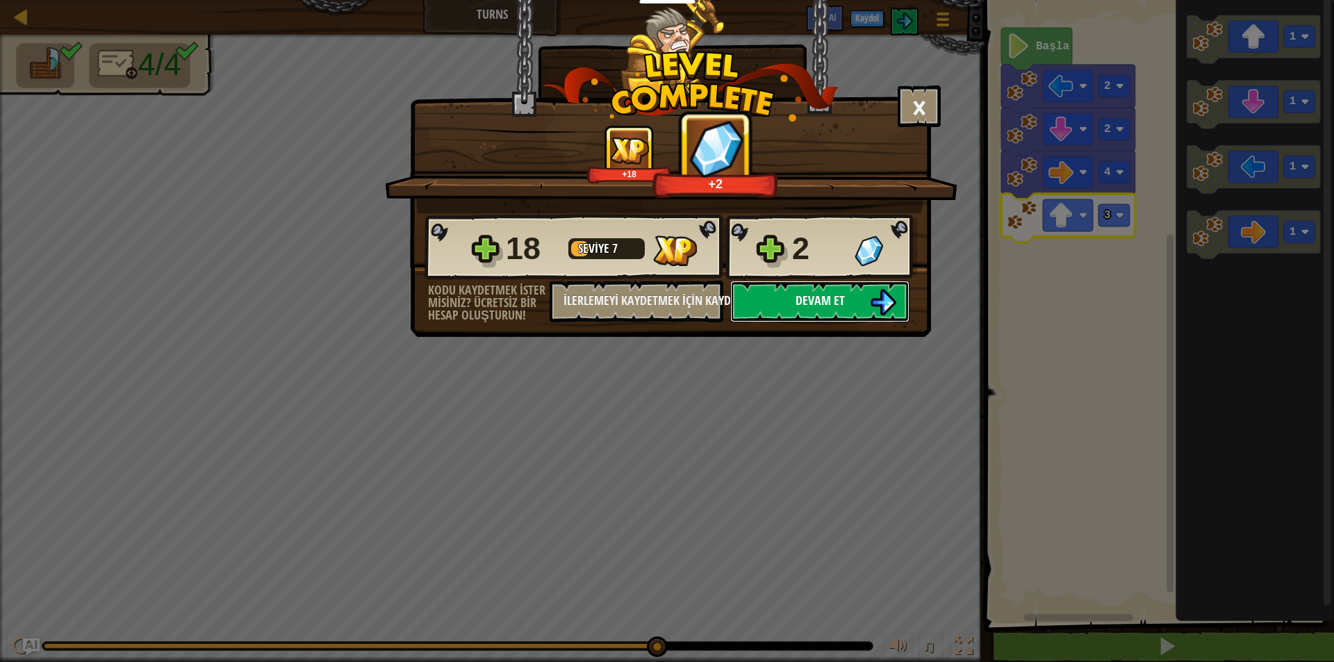
click at [865, 311] on button "Devam et" at bounding box center [819, 302] width 179 height 42
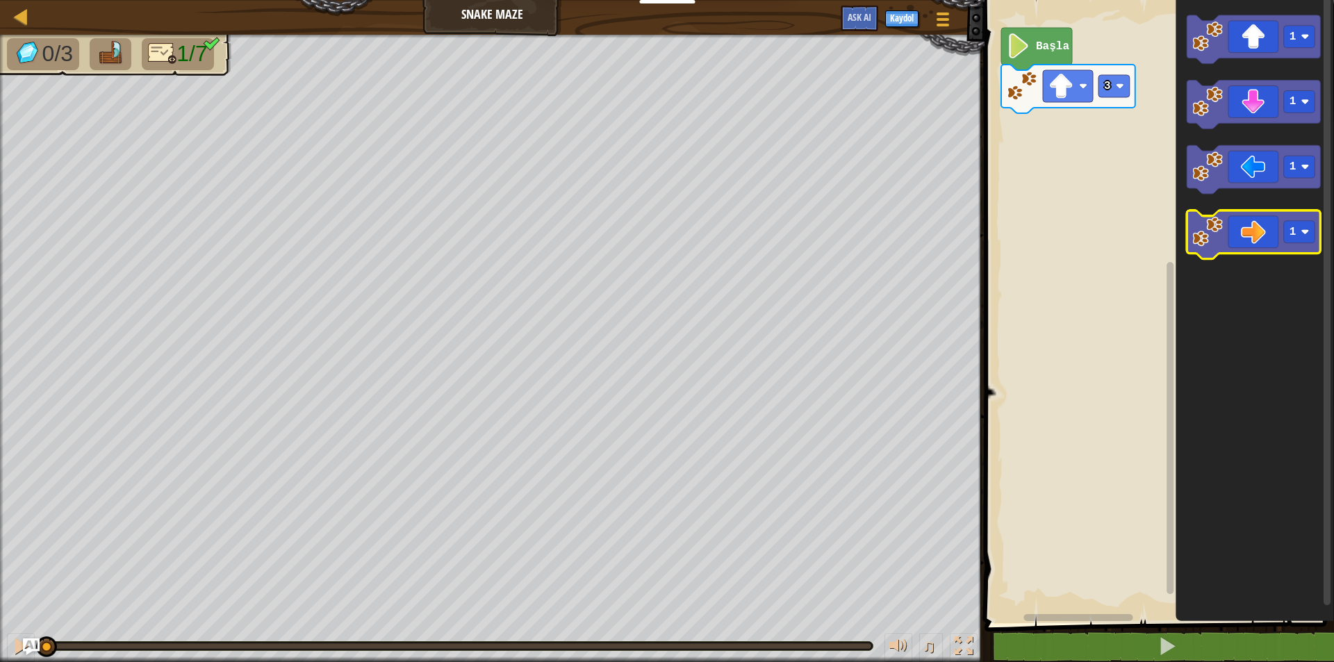
click at [1259, 247] on icon "Blockly Çalışma Alanı" at bounding box center [1254, 235] width 134 height 49
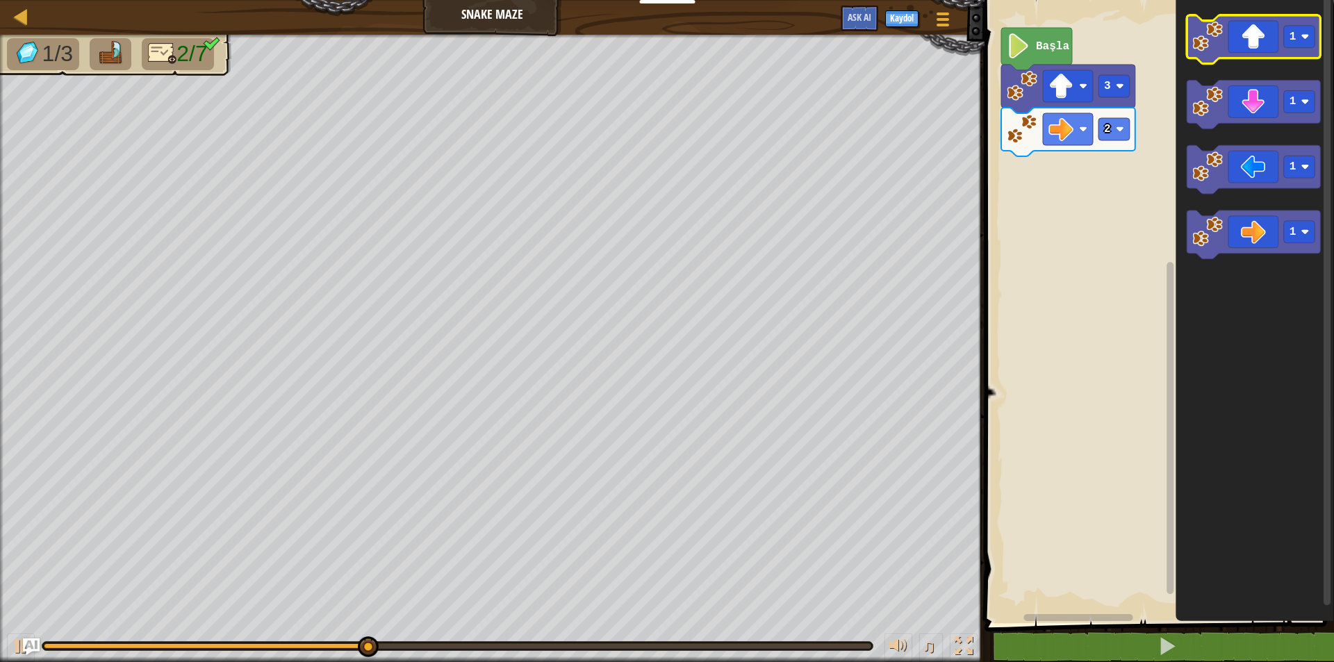
click at [1227, 44] on icon "Blockly Çalışma Alanı" at bounding box center [1254, 39] width 134 height 49
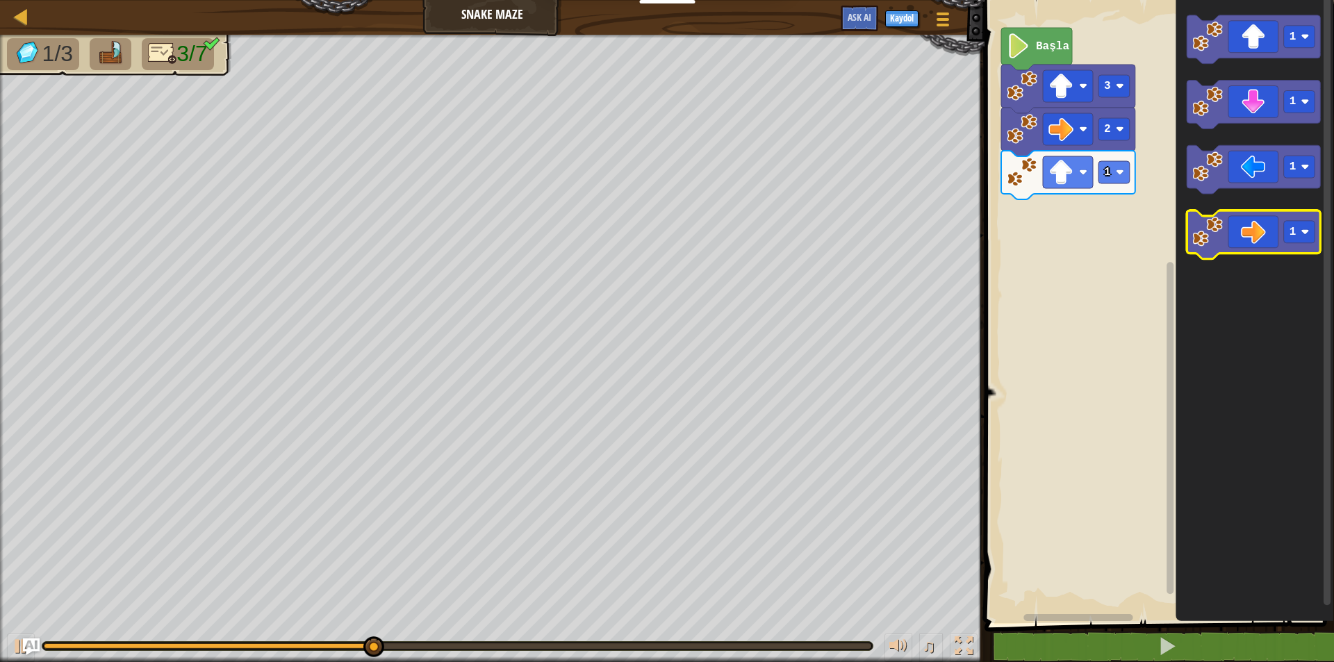
click at [1270, 232] on icon "Blockly Çalışma Alanı" at bounding box center [1254, 235] width 134 height 49
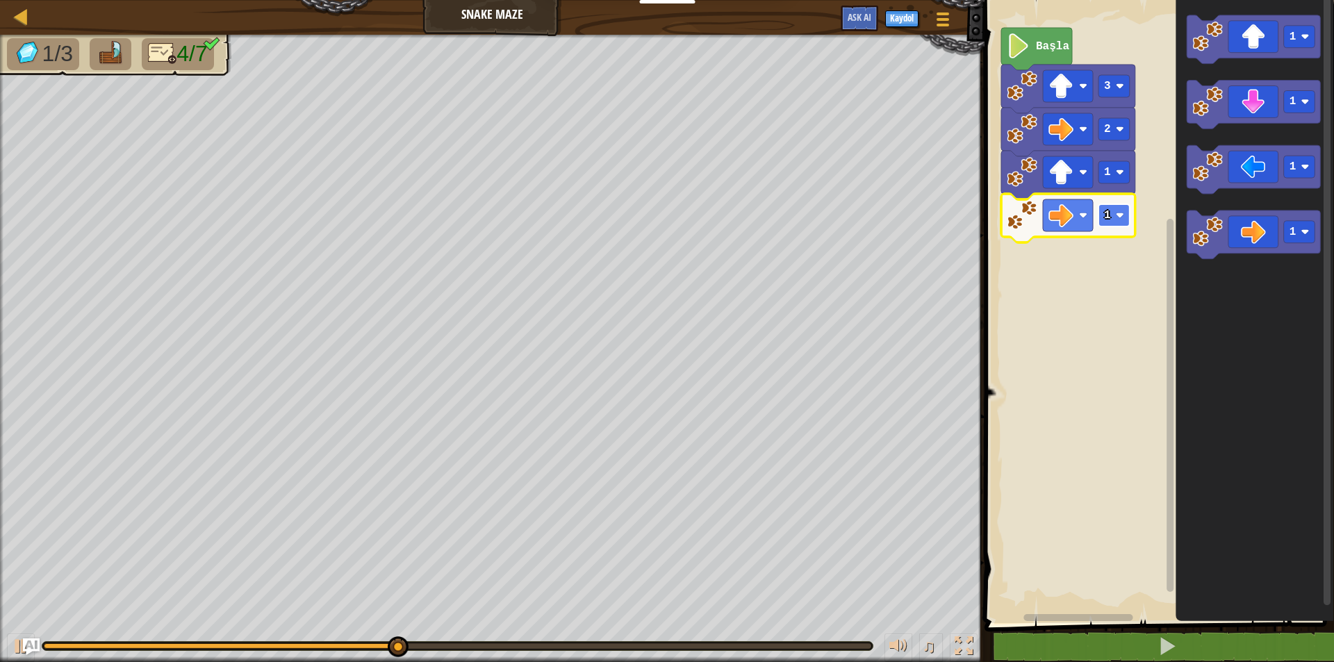
click at [1108, 217] on text "1" at bounding box center [1107, 215] width 7 height 13
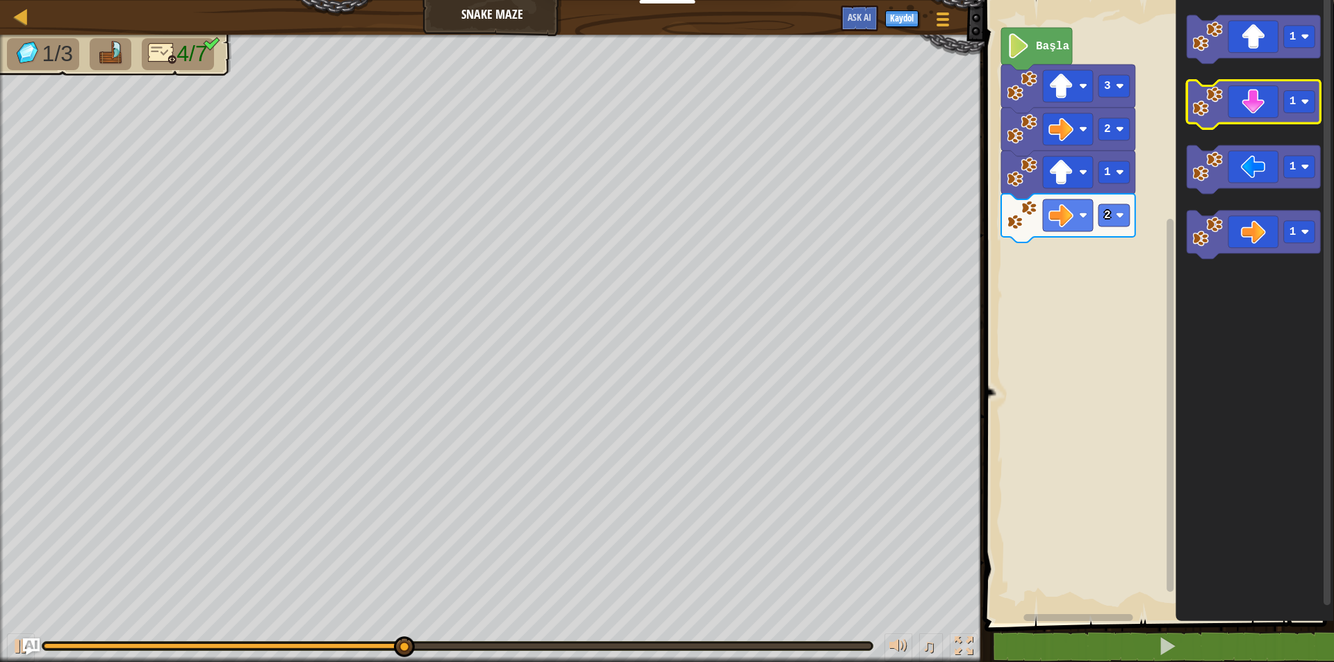
click at [1241, 97] on icon "Blockly Çalışma Alanı" at bounding box center [1254, 105] width 134 height 49
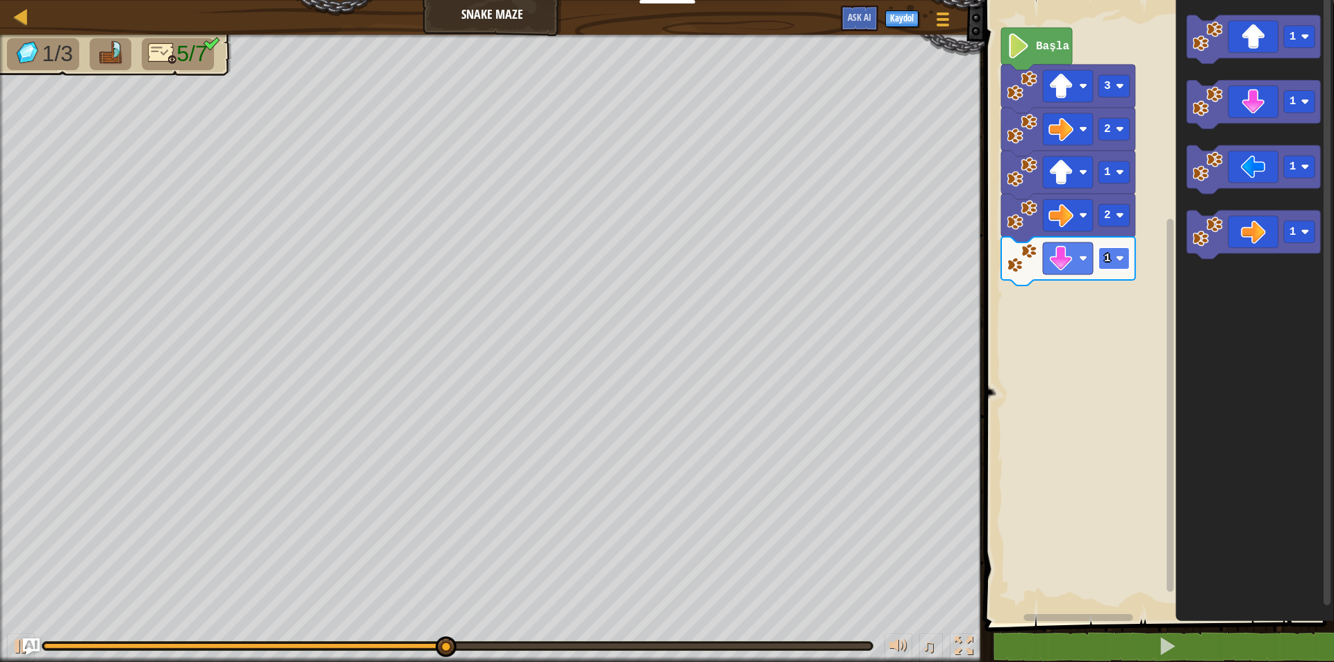
click at [1125, 256] on rect "Blockly Çalışma Alanı" at bounding box center [1113, 258] width 31 height 22
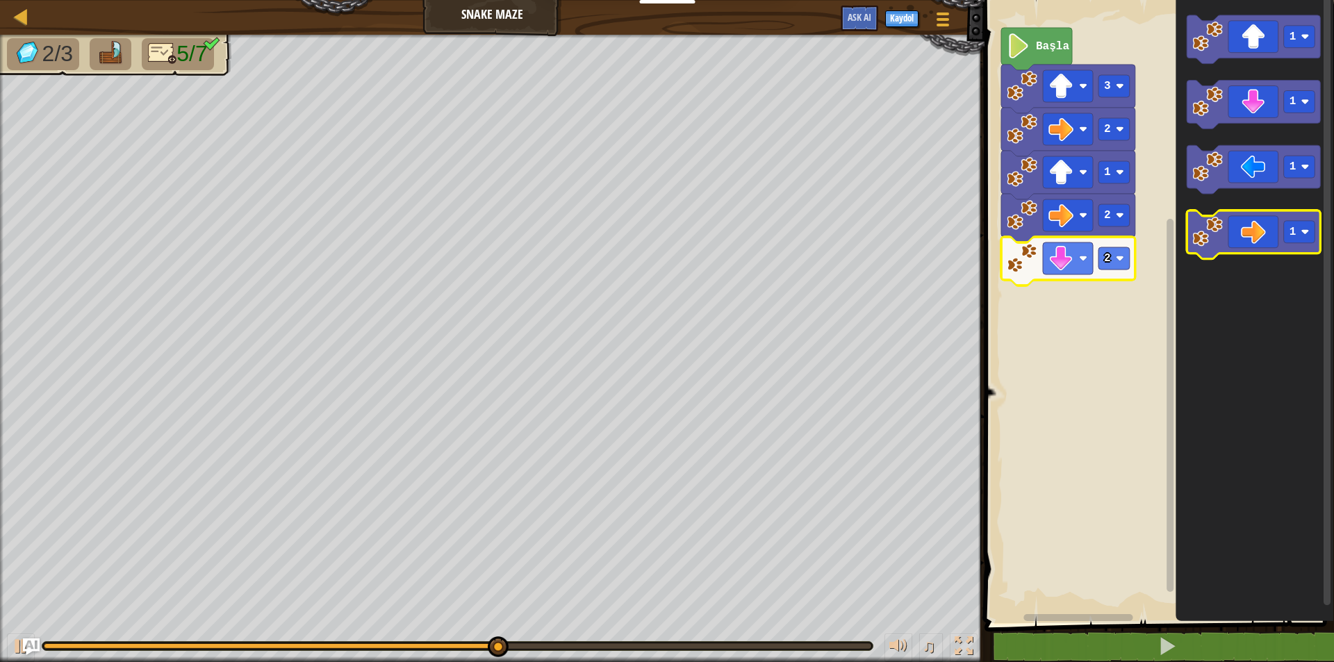
click at [1235, 251] on icon "Blockly Çalışma Alanı" at bounding box center [1254, 235] width 134 height 49
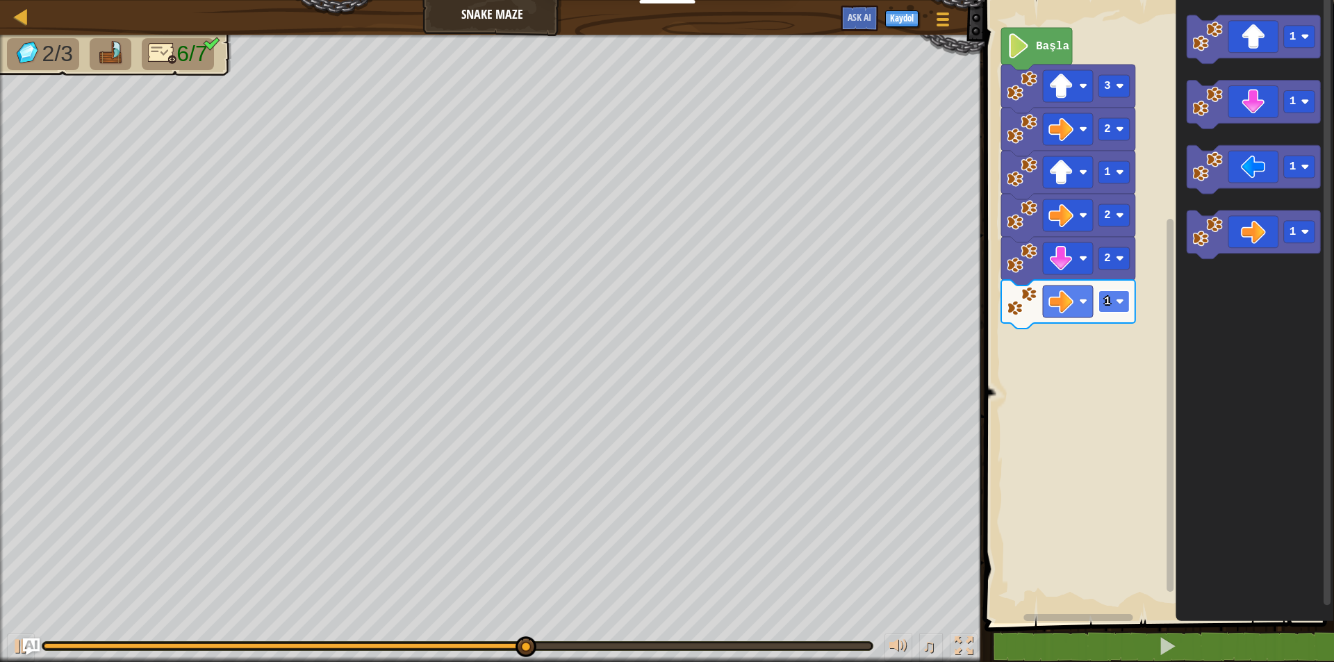
click at [1109, 312] on rect "Blockly Çalışma Alanı" at bounding box center [1113, 301] width 31 height 22
click at [1232, 48] on icon "Blockly Çalışma Alanı" at bounding box center [1254, 39] width 134 height 49
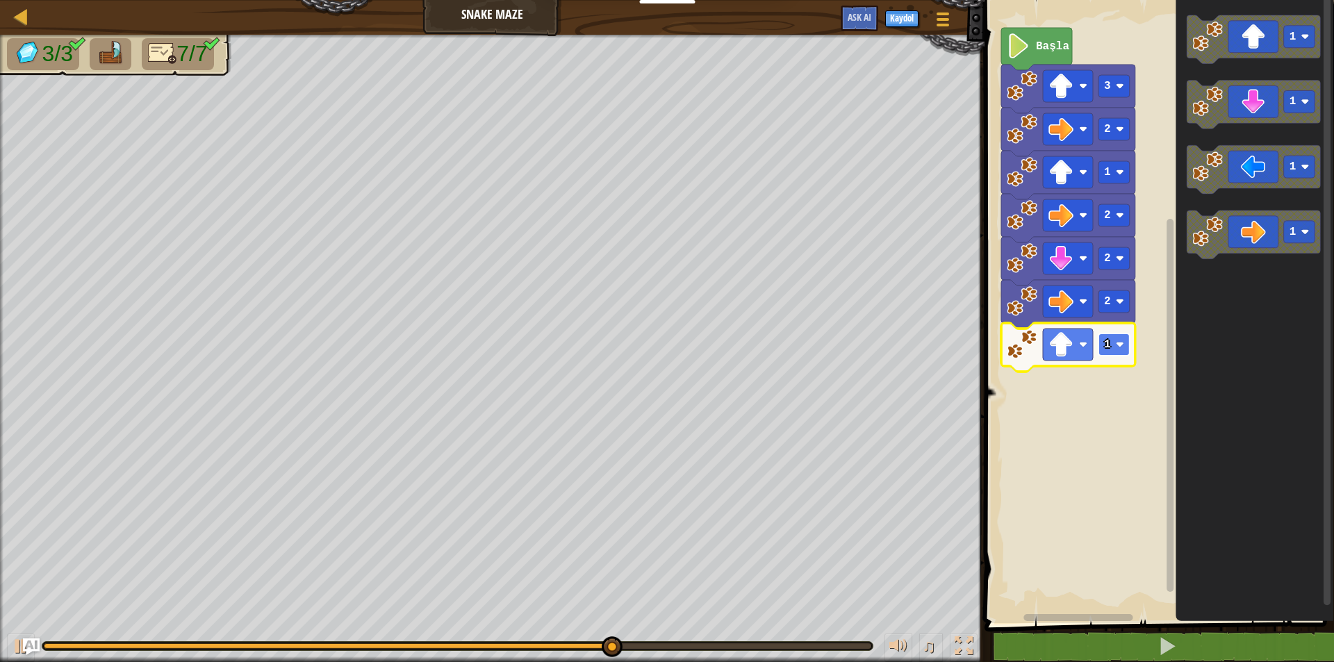
click at [1120, 347] on image "Blockly Çalışma Alanı" at bounding box center [1119, 344] width 8 height 8
click at [1111, 342] on rect "Blockly Çalışma Alanı" at bounding box center [1113, 344] width 31 height 22
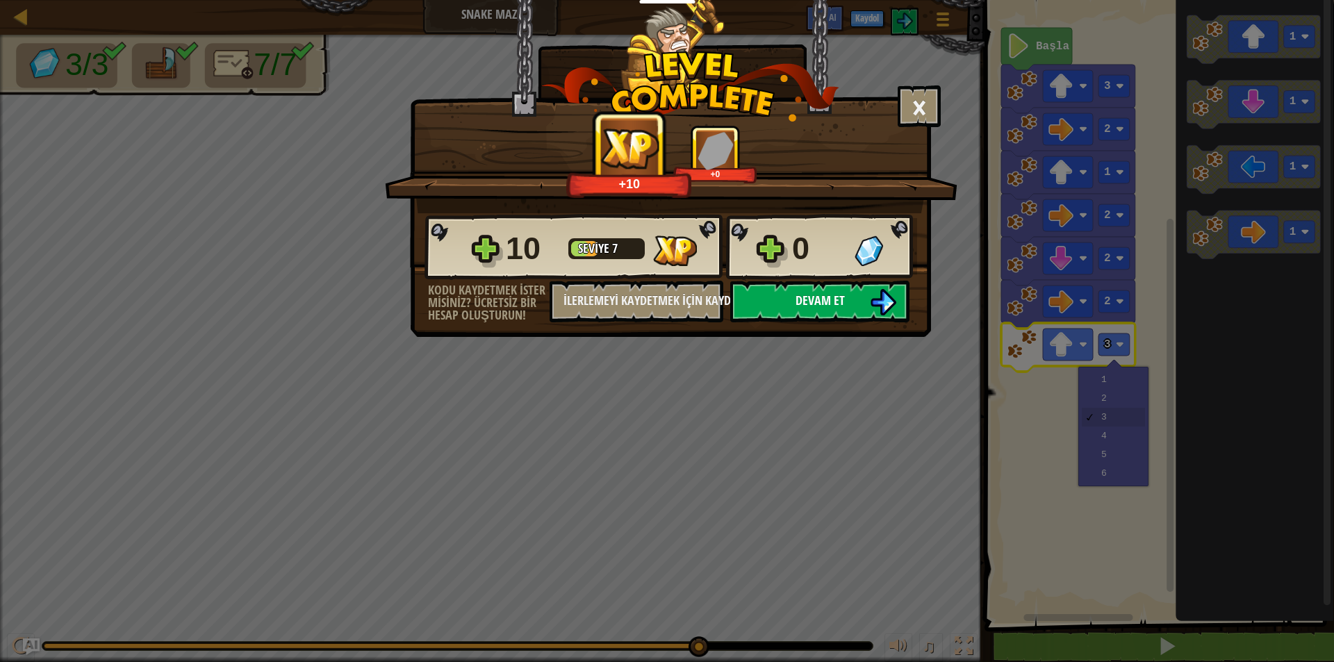
click at [845, 311] on button "Devam et" at bounding box center [819, 302] width 179 height 42
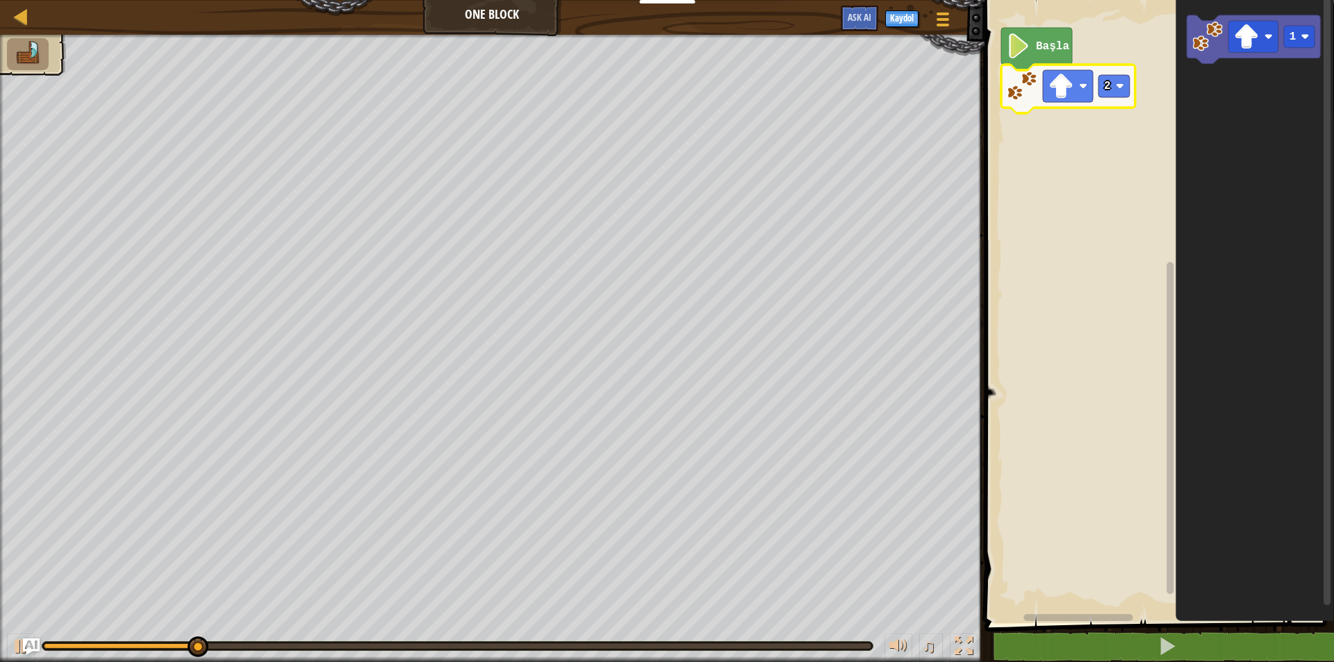
click at [1217, 129] on icon "Blockly Çalışma Alanı" at bounding box center [1254, 308] width 158 height 630
click at [1242, 108] on icon "Blockly Çalışma Alanı" at bounding box center [1254, 308] width 158 height 630
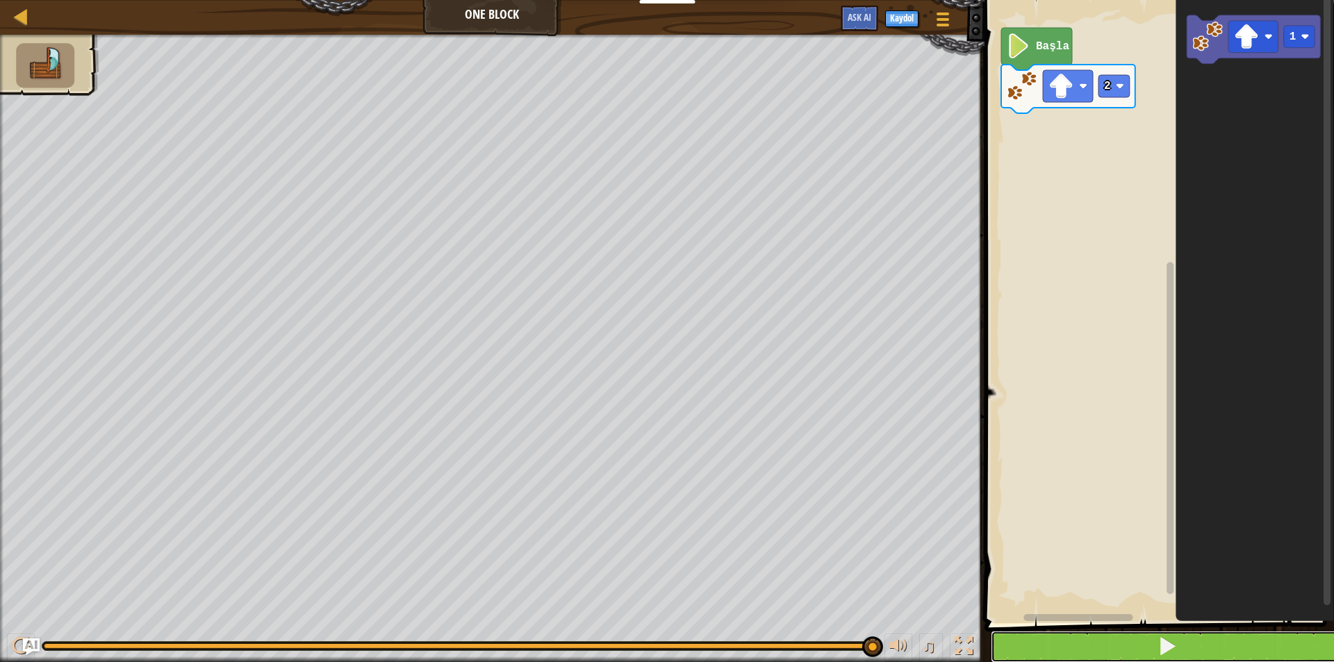
click at [1237, 651] on button at bounding box center [1168, 647] width 354 height 32
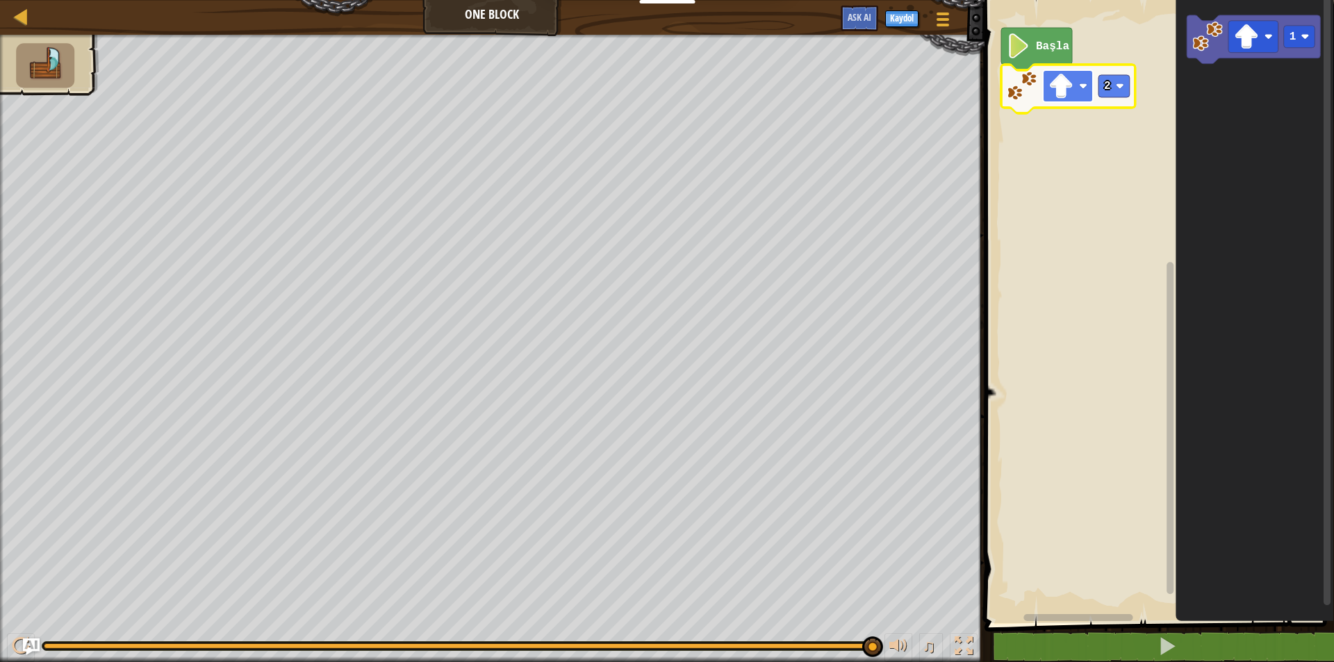
click at [1084, 86] on image "Blockly Çalışma Alanı" at bounding box center [1083, 86] width 8 height 8
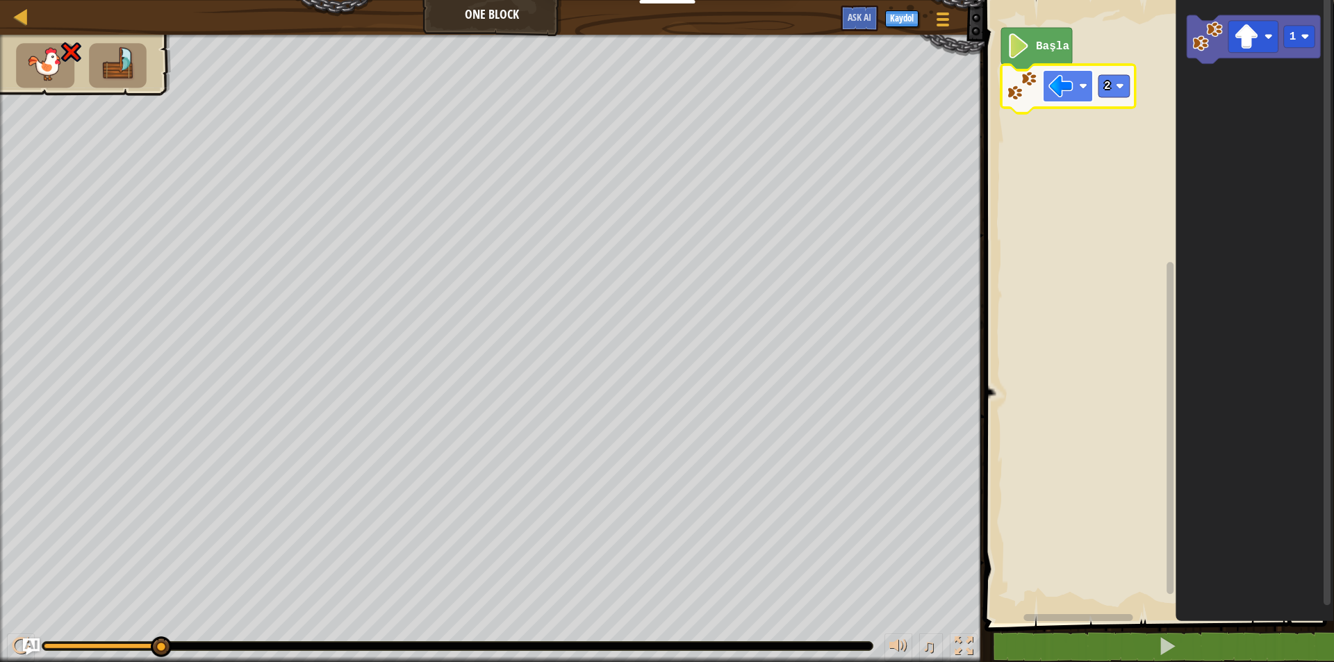
click at [1077, 83] on rect "Blockly Çalışma Alanı" at bounding box center [1068, 86] width 50 height 32
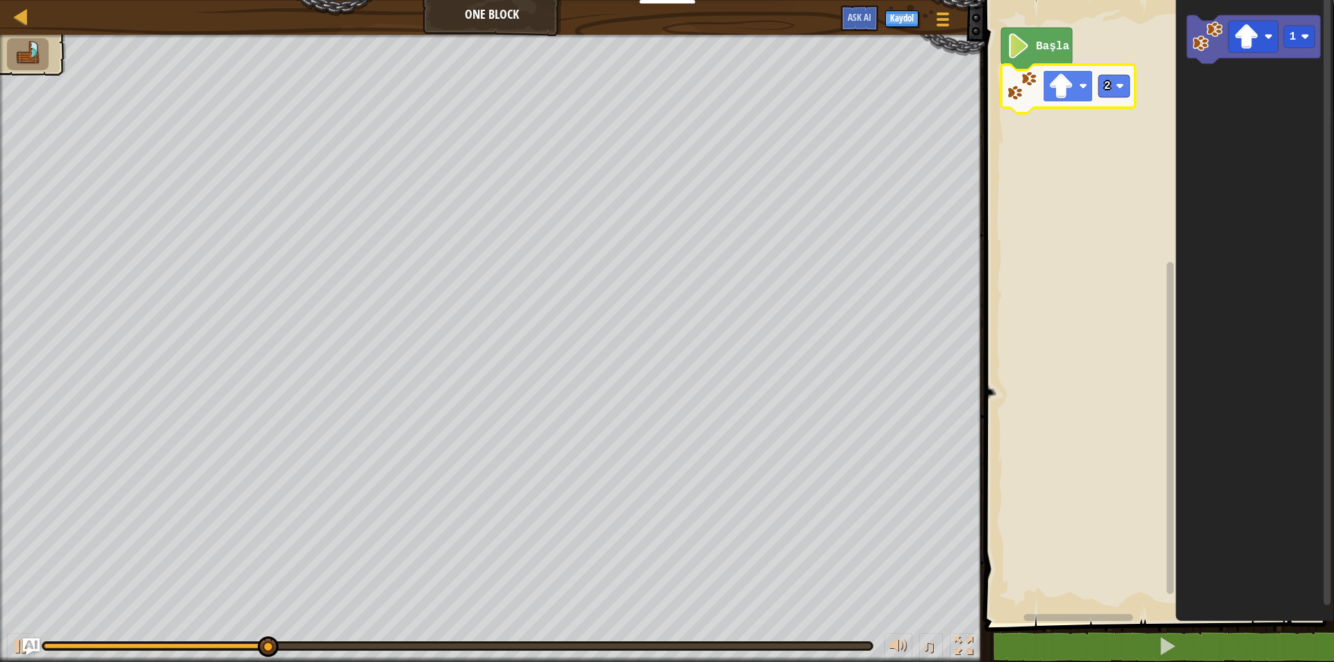
click at [1080, 78] on rect "Blockly Çalışma Alanı" at bounding box center [1068, 86] width 50 height 32
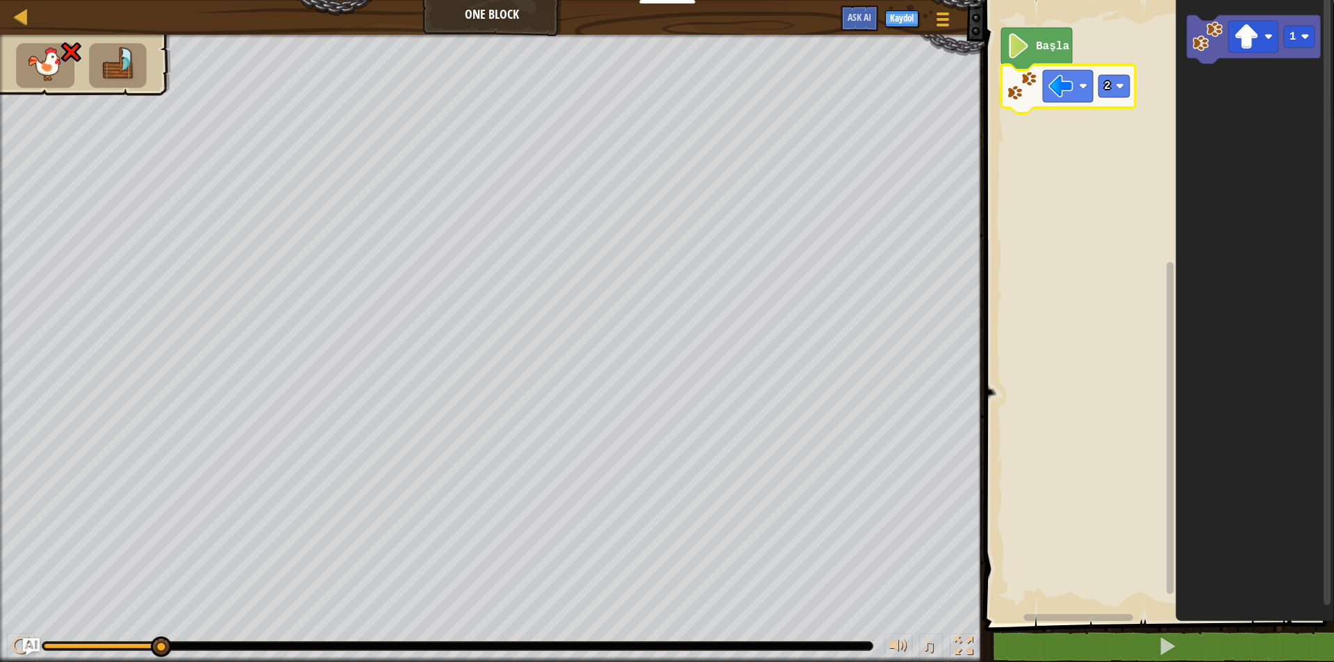
click at [1057, 115] on rect "Blockly Çalışma Alanı" at bounding box center [1157, 308] width 354 height 630
click at [1052, 89] on image "Blockly Çalışma Alanı" at bounding box center [1060, 86] width 25 height 25
click at [1105, 89] on text "2" at bounding box center [1107, 86] width 7 height 13
click at [1077, 87] on rect "Blockly Çalışma Alanı" at bounding box center [1068, 86] width 50 height 32
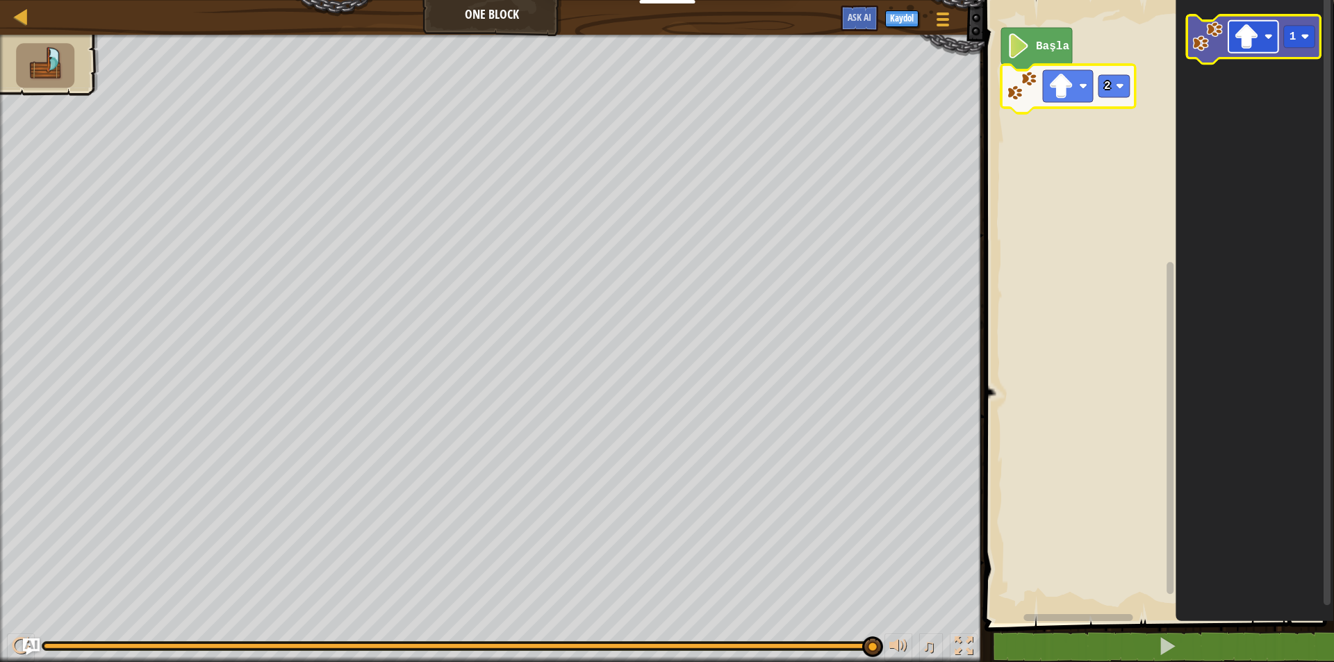
click at [1264, 42] on rect "Blockly Çalışma Alanı" at bounding box center [1253, 37] width 50 height 32
click at [1310, 26] on rect "Blockly Çalışma Alanı" at bounding box center [1299, 37] width 31 height 22
click at [1309, 36] on image "Blockly Çalışma Alanı" at bounding box center [1305, 37] width 8 height 8
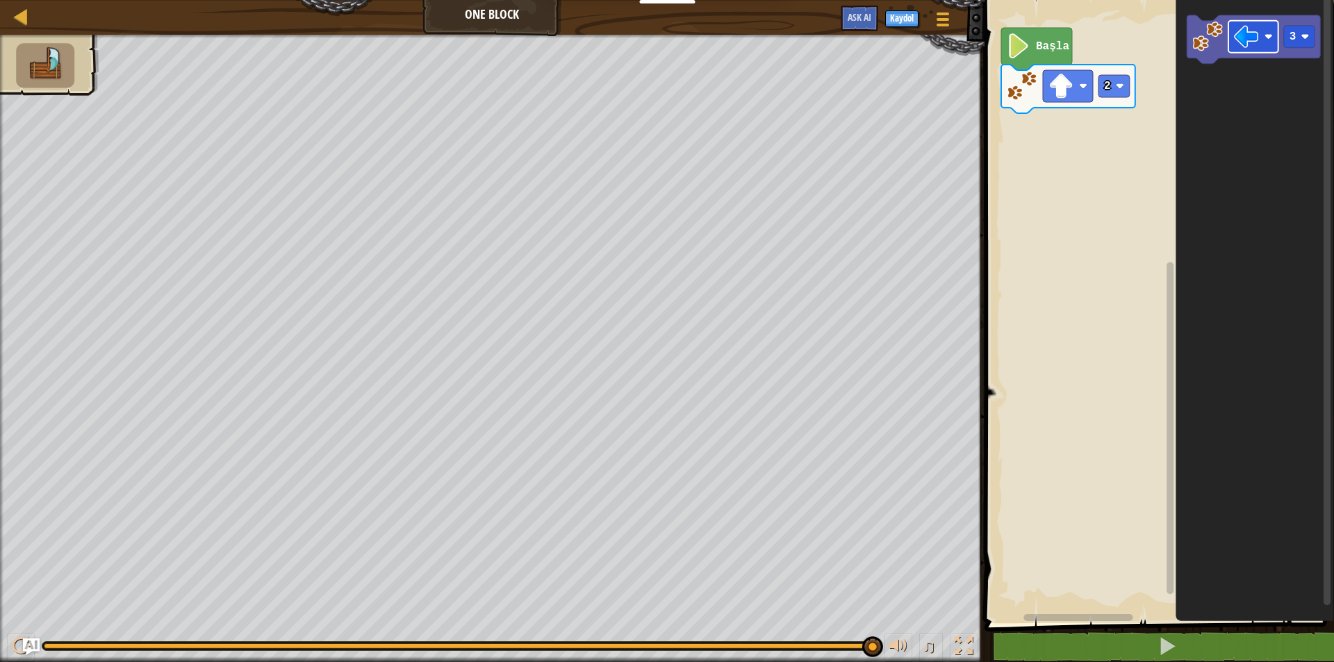
click at [1175, 133] on icon "3" at bounding box center [1254, 308] width 158 height 630
click at [1199, 52] on icon "Blockly Çalışma Alanı" at bounding box center [1254, 39] width 134 height 49
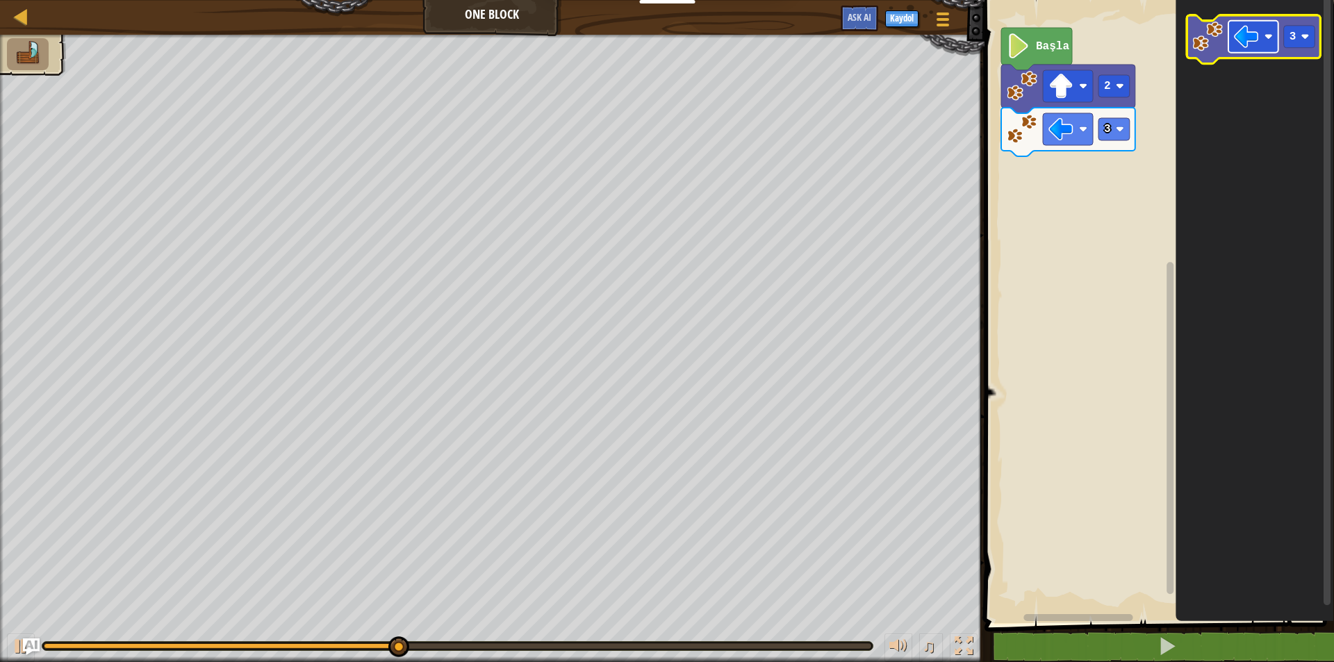
click at [1266, 36] on image "Blockly Çalışma Alanı" at bounding box center [1268, 37] width 8 height 8
click at [1288, 34] on rect "Blockly Çalışma Alanı" at bounding box center [1299, 37] width 31 height 22
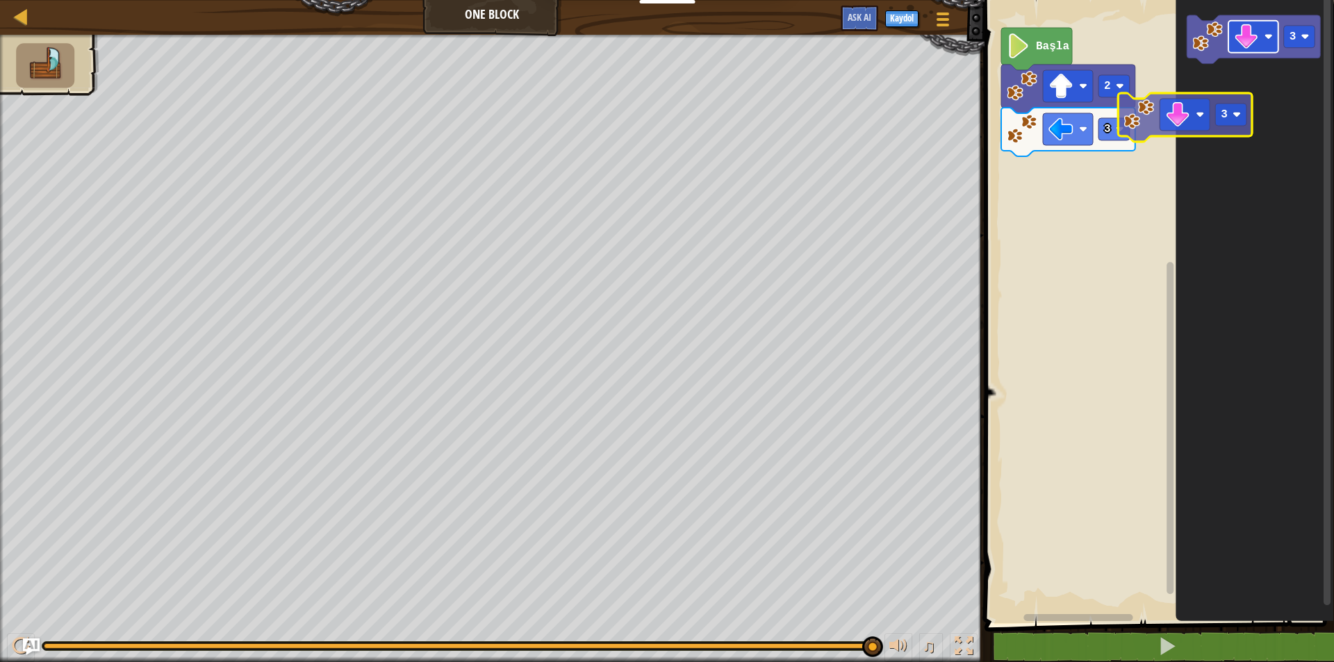
click at [1011, 272] on div "Başla 2 3 3 3" at bounding box center [1157, 308] width 354 height 630
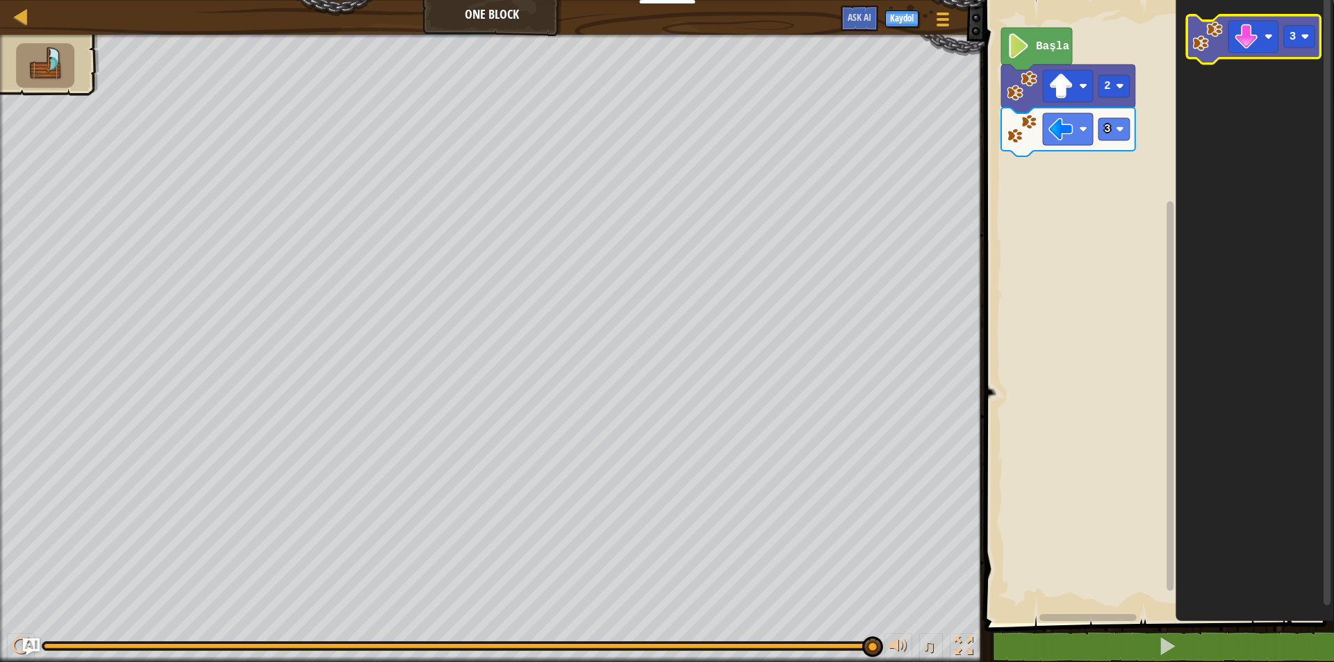
click at [1225, 22] on icon "Blockly Çalışma Alanı" at bounding box center [1254, 39] width 134 height 49
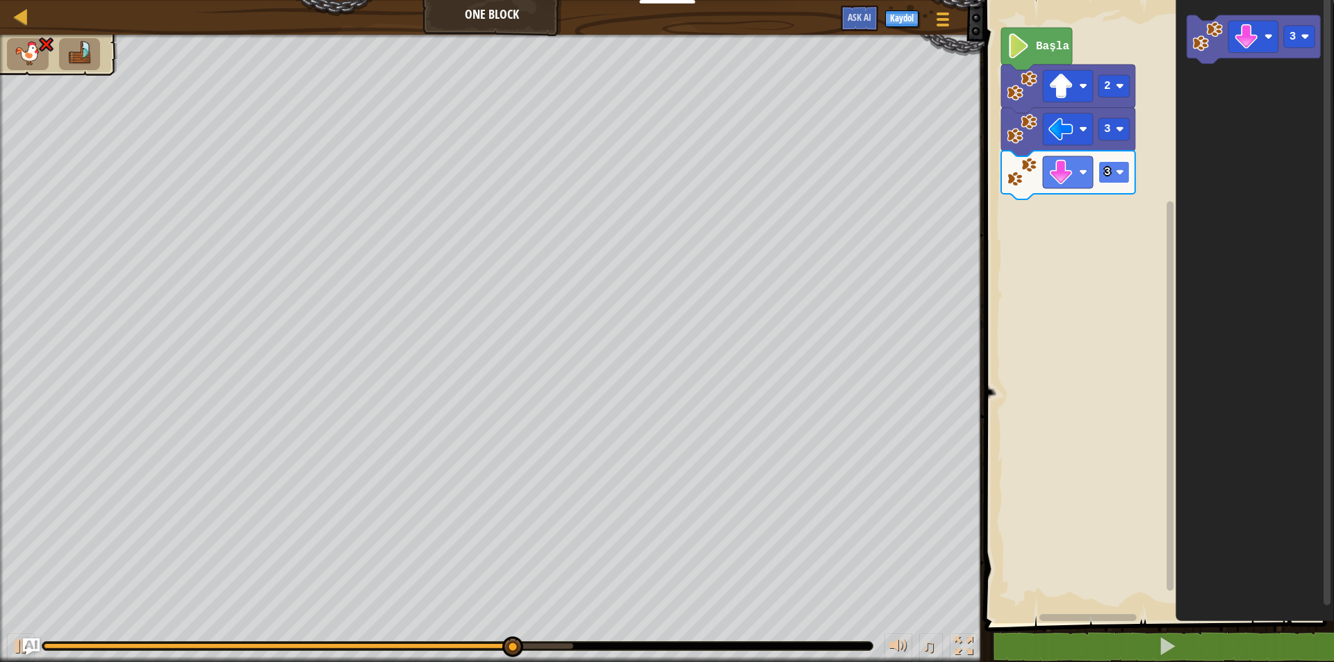
click at [1118, 175] on image "Blockly Çalışma Alanı" at bounding box center [1119, 172] width 8 height 8
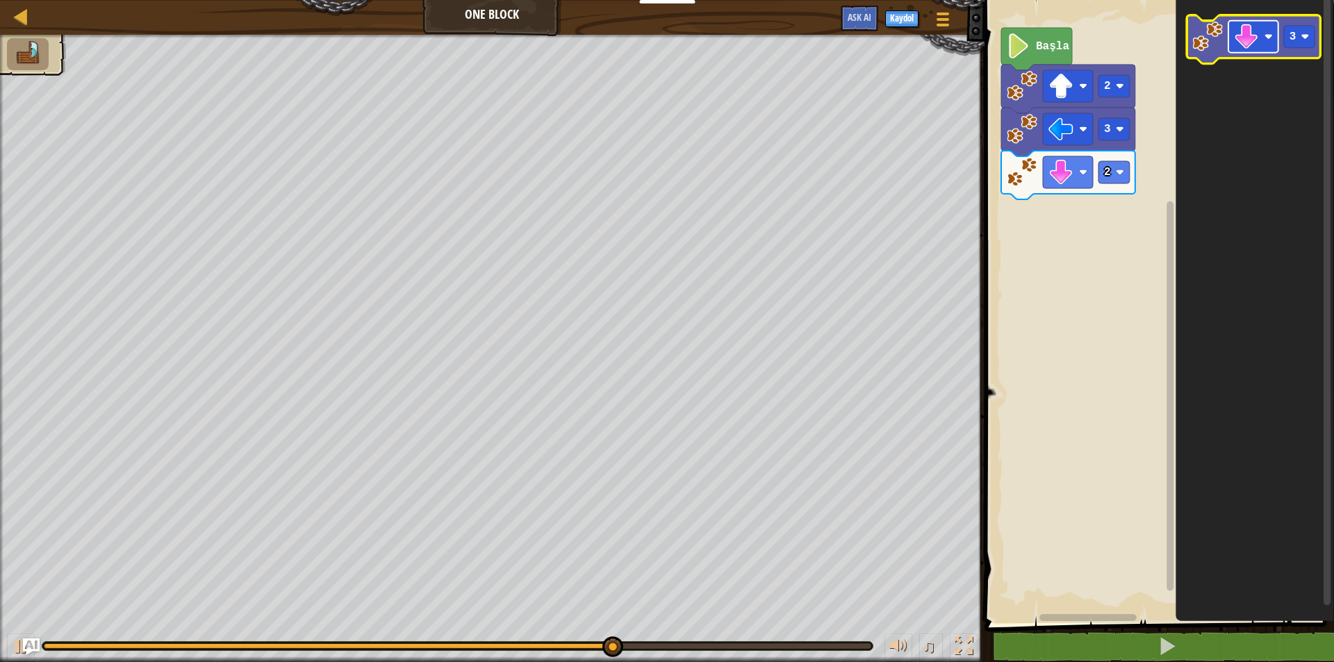
click at [1268, 28] on rect "Blockly Çalışma Alanı" at bounding box center [1253, 37] width 50 height 32
click at [1300, 51] on icon "Blockly Çalışma Alanı" at bounding box center [1254, 39] width 134 height 49
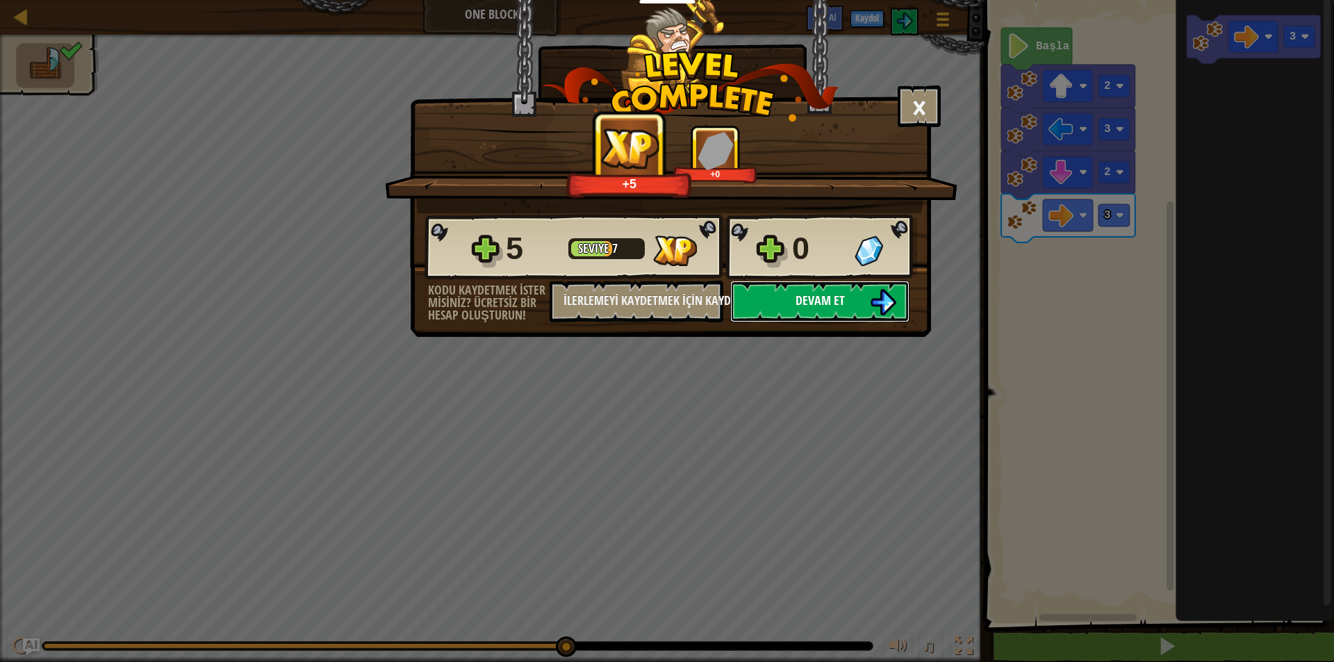
click at [873, 301] on img at bounding box center [883, 302] width 26 height 26
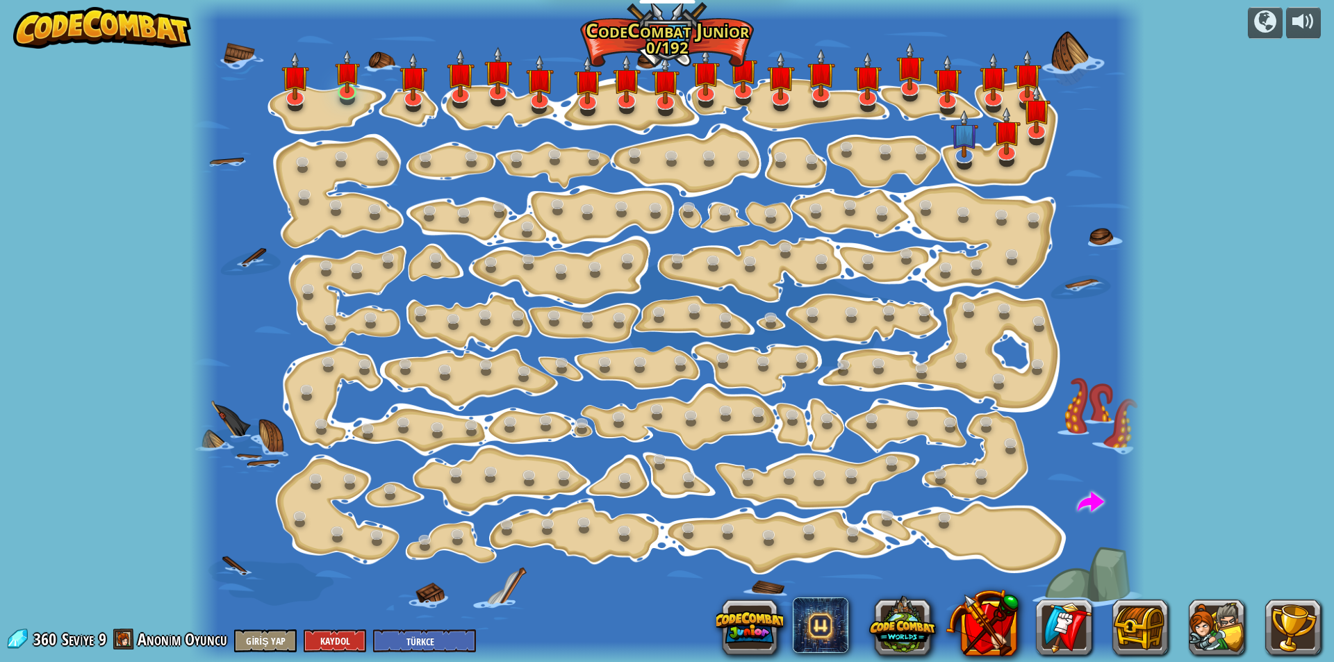
select select "tr"
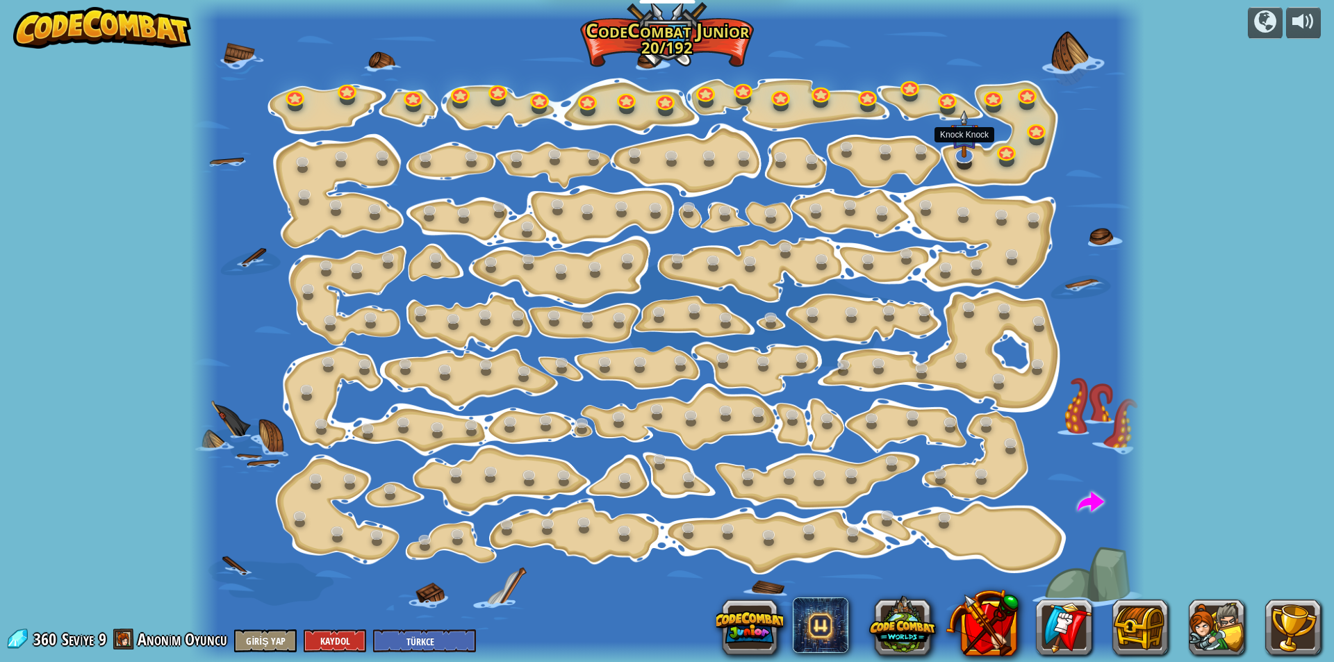
click at [955, 152] on img at bounding box center [964, 134] width 28 height 48
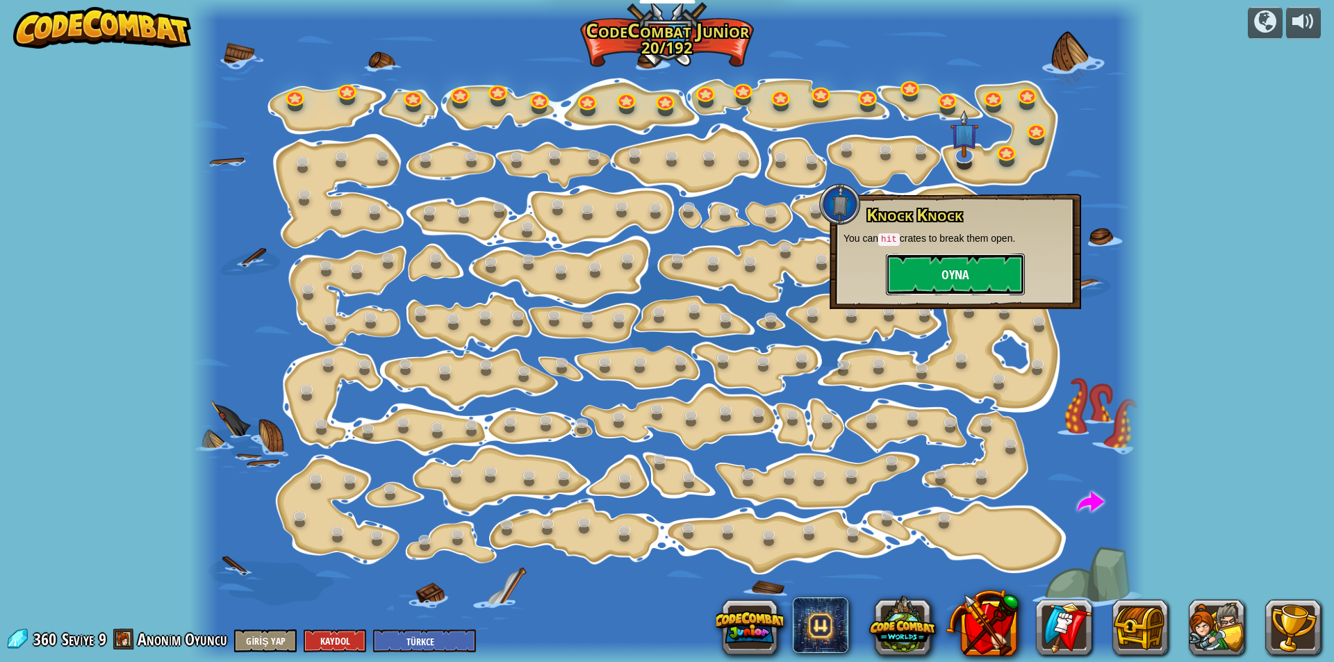
click at [939, 270] on button "Oyna" at bounding box center [955, 275] width 139 height 42
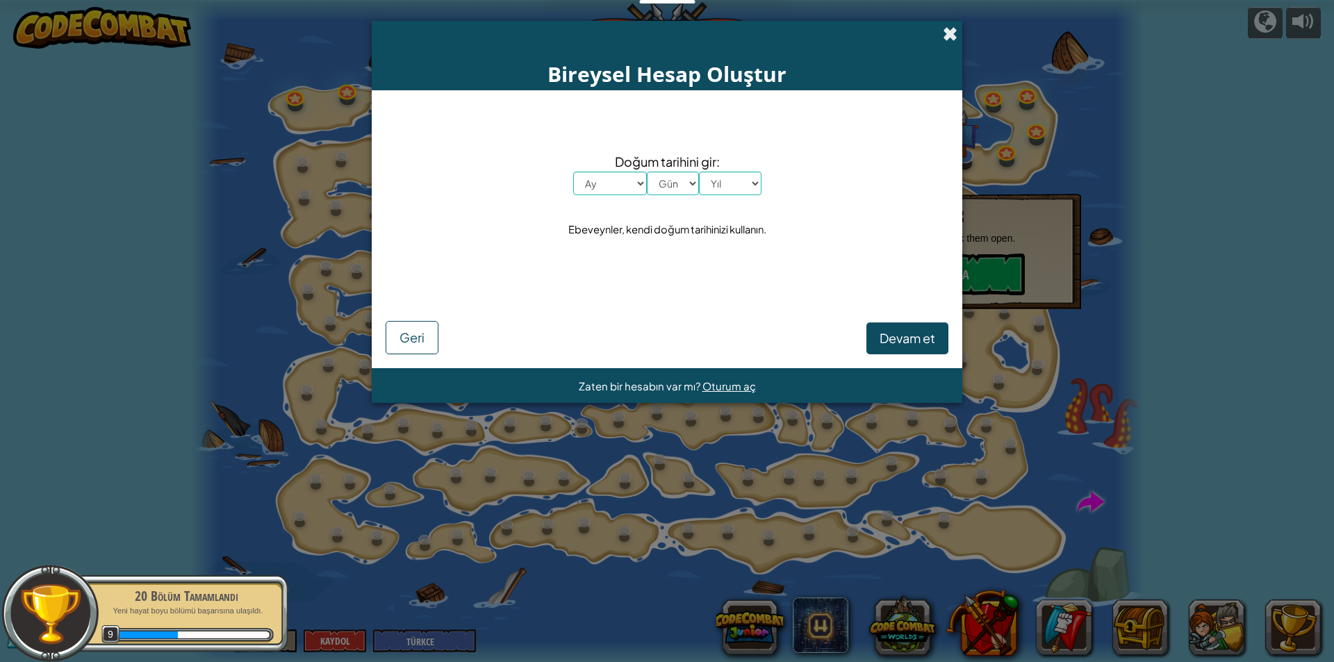
click at [954, 31] on span at bounding box center [950, 33] width 15 height 15
